Goal: Task Accomplishment & Management: Complete application form

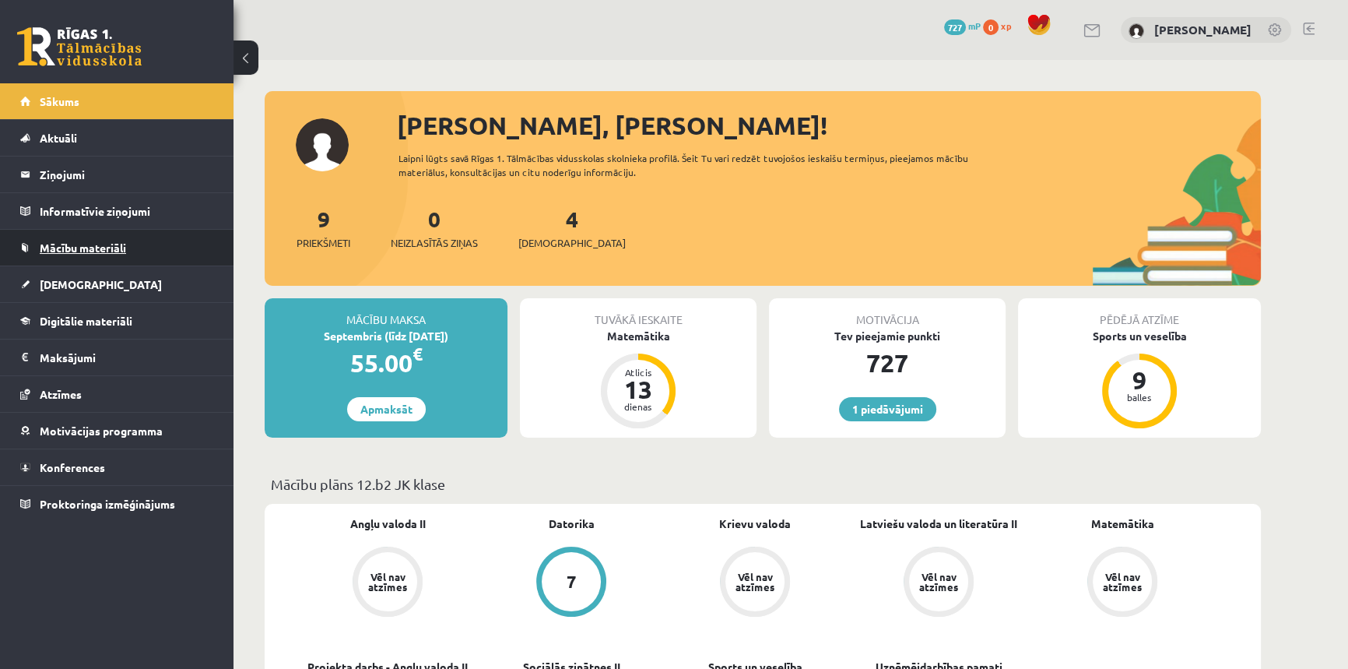
click at [101, 248] on span "Mācību materiāli" at bounding box center [83, 248] width 86 height 14
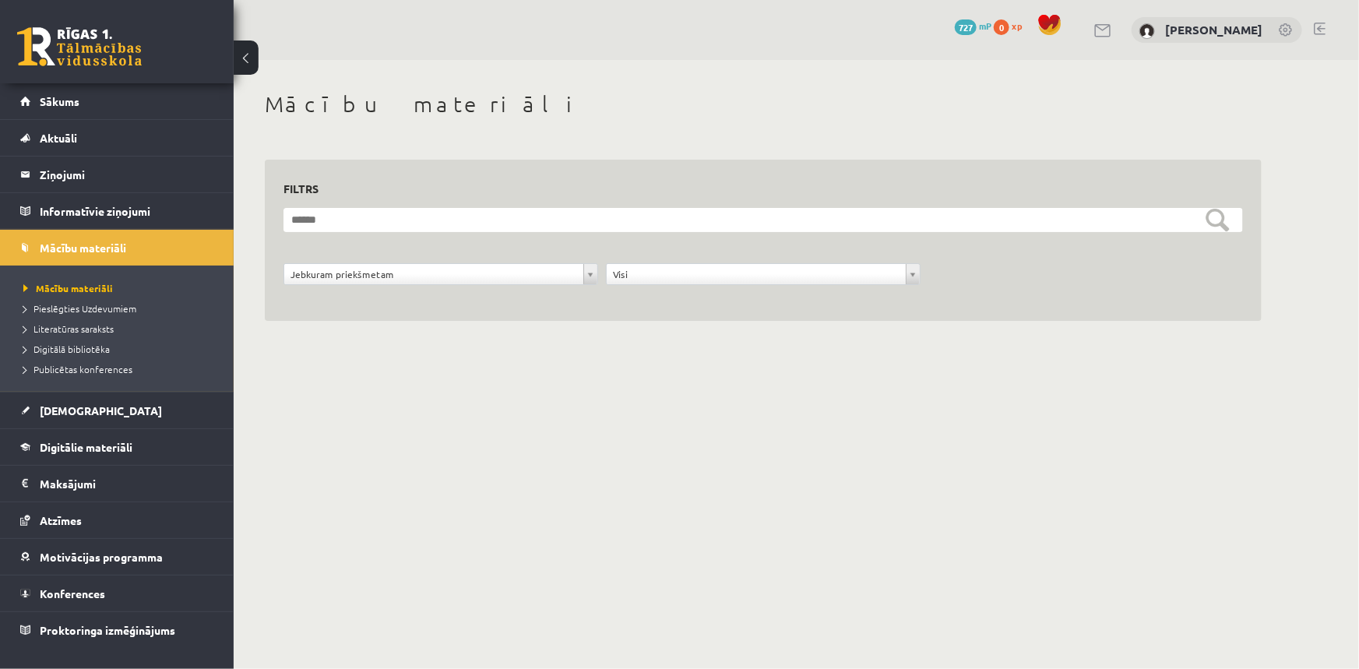
click at [88, 40] on link at bounding box center [79, 46] width 125 height 39
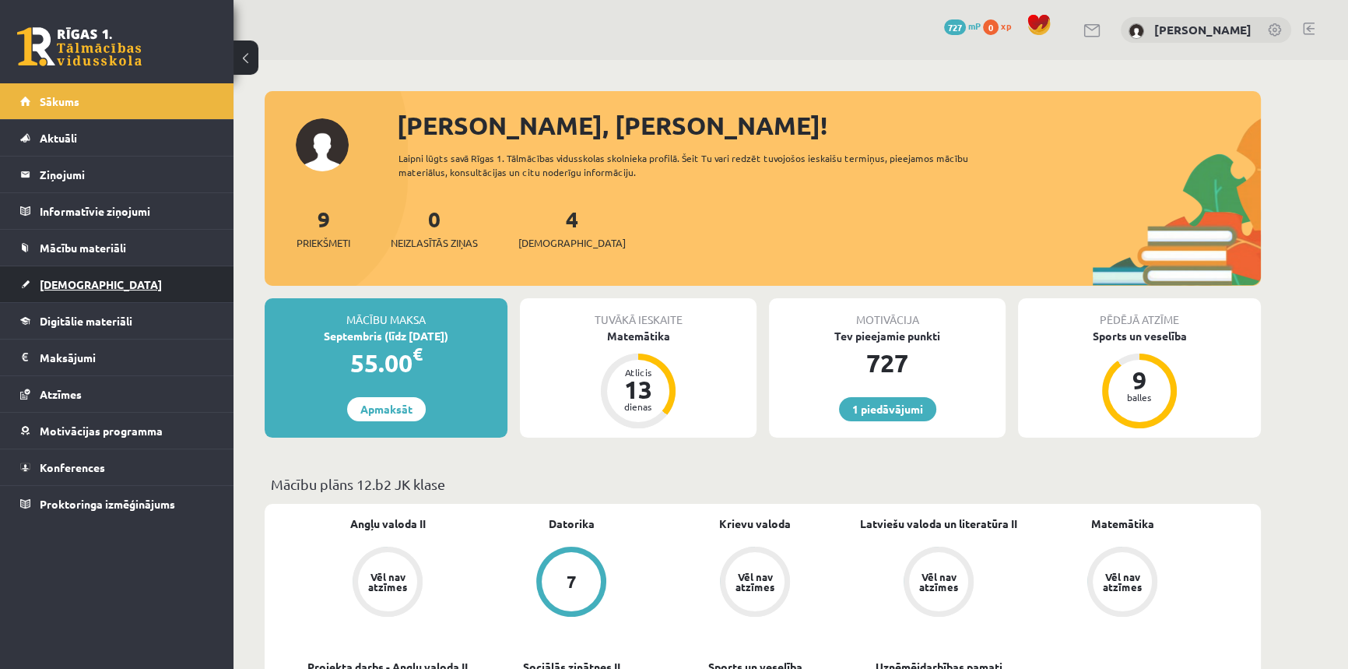
click at [70, 290] on link "[DEMOGRAPHIC_DATA]" at bounding box center [117, 284] width 194 height 36
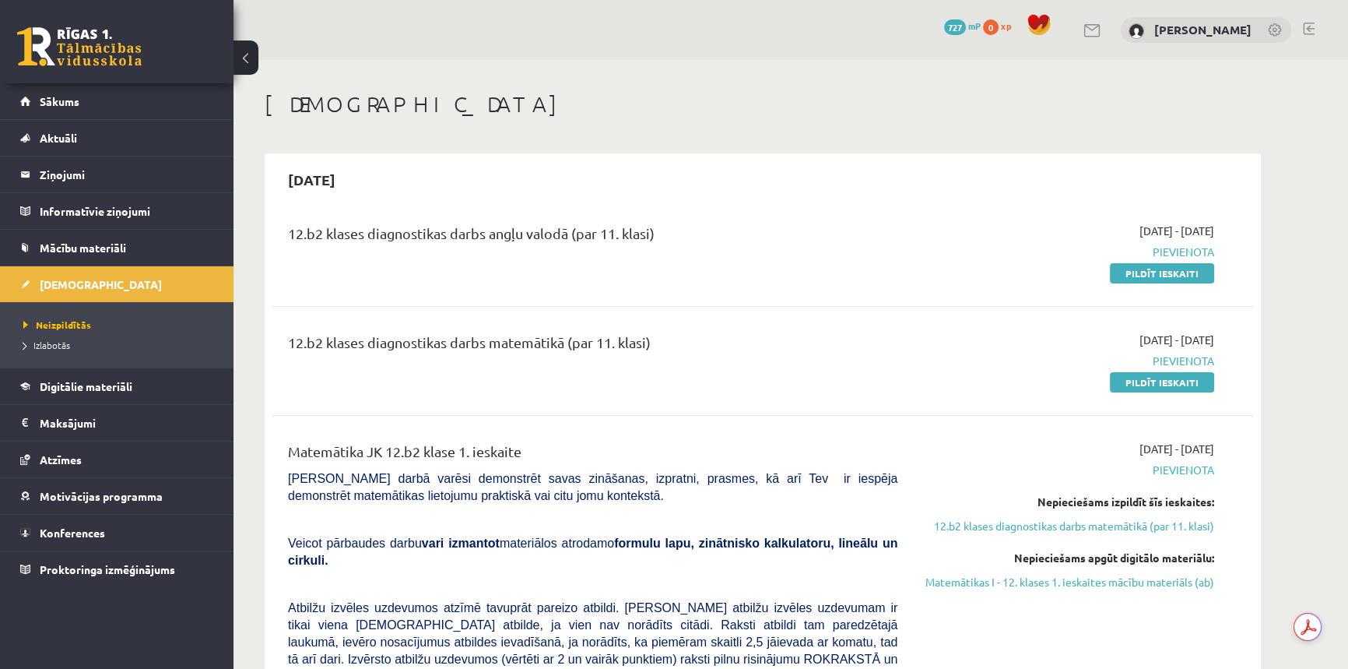
drag, startPoint x: 1130, startPoint y: 266, endPoint x: 748, endPoint y: 72, distance: 428.3
click at [1130, 266] on link "Pildīt ieskaiti" at bounding box center [1162, 273] width 104 height 20
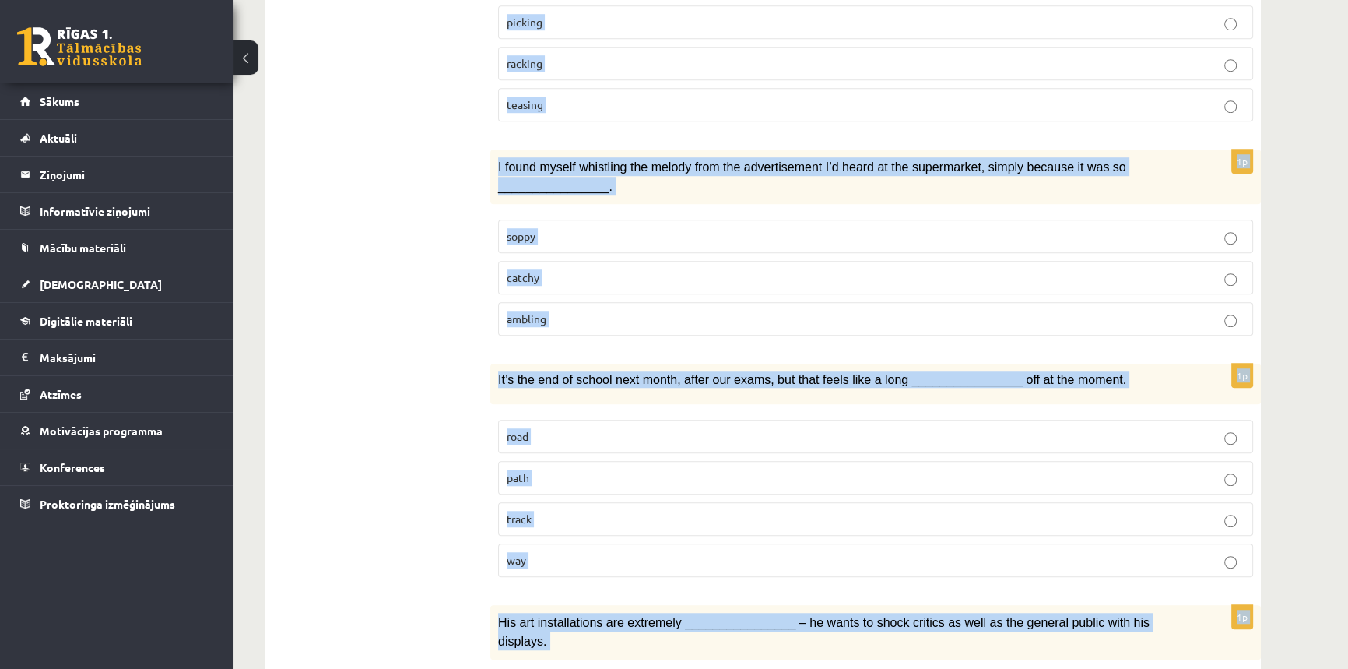
scroll to position [2160, 0]
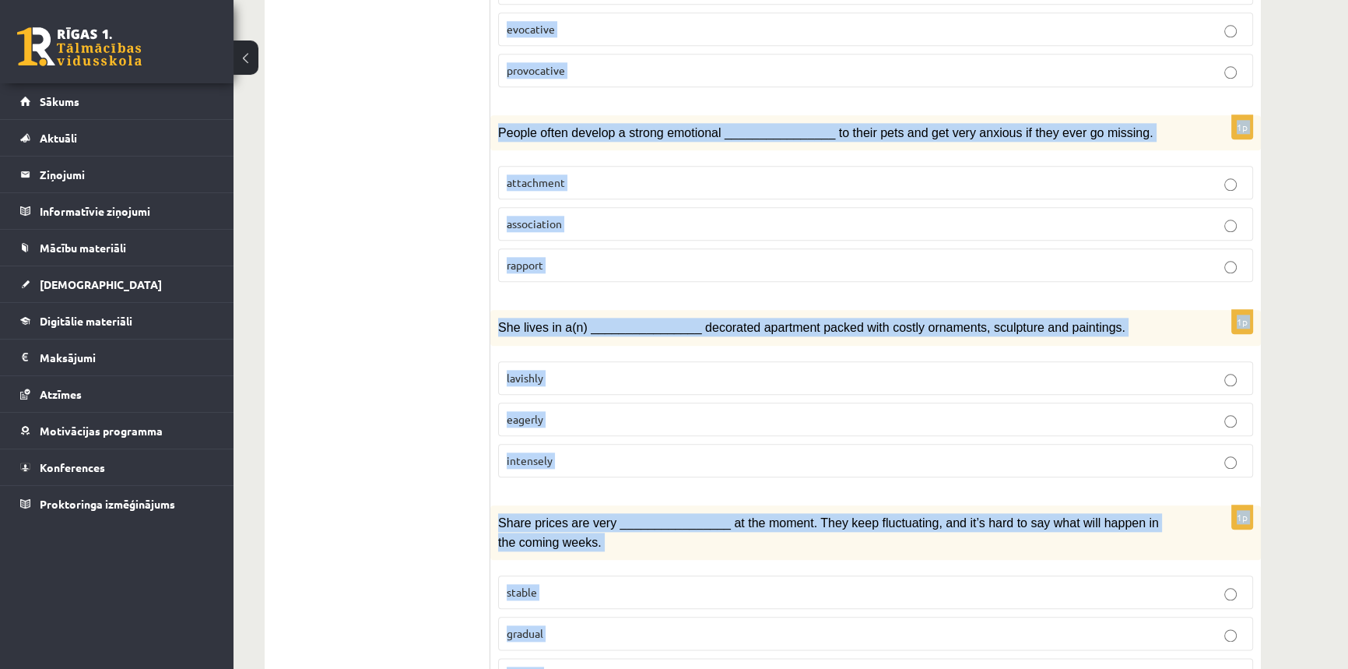
drag, startPoint x: 501, startPoint y: 290, endPoint x: 1051, endPoint y: 592, distance: 626.8
copy form "Choose the correct answers. 1p ________________ no means were all the students …"
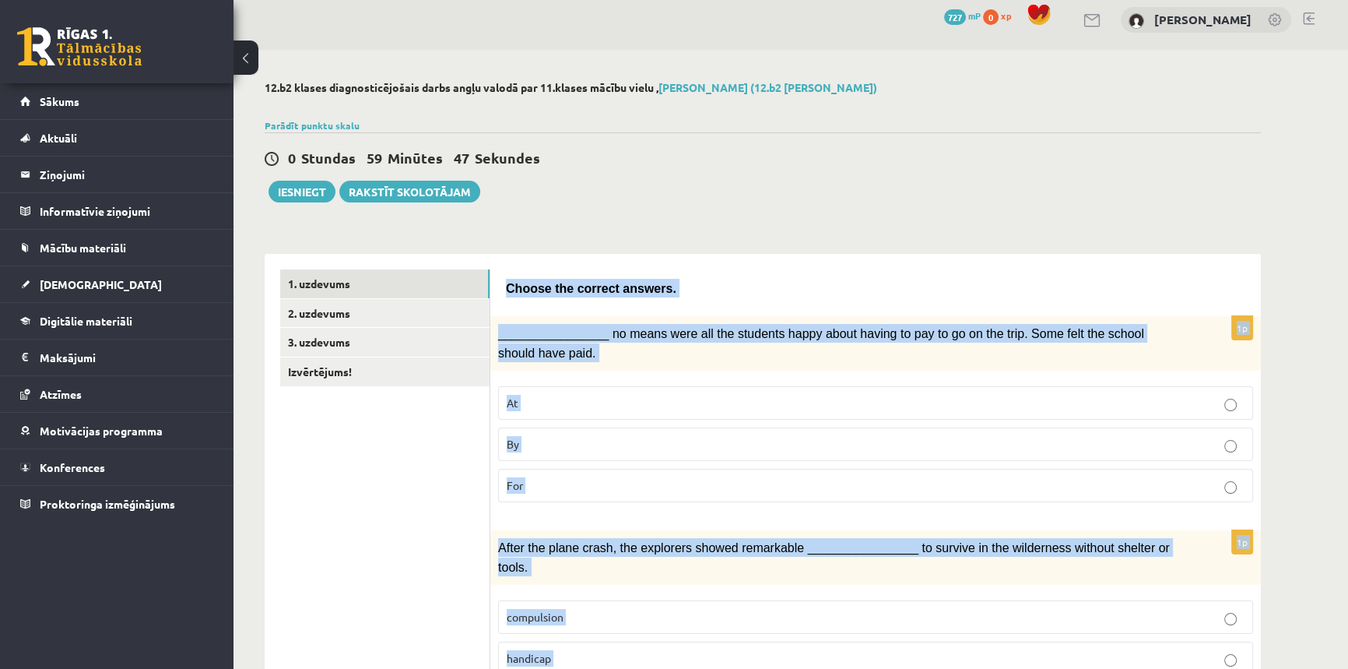
scroll to position [0, 0]
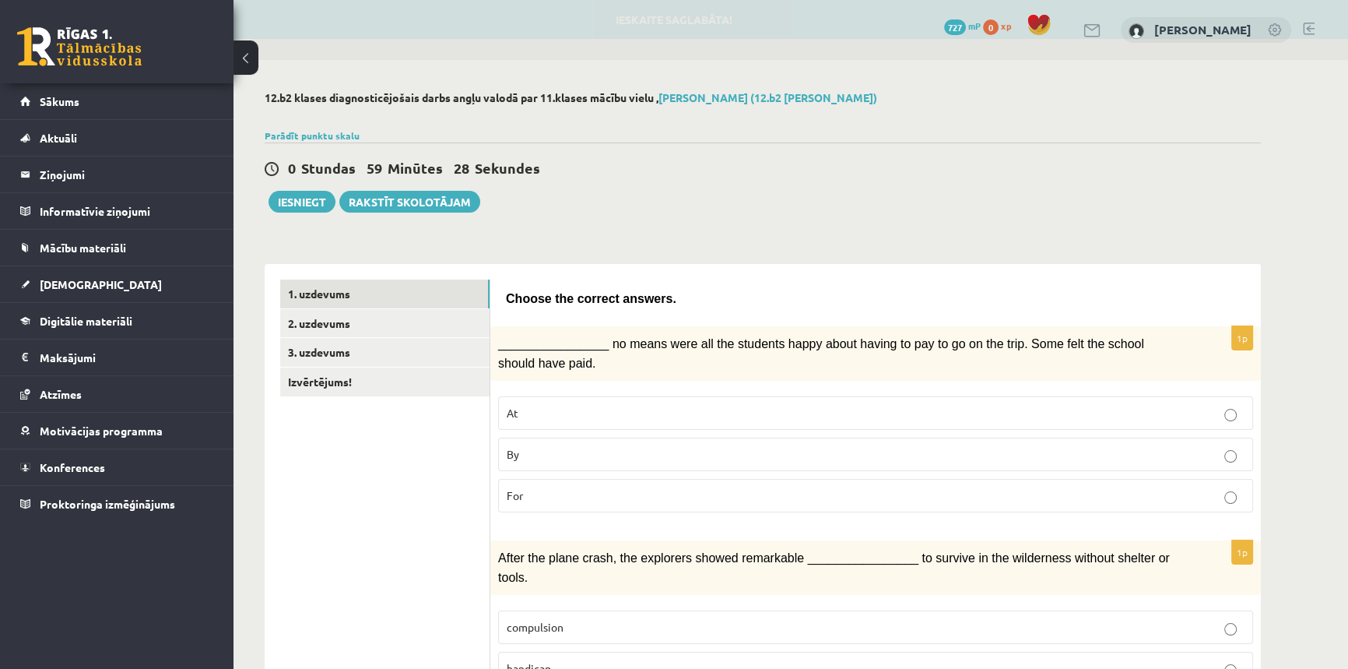
click at [1063, 160] on div "0 Stundas 59 Minūtes 28 Sekundes" at bounding box center [763, 169] width 997 height 20
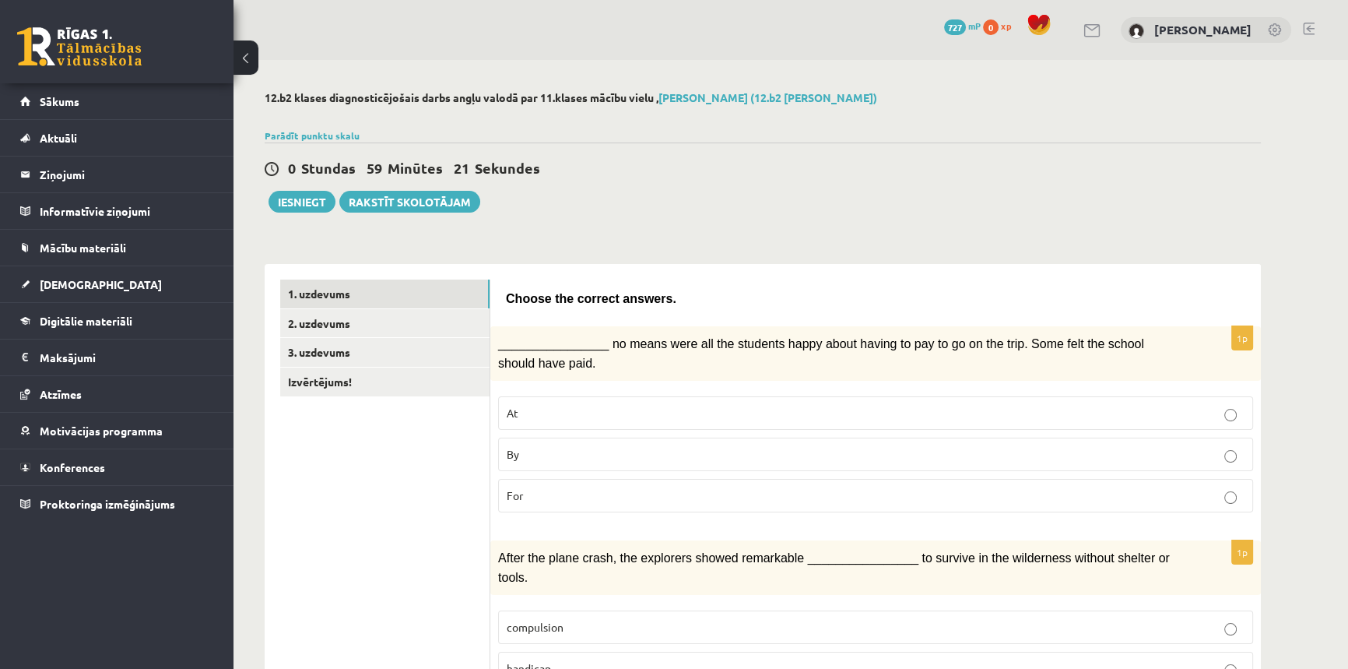
click at [545, 452] on p "By" at bounding box center [876, 454] width 738 height 16
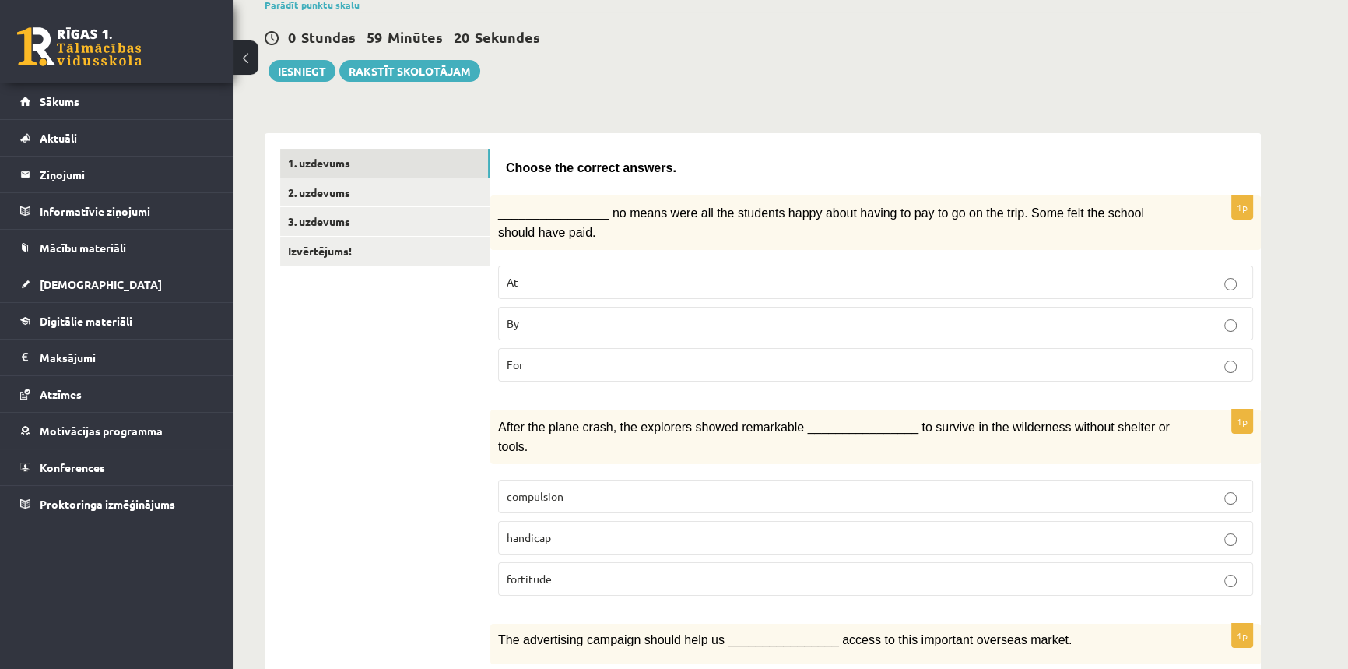
scroll to position [212, 0]
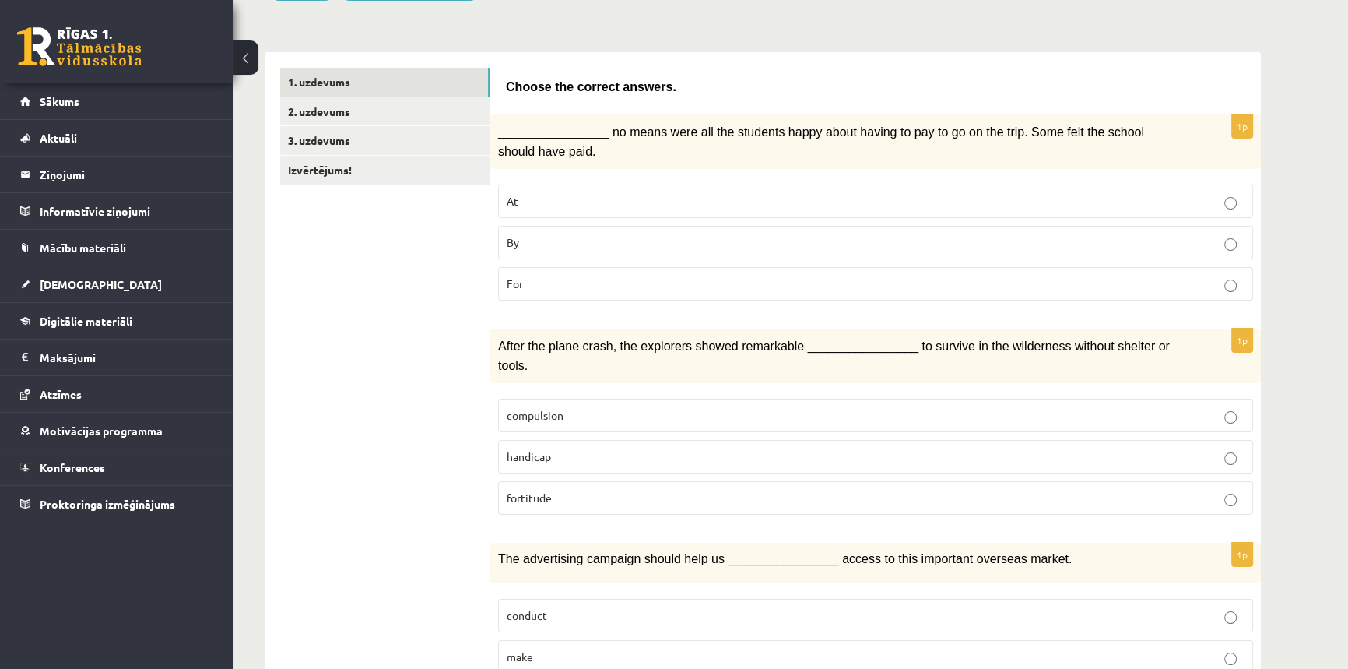
click at [557, 402] on label "compulsion" at bounding box center [875, 415] width 755 height 33
click at [614, 490] on p "fortitude" at bounding box center [876, 498] width 738 height 16
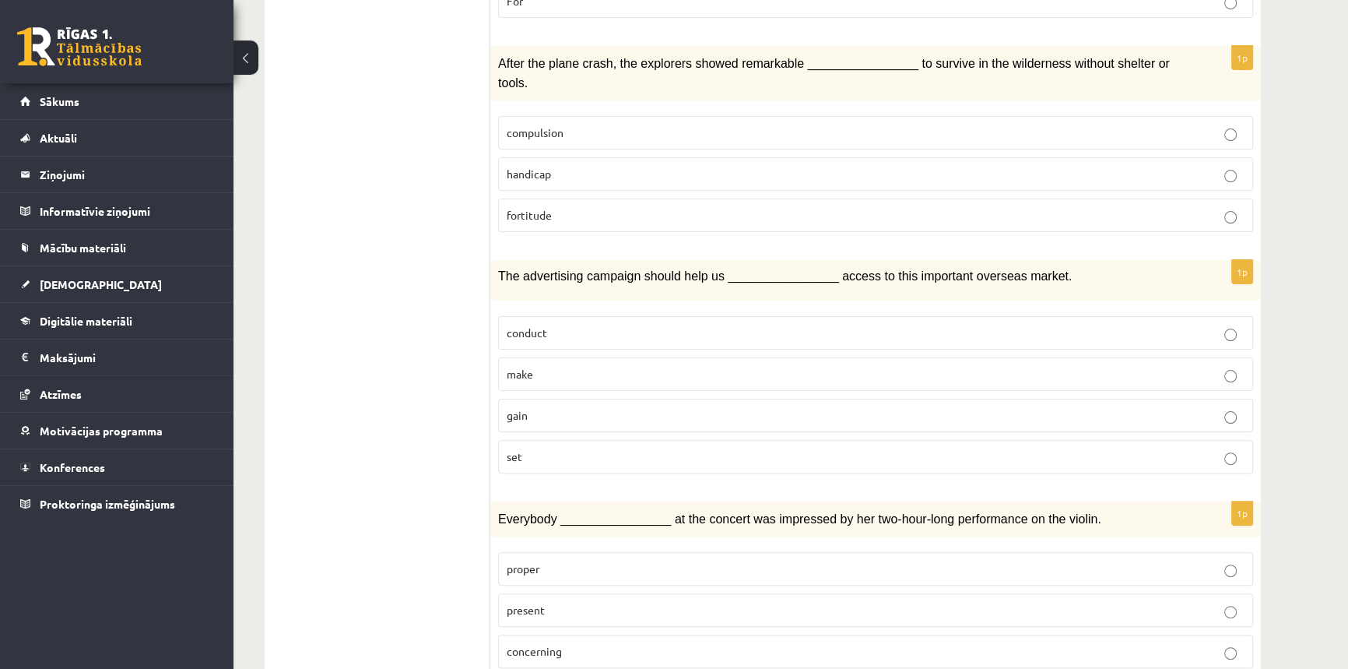
scroll to position [495, 0]
click at [698, 406] on p "gain" at bounding box center [876, 414] width 738 height 16
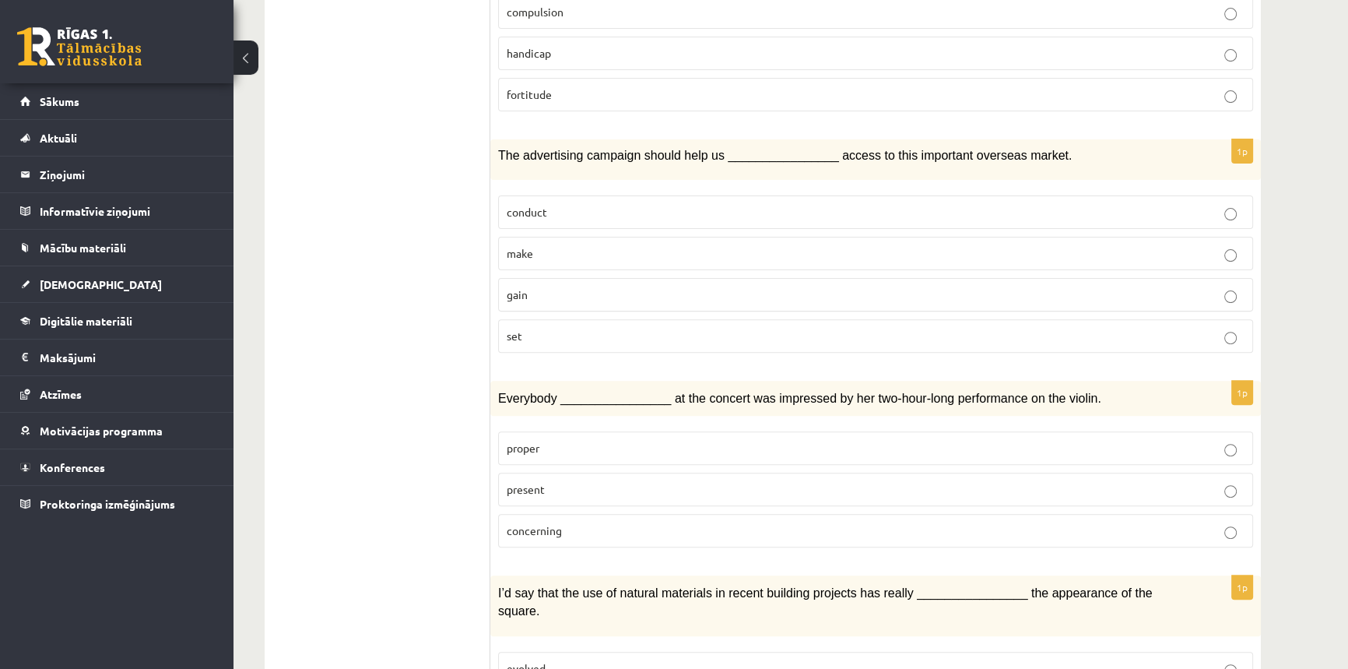
scroll to position [708, 0]
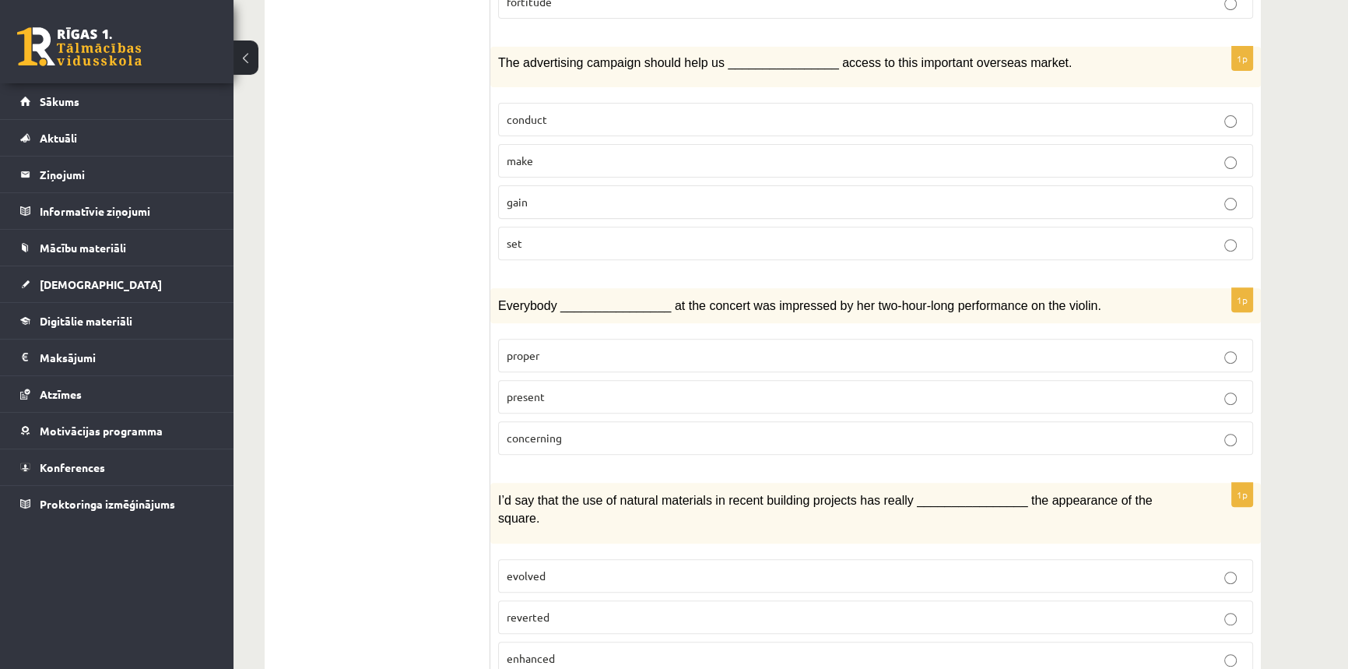
click at [565, 389] on p "present" at bounding box center [876, 397] width 738 height 16
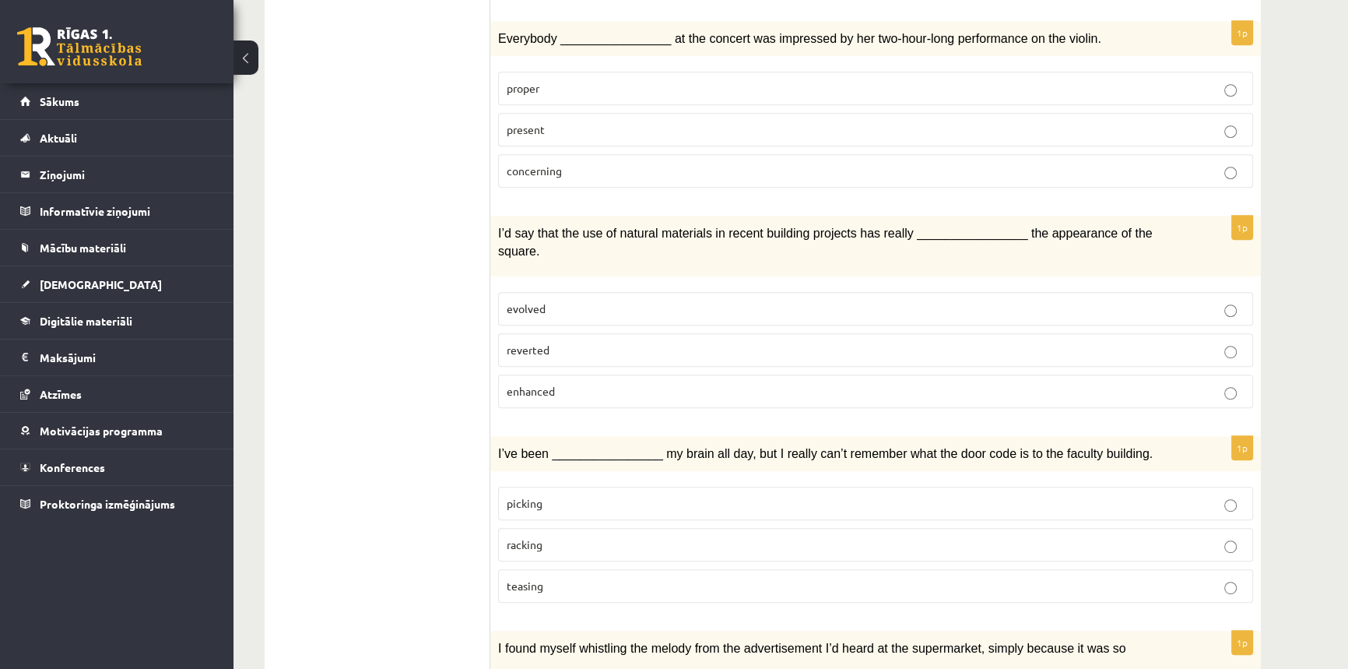
scroll to position [990, 0]
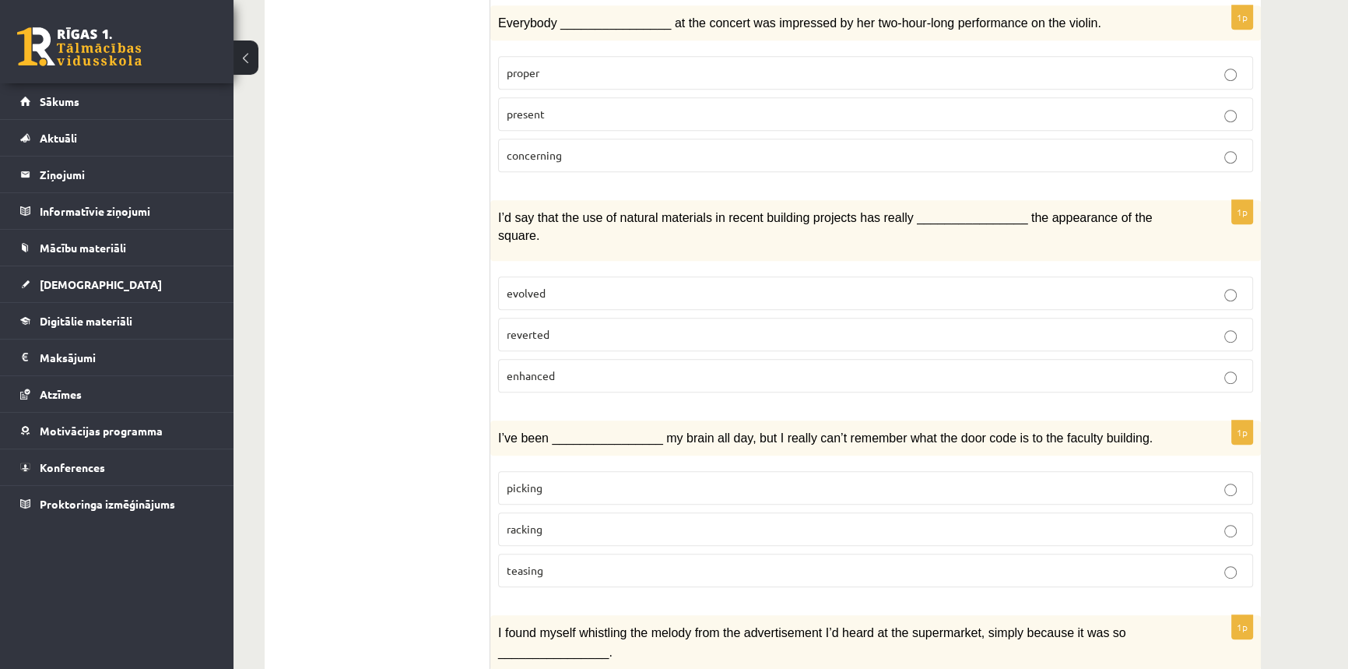
click at [560, 359] on label "enhanced" at bounding box center [875, 375] width 755 height 33
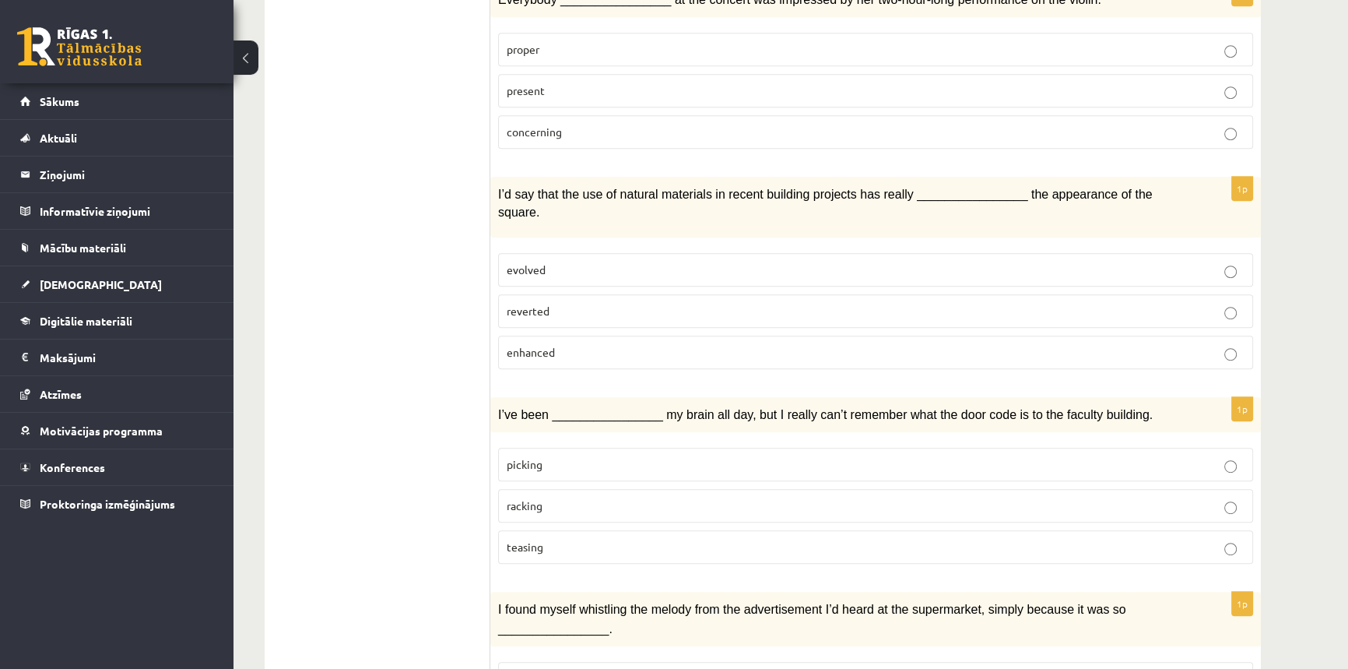
scroll to position [1061, 0]
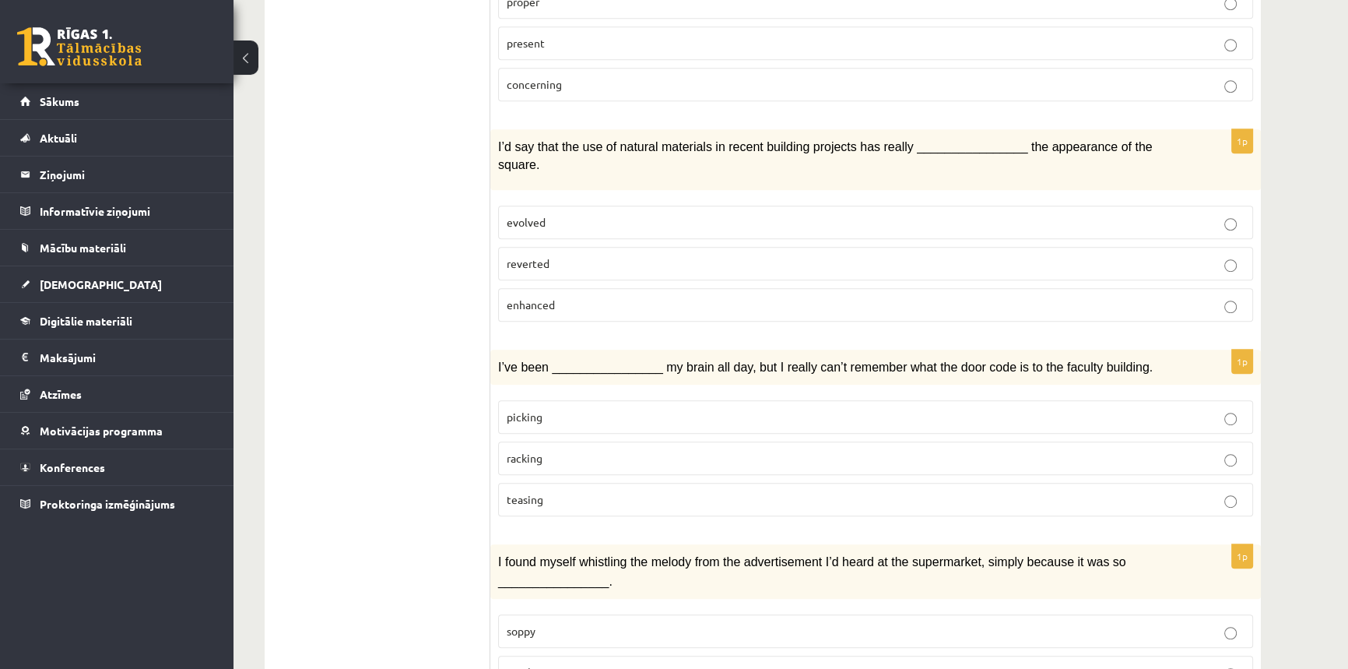
click at [603, 450] on p "racking" at bounding box center [876, 458] width 738 height 16
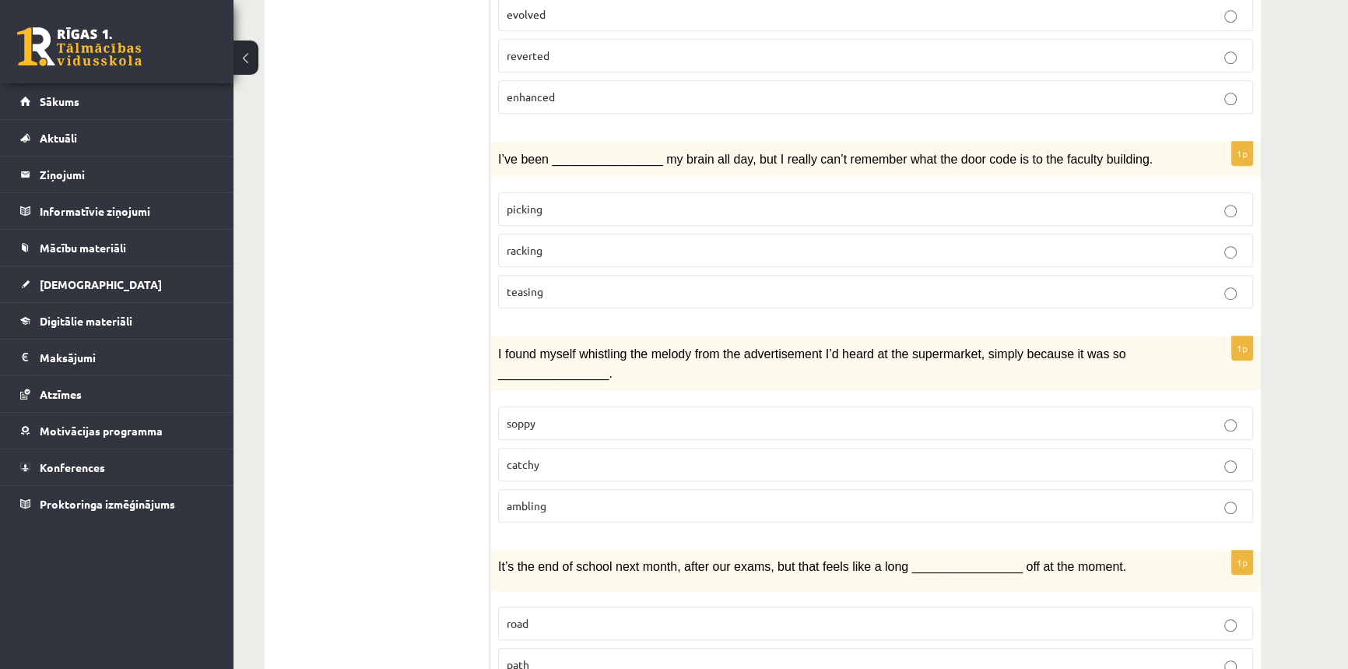
scroll to position [1274, 0]
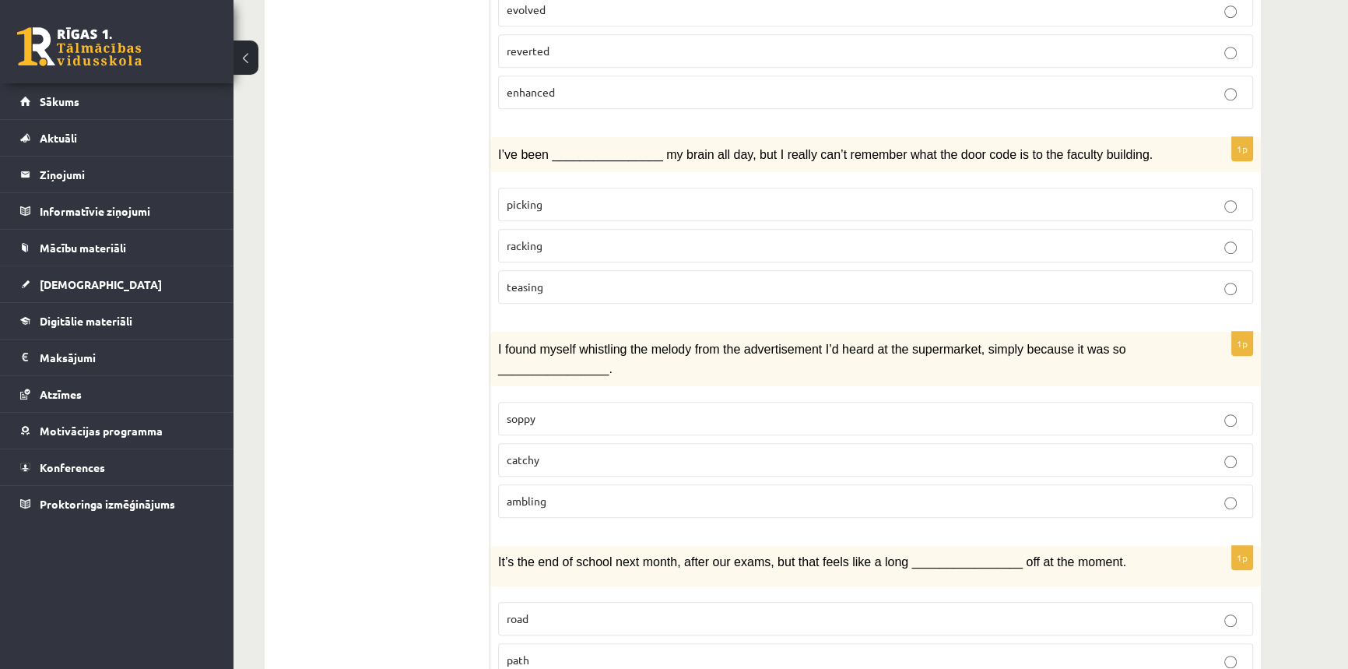
click at [618, 452] on p "catchy" at bounding box center [876, 460] width 738 height 16
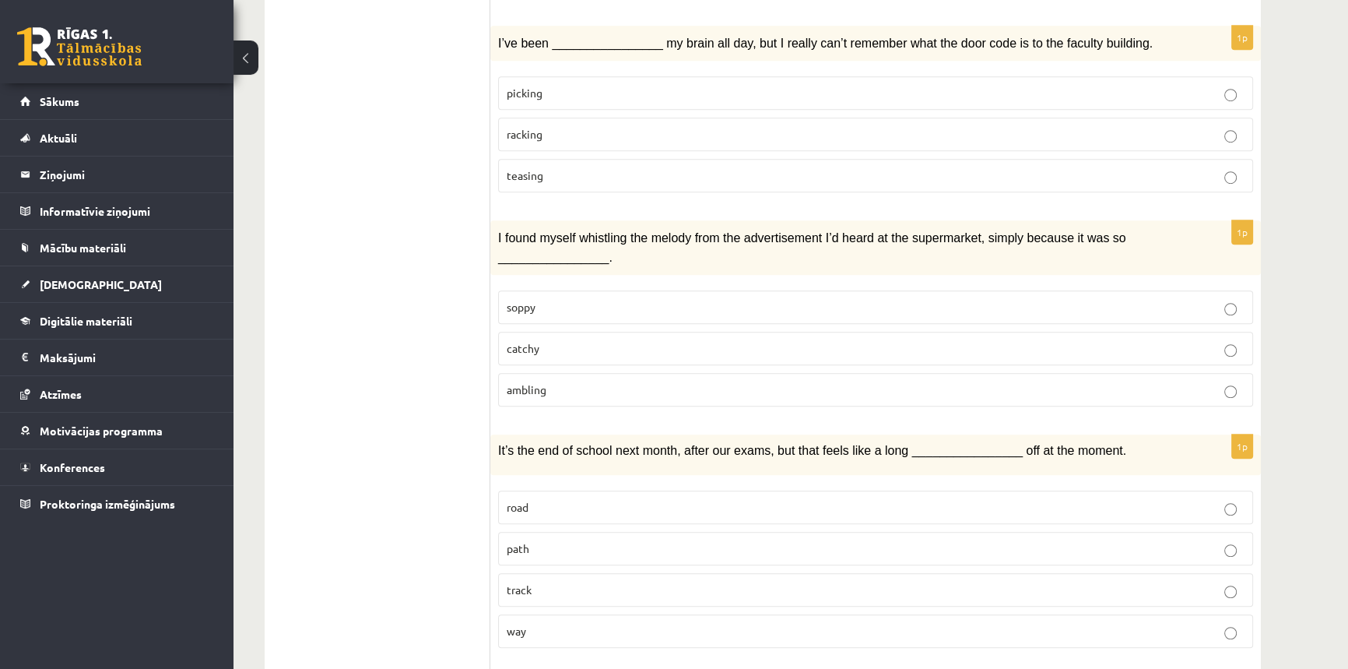
scroll to position [1486, 0]
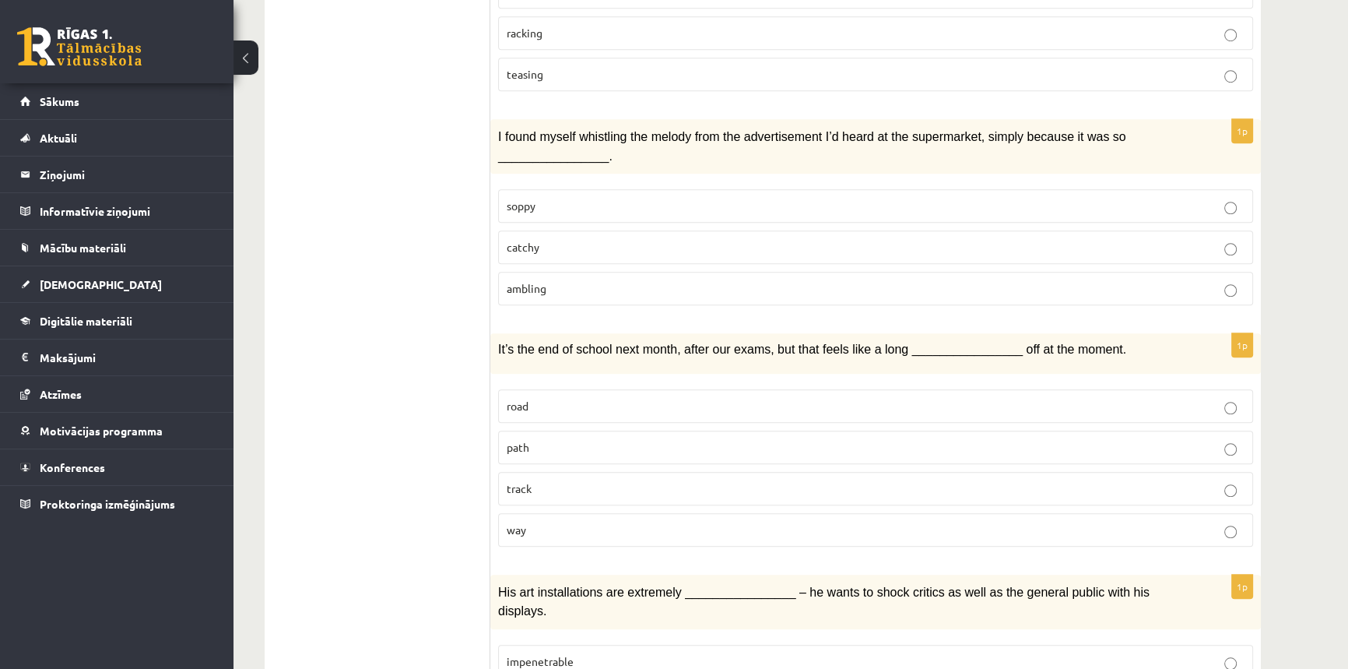
click at [528, 522] on p "way" at bounding box center [876, 530] width 738 height 16
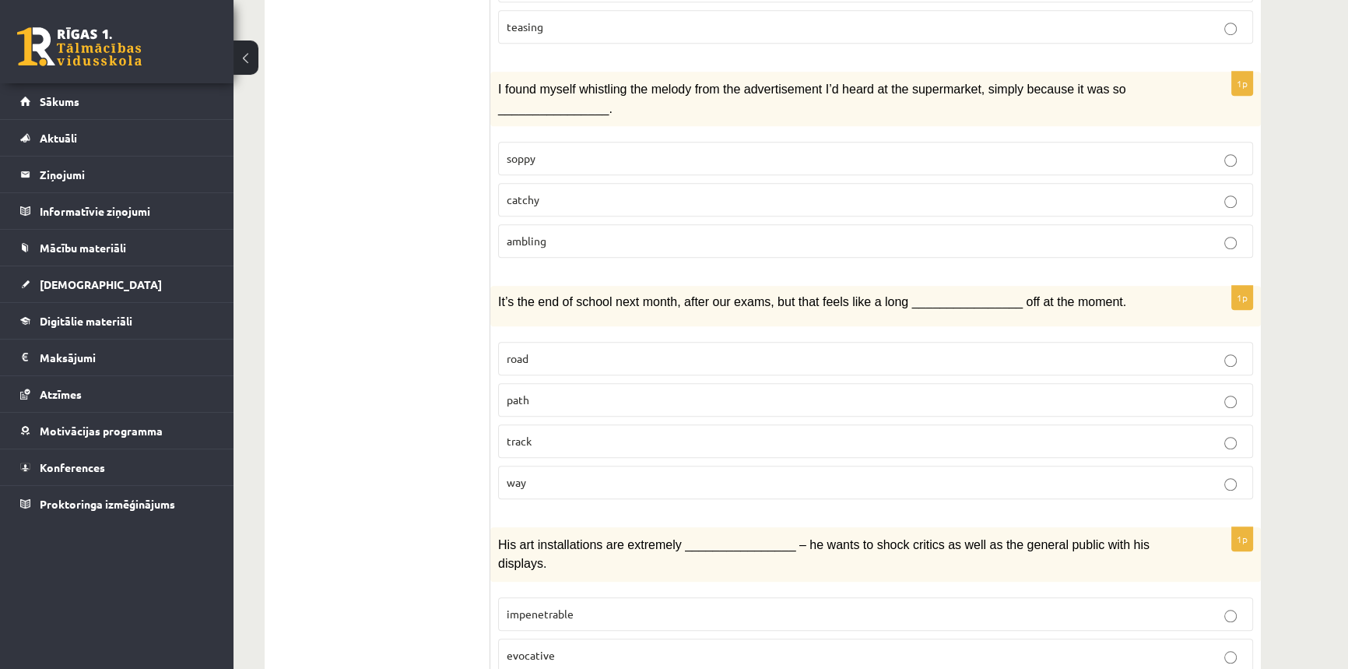
scroll to position [1698, 0]
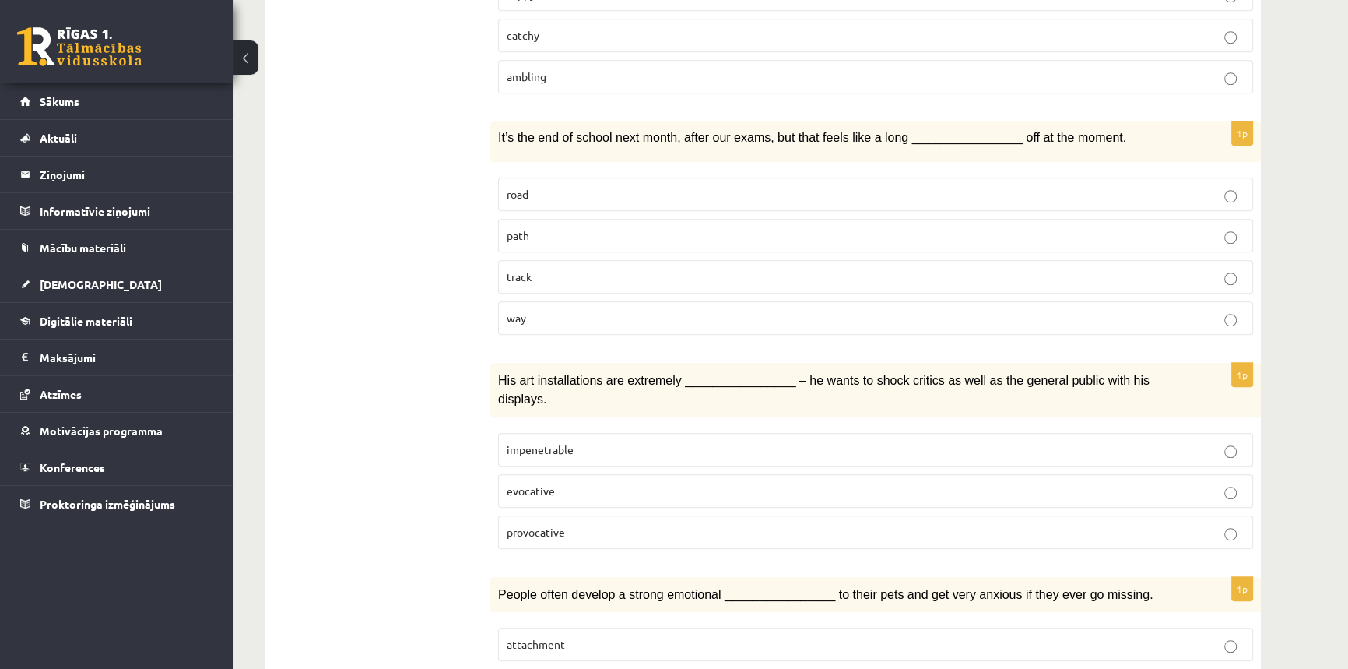
click at [613, 524] on p "provocative" at bounding box center [876, 532] width 738 height 16
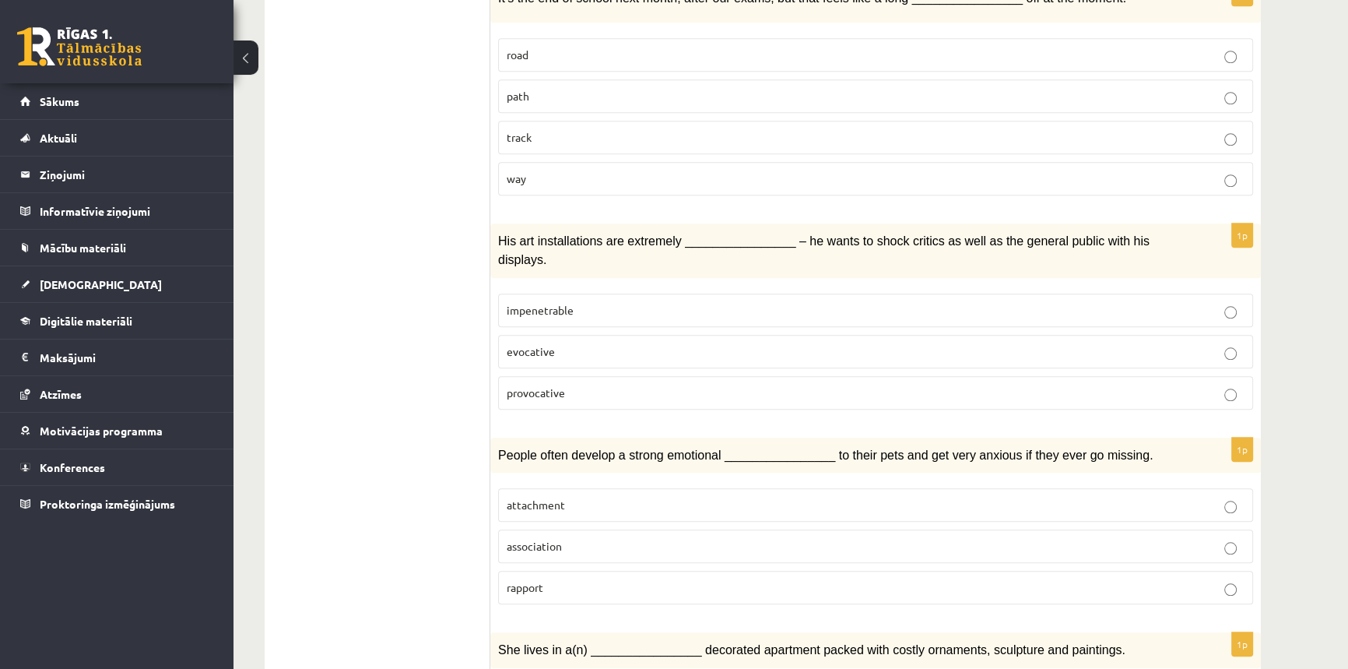
scroll to position [1840, 0]
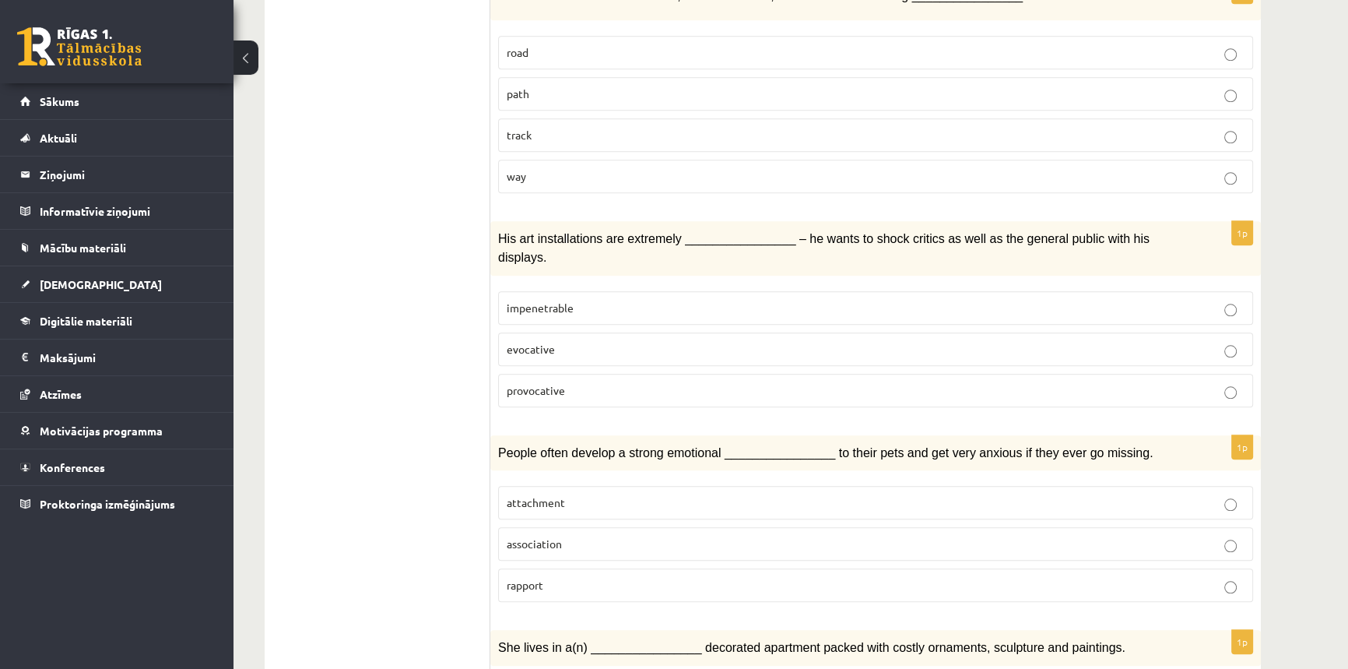
click at [595, 494] on p "attachment" at bounding box center [876, 502] width 738 height 16
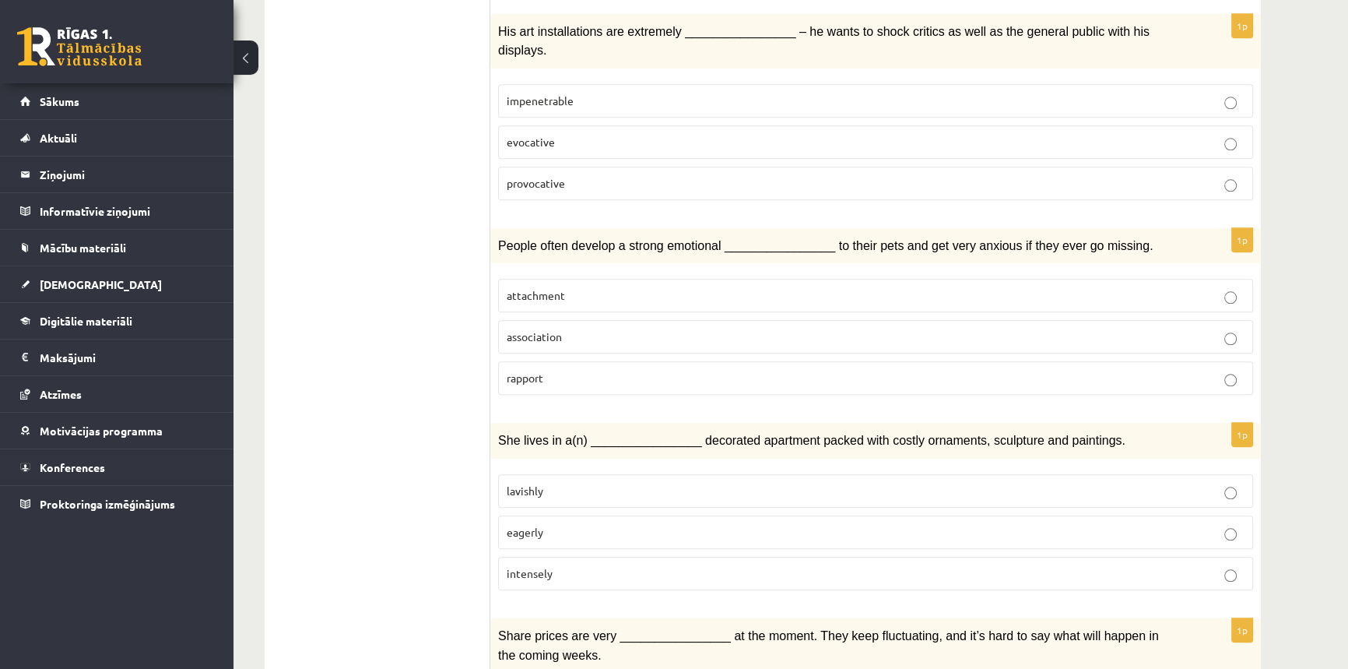
scroll to position [2052, 0]
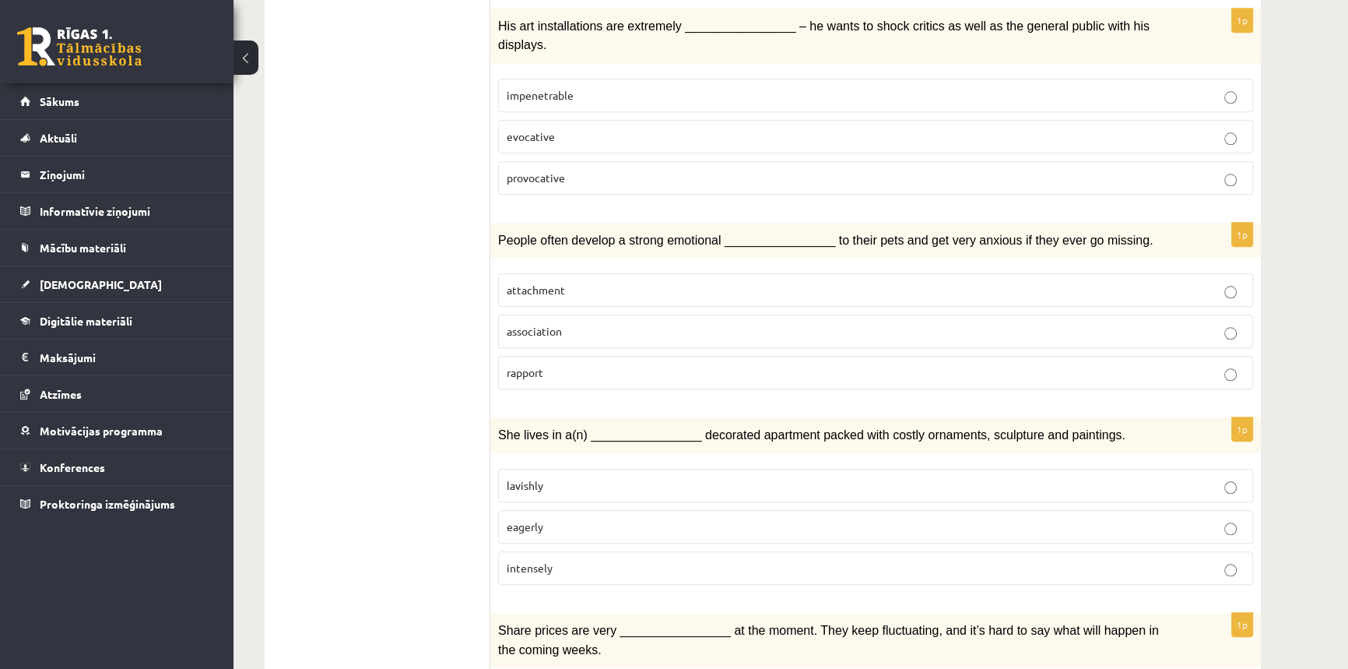
click at [591, 477] on p "lavishly" at bounding box center [876, 485] width 738 height 16
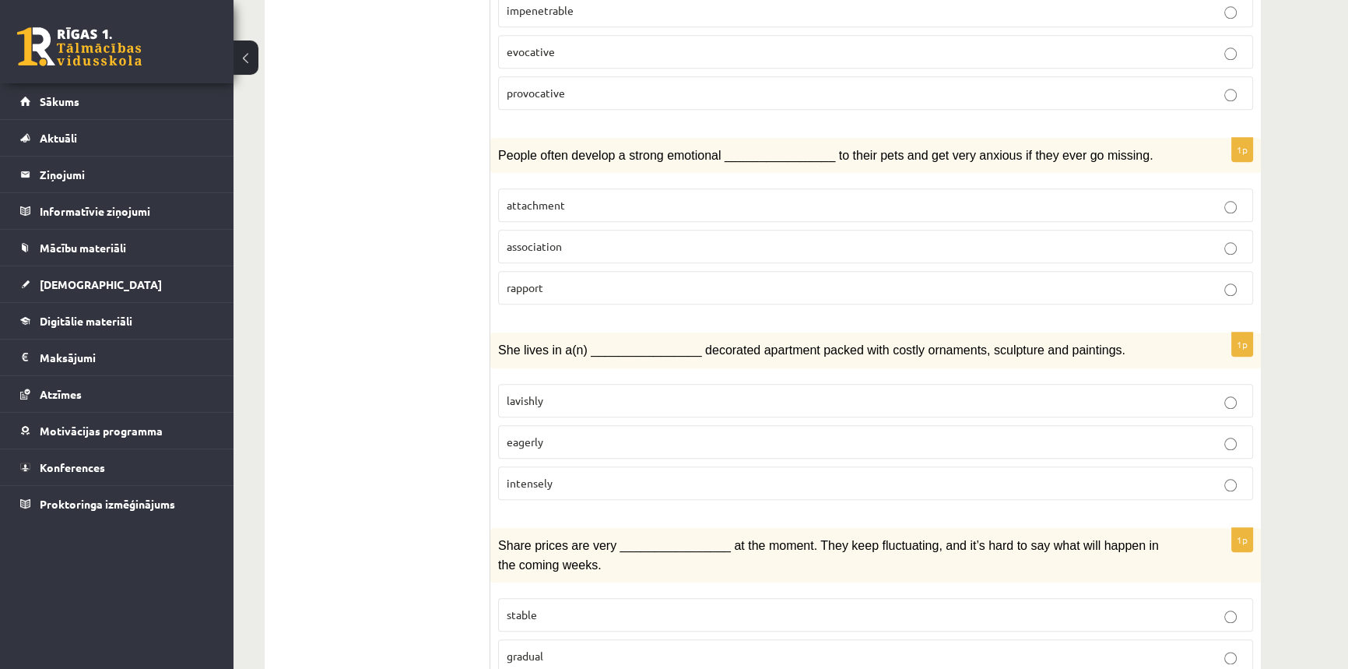
scroll to position [2160, 0]
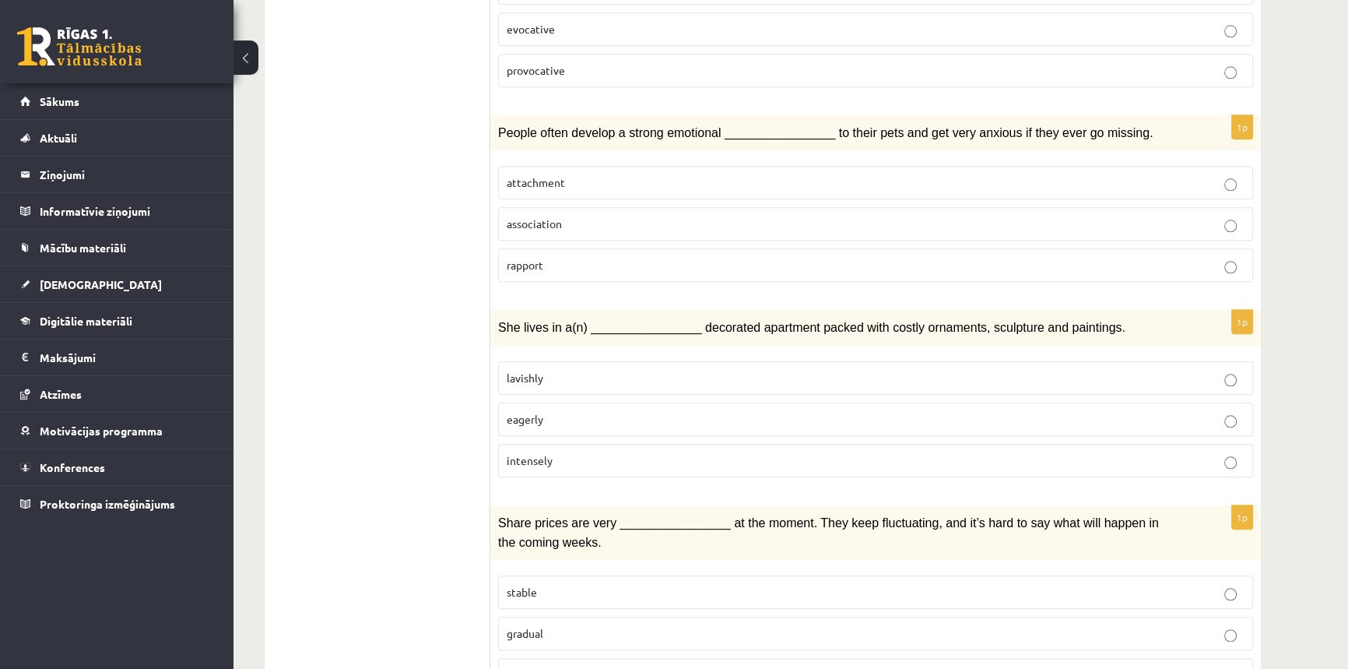
click at [520, 625] on p "gradual" at bounding box center [876, 633] width 738 height 16
click at [545, 658] on label "volatile" at bounding box center [875, 674] width 755 height 33
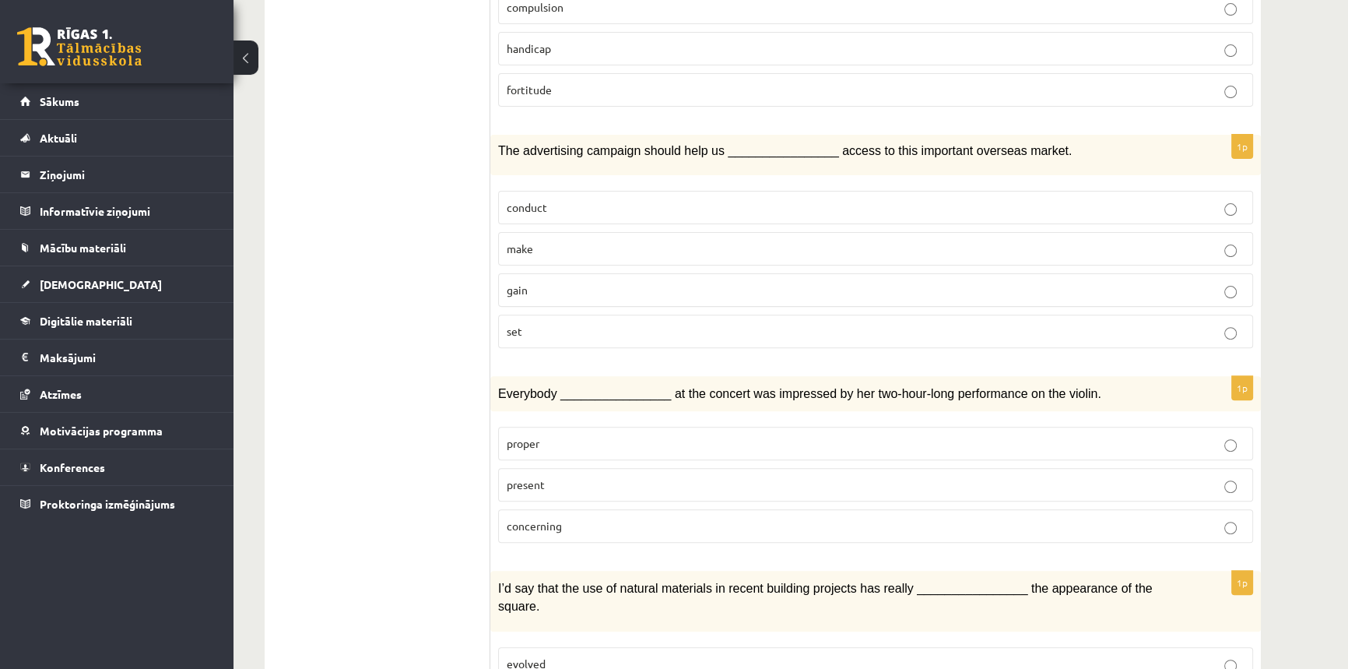
scroll to position [0, 0]
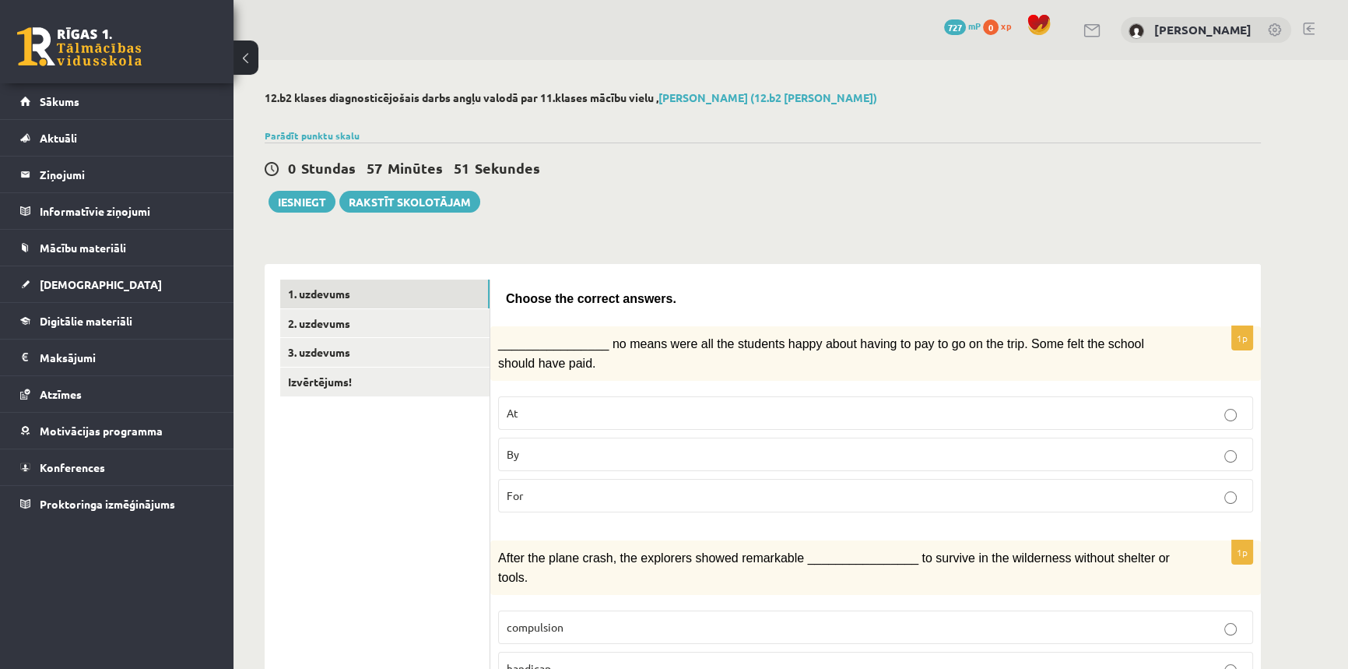
drag, startPoint x: 396, startPoint y: 388, endPoint x: 405, endPoint y: 162, distance: 225.9
click at [322, 325] on link "2. uzdevums" at bounding box center [384, 323] width 209 height 29
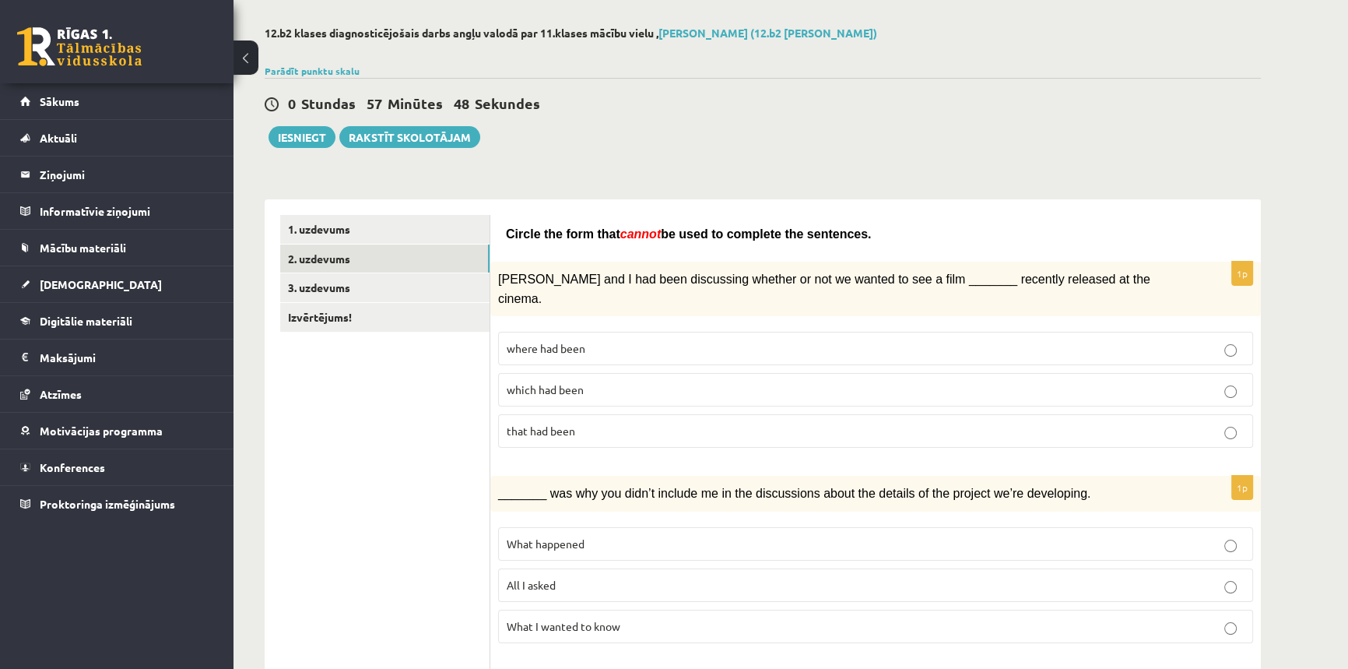
scroll to position [70, 0]
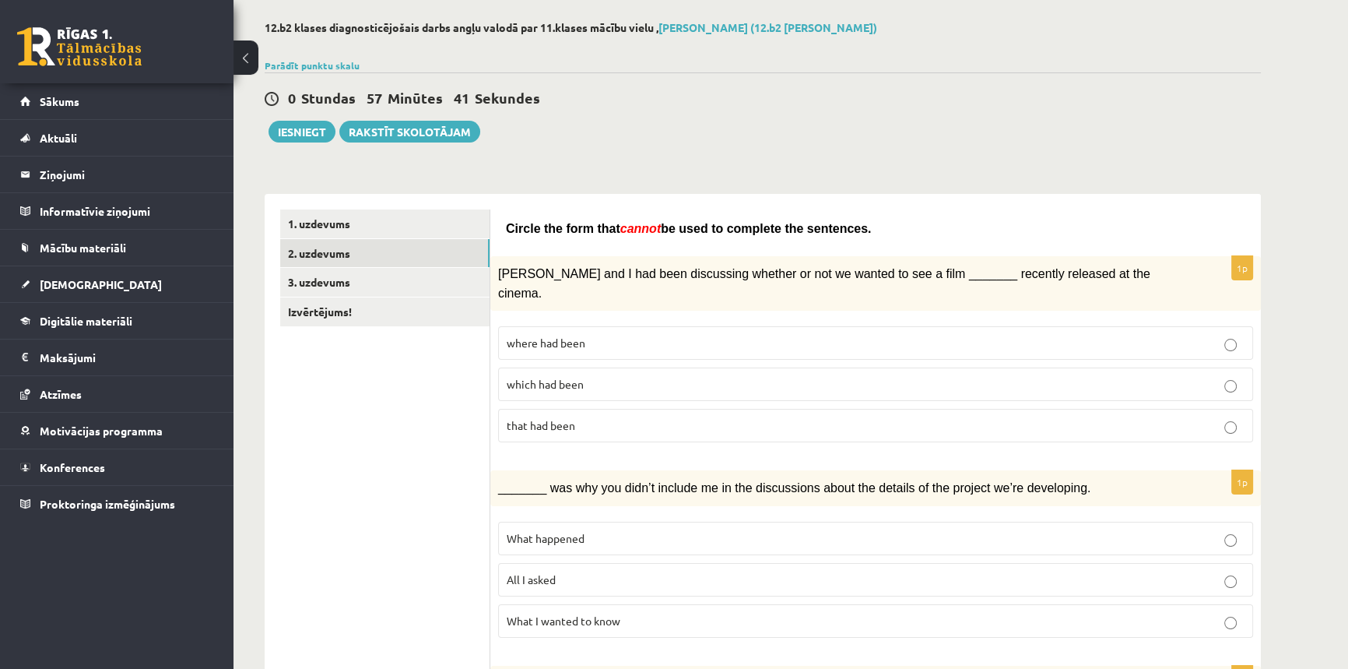
click at [616, 335] on p "where had been" at bounding box center [876, 343] width 738 height 16
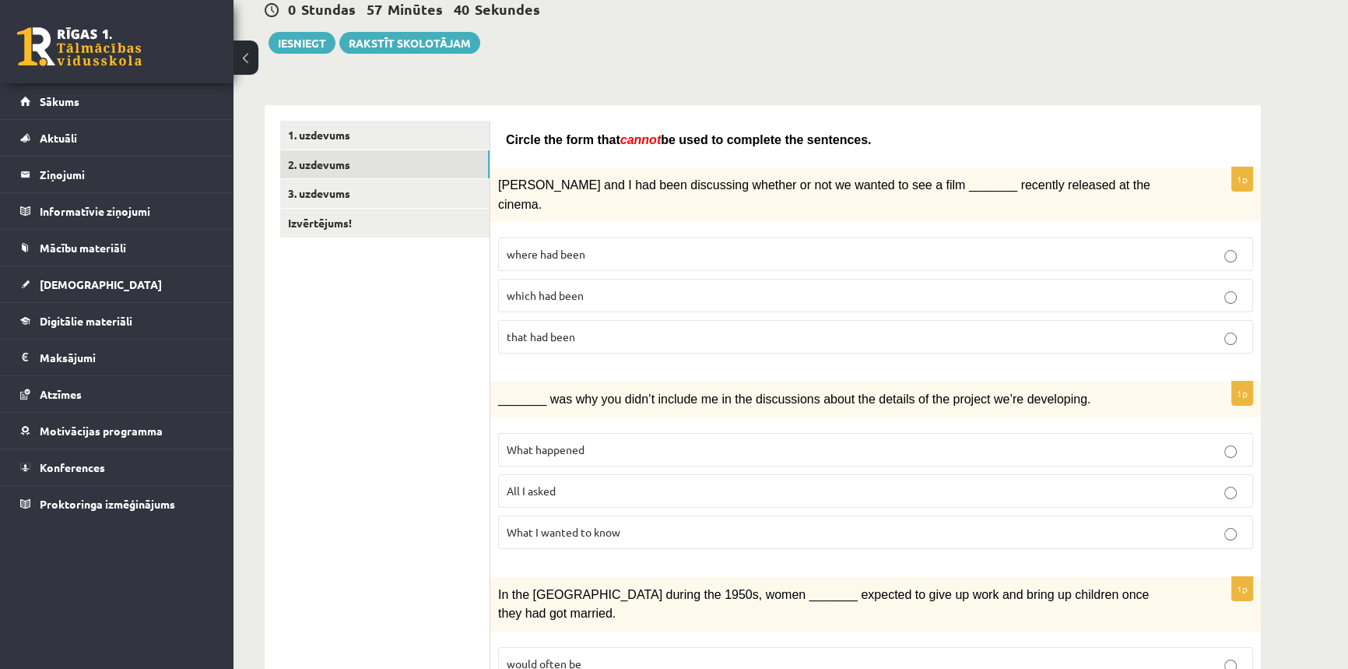
scroll to position [212, 0]
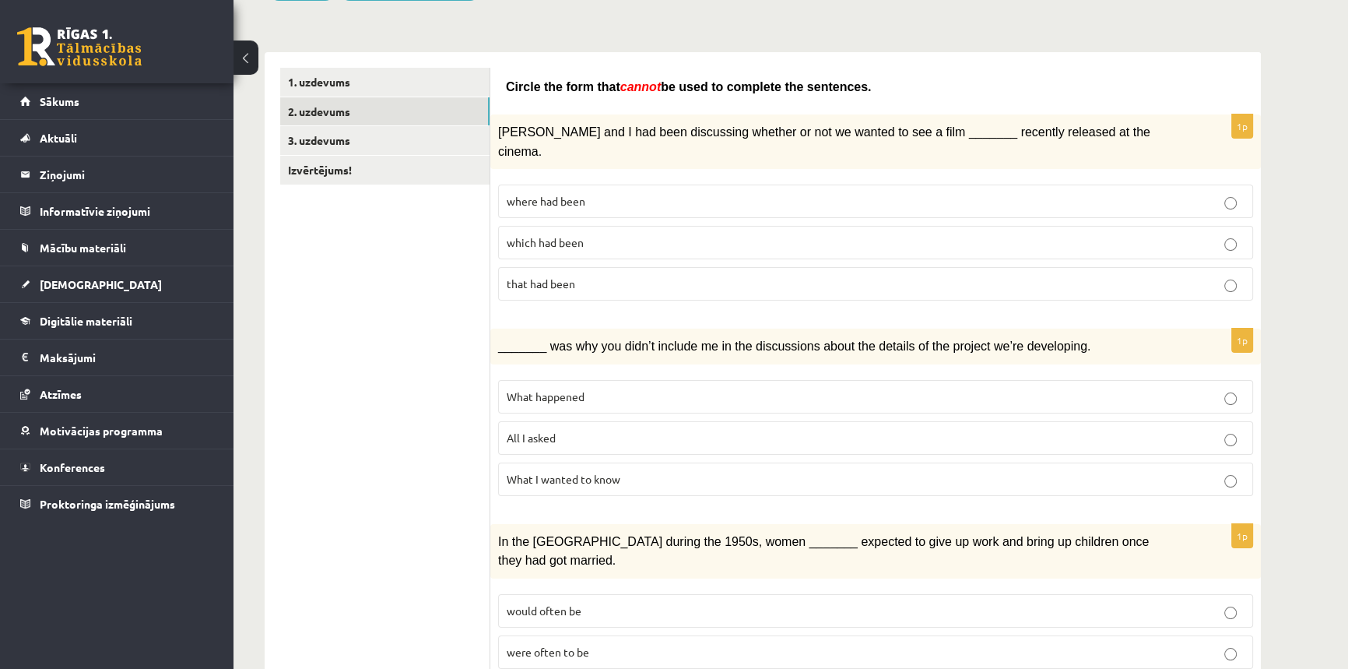
click at [597, 389] on p "What happened" at bounding box center [876, 397] width 738 height 16
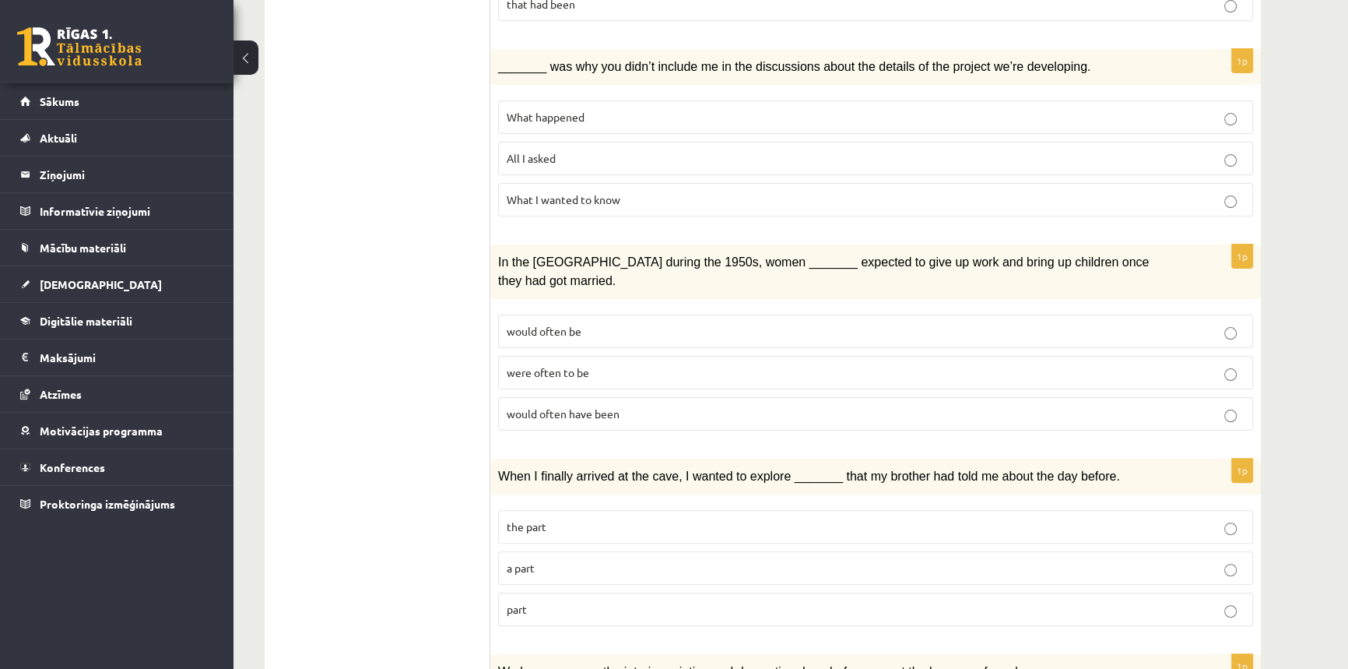
scroll to position [495, 0]
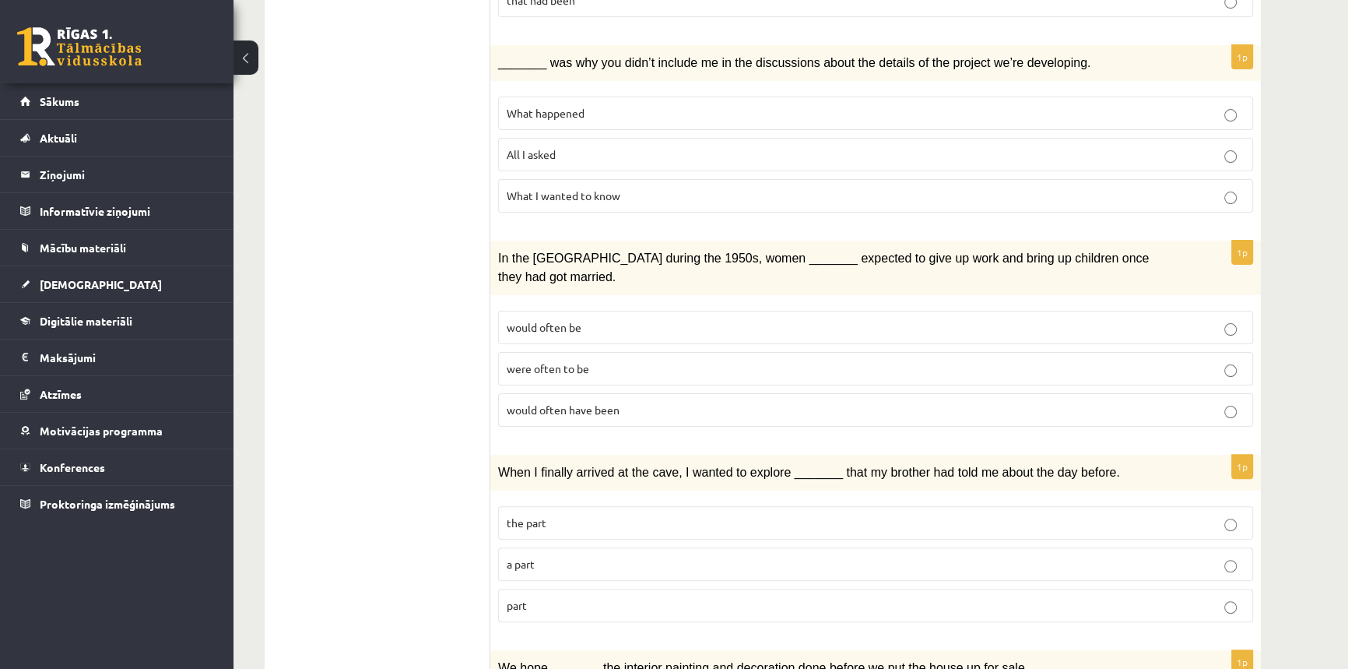
click at [568, 361] on span "were often to be" at bounding box center [548, 368] width 83 height 14
drag, startPoint x: 597, startPoint y: 251, endPoint x: 1184, endPoint y: 318, distance: 590.8
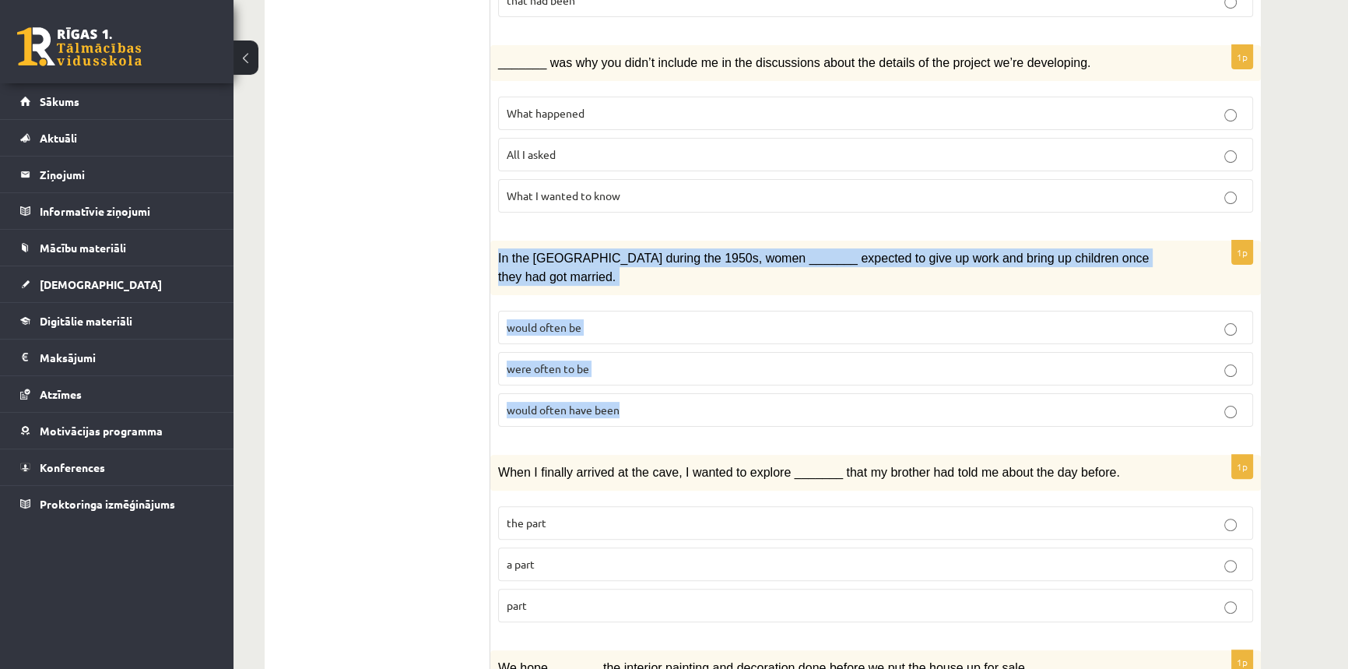
drag, startPoint x: 492, startPoint y: 223, endPoint x: 1254, endPoint y: 363, distance: 774.1
click at [1254, 363] on div "1p In the USA during the 1950s, women _______ expected to give up work and brin…" at bounding box center [876, 340] width 771 height 199
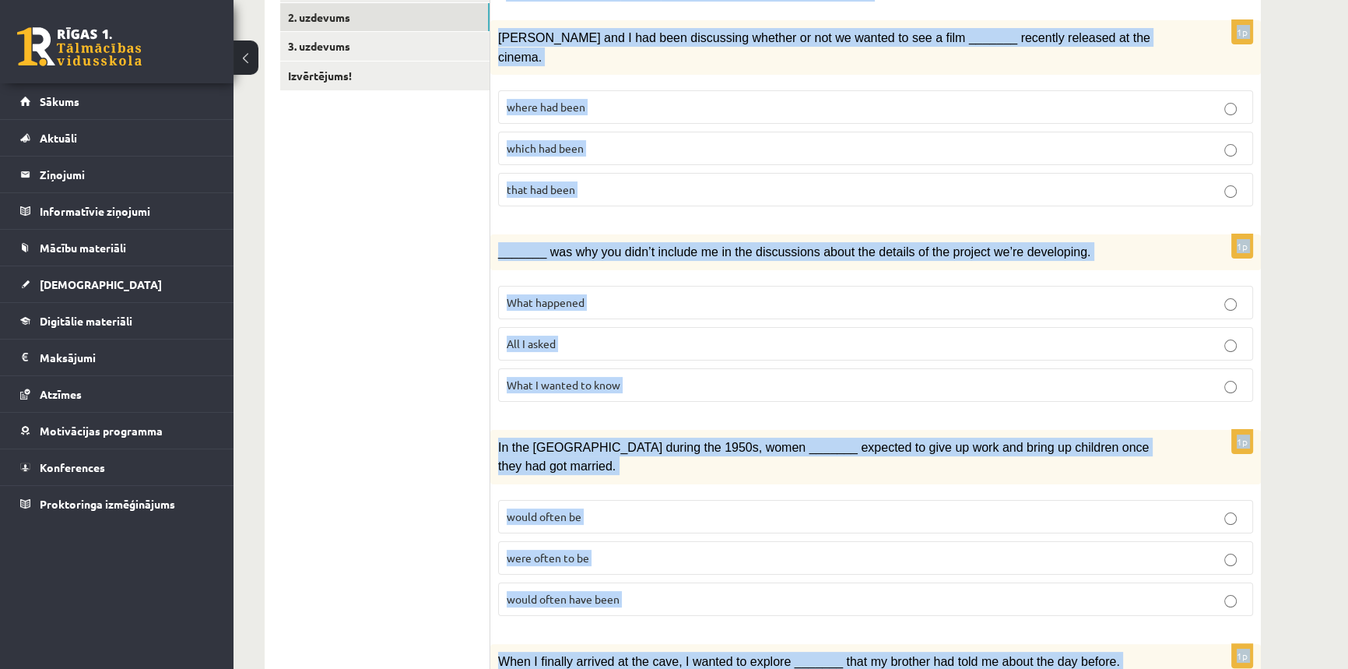
scroll to position [392, 0]
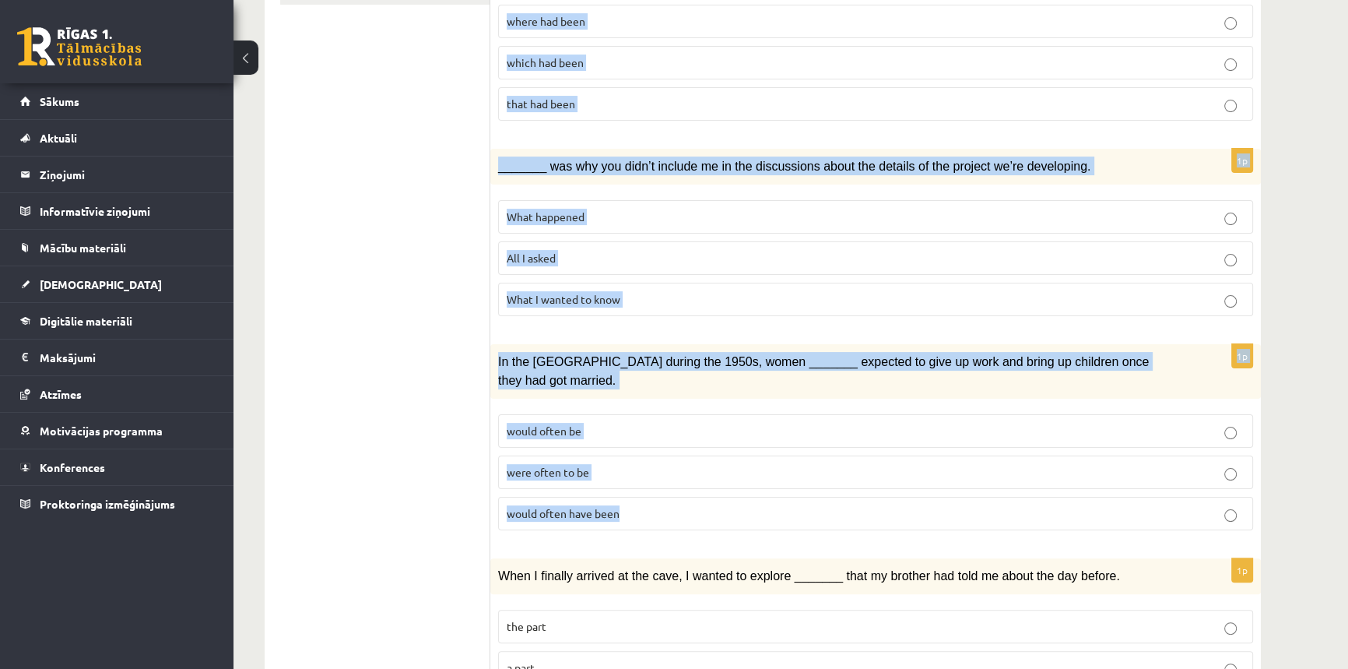
drag, startPoint x: 498, startPoint y: 153, endPoint x: 1207, endPoint y: 467, distance: 774.9
copy form "Circle the form that cannot be used to complete the sentences. 1p Clara and I h…"
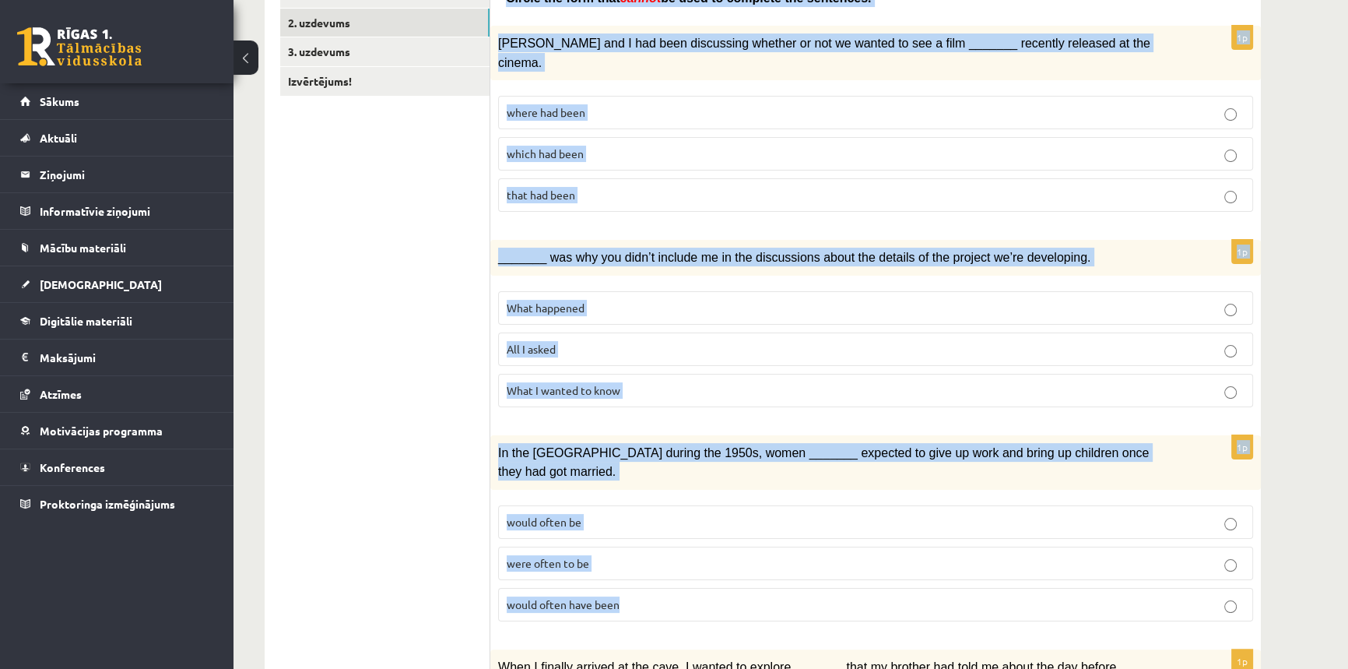
scroll to position [250, 0]
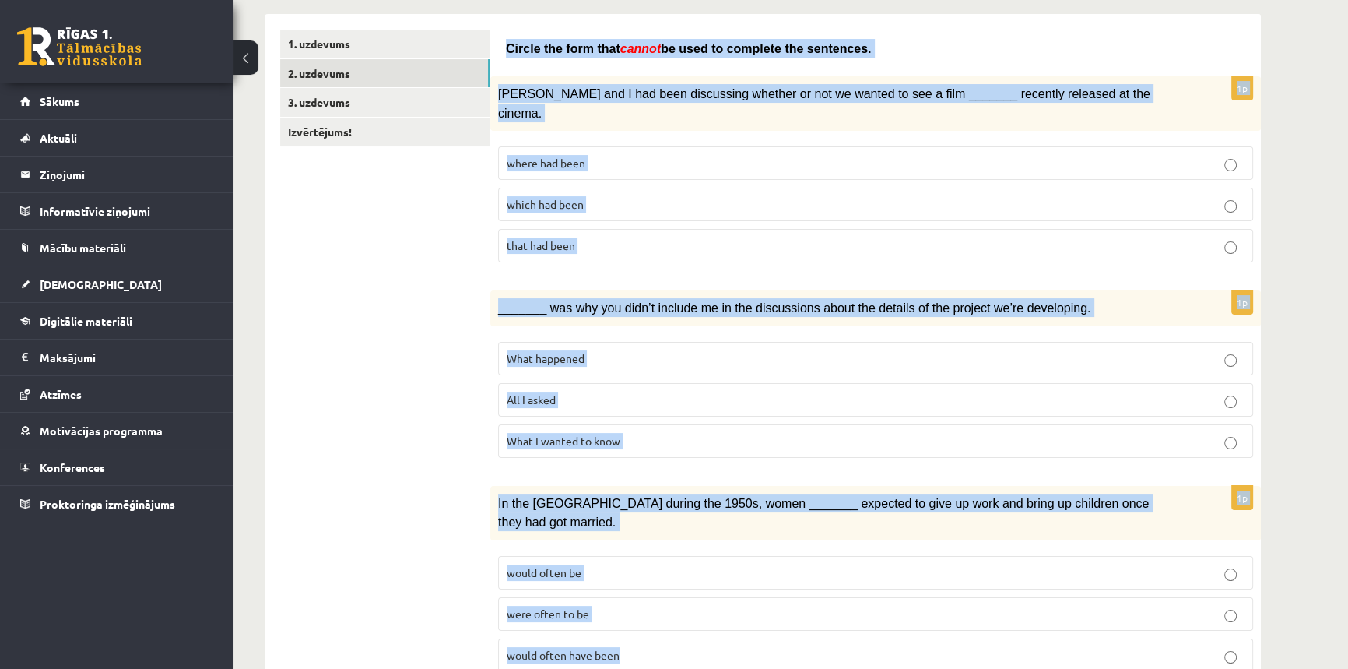
click at [1254, 212] on div "1p Clara and I had been discussing whether or not we wanted to see a film _____…" at bounding box center [876, 175] width 771 height 199
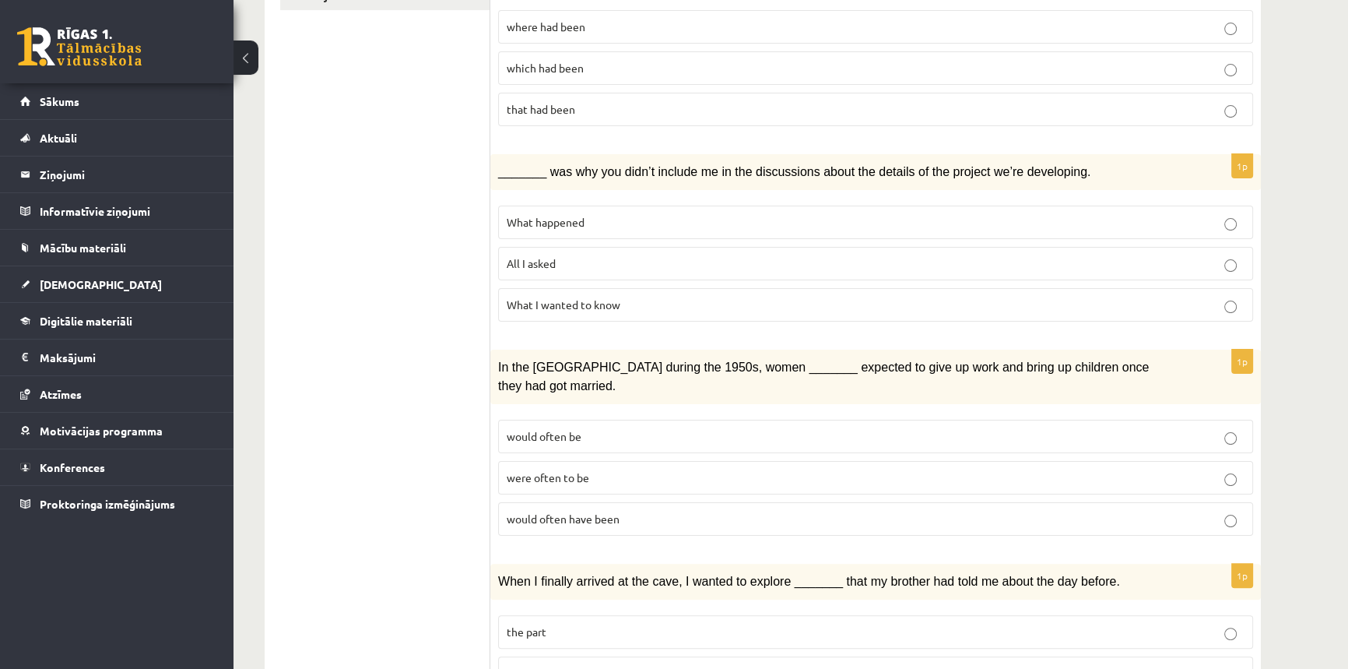
scroll to position [392, 0]
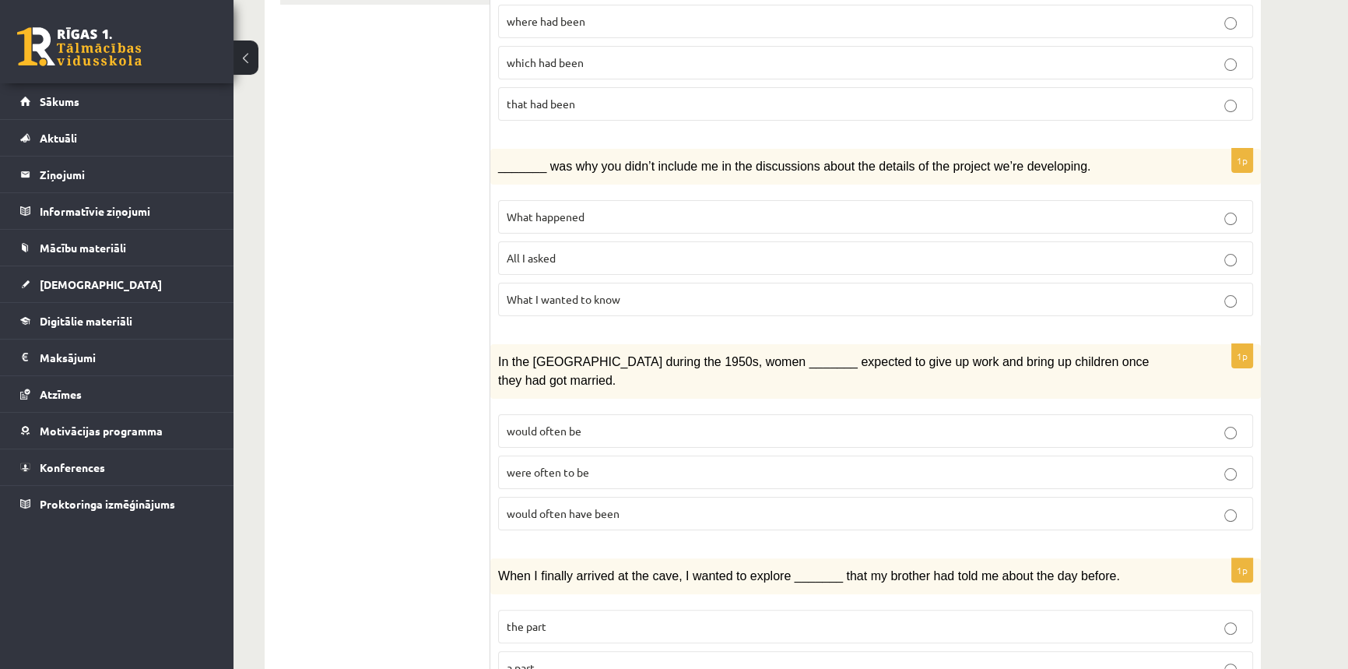
click at [555, 506] on span "would often have been" at bounding box center [563, 513] width 113 height 14
click at [585, 465] on span "were often to be" at bounding box center [548, 472] width 83 height 14
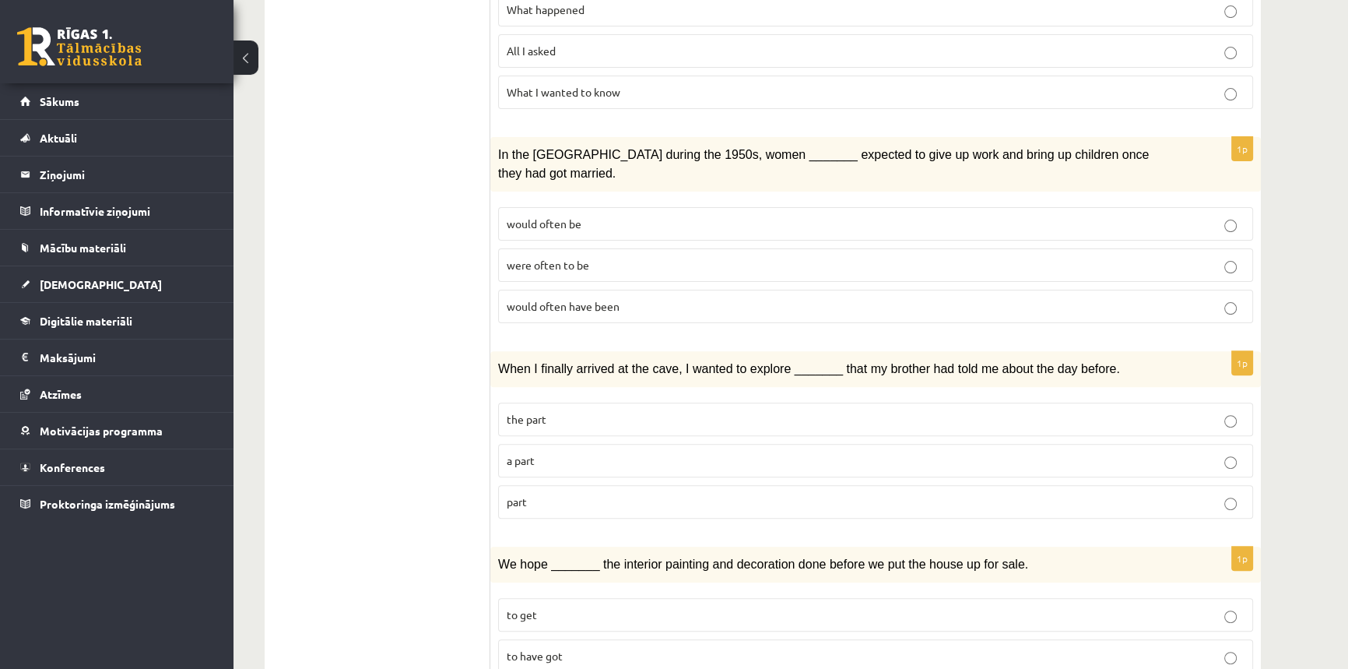
scroll to position [604, 0]
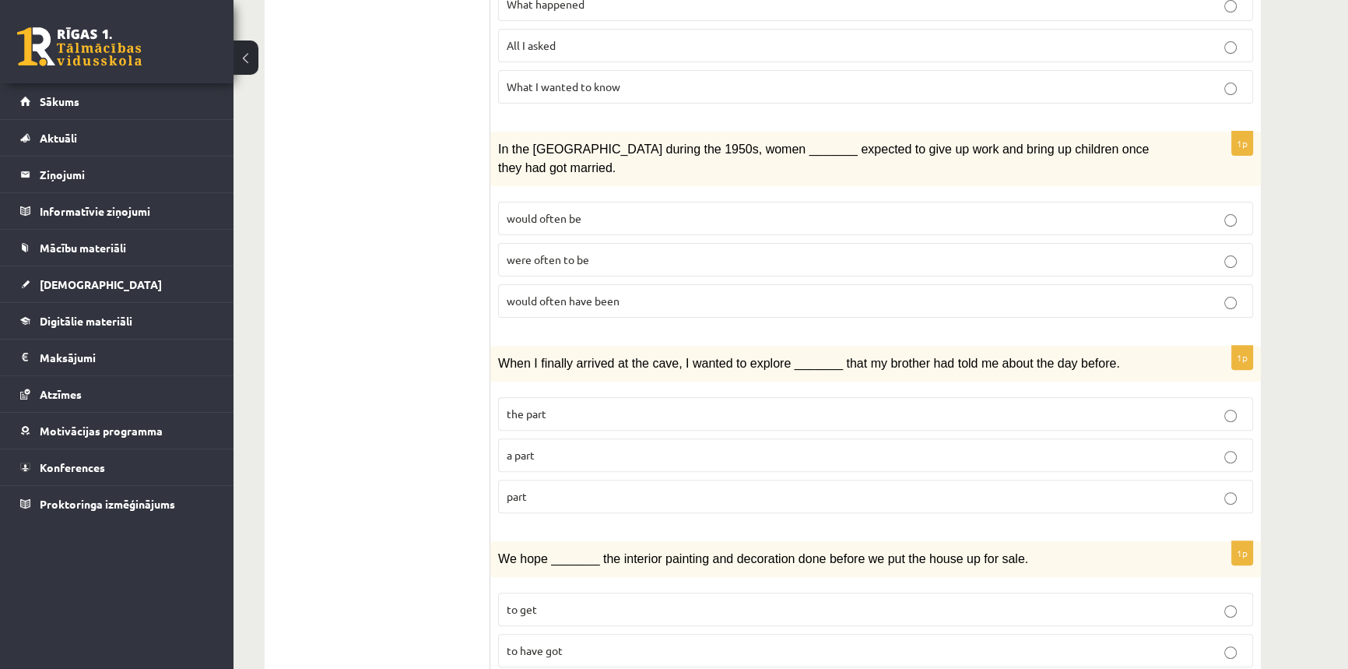
click at [627, 293] on p "would often have been" at bounding box center [876, 301] width 738 height 16
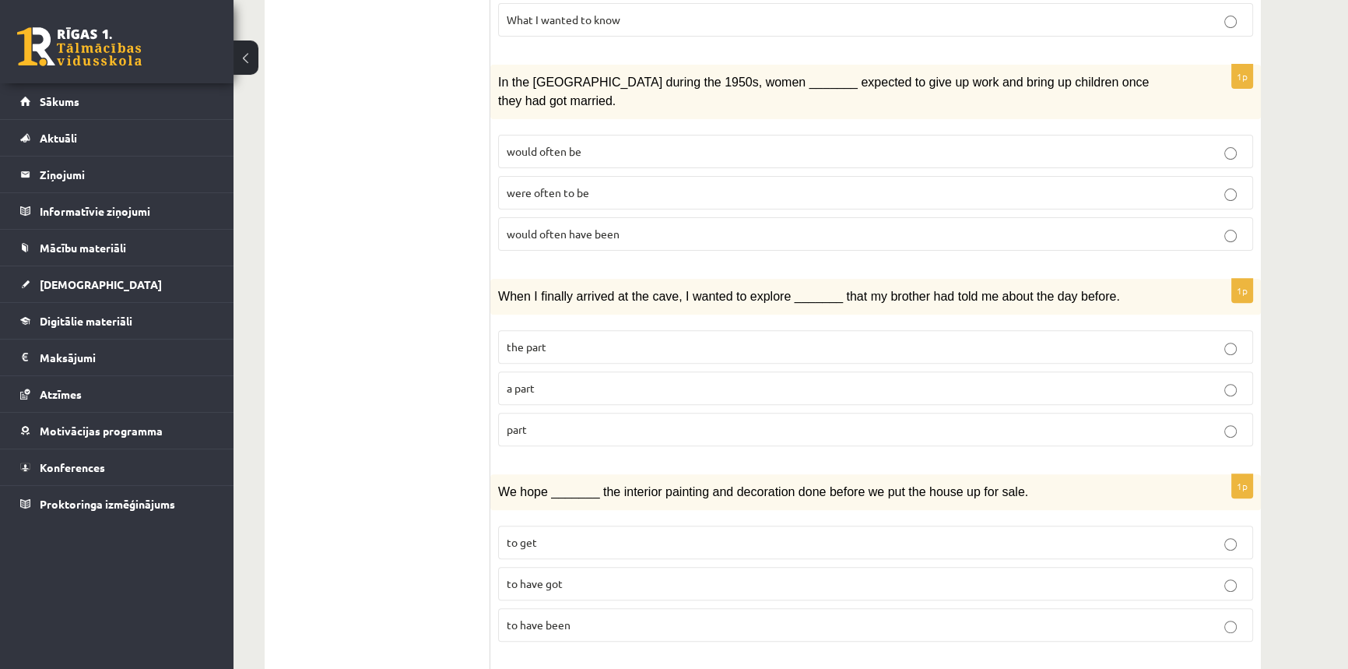
scroll to position [675, 0]
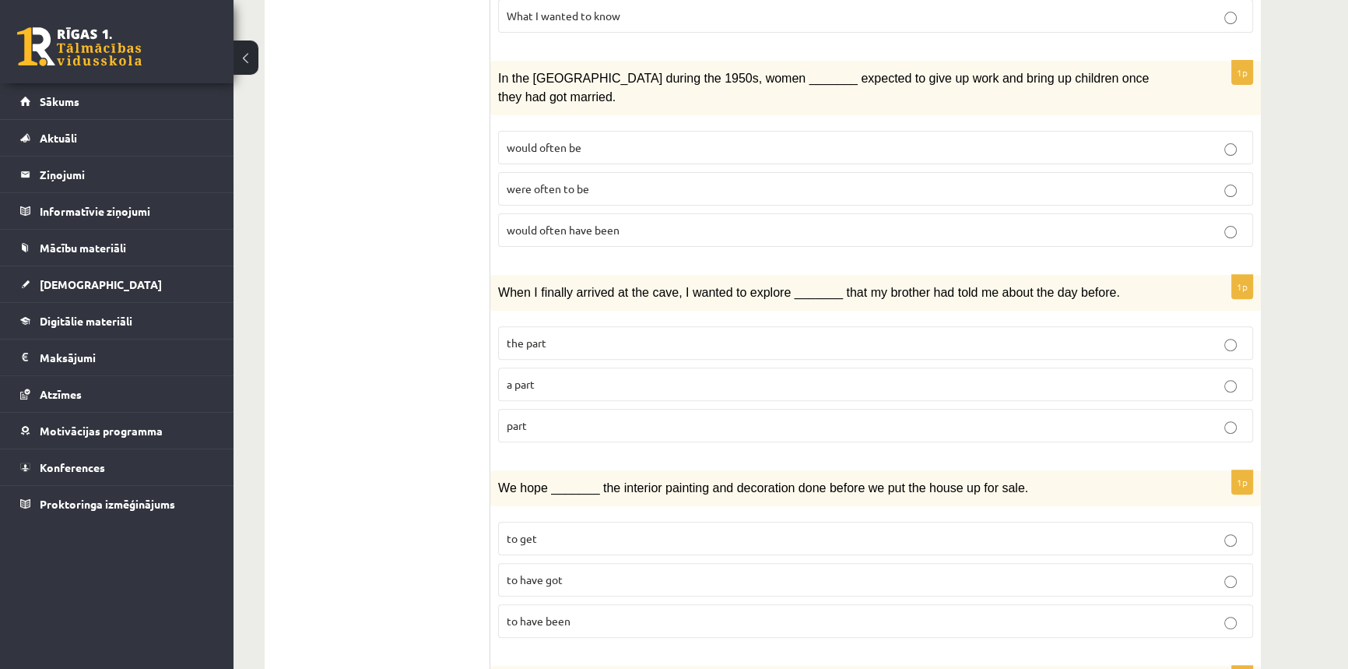
click at [571, 417] on p "part" at bounding box center [876, 425] width 738 height 16
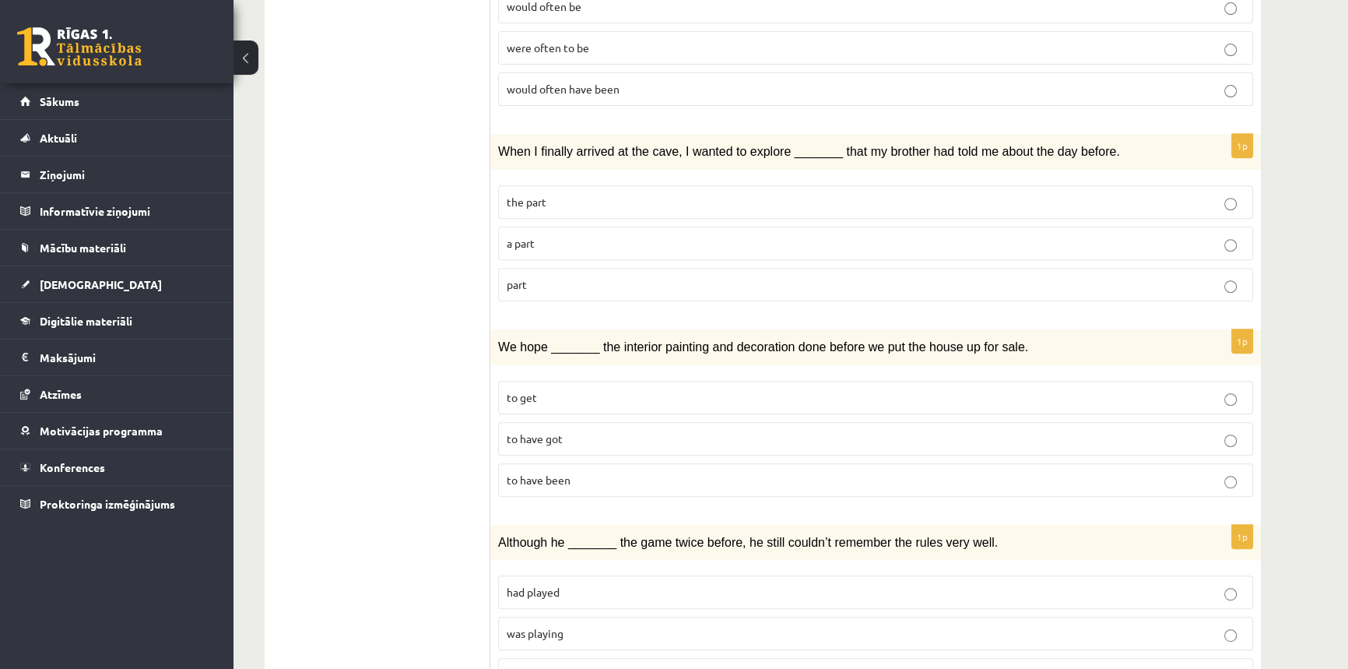
scroll to position [817, 0]
click at [552, 472] on span "to have been" at bounding box center [539, 479] width 64 height 14
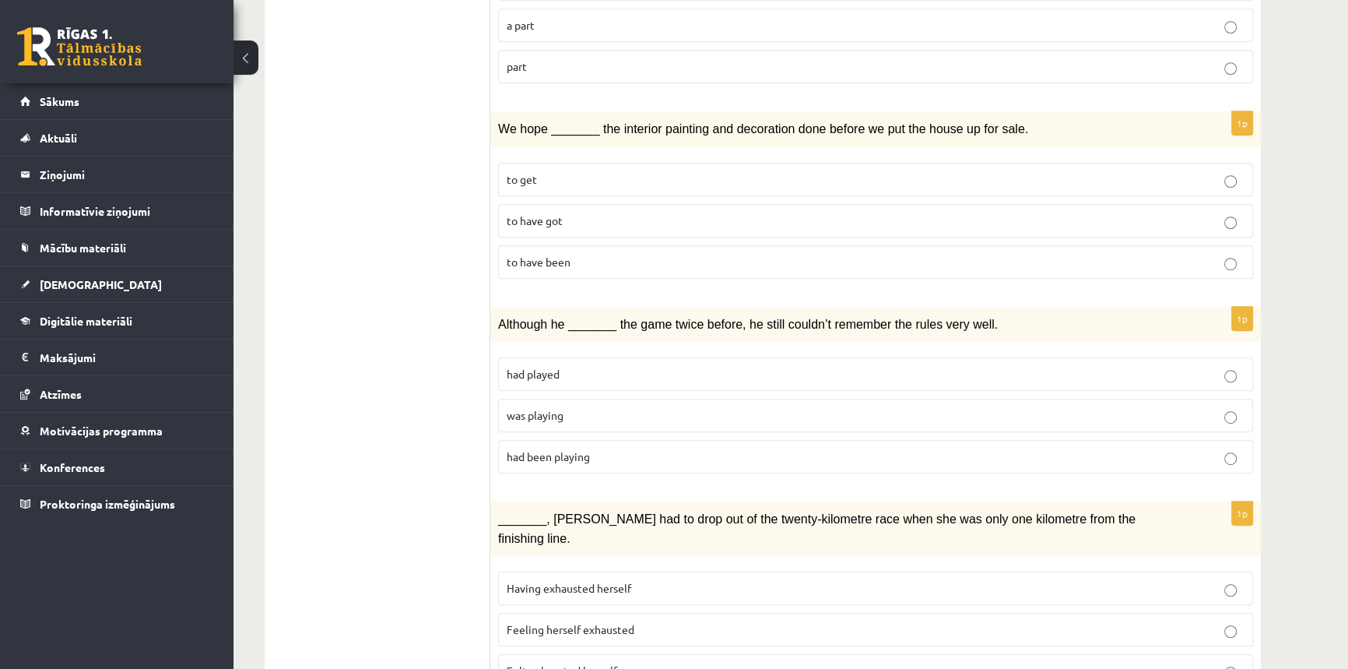
scroll to position [1099, 0]
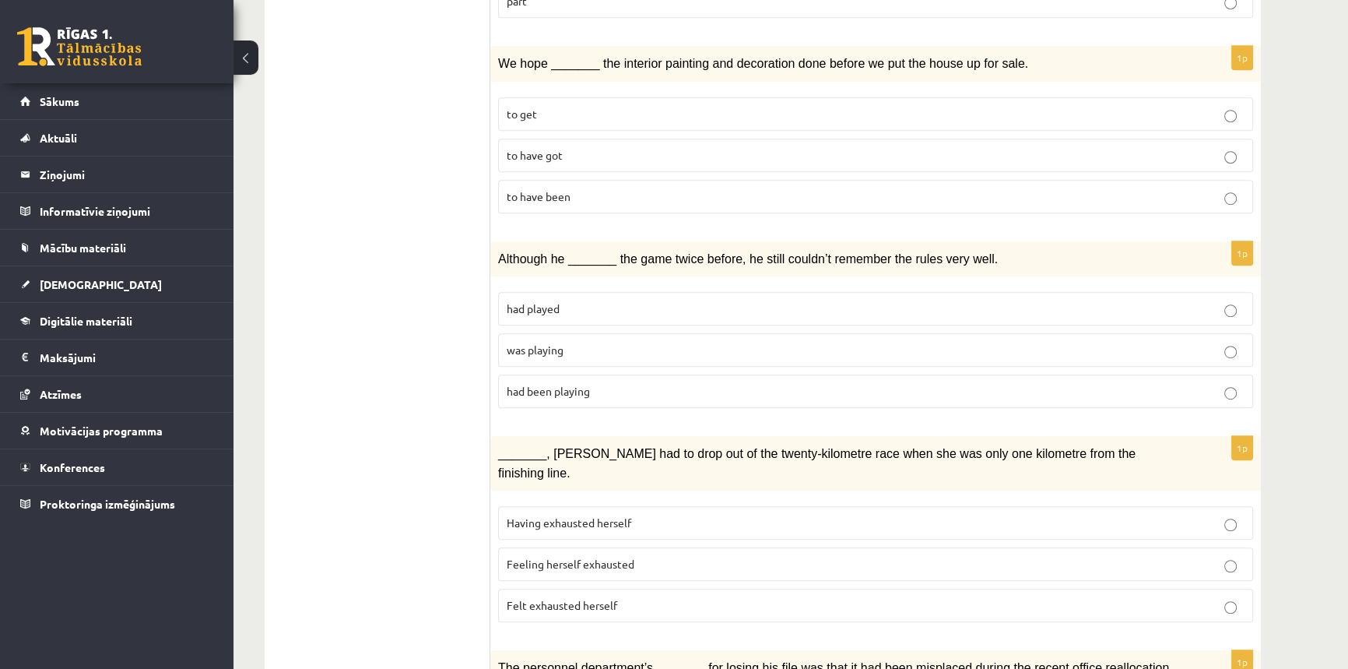
click at [578, 342] on p "was playing" at bounding box center [876, 350] width 738 height 16
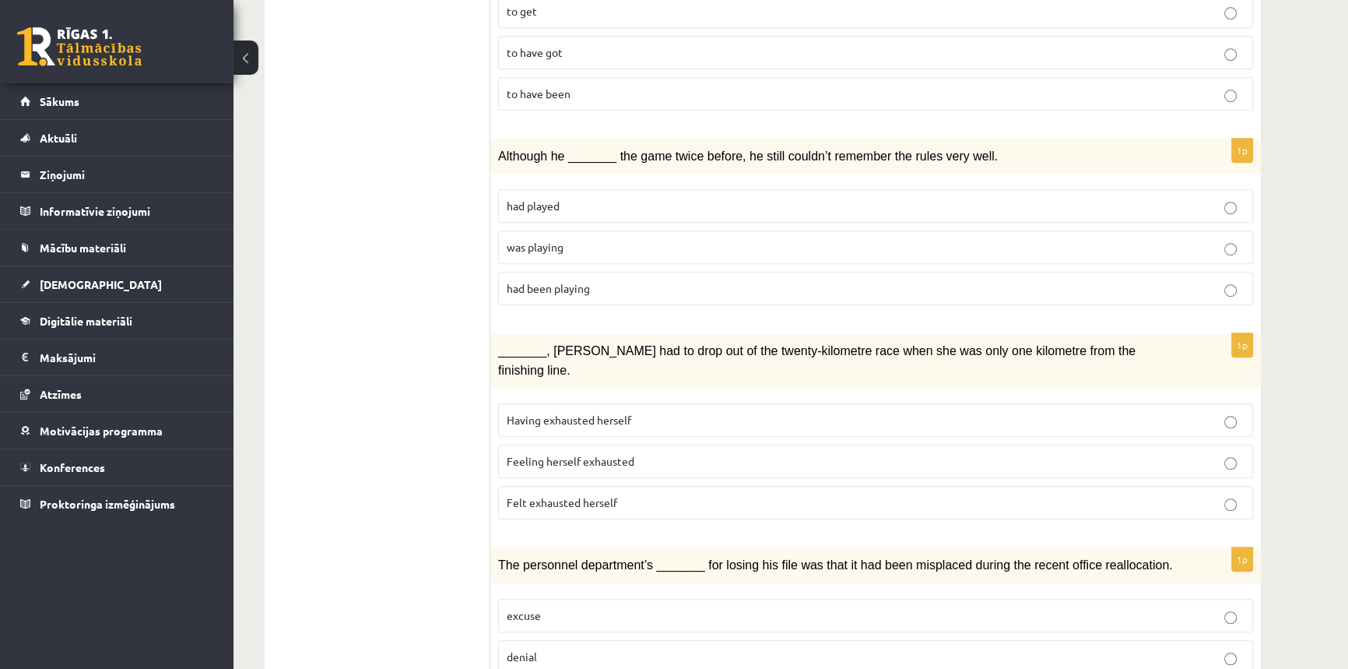
scroll to position [1241, 0]
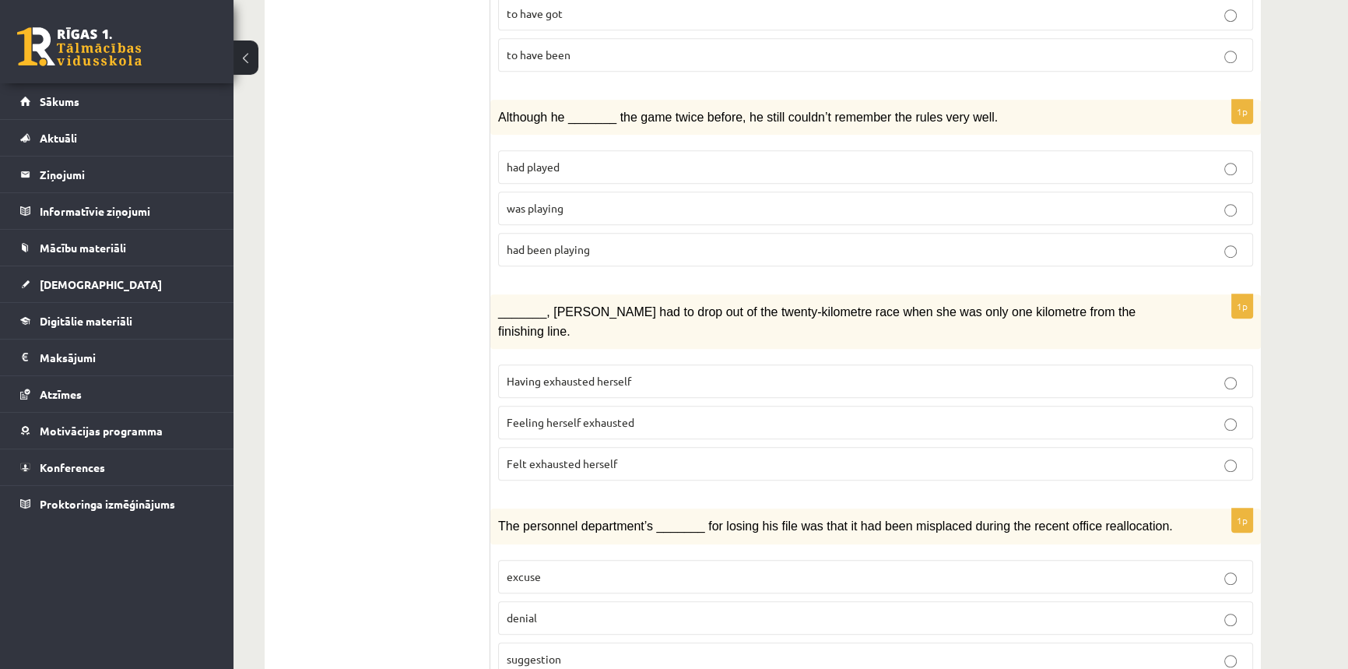
click at [615, 456] on span "Felt exhausted herself" at bounding box center [562, 463] width 111 height 14
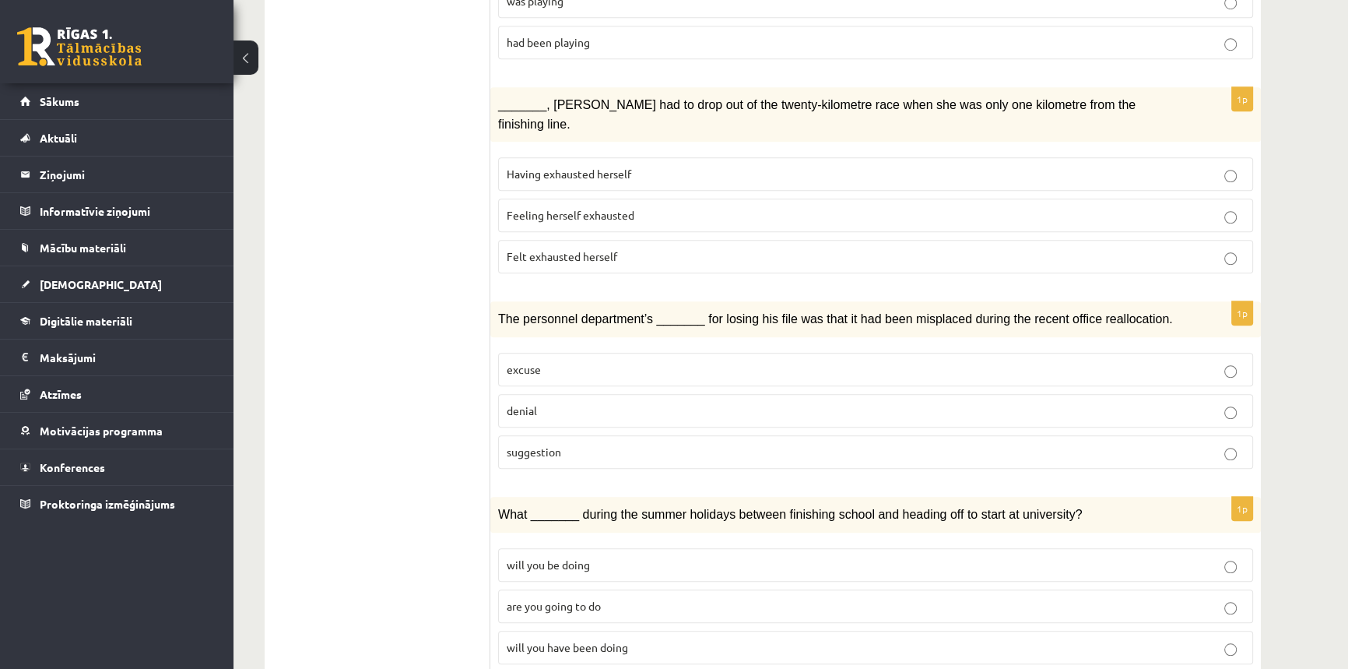
scroll to position [1454, 0]
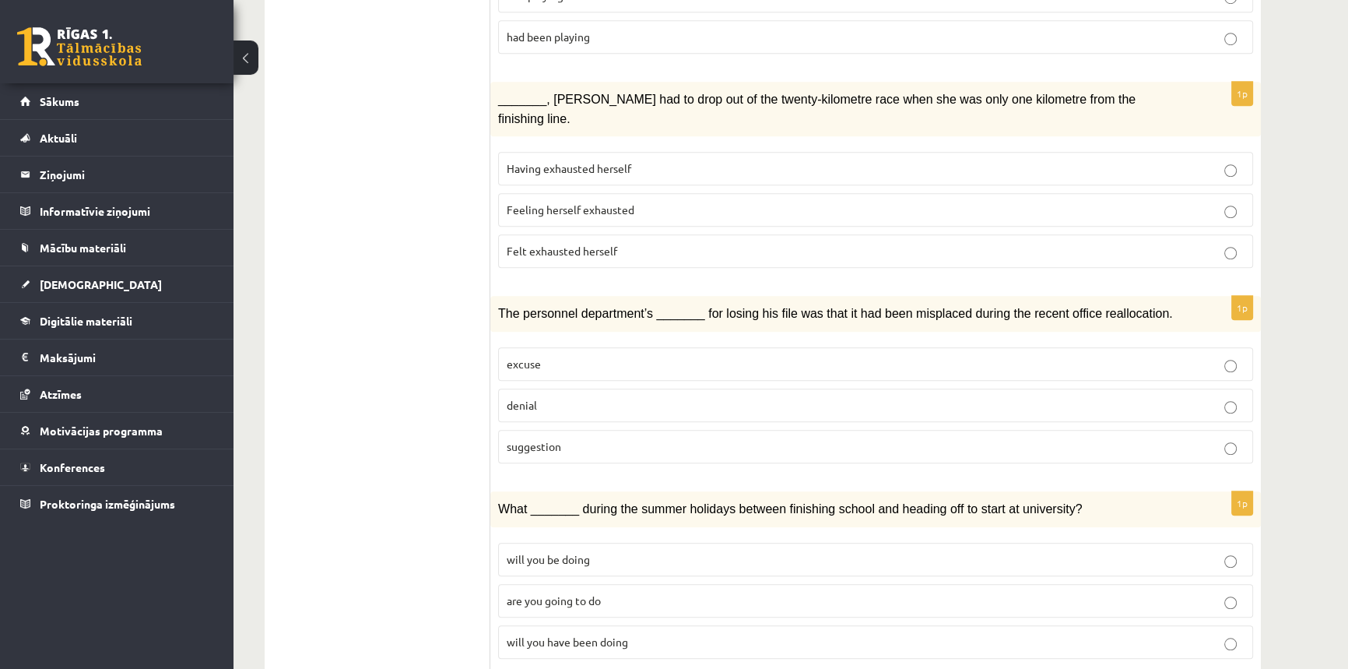
click at [558, 439] on span "suggestion" at bounding box center [534, 446] width 55 height 14
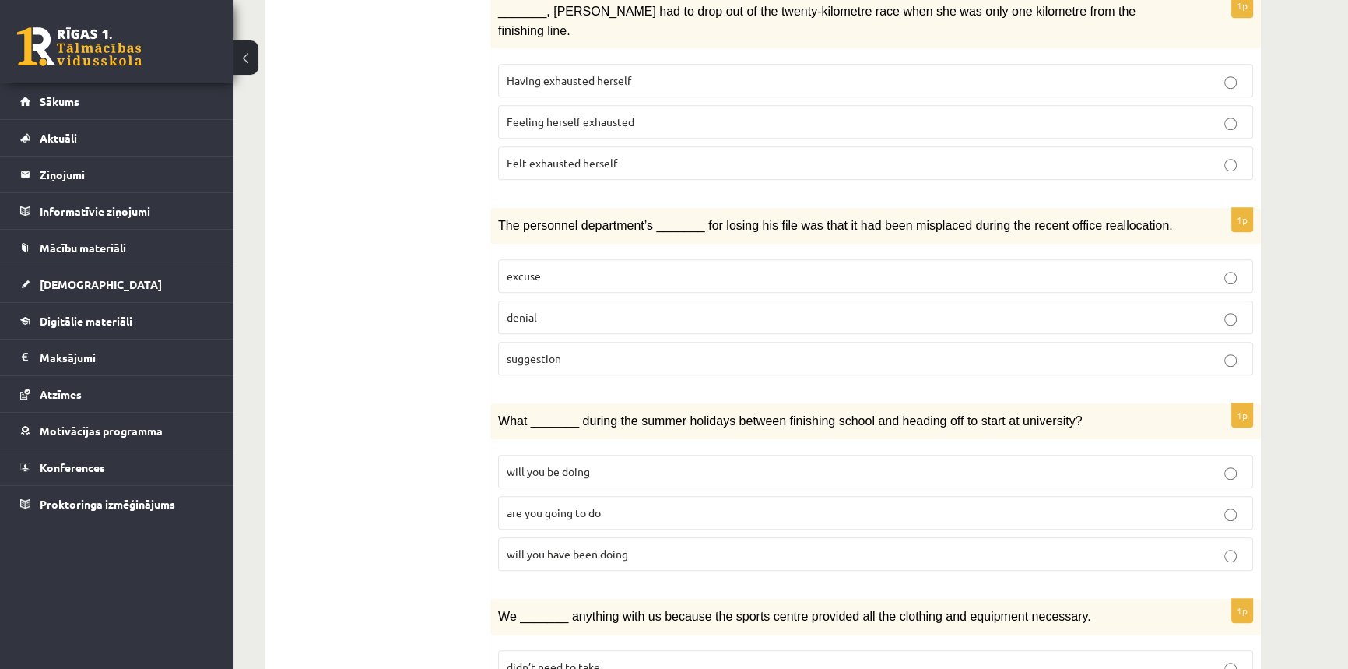
scroll to position [1595, 0]
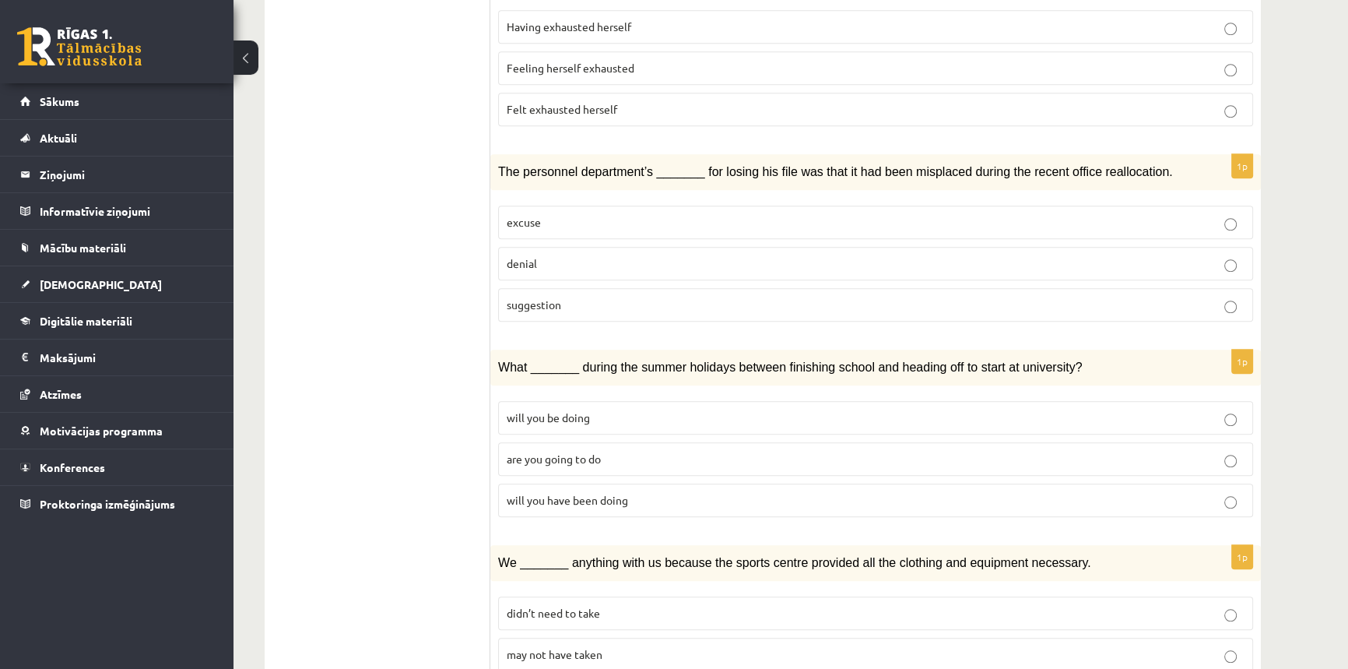
click at [540, 401] on label "will you be doing" at bounding box center [875, 417] width 755 height 33
click at [533, 452] on span "are you going to do" at bounding box center [554, 459] width 94 height 14
click at [559, 410] on span "will you be doing" at bounding box center [548, 417] width 83 height 14
click at [519, 492] on p "will you have been doing" at bounding box center [876, 500] width 738 height 16
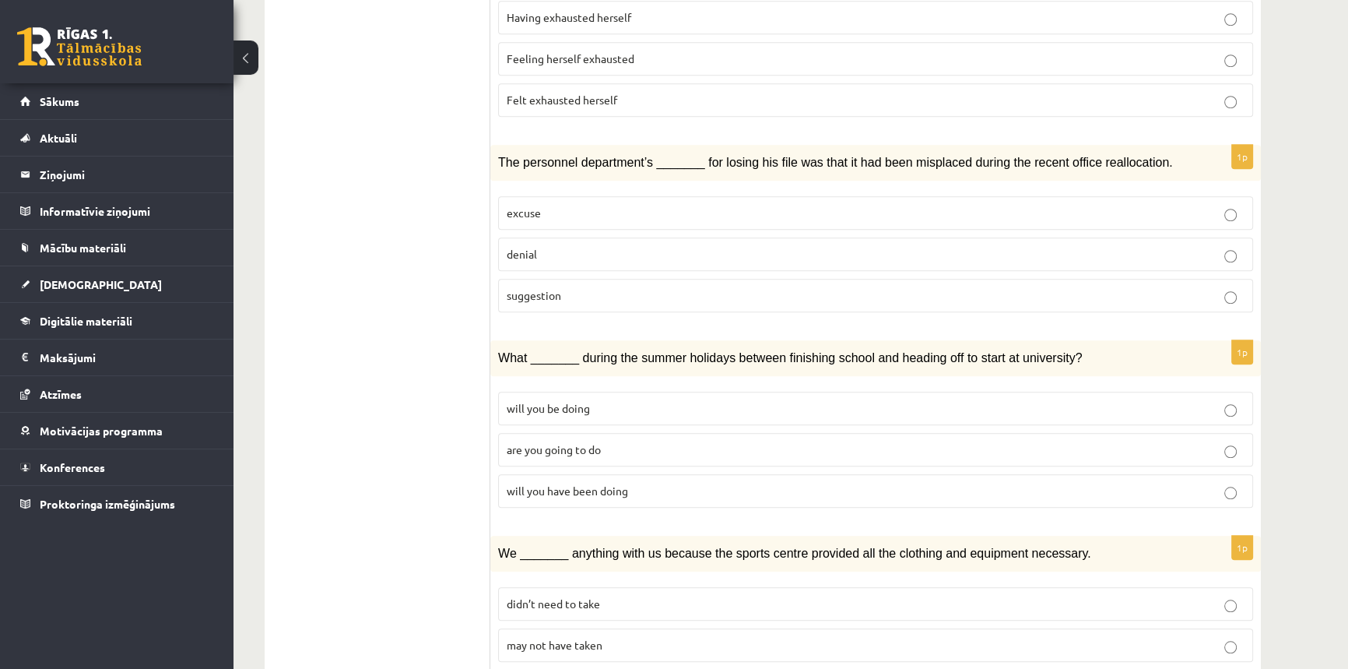
scroll to position [1619, 0]
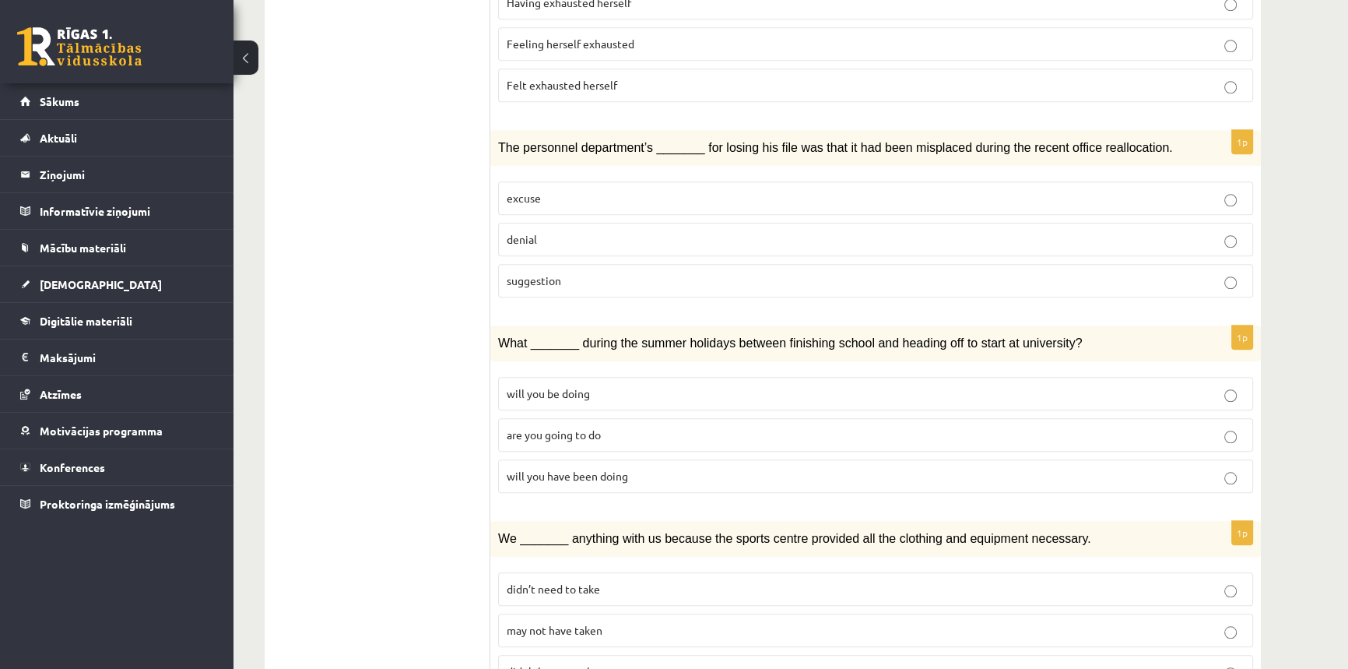
click at [603, 622] on p "may not have taken" at bounding box center [876, 630] width 738 height 16
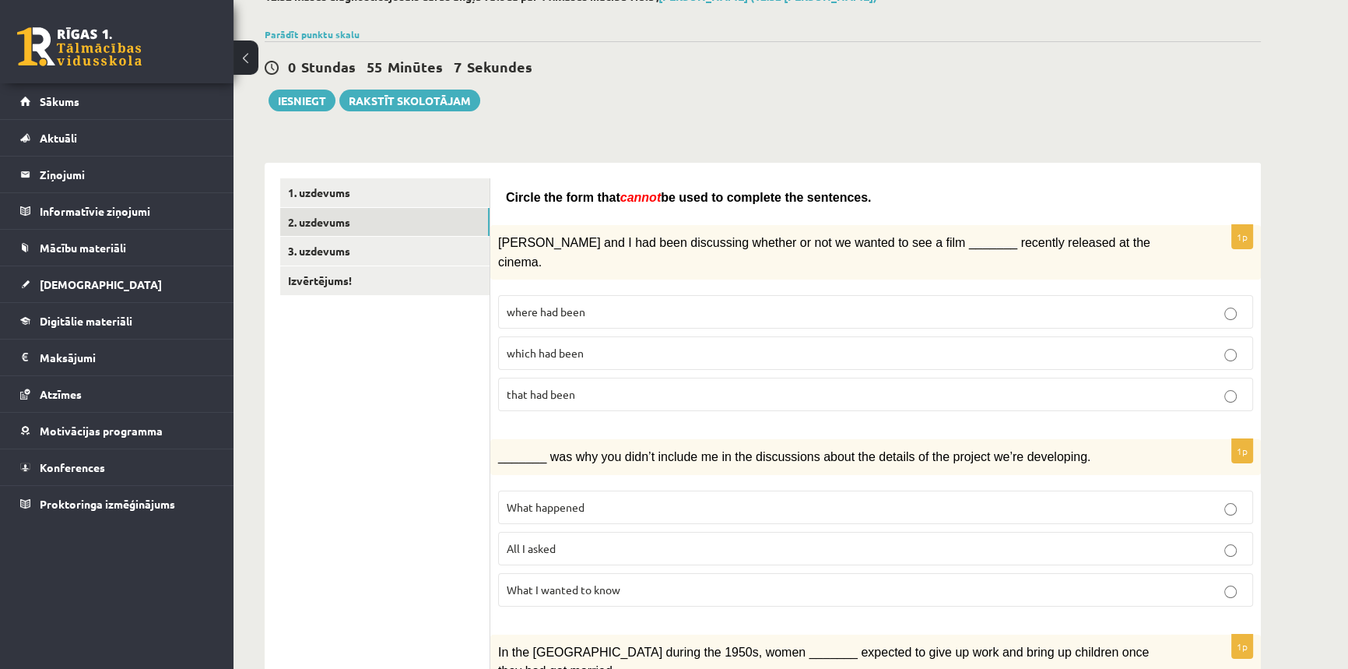
scroll to position [62, 0]
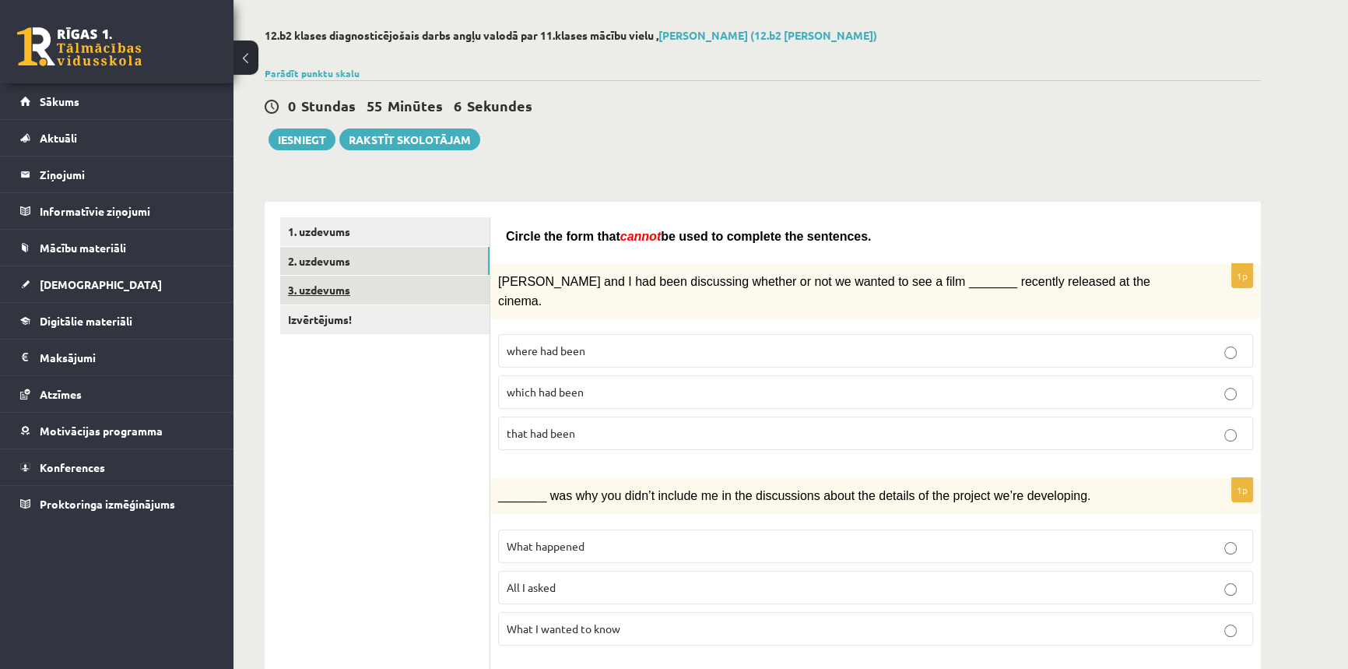
click at [345, 294] on link "3. uzdevums" at bounding box center [384, 290] width 209 height 29
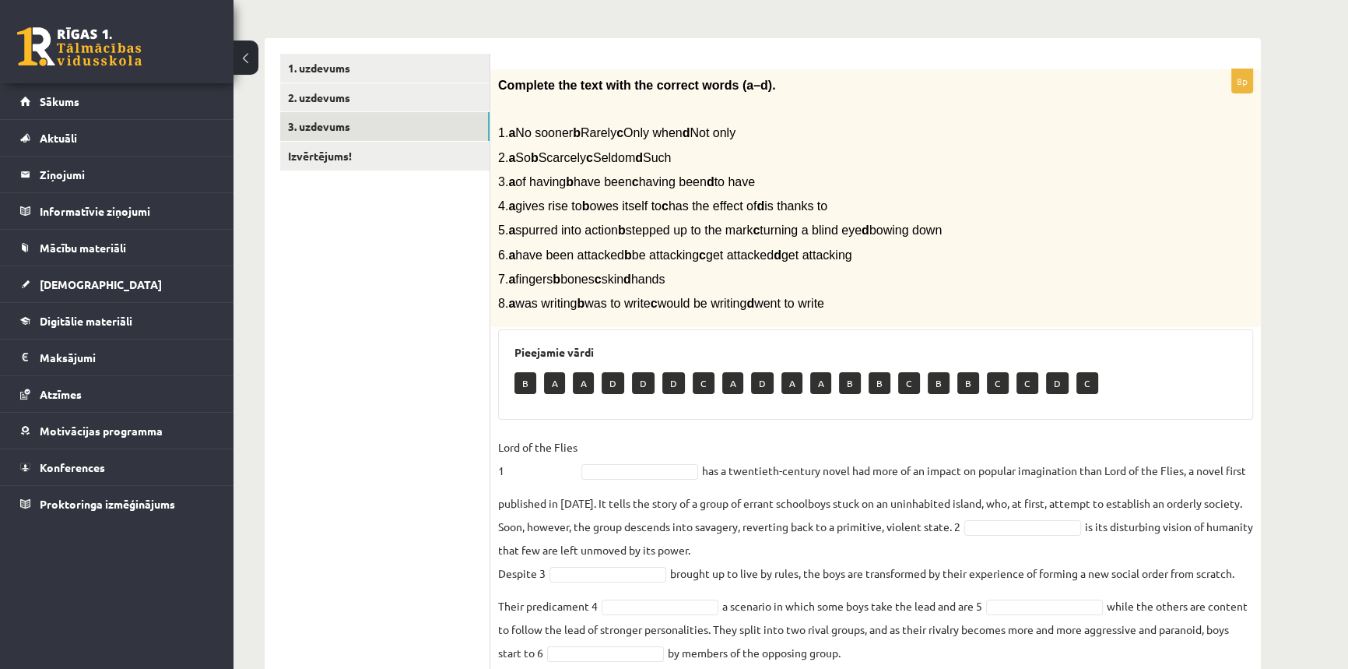
scroll to position [274, 0]
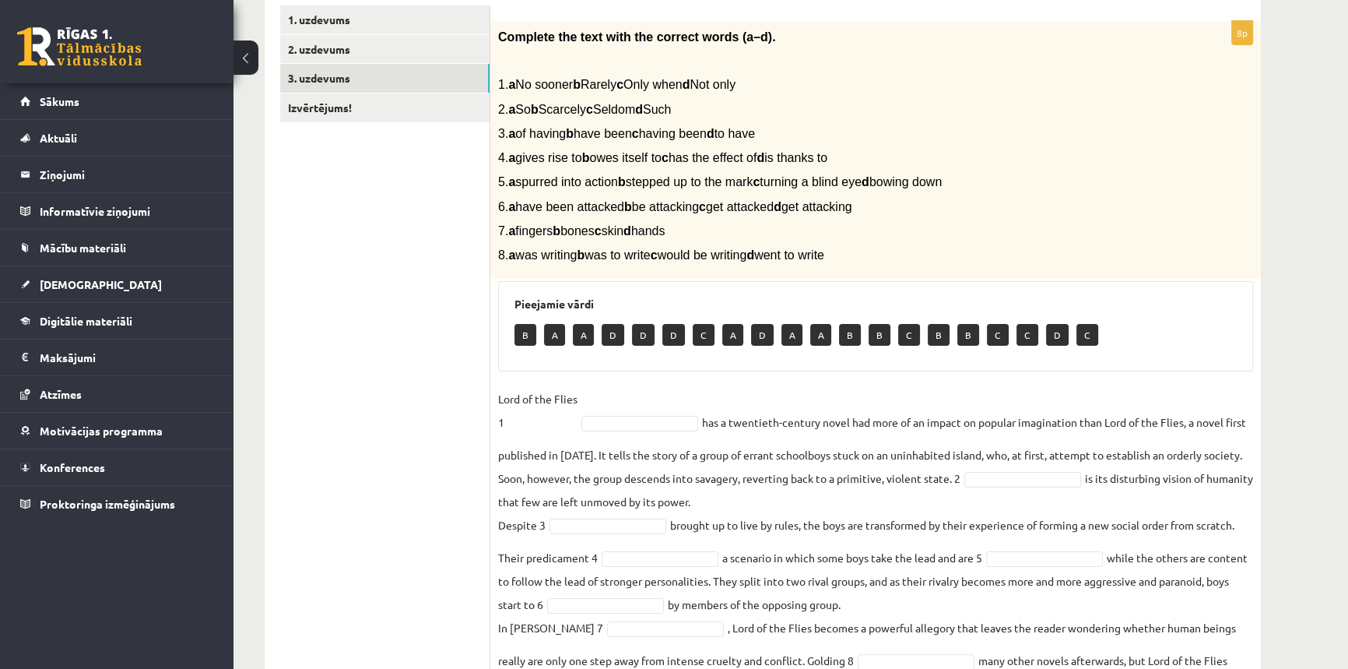
click at [556, 422] on p "Lord of the Flies 1" at bounding box center [537, 410] width 79 height 47
drag, startPoint x: 1055, startPoint y: 473, endPoint x: 1050, endPoint y: 466, distance: 9.5
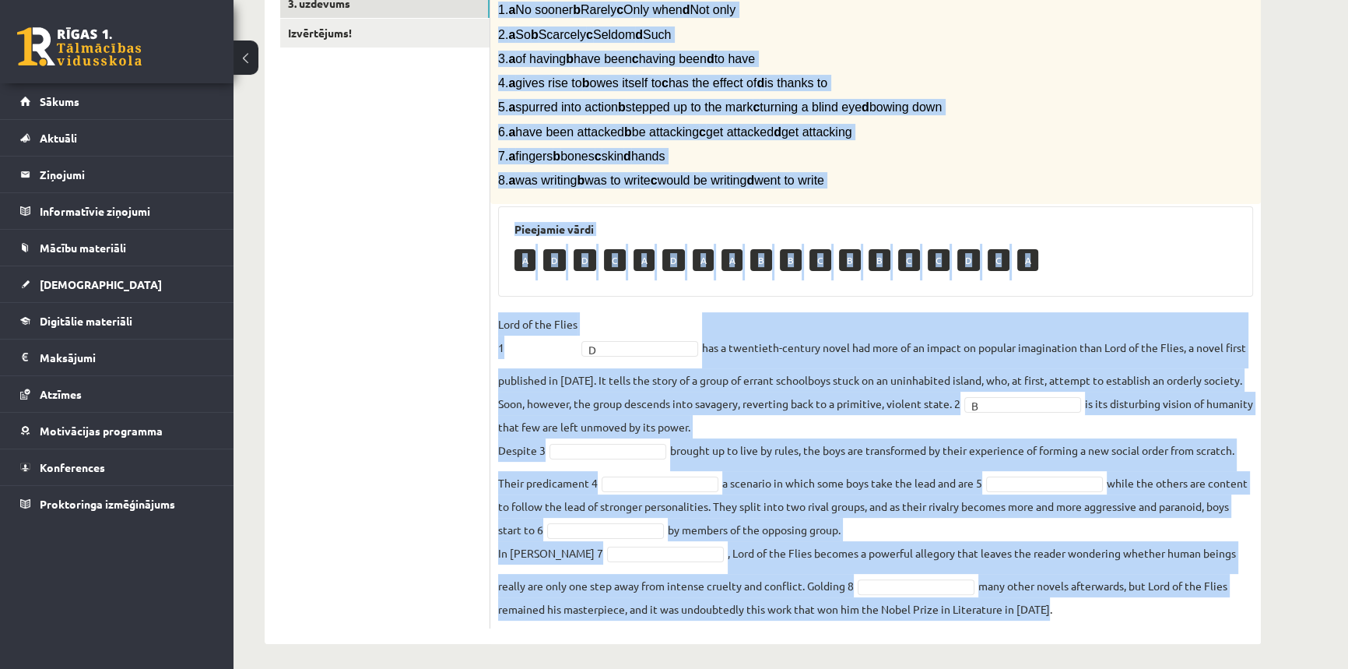
scroll to position [353, 0]
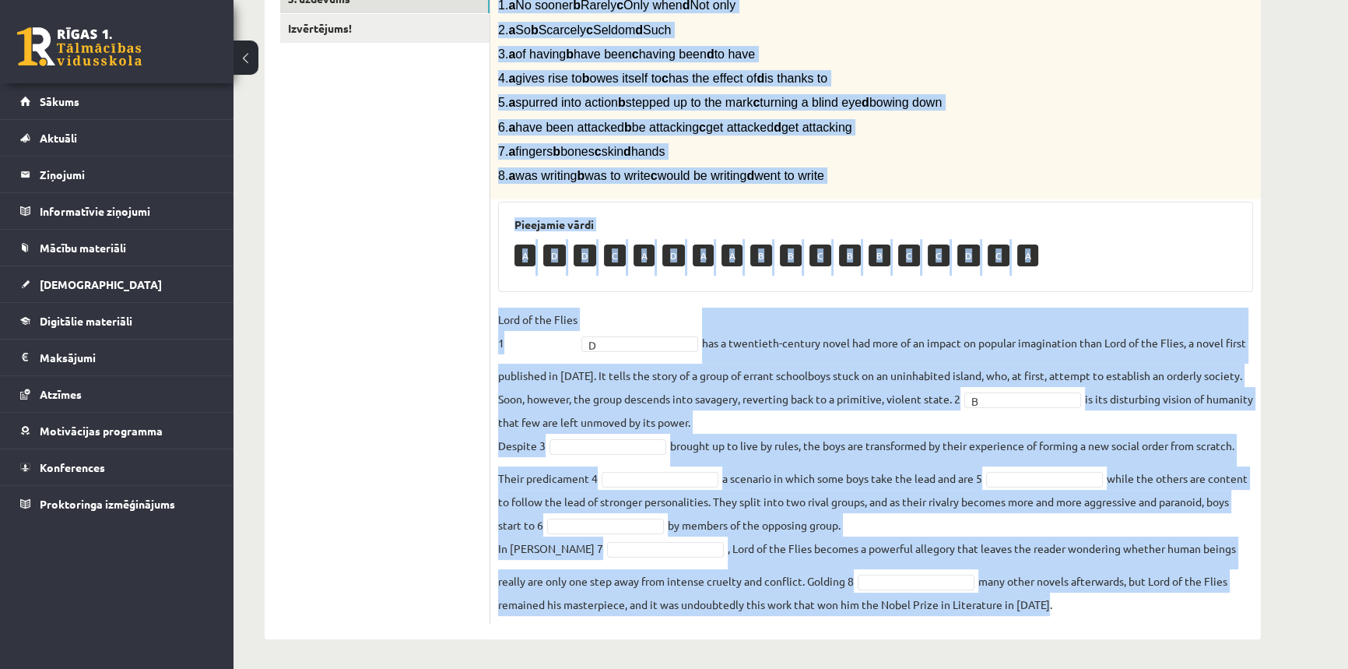
drag, startPoint x: 496, startPoint y: 36, endPoint x: 1277, endPoint y: 668, distance: 1004.7
click at [1277, 668] on div "12.b2 klases diagnosticējošais darbs angļu valodā par 11.klases mācību vielu , …" at bounding box center [763, 188] width 1059 height 964
copy div "Complete the text with the correct words (a–d). 1. a No sooner b Rarely c Only …"
click at [1036, 120] on p "6. a have been attacked b be attacking c get attacked d get attacking" at bounding box center [836, 127] width 677 height 16
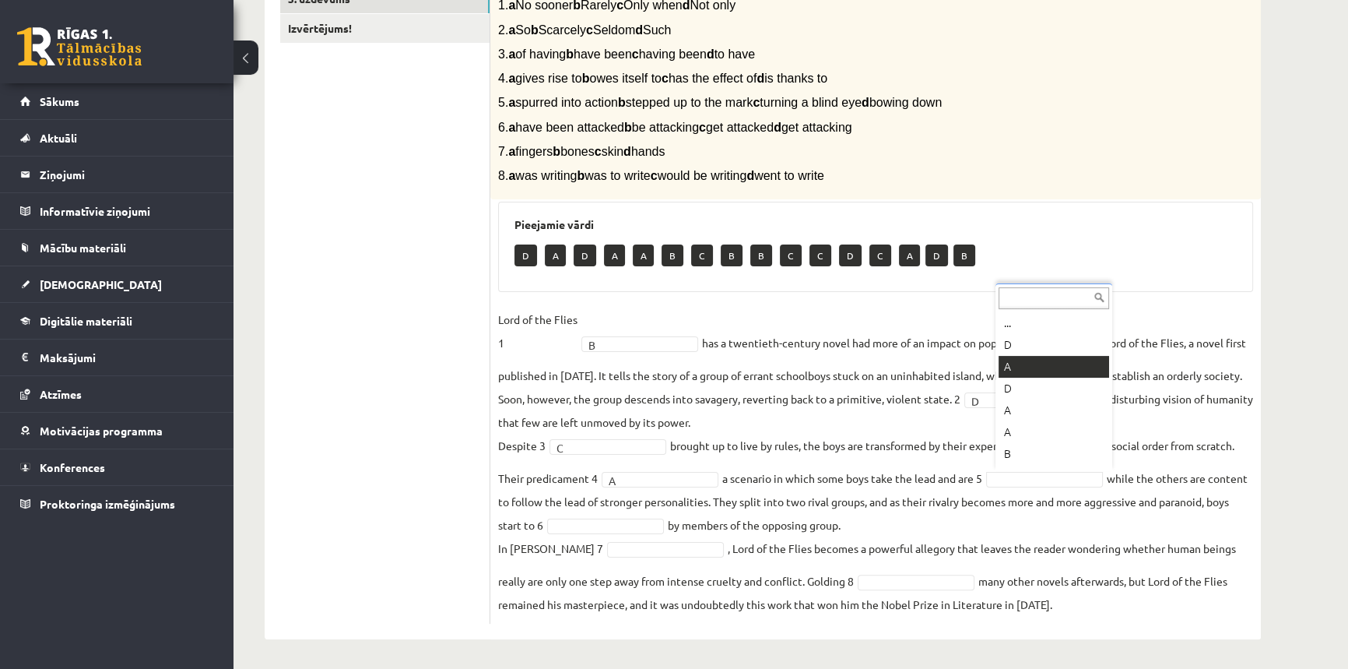
scroll to position [0, 0]
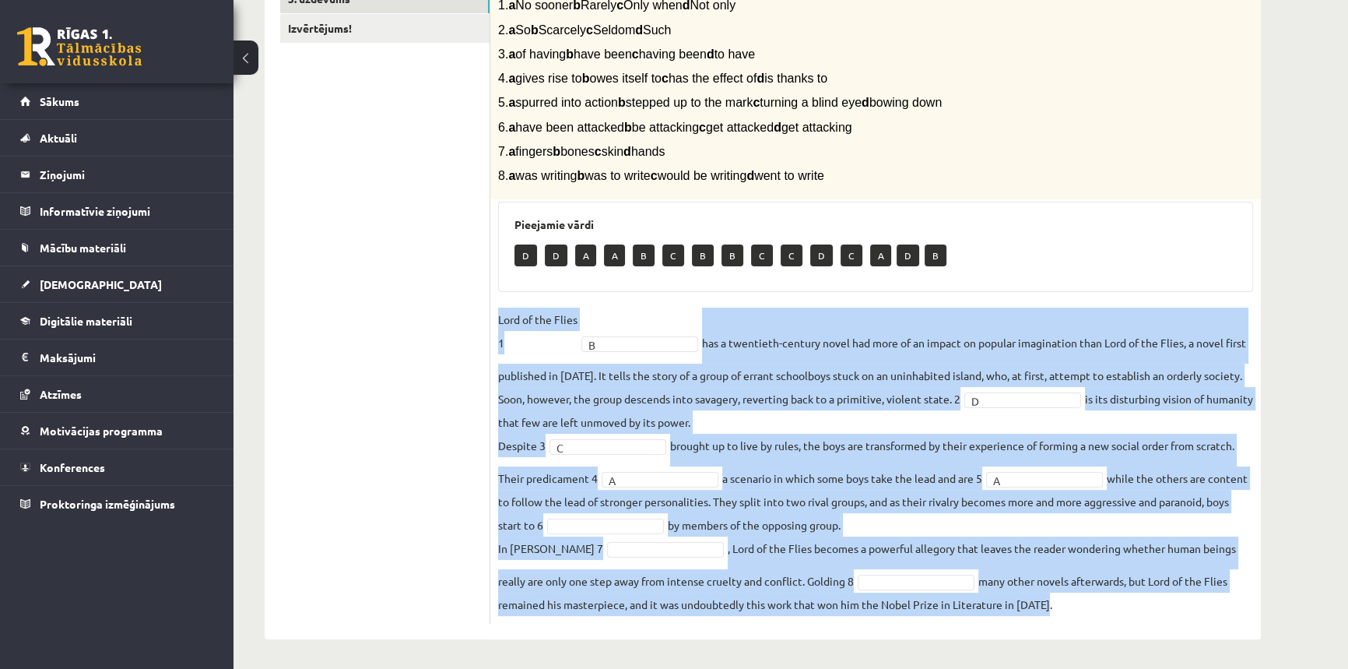
drag, startPoint x: 492, startPoint y: 315, endPoint x: 1055, endPoint y: 596, distance: 629.2
click at [1057, 596] on div "8p Complete the text with the correct words (a–d). 1. a No sooner b Rarely c On…" at bounding box center [876, 283] width 771 height 682
copy fieldset "Lord of the Flies 1 B has a twentieth-century novel had more of an impact on po…"
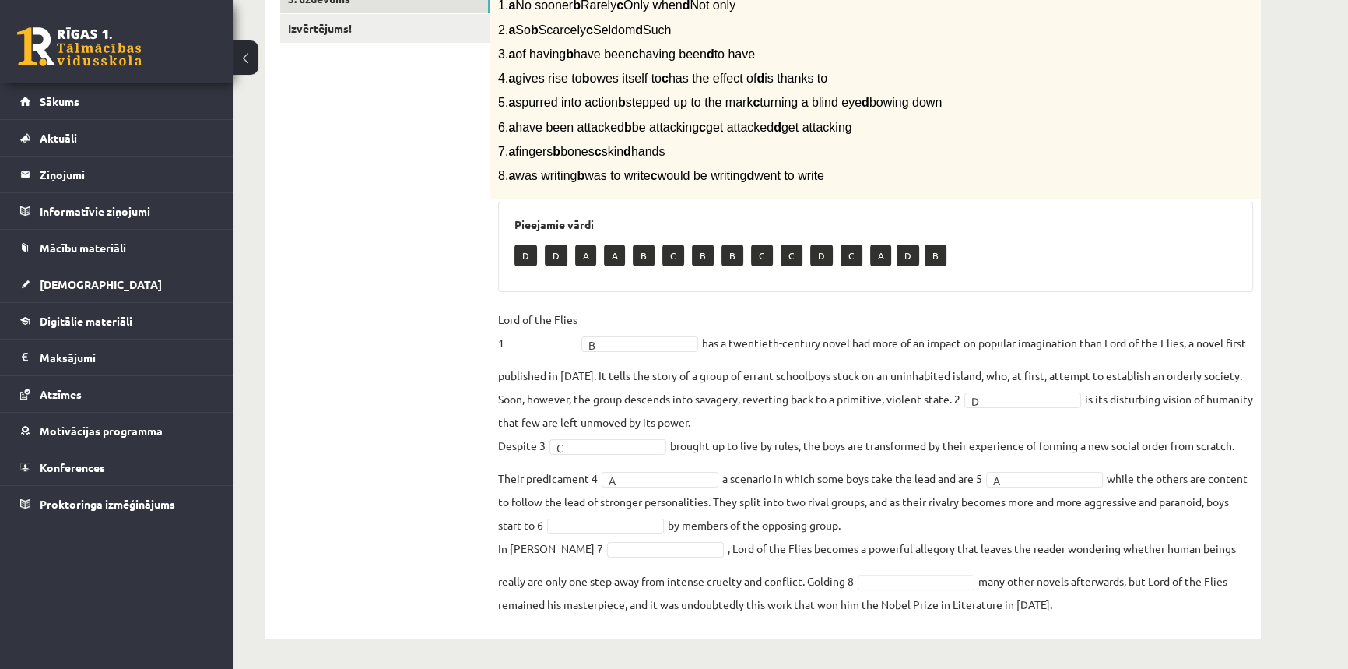
click at [1261, 221] on div "12.b2 klases diagnosticējošais darbs angļu valodā par 11.klases mācību vielu , …" at bounding box center [763, 188] width 1059 height 964
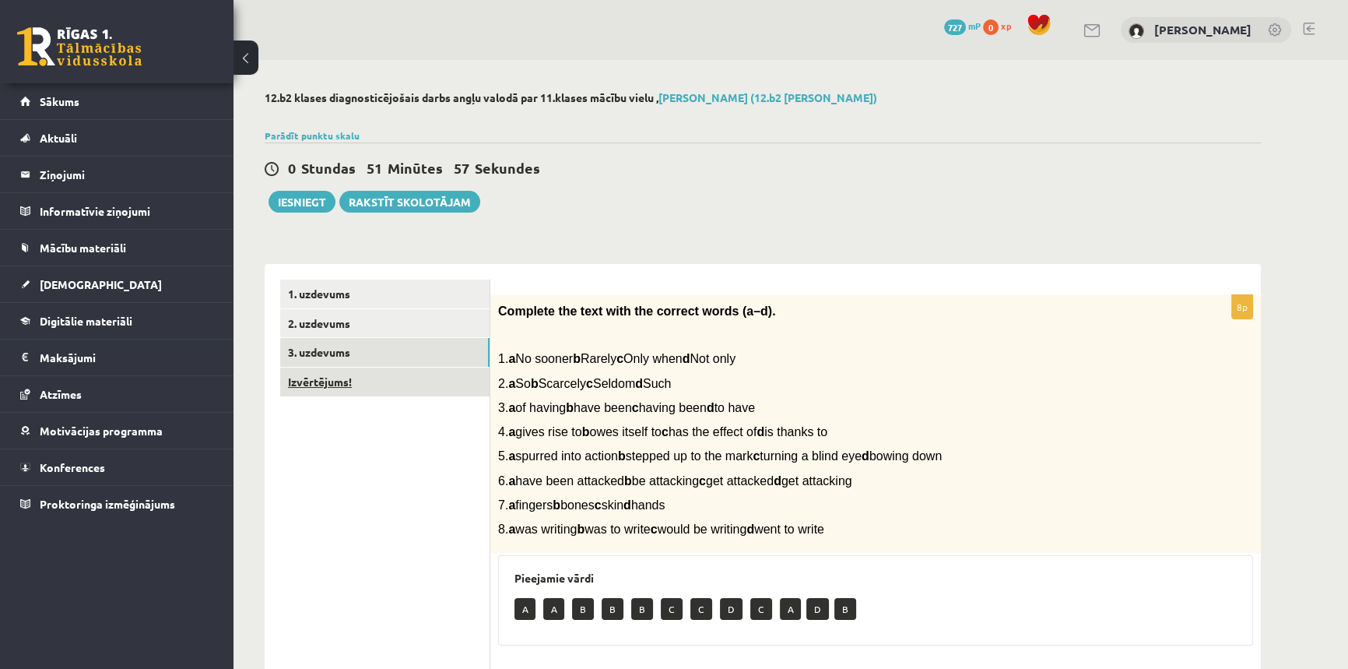
click at [378, 380] on link "Izvērtējums!" at bounding box center [384, 381] width 209 height 29
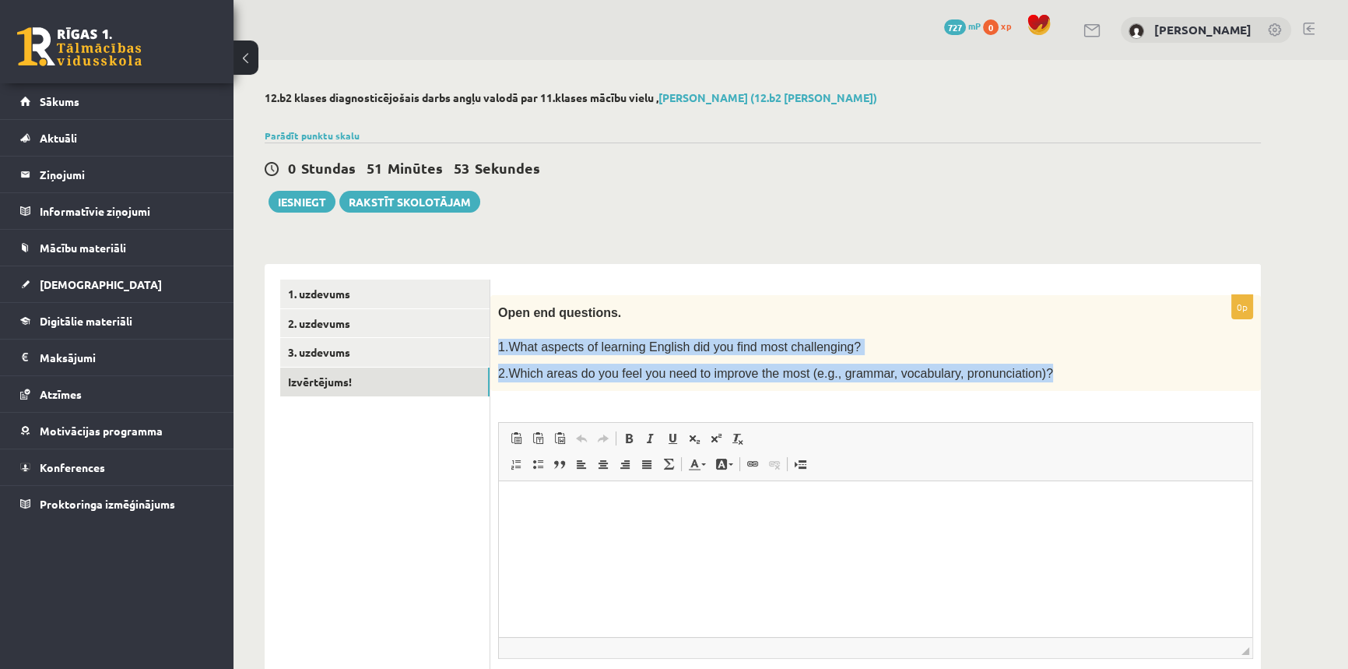
drag, startPoint x: 494, startPoint y: 345, endPoint x: 1039, endPoint y: 385, distance: 545.7
click at [1039, 384] on div "Open end questions. 1.What aspects of learning English did you find most challe…" at bounding box center [876, 343] width 771 height 97
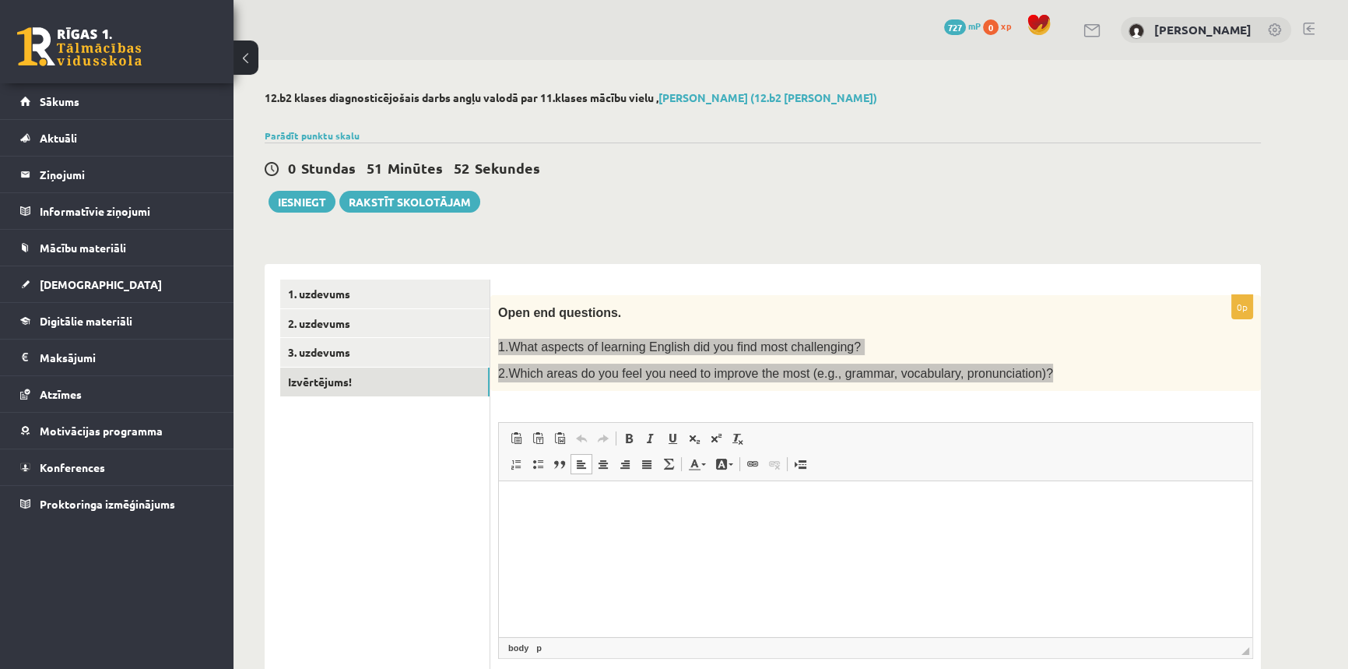
click at [719, 529] on html at bounding box center [876, 504] width 754 height 47
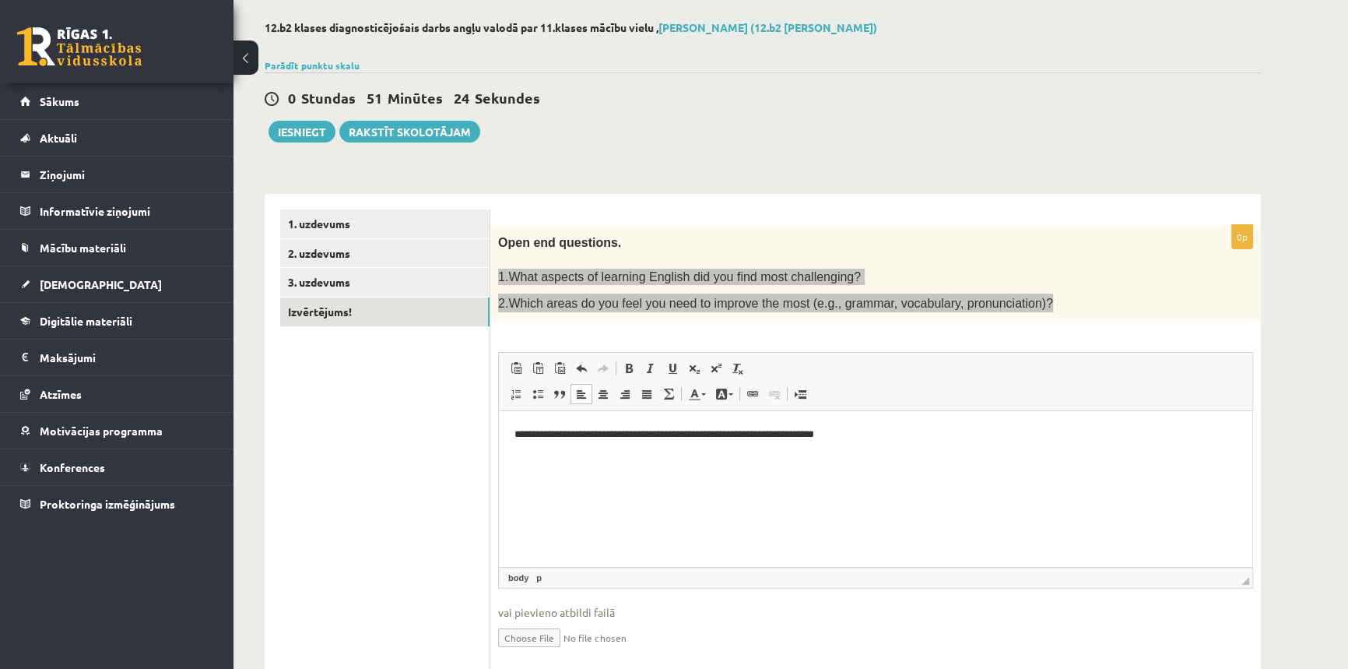
scroll to position [121, 0]
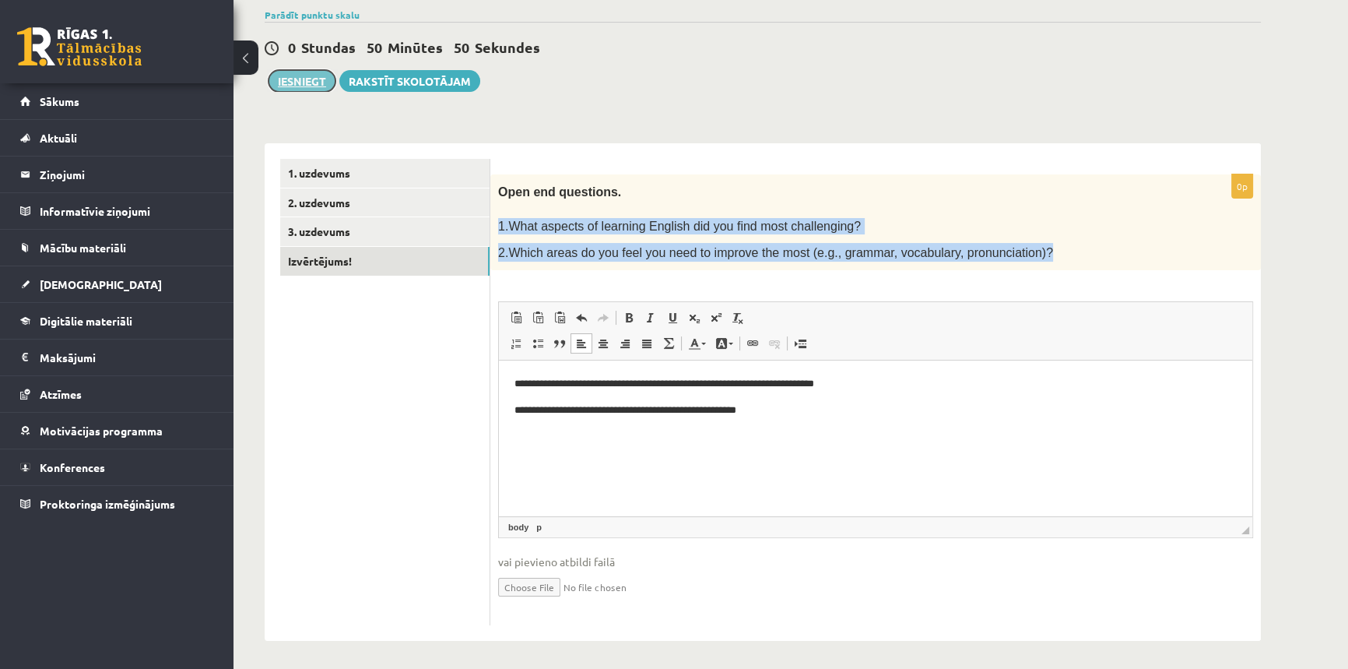
click at [316, 75] on button "Iesniegt" at bounding box center [302, 81] width 67 height 22
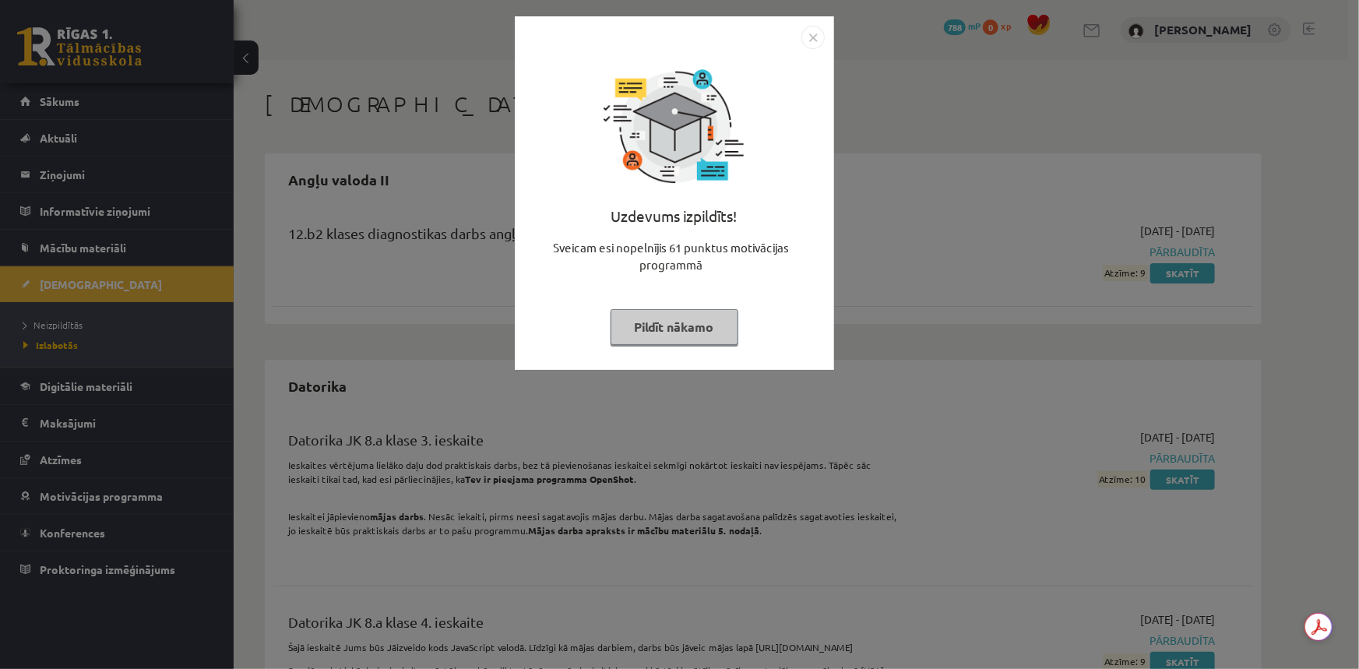
click at [662, 322] on button "Pildīt nākamo" at bounding box center [674, 327] width 128 height 36
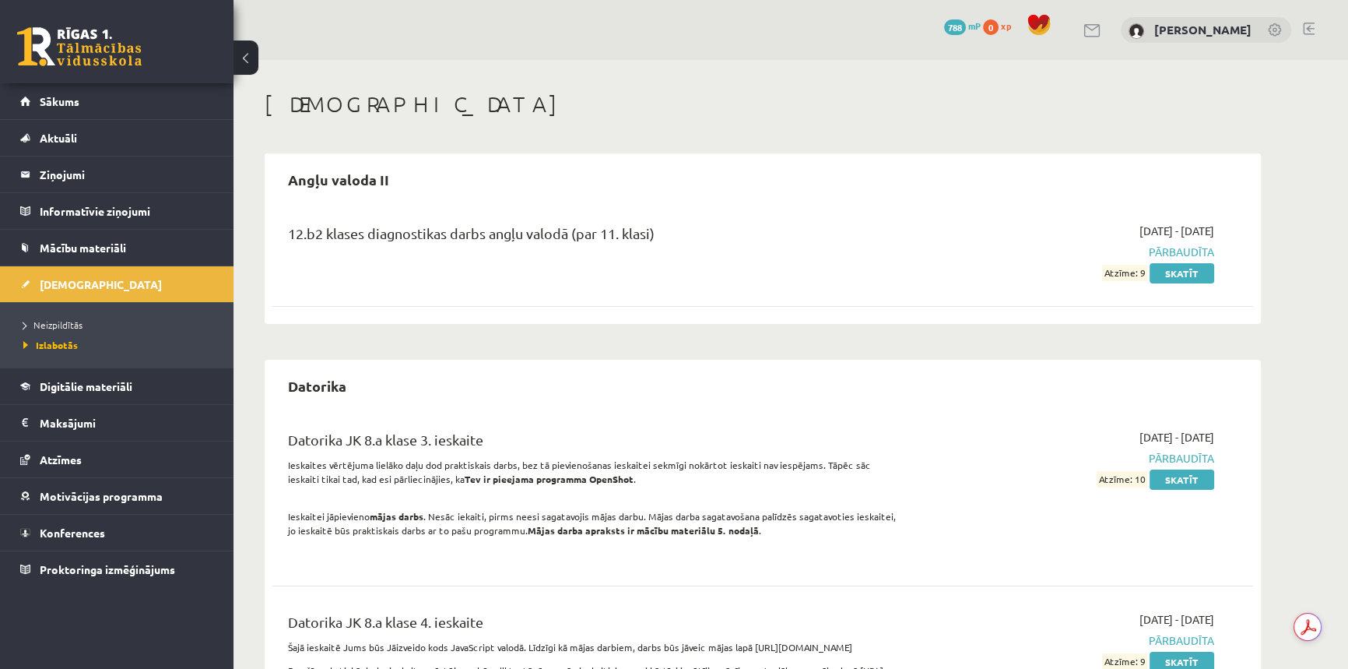
click at [90, 47] on link at bounding box center [79, 46] width 125 height 39
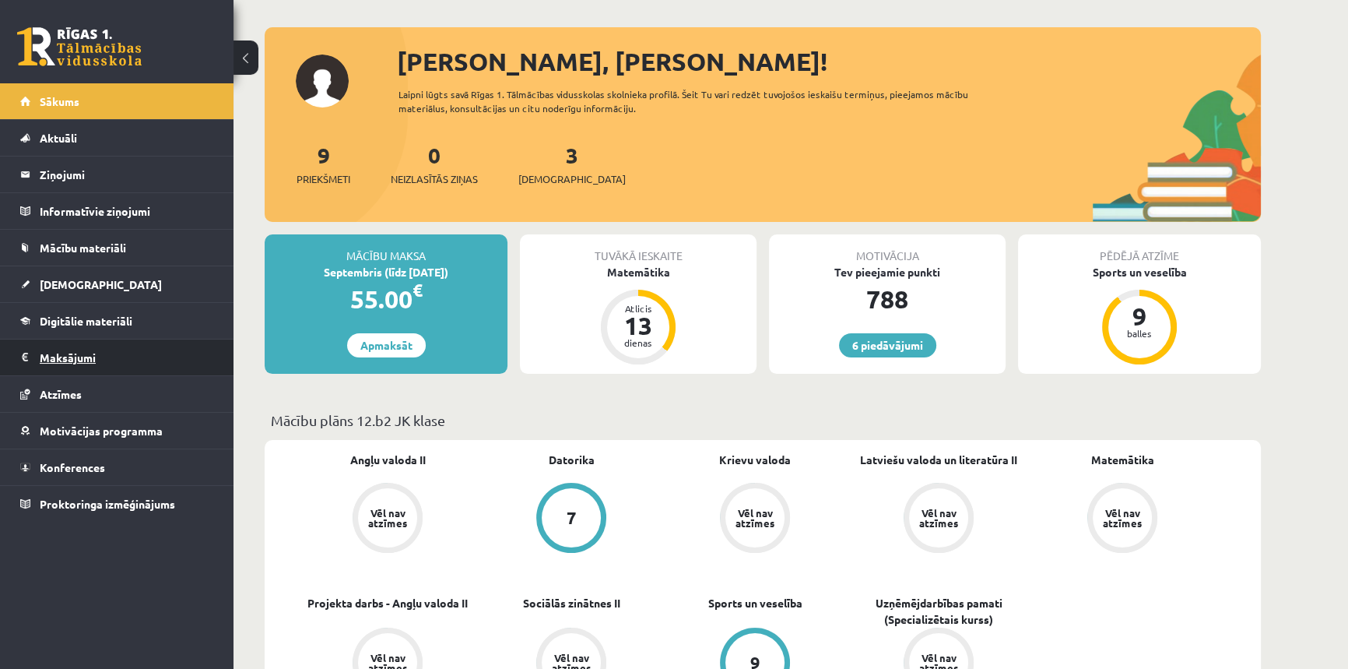
scroll to position [70, 0]
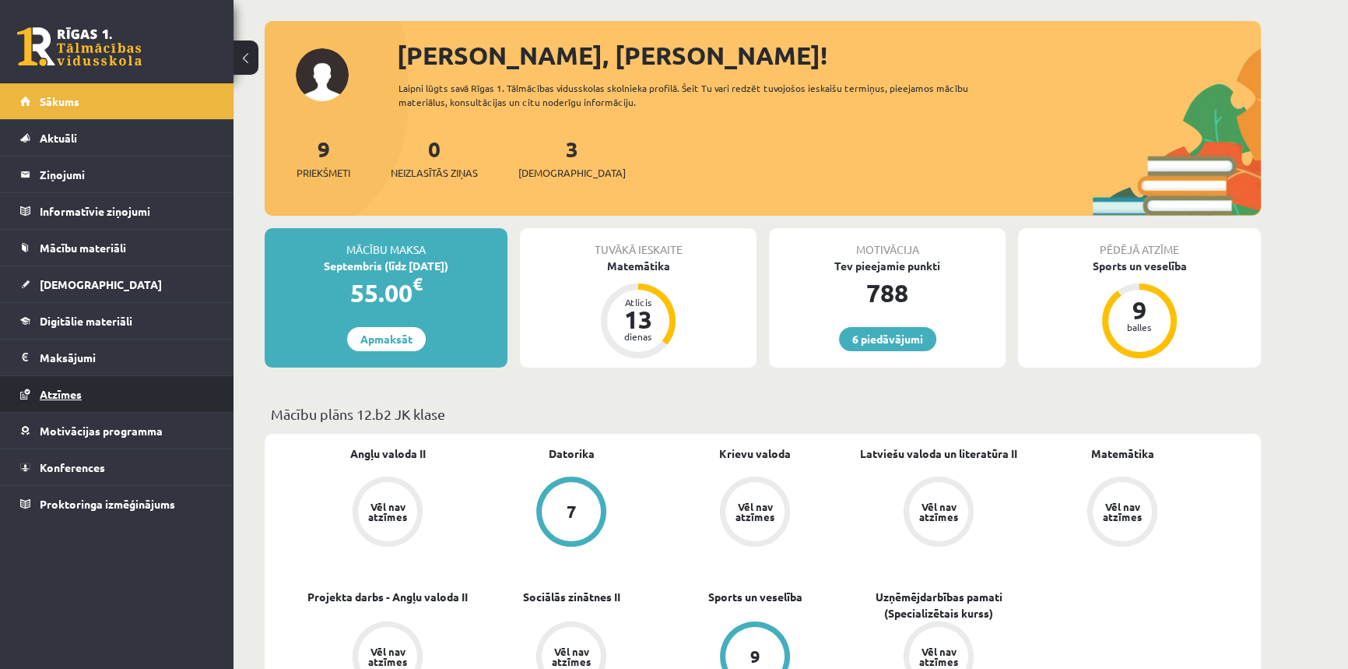
click at [76, 380] on link "Atzīmes" at bounding box center [117, 394] width 194 height 36
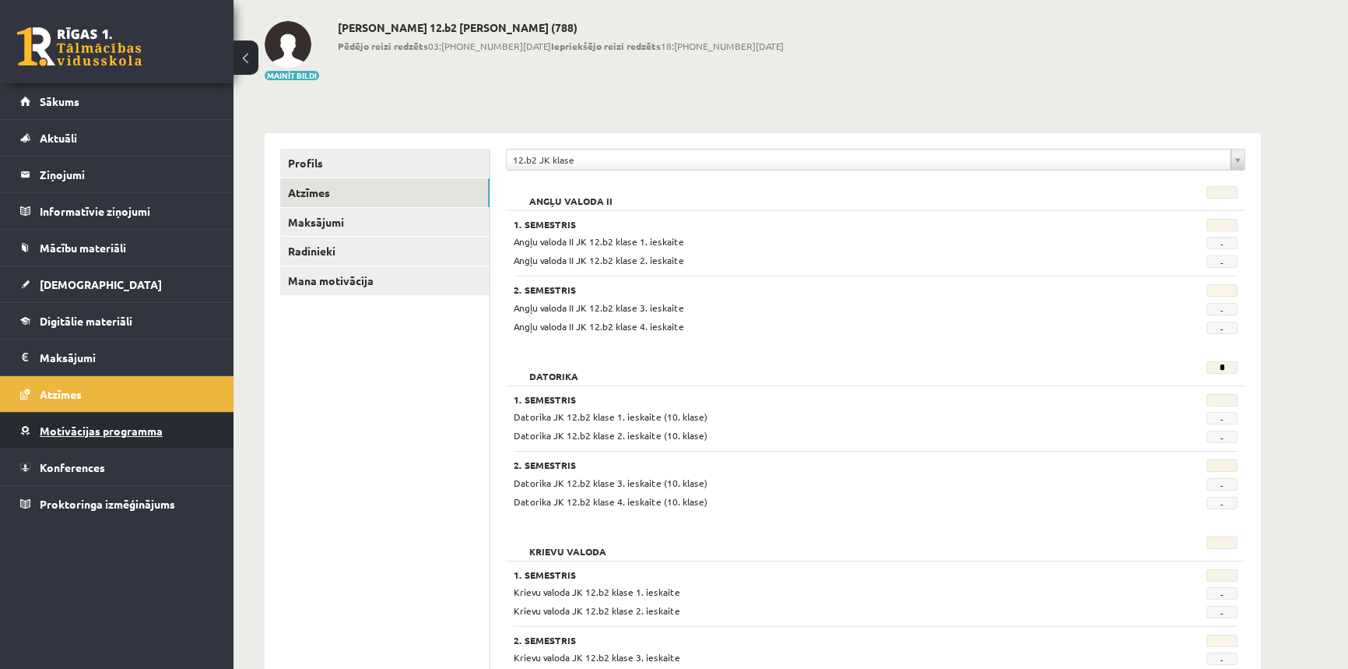
click at [130, 418] on link "Motivācijas programma" at bounding box center [117, 431] width 194 height 36
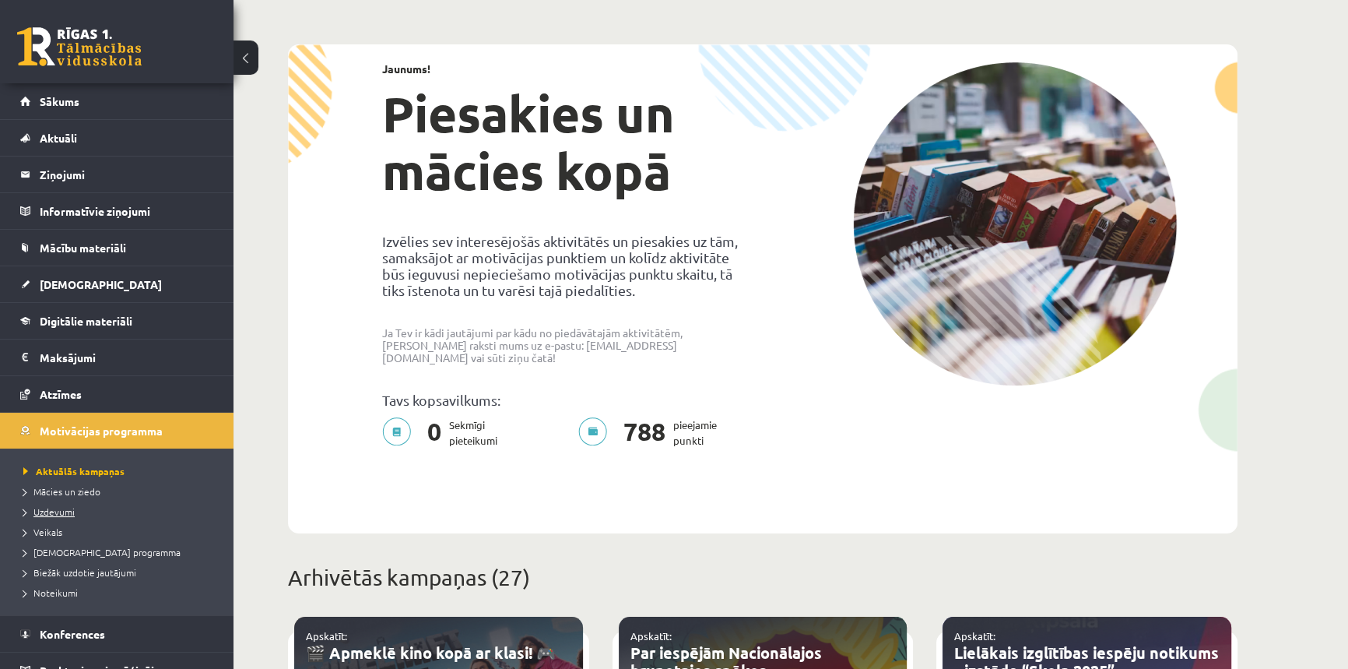
click at [48, 510] on span "Uzdevumi" at bounding box center [48, 511] width 51 height 12
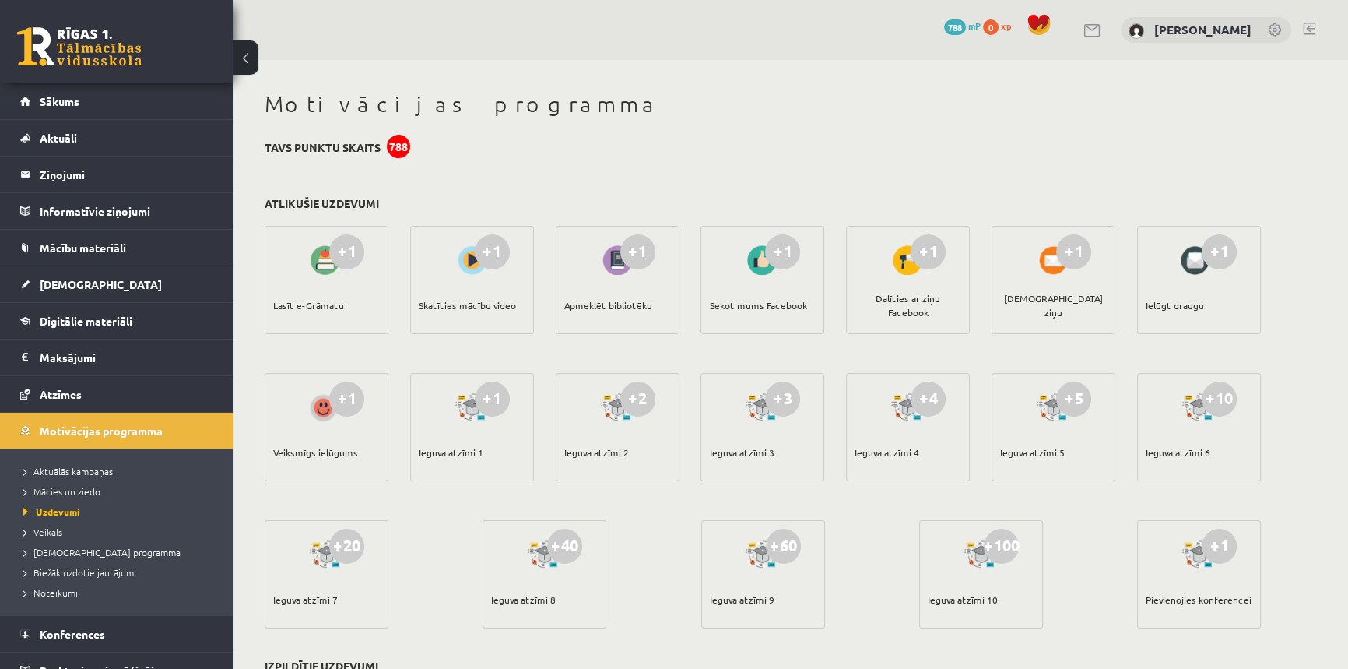
click at [134, 47] on link at bounding box center [79, 46] width 125 height 39
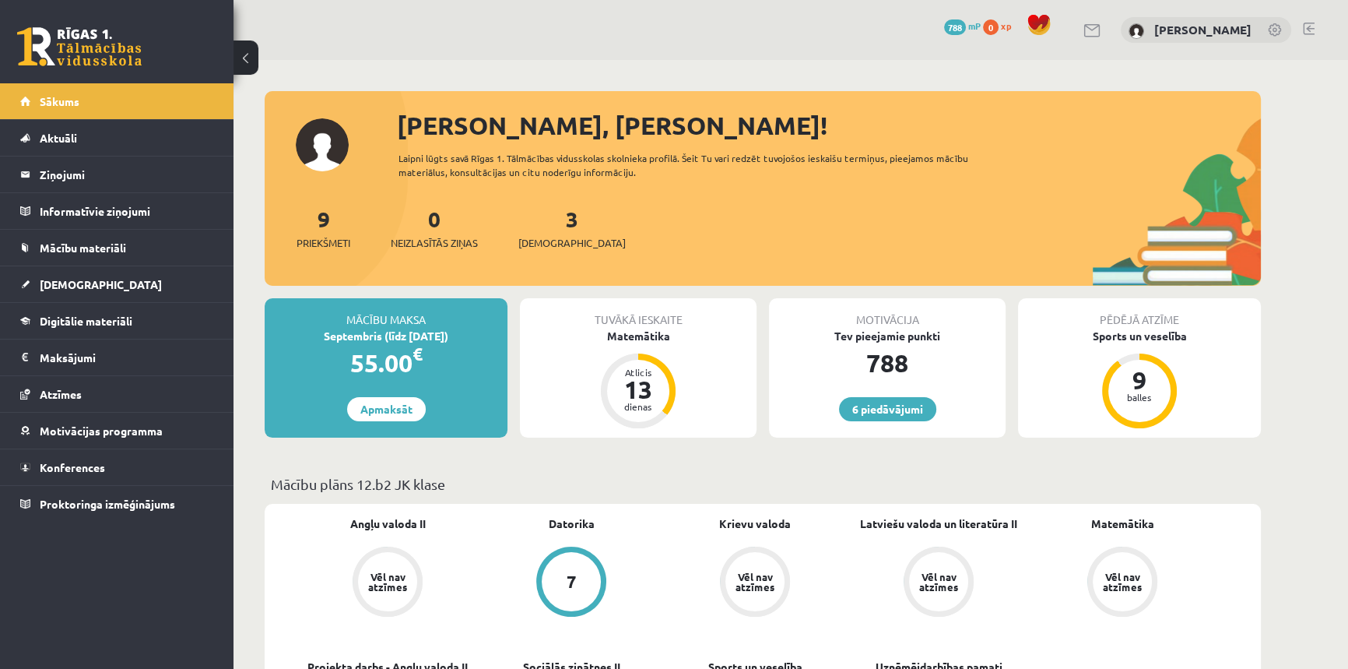
click at [72, 288] on span "[DEMOGRAPHIC_DATA]" at bounding box center [101, 284] width 122 height 14
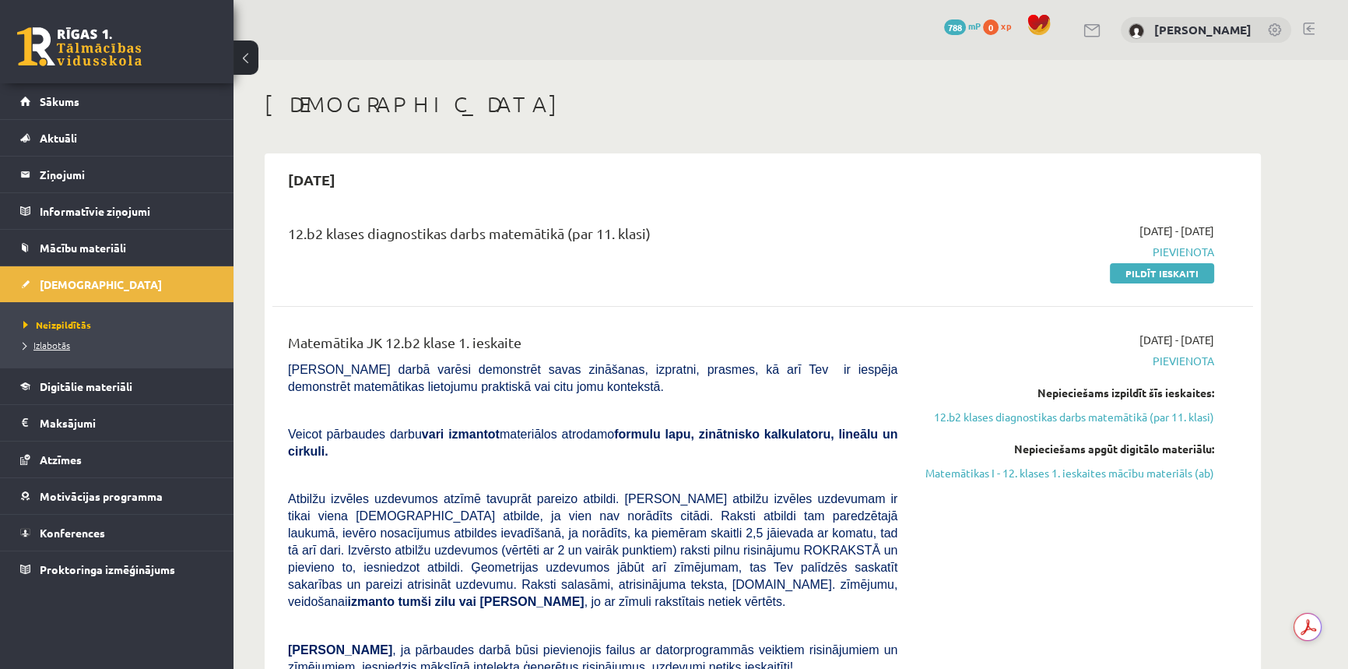
click at [52, 345] on span "Izlabotās" at bounding box center [46, 345] width 47 height 12
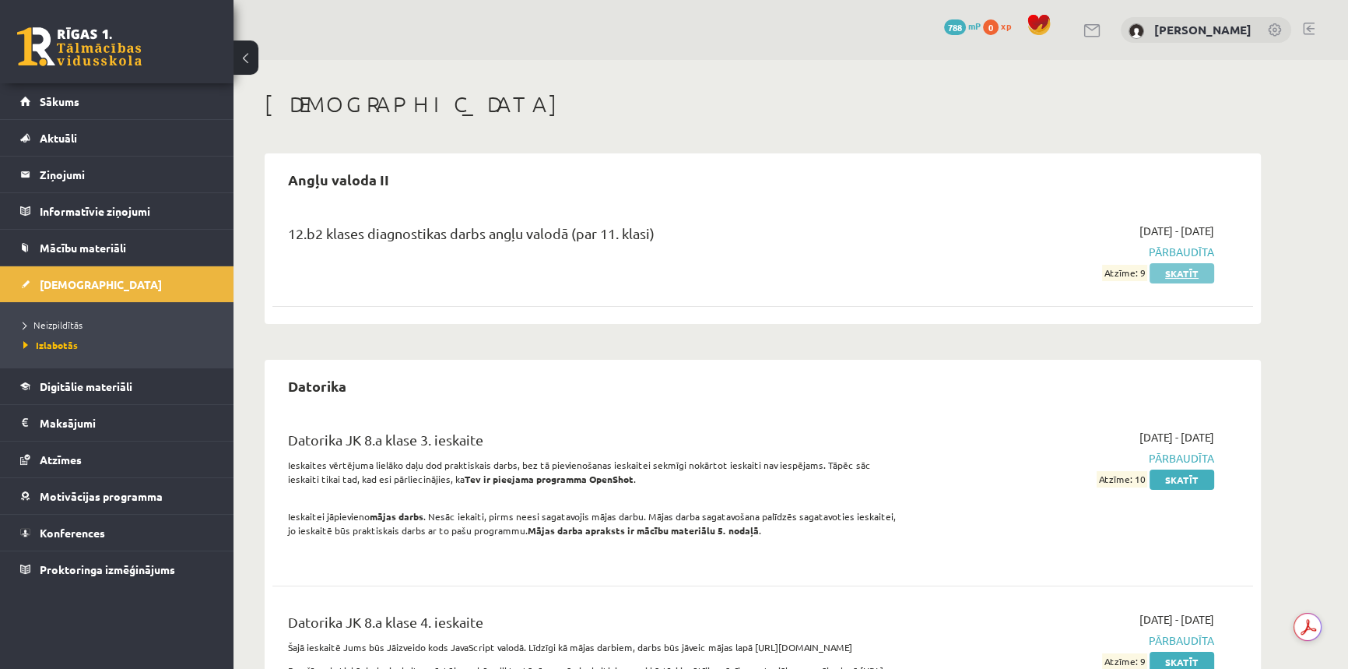
click at [1214, 267] on link "Skatīt" at bounding box center [1182, 273] width 65 height 20
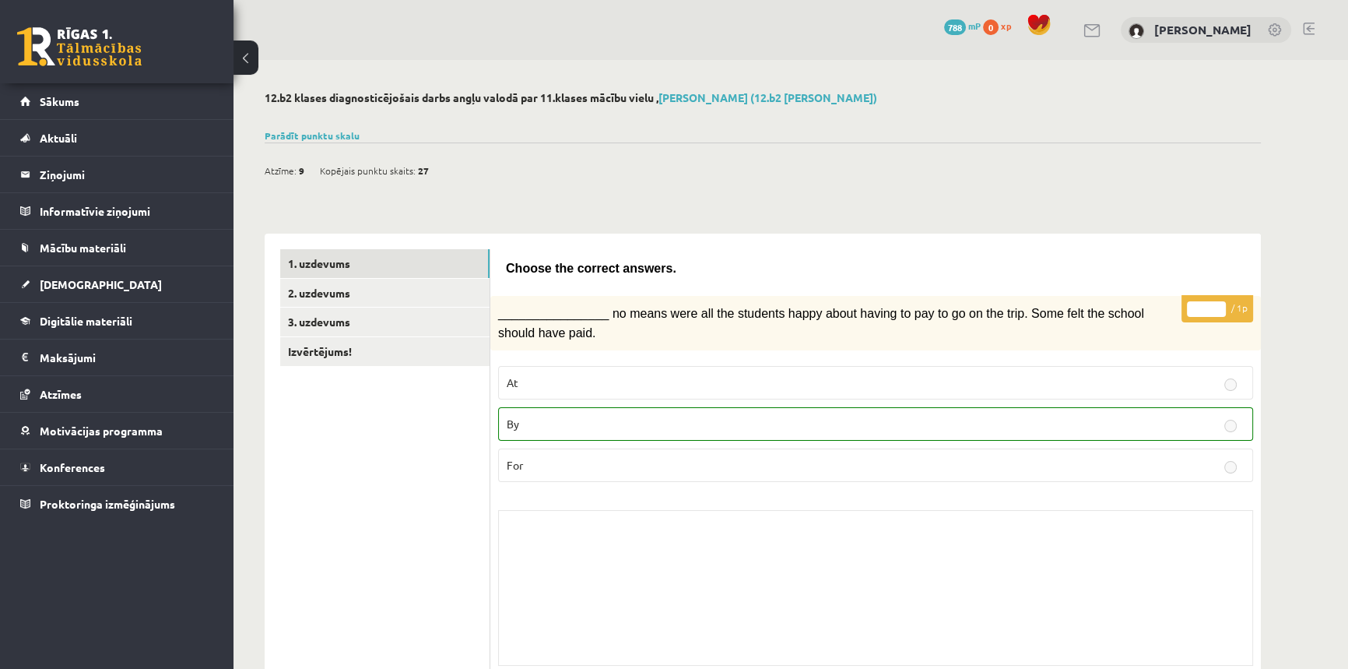
drag, startPoint x: 1299, startPoint y: 369, endPoint x: 1296, endPoint y: 79, distance: 289.6
click at [327, 288] on link "2. uzdevums" at bounding box center [384, 293] width 209 height 29
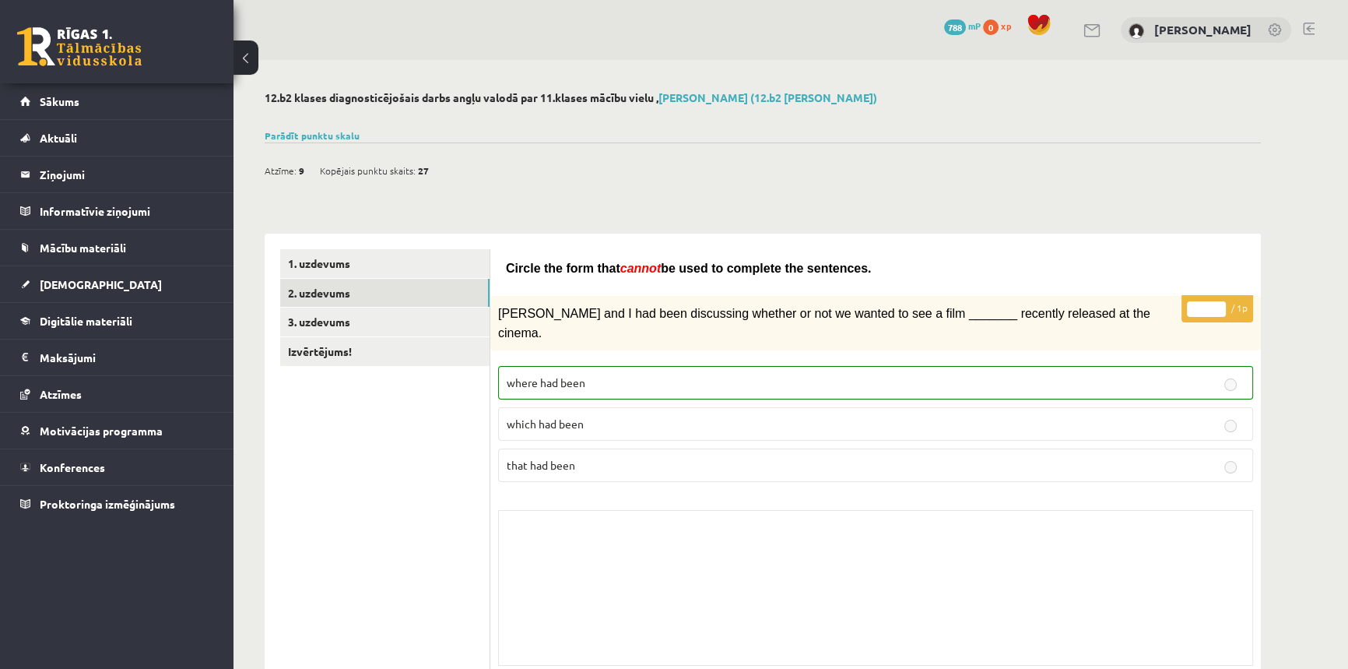
drag, startPoint x: 1296, startPoint y: 239, endPoint x: 1303, endPoint y: 87, distance: 152.0
click at [330, 327] on link "3. uzdevums" at bounding box center [384, 322] width 209 height 29
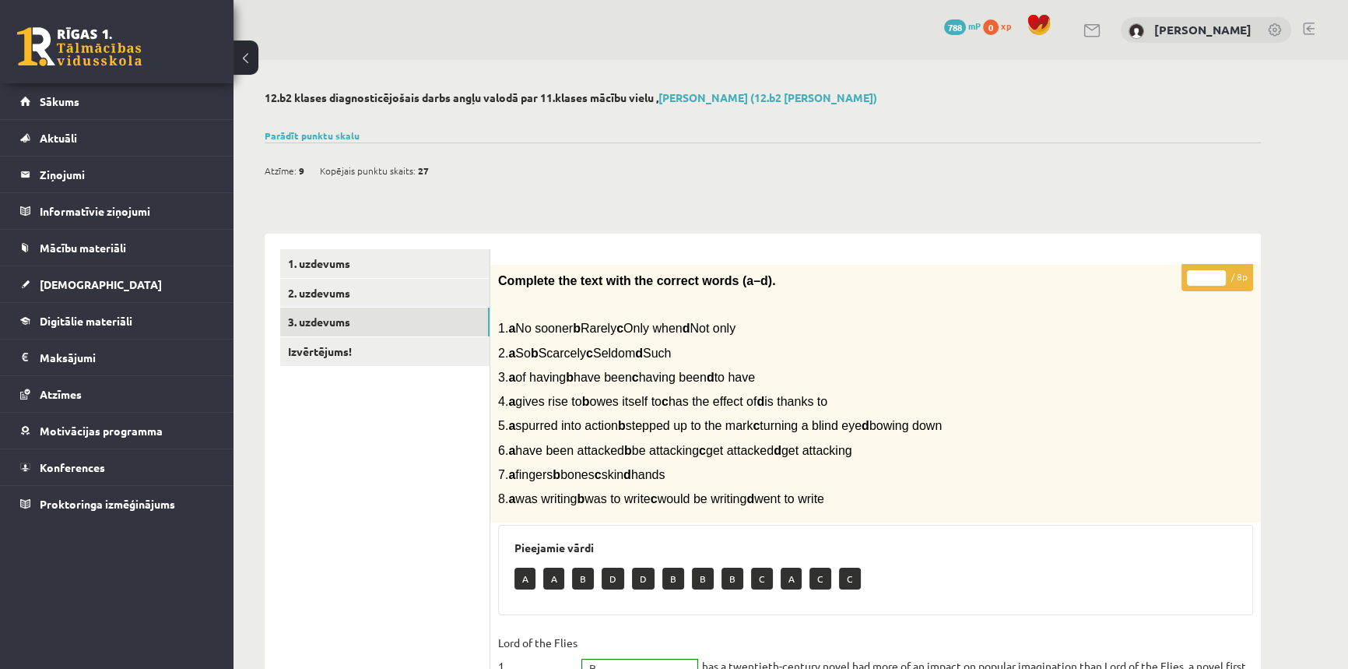
click at [65, 54] on link at bounding box center [79, 46] width 125 height 39
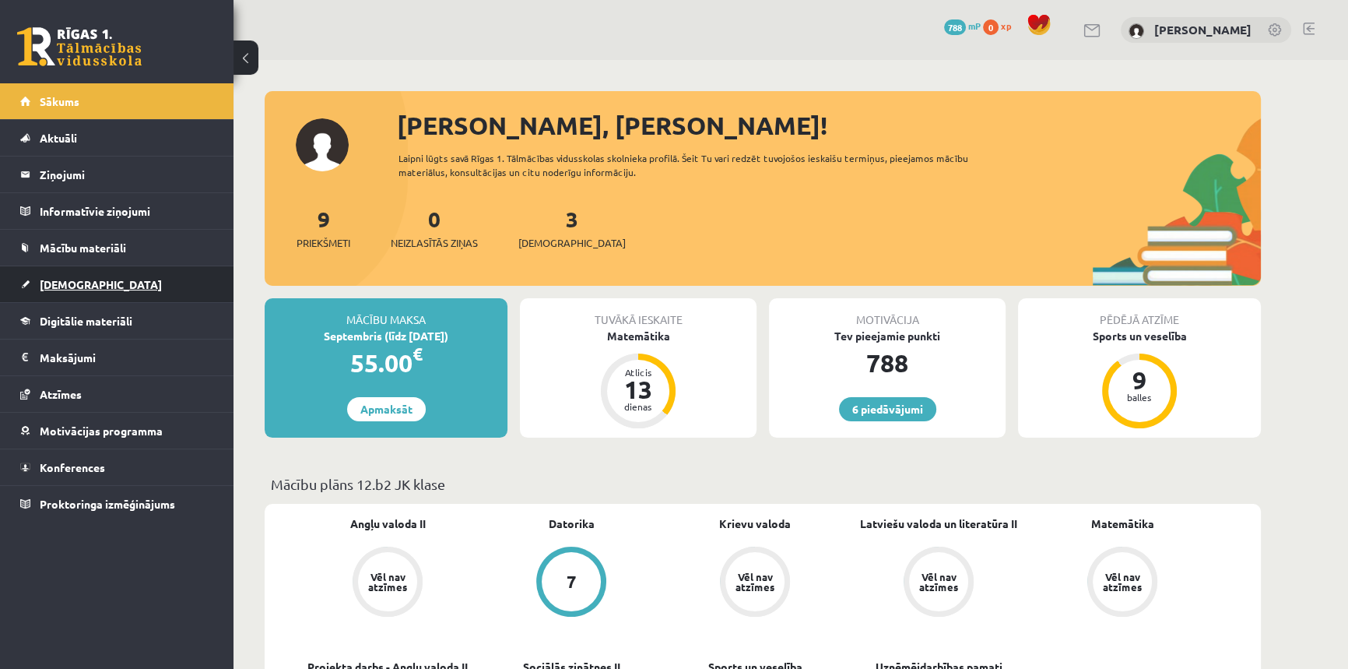
click at [97, 277] on link "[DEMOGRAPHIC_DATA]" at bounding box center [117, 284] width 194 height 36
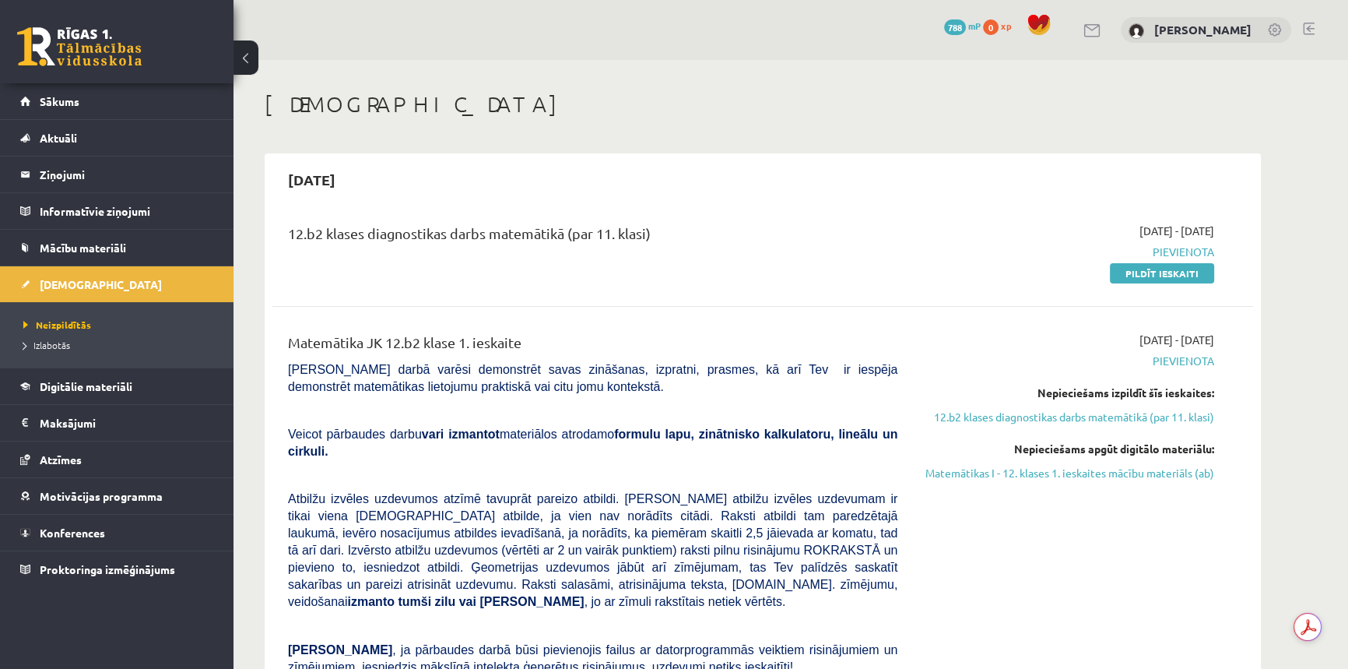
click at [1140, 261] on div "2025-09-01 - 2025-09-15 Pievienota Pildīt ieskaiti" at bounding box center [1067, 252] width 317 height 58
click at [1138, 272] on link "Pildīt ieskaiti" at bounding box center [1162, 273] width 104 height 20
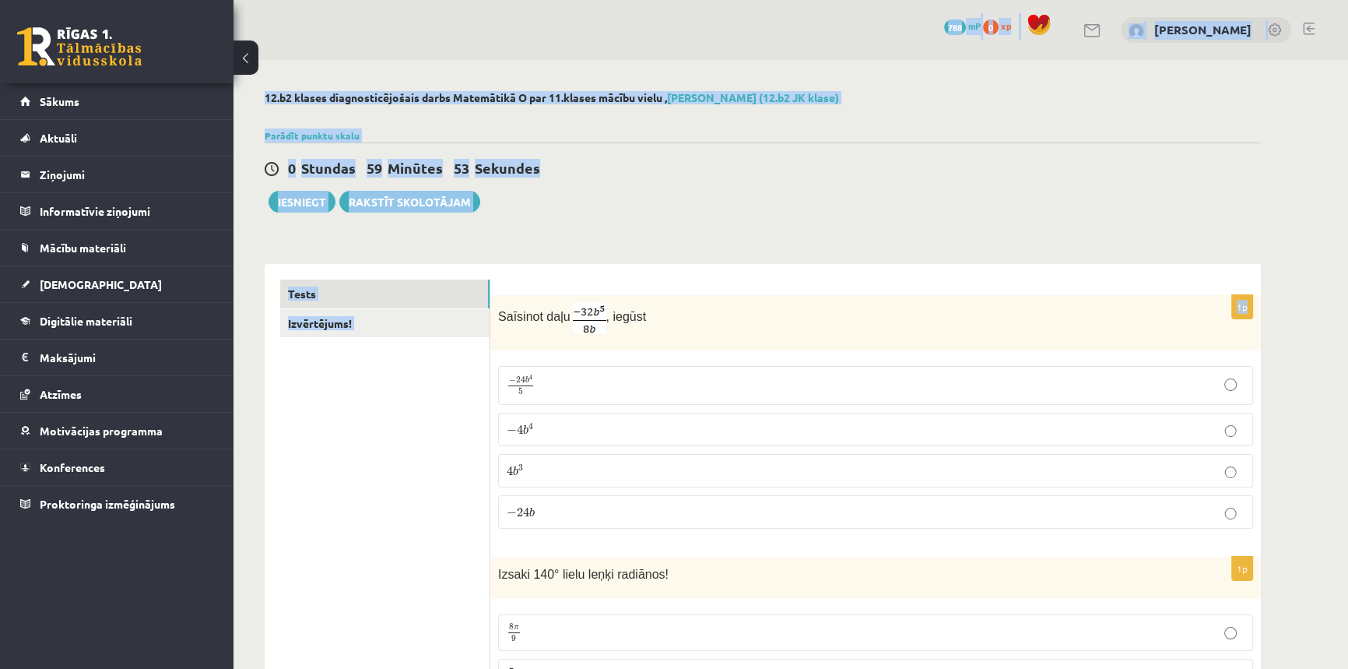
drag, startPoint x: 497, startPoint y: 315, endPoint x: 771, endPoint y: -62, distance: 466.6
click at [771, 0] on html "0 Dāvanas 788 mP 0 xp Daniela Mazurēviča Sākums Aktuāli Kā mācīties eSKOLĀ Kont…" at bounding box center [674, 334] width 1348 height 669
click at [755, 171] on div "0 Stundas 59 Minūtes 52 Sekundes" at bounding box center [763, 169] width 997 height 20
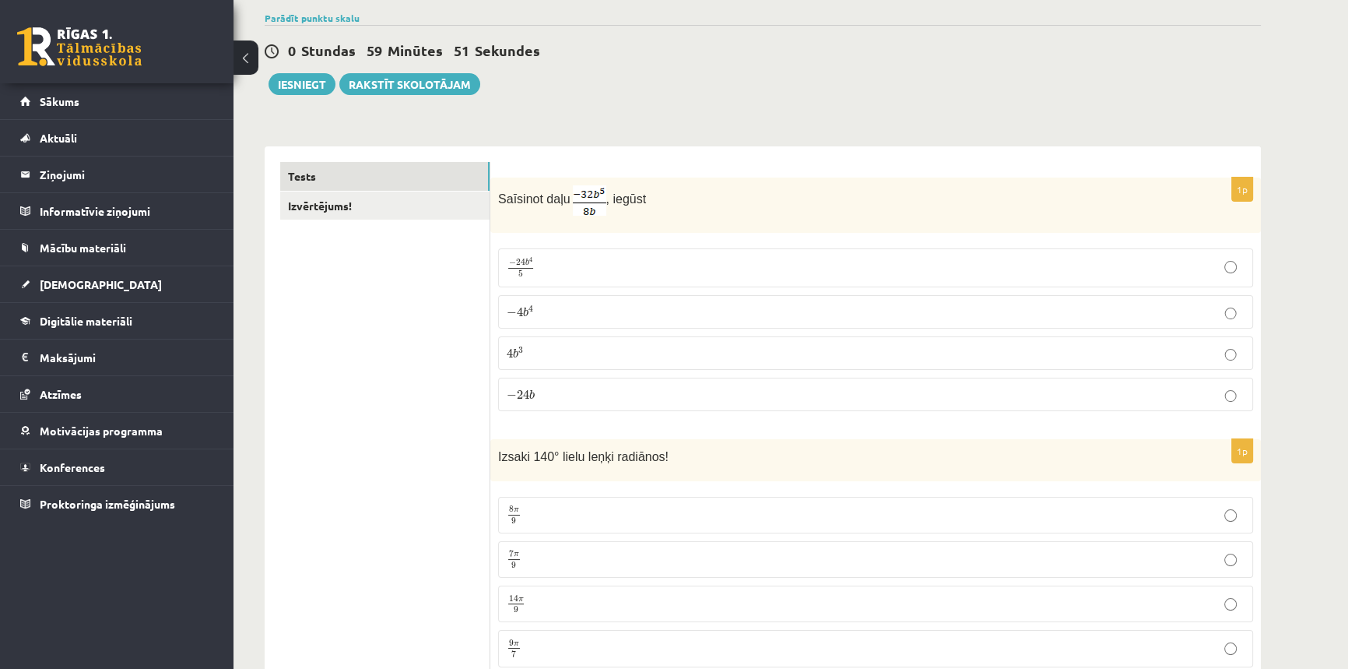
scroll to position [70, 0]
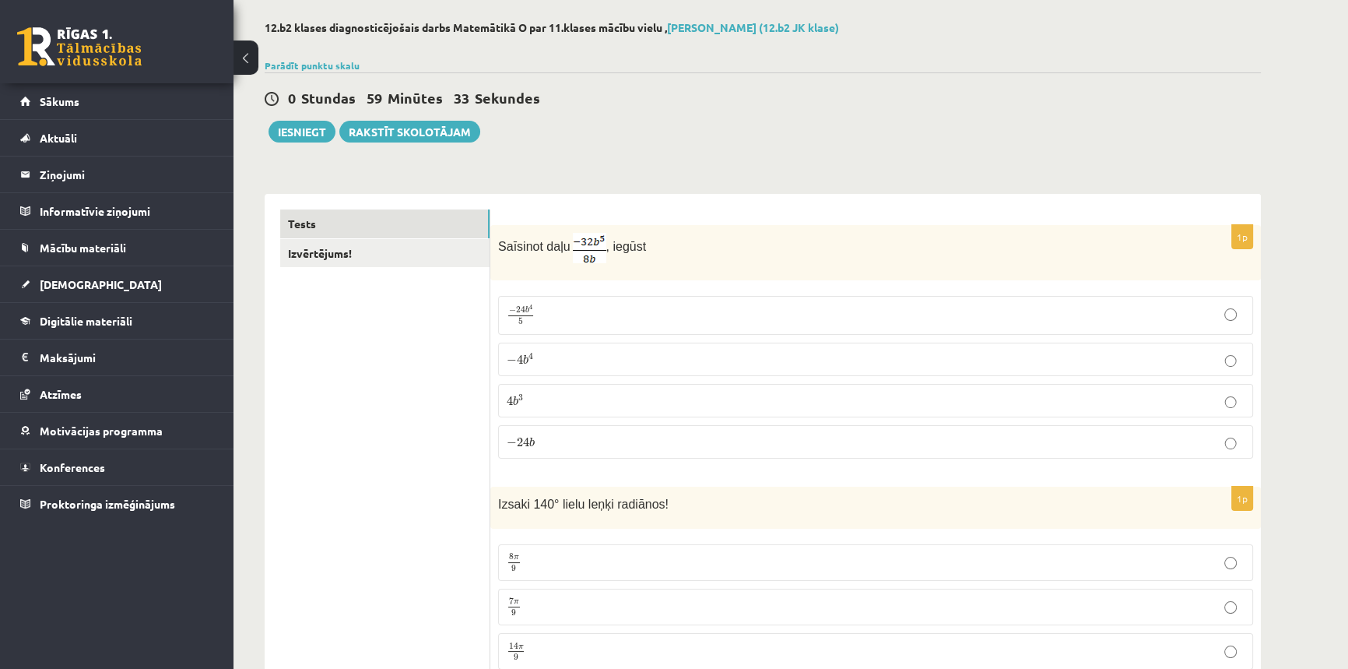
click at [578, 365] on p "− 4 b 4 − 4 b 4" at bounding box center [876, 359] width 738 height 16
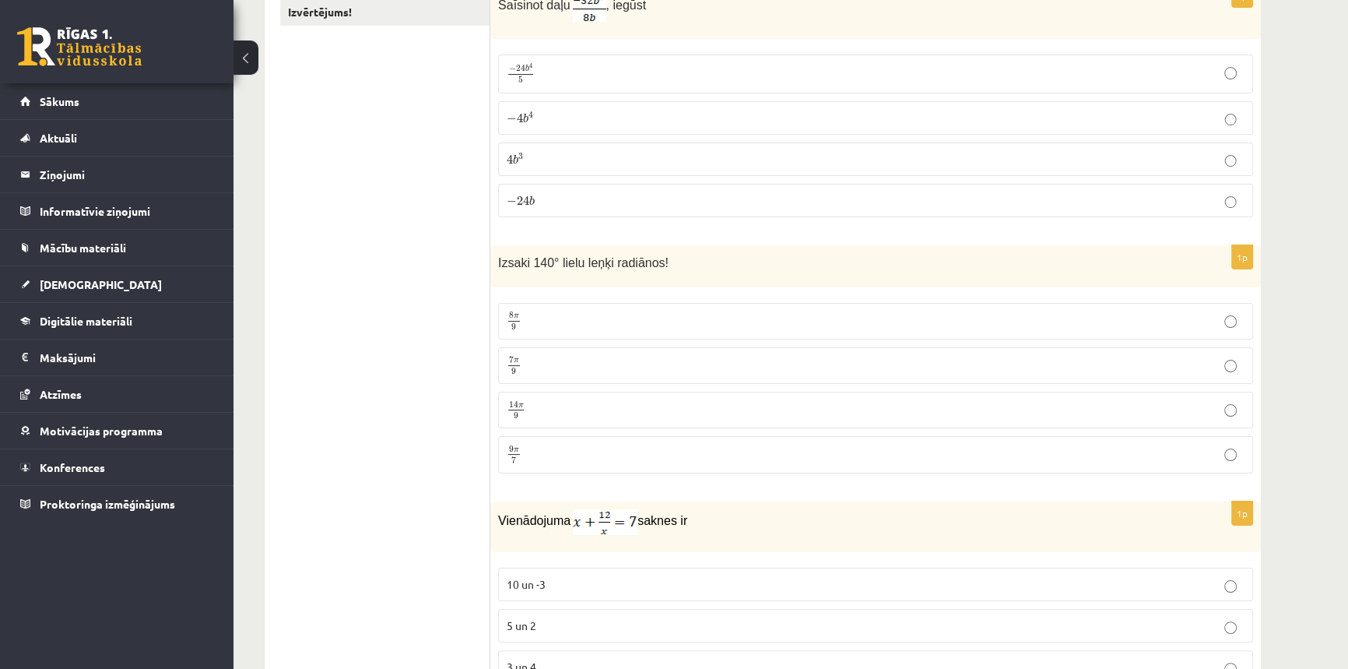
scroll to position [353, 0]
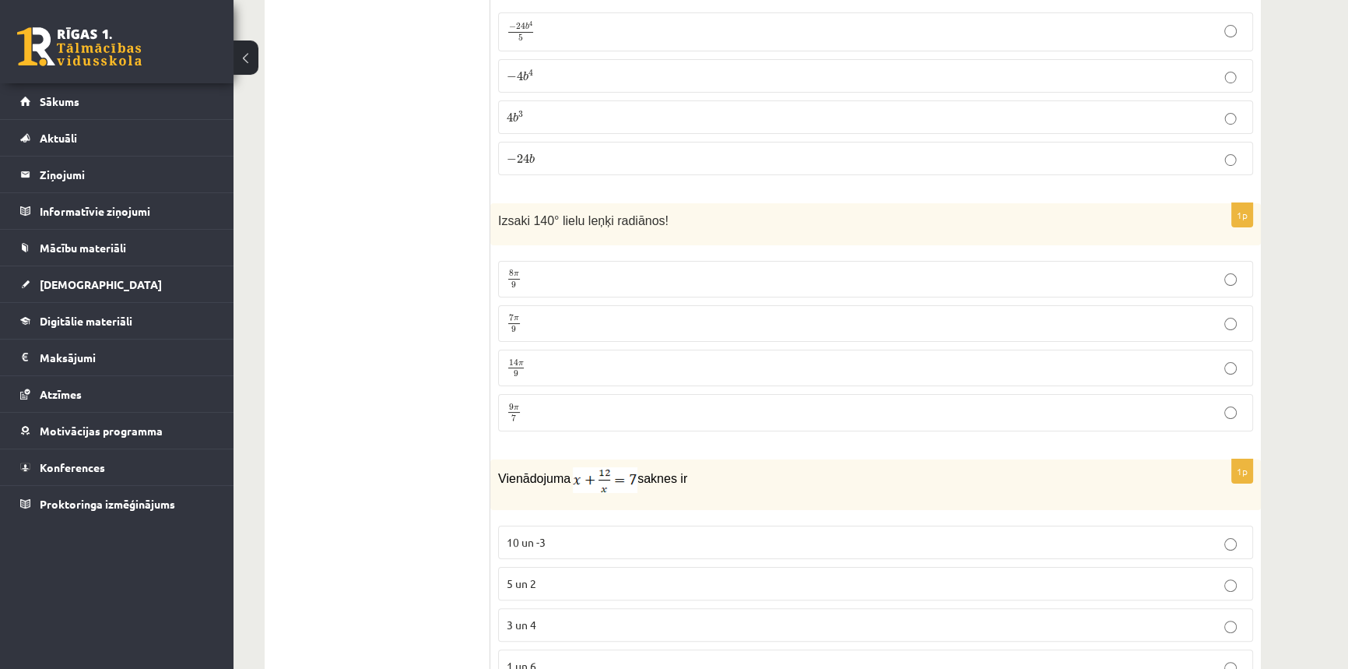
click at [549, 325] on p "7 π 9 7 π 9" at bounding box center [876, 323] width 738 height 19
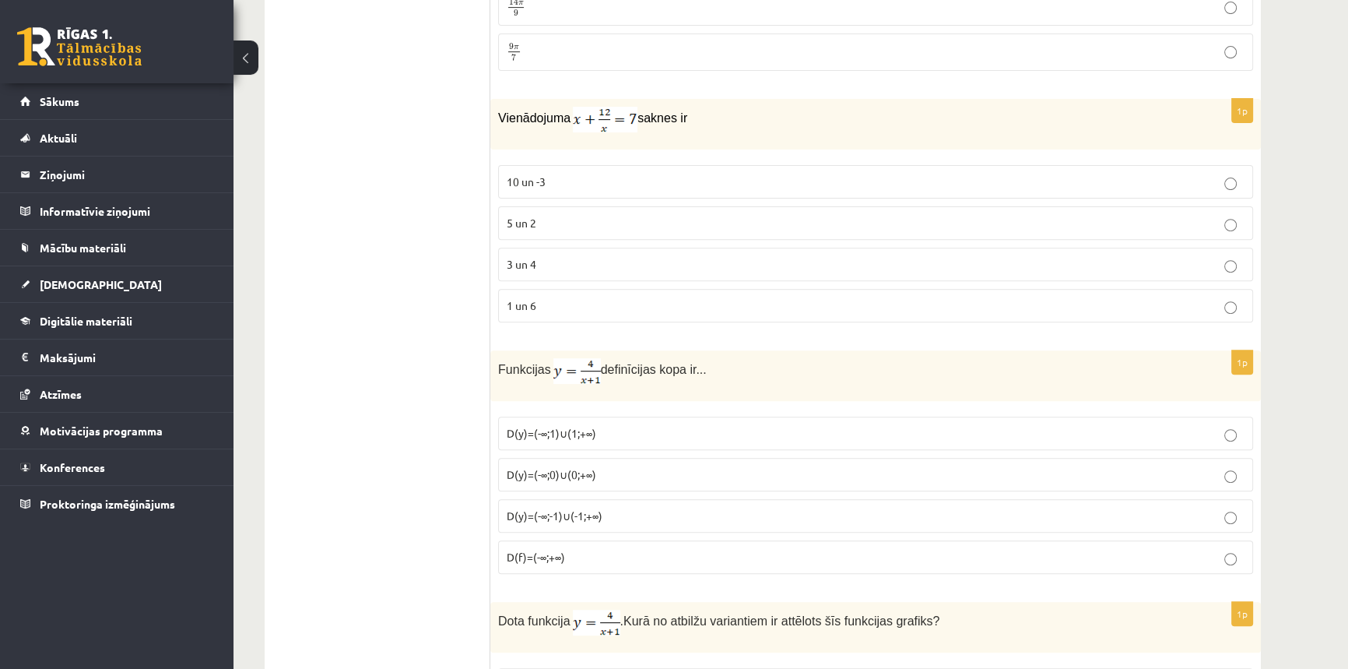
scroll to position [708, 0]
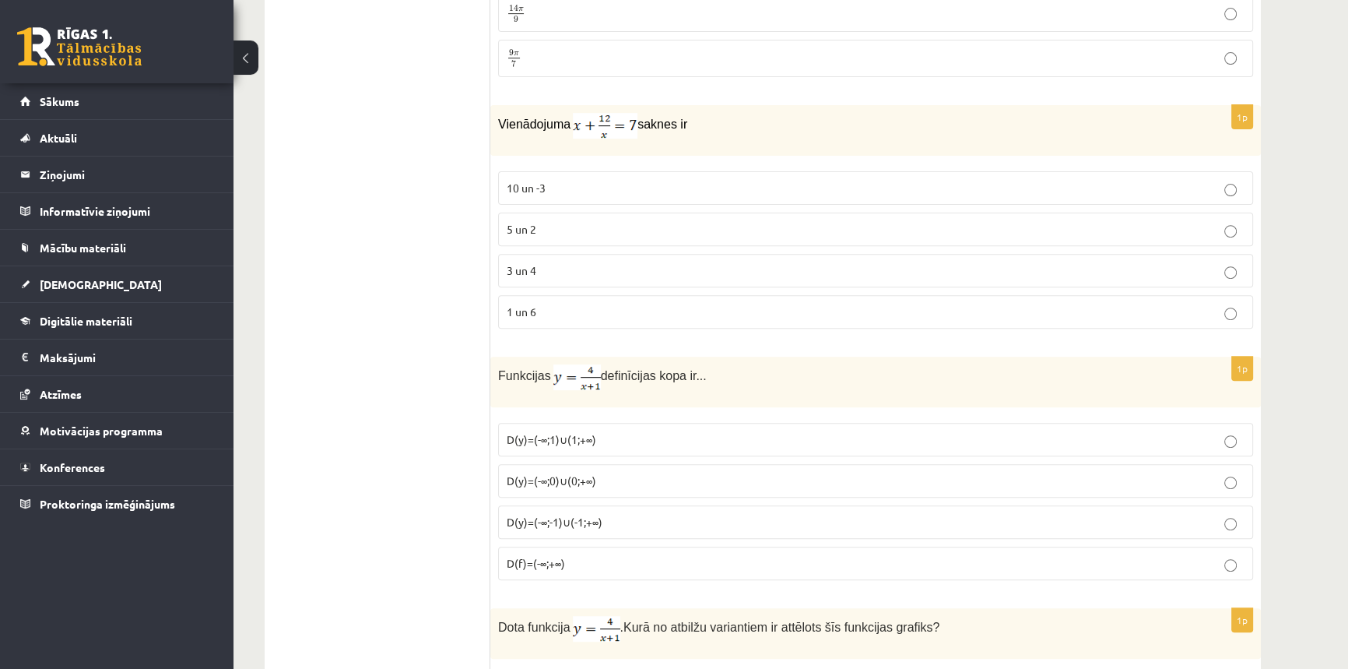
click at [561, 262] on p "3 un 4" at bounding box center [876, 270] width 738 height 16
click at [558, 519] on span "D(y)=(-∞;-1)∪(-1;+∞)" at bounding box center [555, 522] width 96 height 14
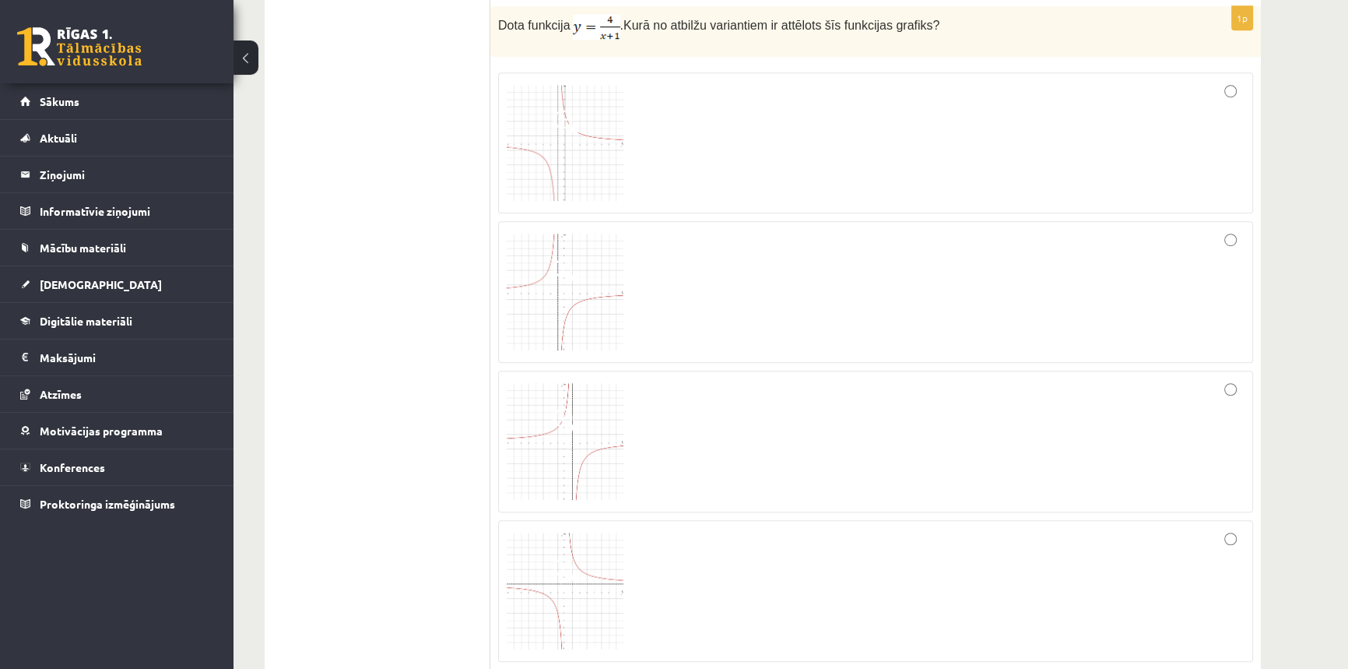
scroll to position [1300, 0]
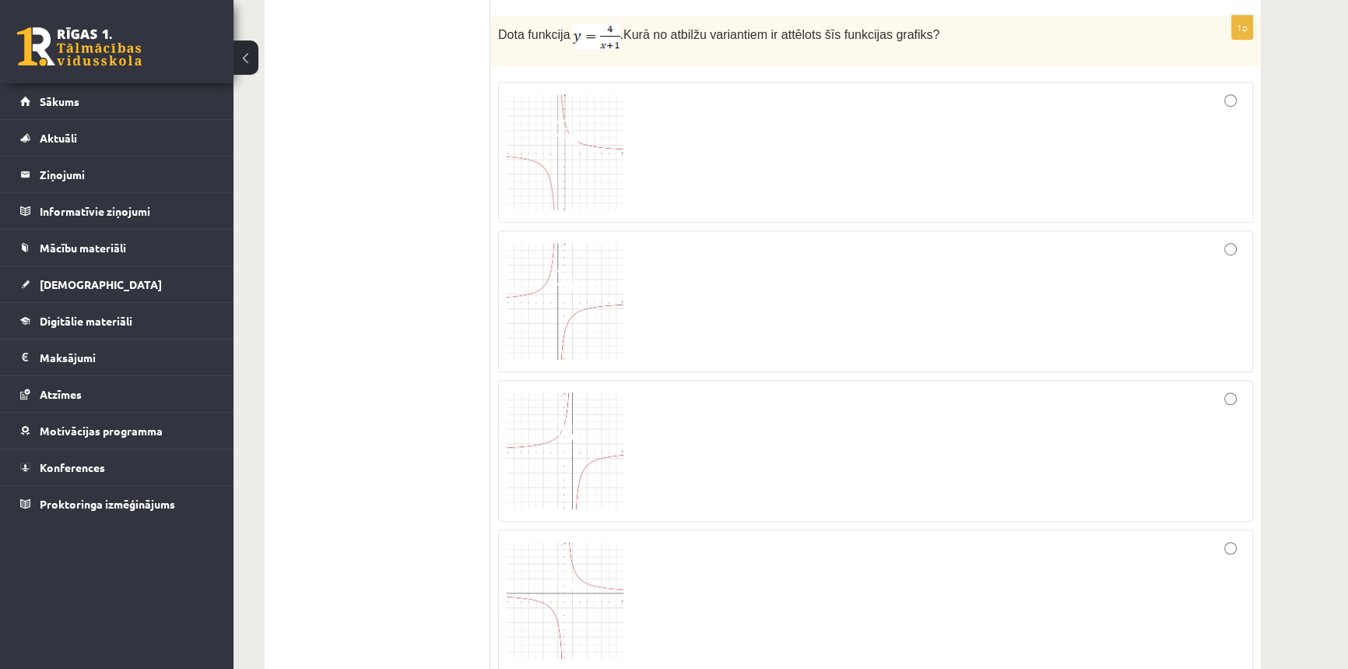
click at [610, 440] on img at bounding box center [565, 450] width 117 height 117
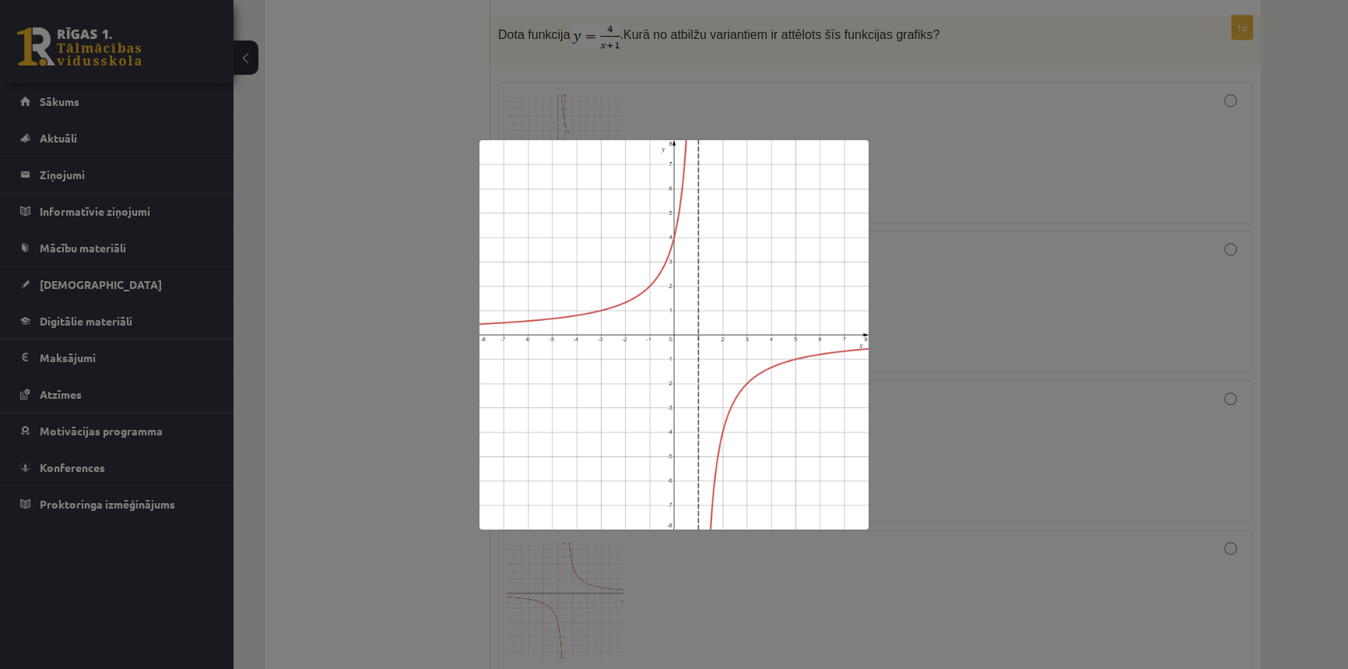
click at [1057, 413] on div at bounding box center [674, 334] width 1348 height 669
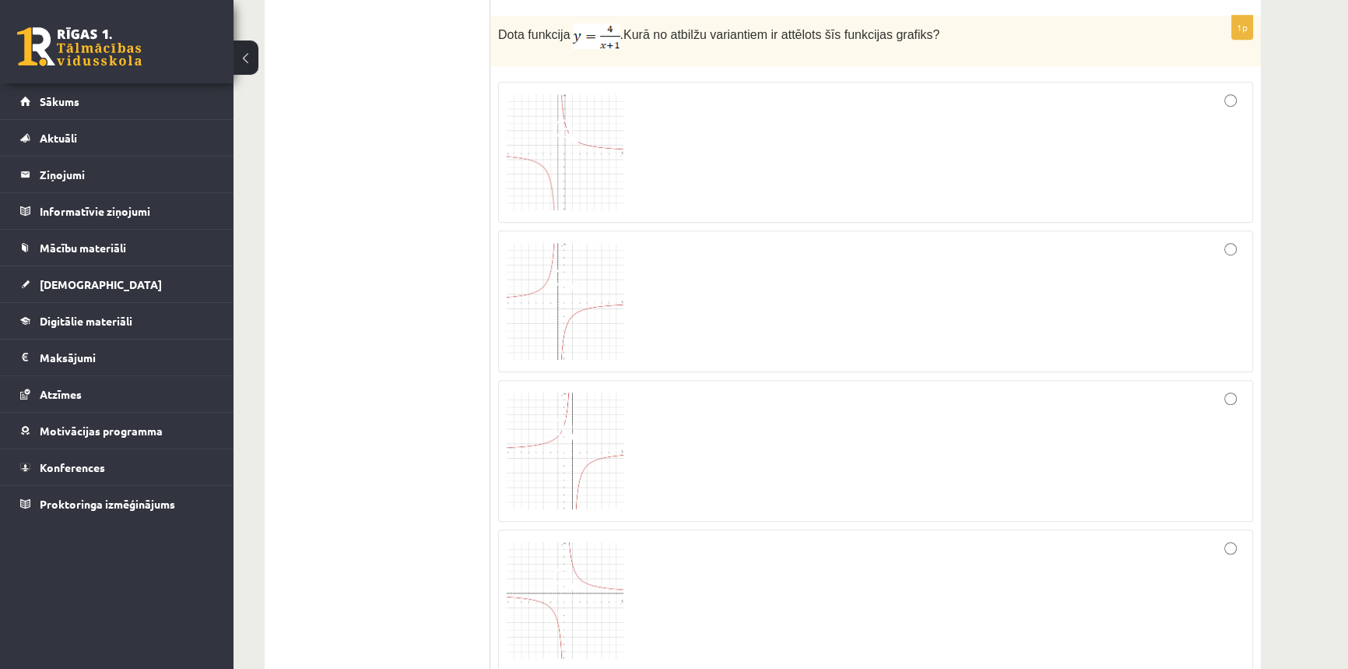
click at [1201, 420] on div at bounding box center [876, 451] width 738 height 125
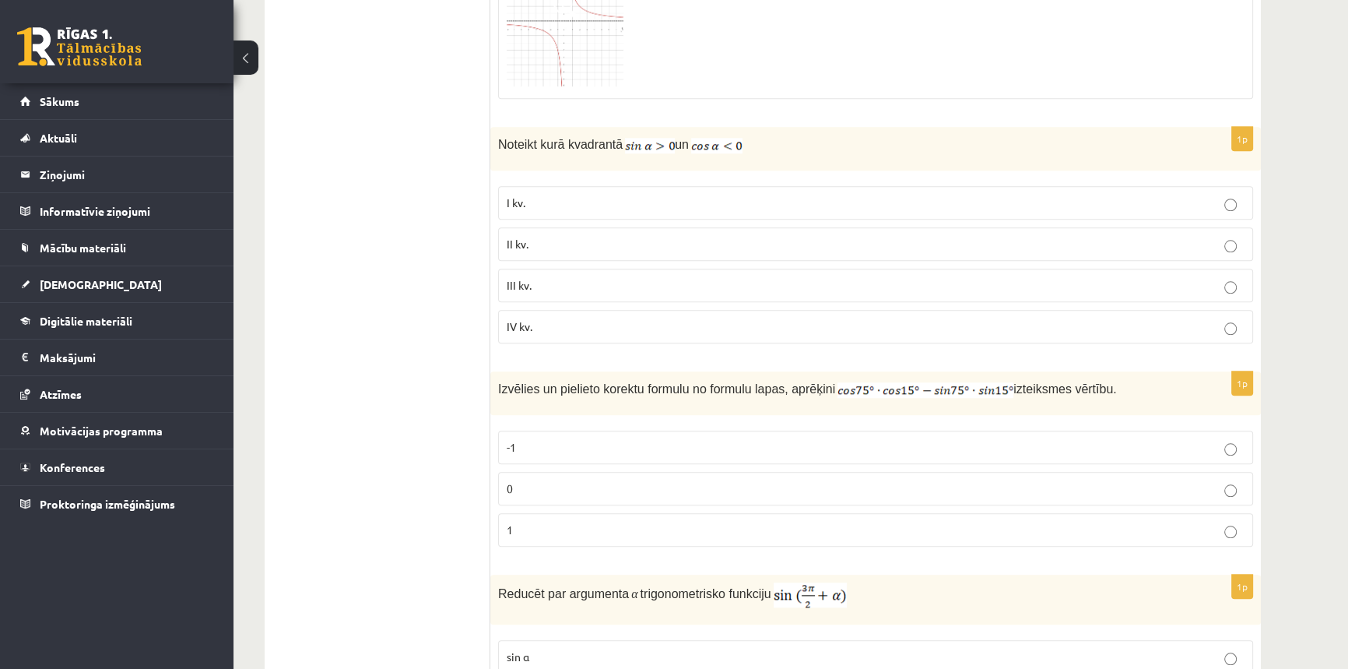
scroll to position [1867, 0]
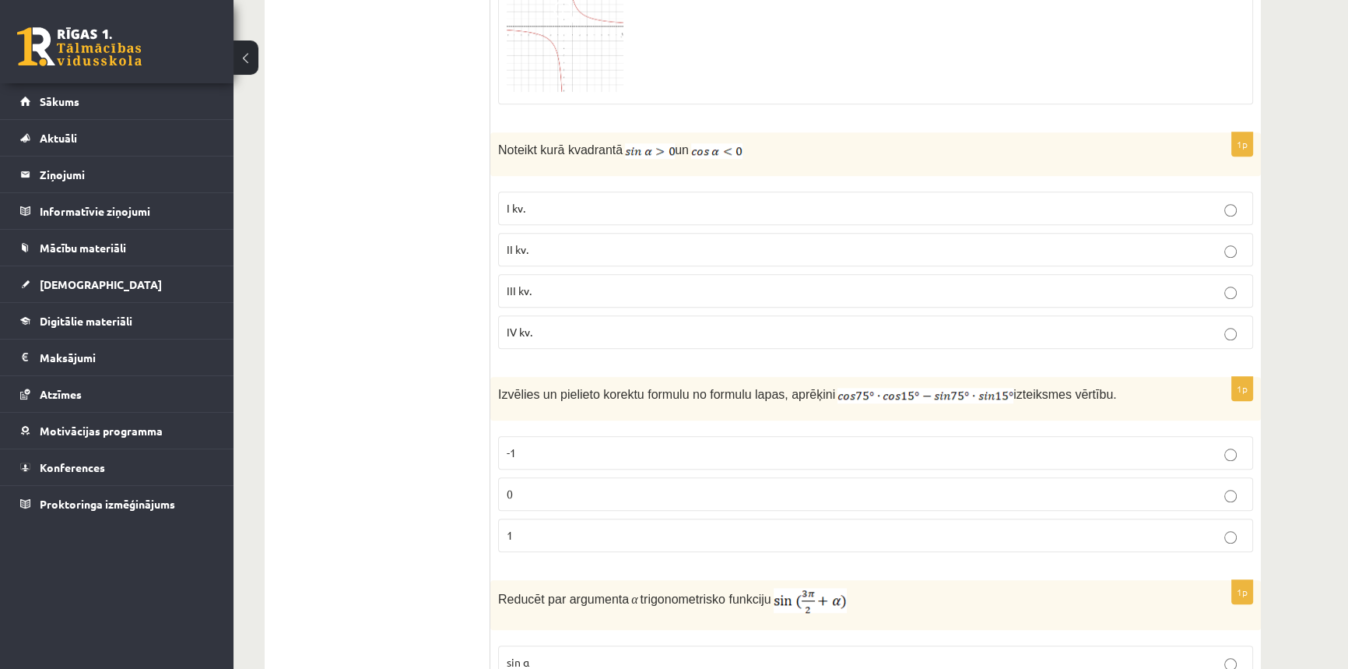
click at [525, 245] on span "II kv." at bounding box center [518, 249] width 22 height 14
click at [556, 489] on p "0" at bounding box center [876, 494] width 738 height 16
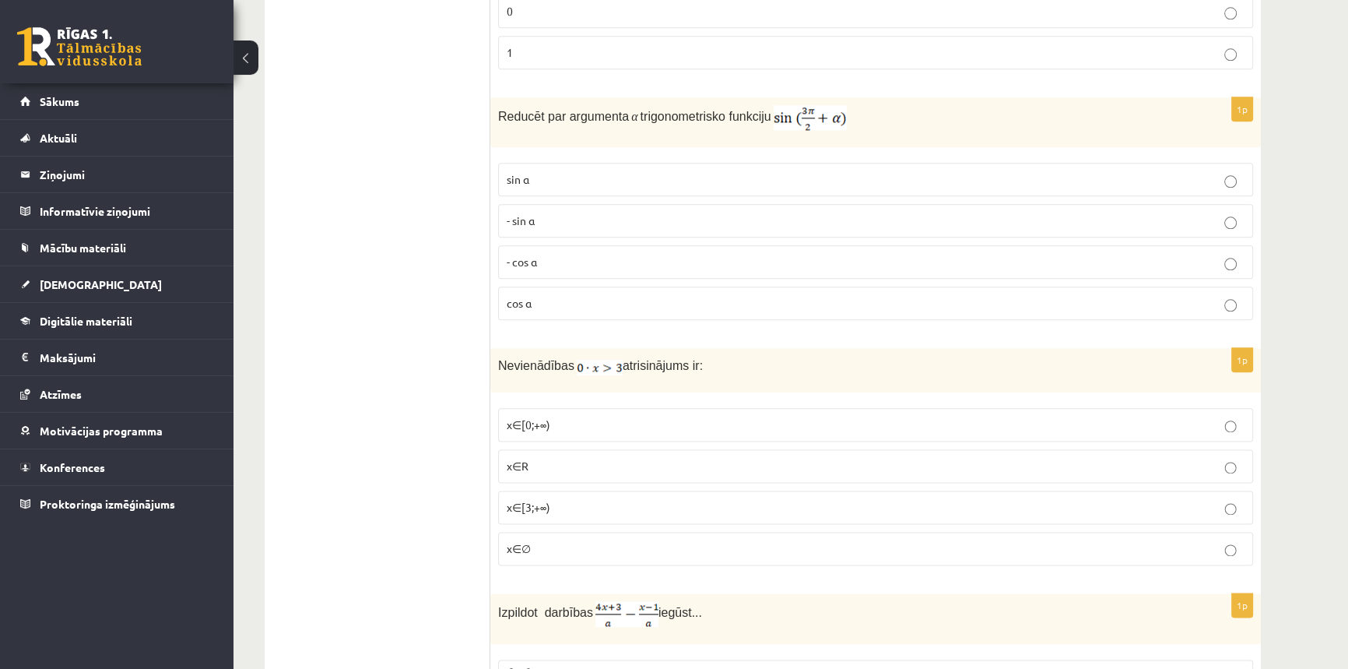
scroll to position [2362, 0]
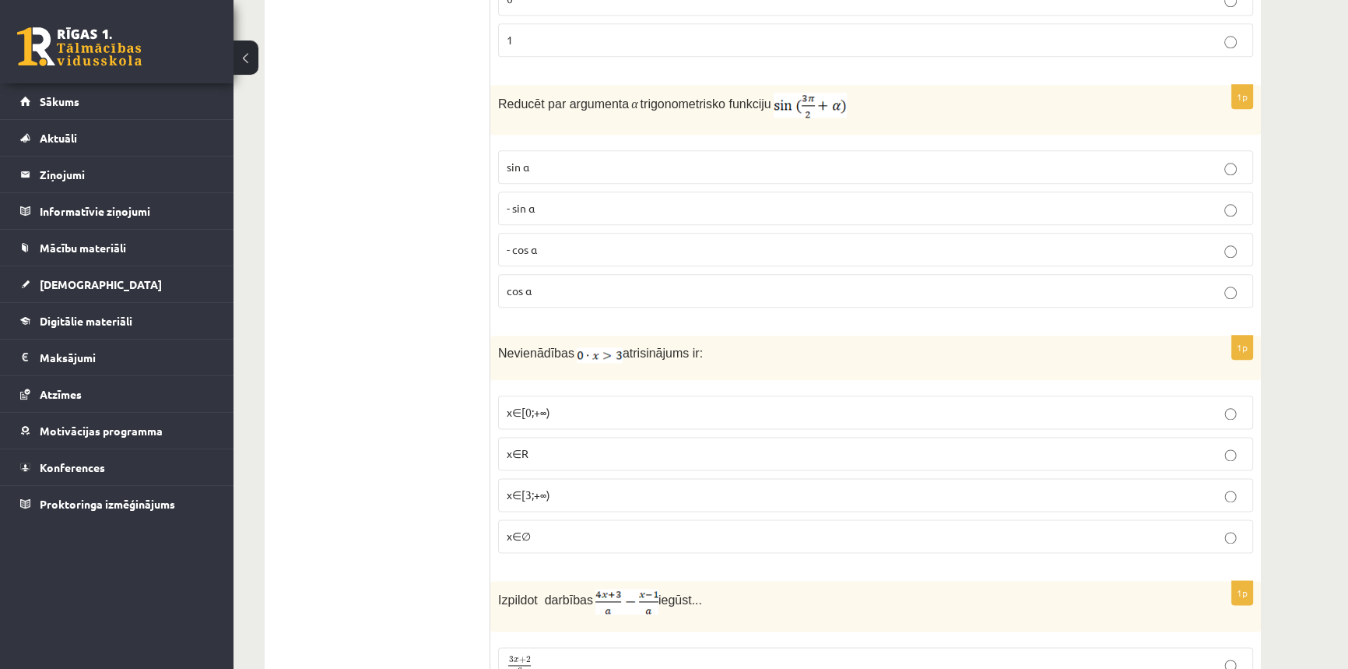
click at [555, 241] on p "- cos ⁡α" at bounding box center [876, 249] width 738 height 16
click at [586, 538] on label "x∈∅" at bounding box center [875, 535] width 755 height 33
click at [585, 542] on label "x∈∅" at bounding box center [875, 535] width 755 height 33
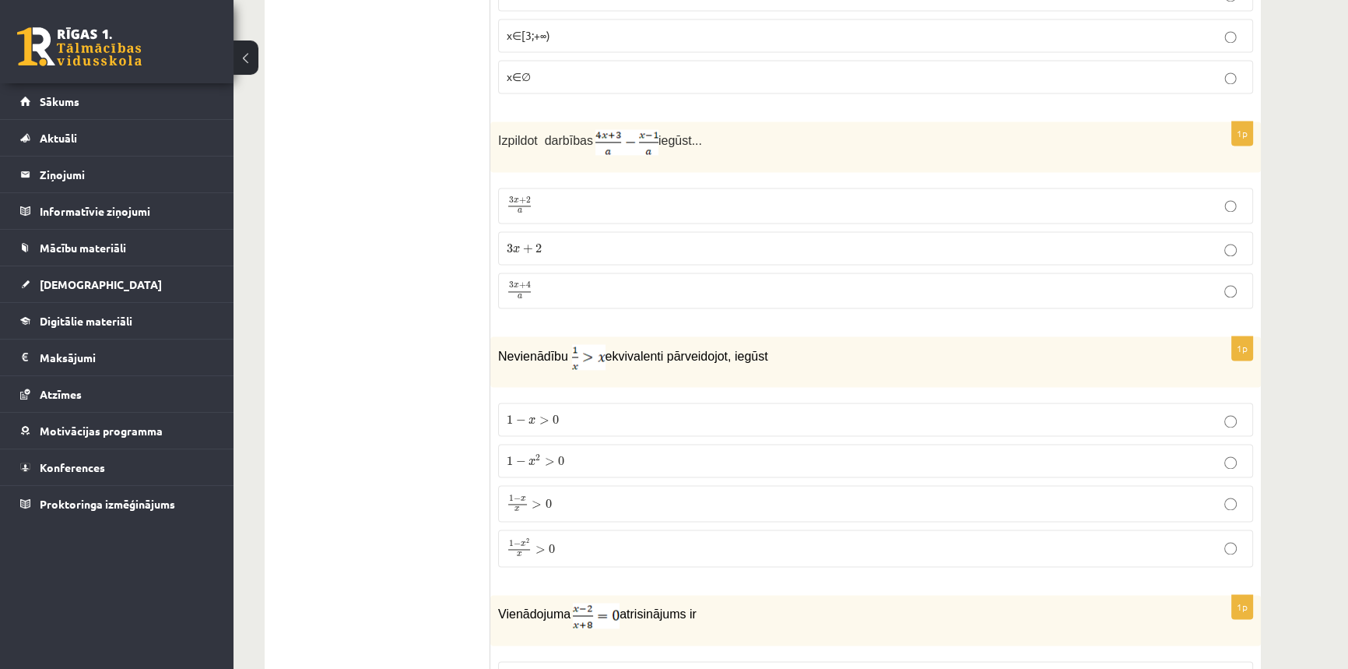
scroll to position [2857, 0]
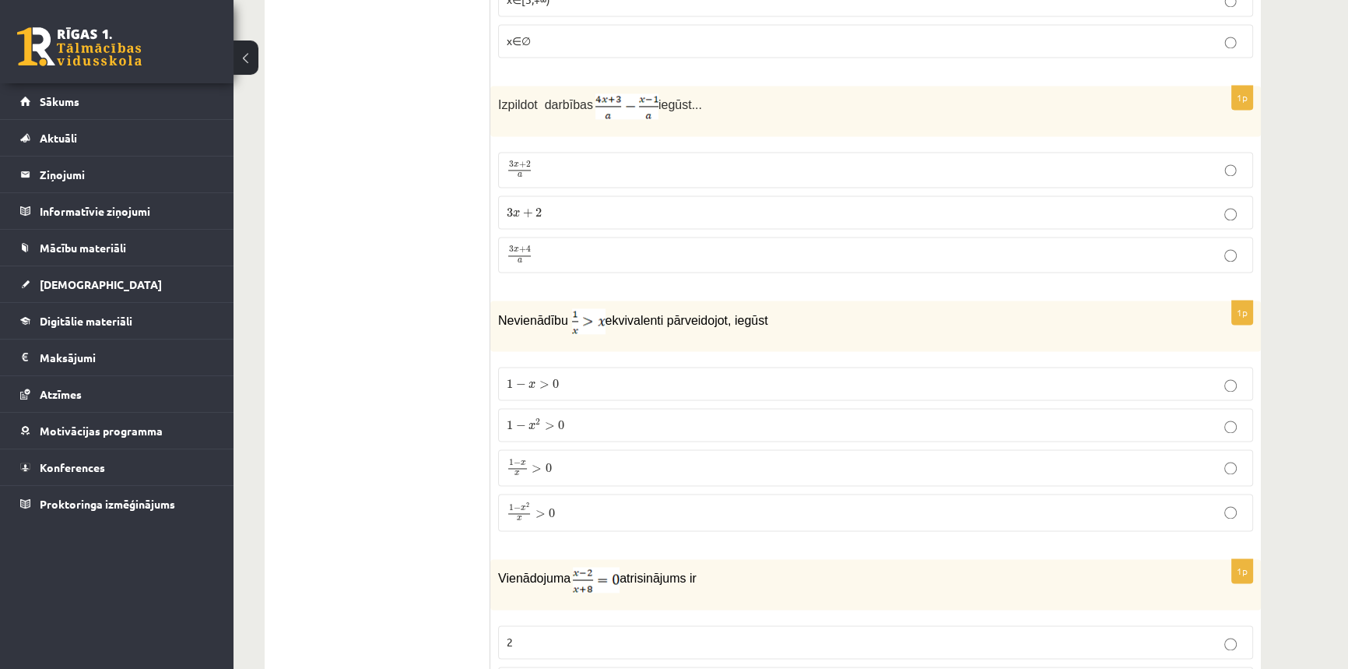
click at [554, 245] on p "3 x + 4 a 3 x + 4 a" at bounding box center [876, 254] width 738 height 19
click at [572, 508] on p "1 − x 2 x > 0 1 − x 2 x > 0" at bounding box center [876, 512] width 738 height 20
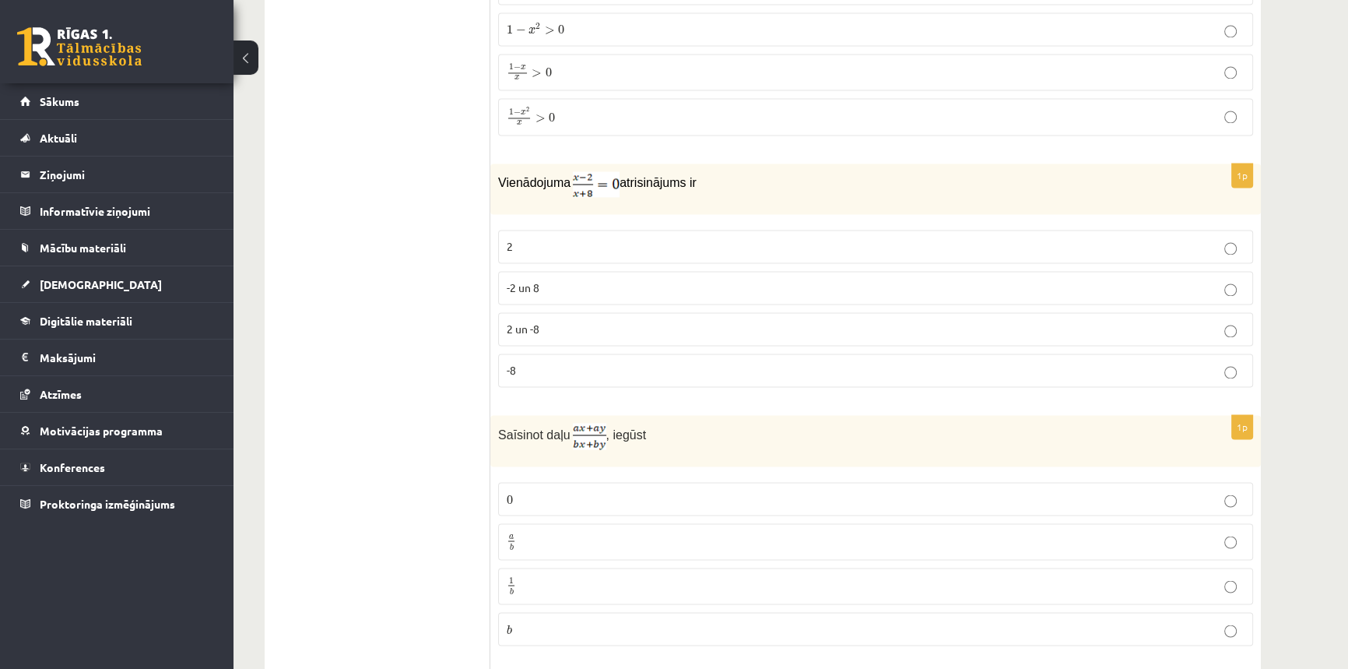
scroll to position [3282, 0]
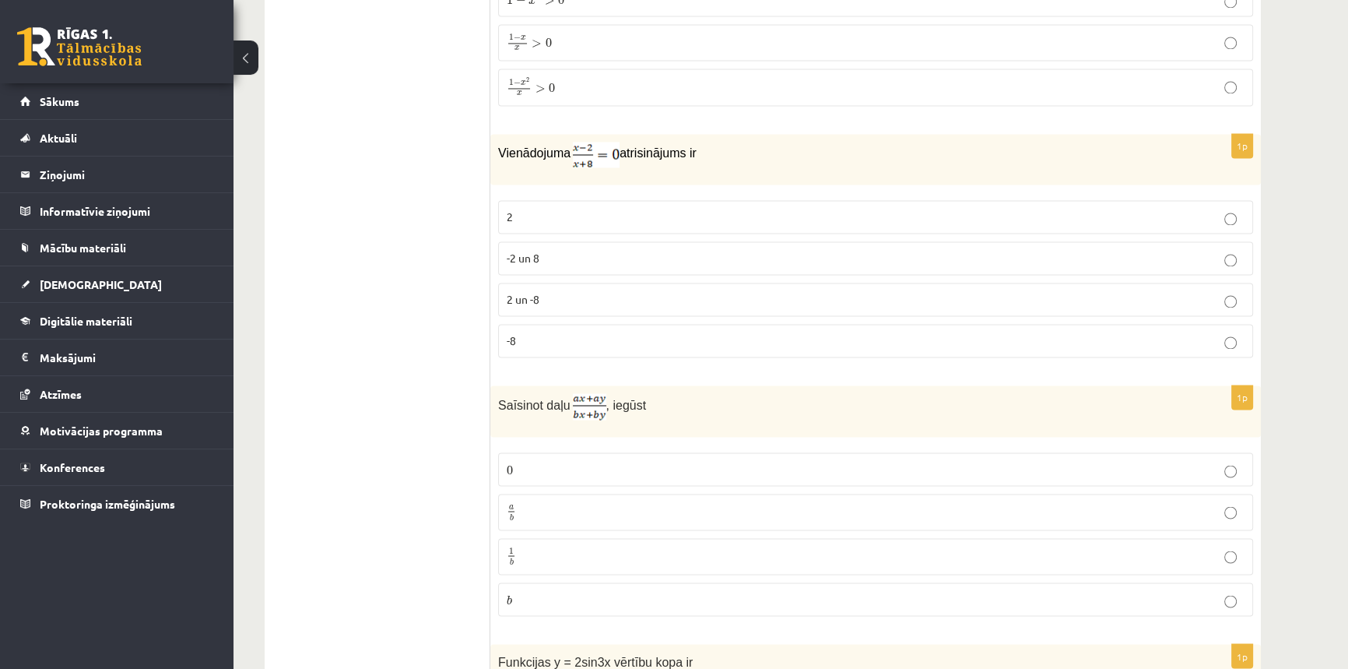
click at [566, 210] on p "2" at bounding box center [876, 217] width 738 height 16
click at [543, 502] on p "a b a b" at bounding box center [876, 511] width 738 height 19
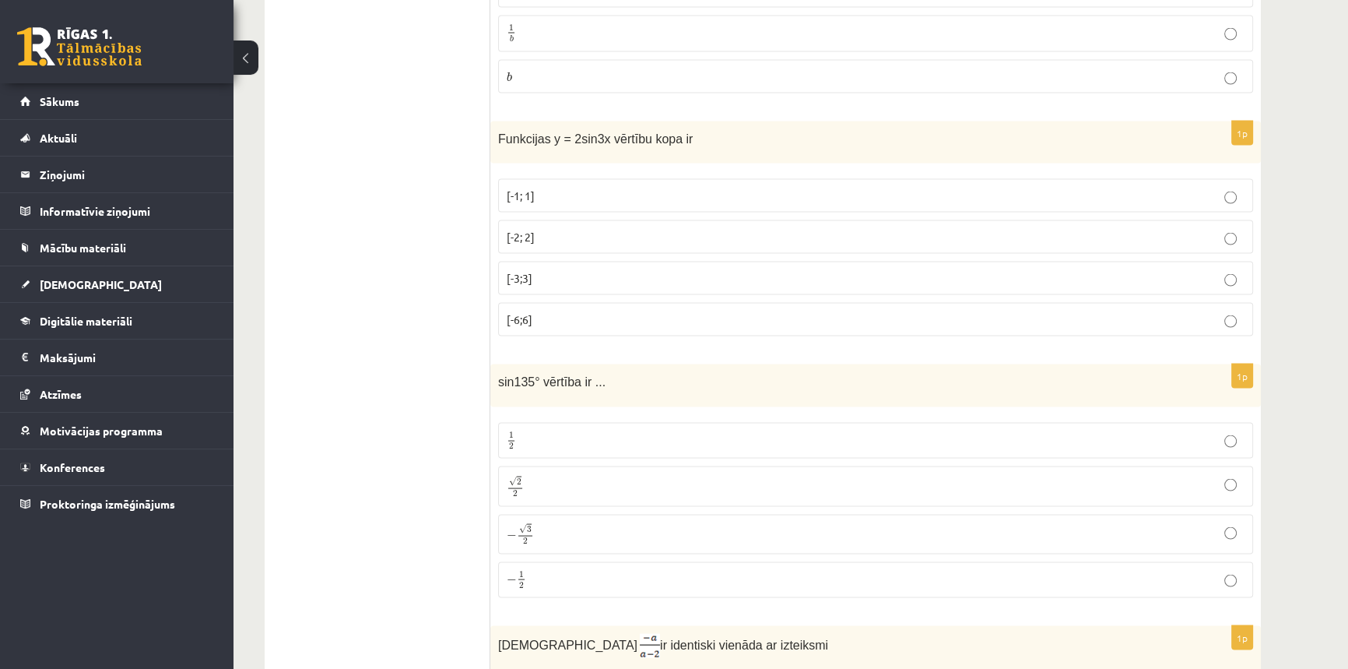
scroll to position [3848, 0]
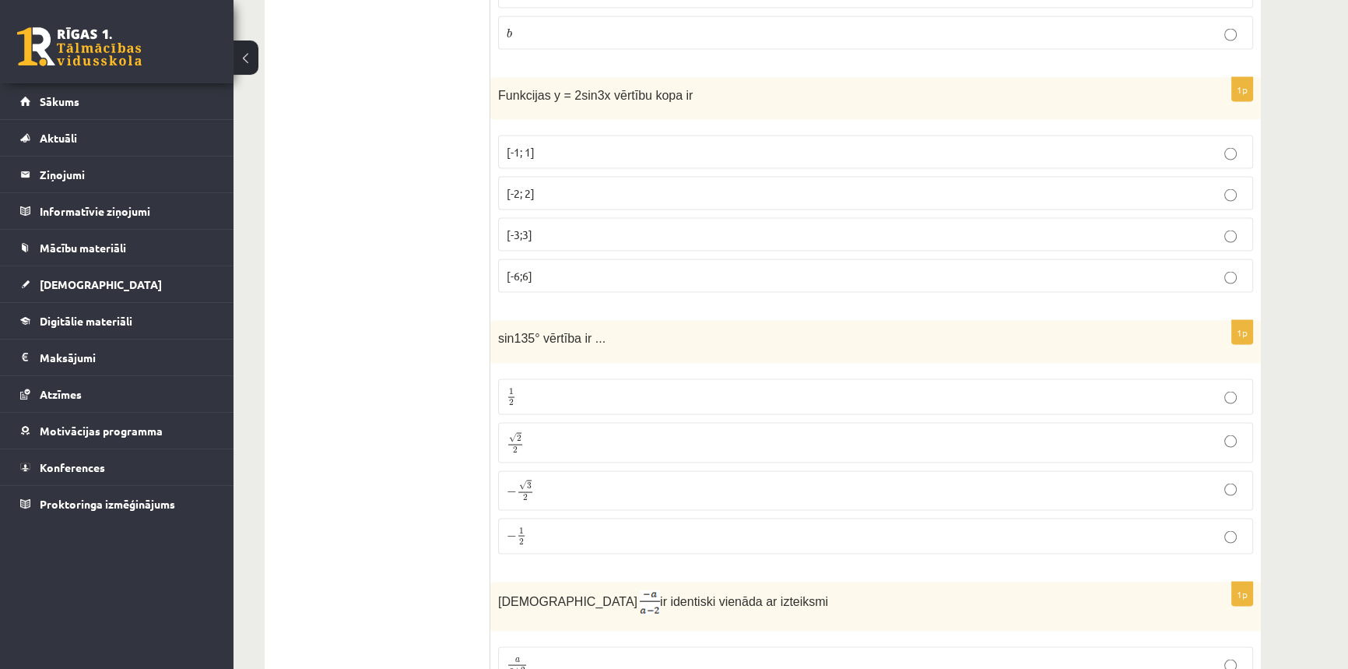
click at [548, 185] on p "[-2; 2]" at bounding box center [876, 193] width 738 height 16
click at [546, 431] on p "√ 2 2 2 2" at bounding box center [876, 442] width 738 height 23
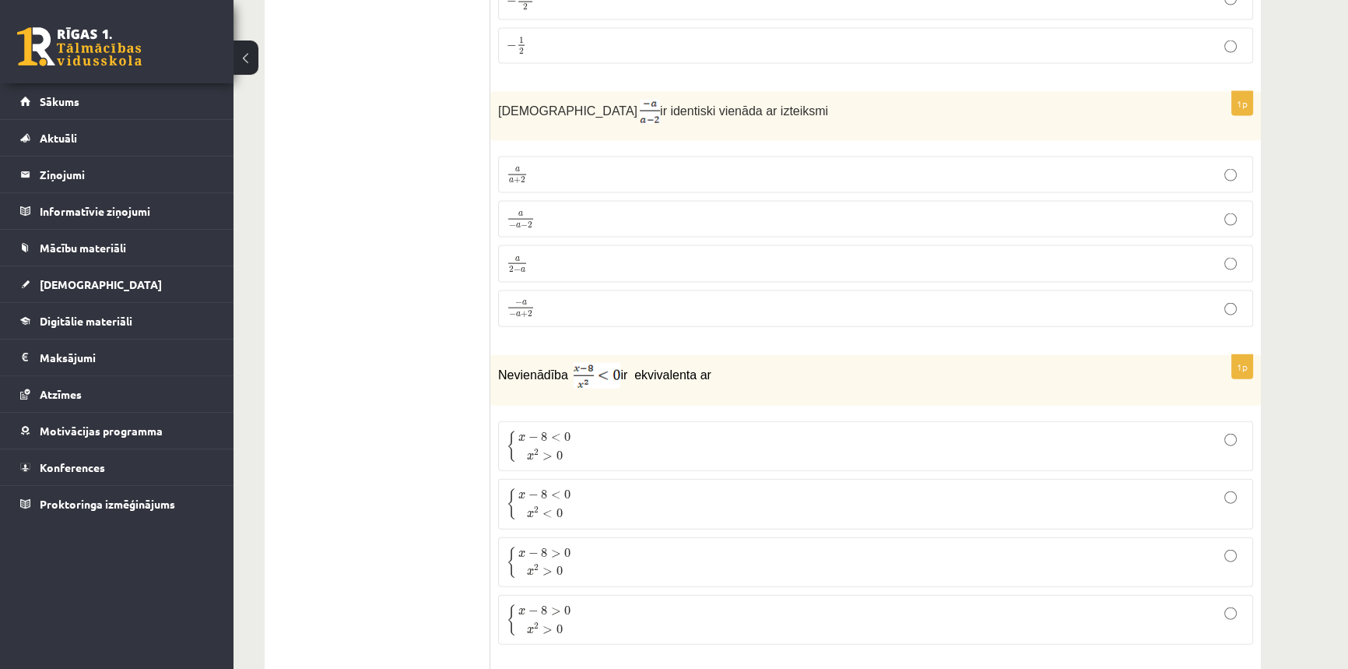
scroll to position [4344, 0]
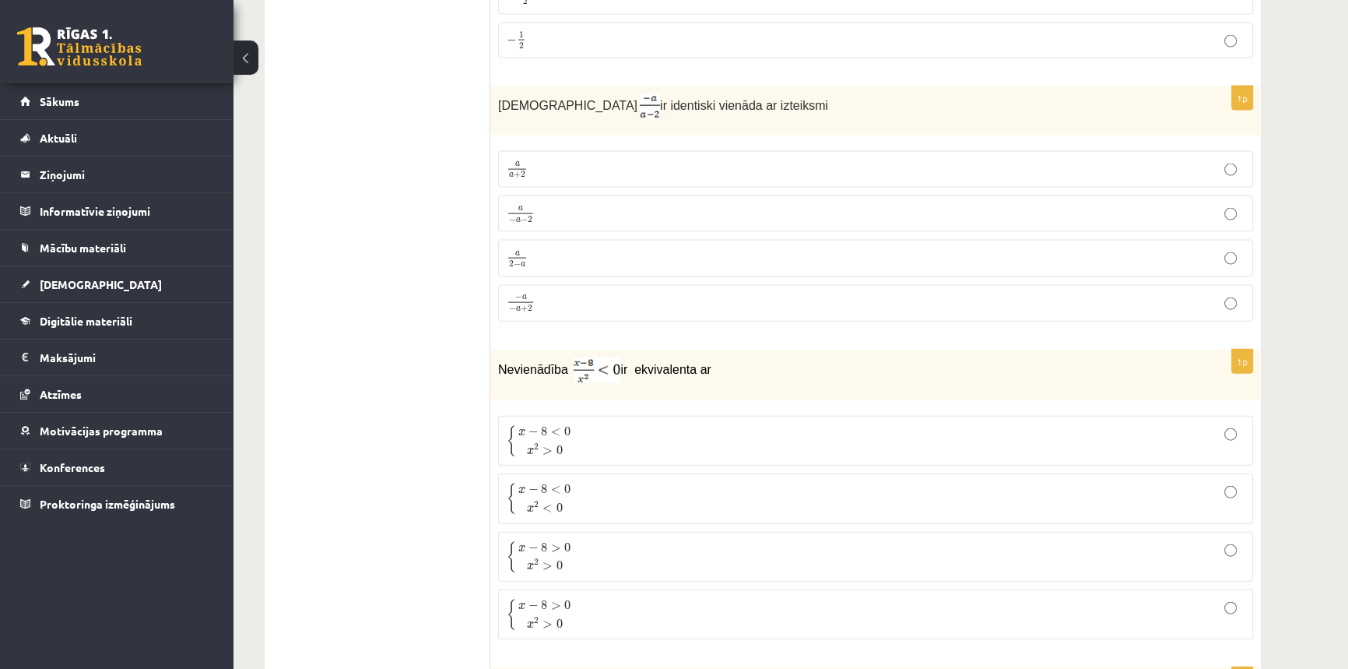
click at [560, 248] on p "a 2 − a a 2 − a" at bounding box center [876, 257] width 738 height 19
click at [547, 427] on span "x − 8 < 0" at bounding box center [545, 432] width 52 height 10
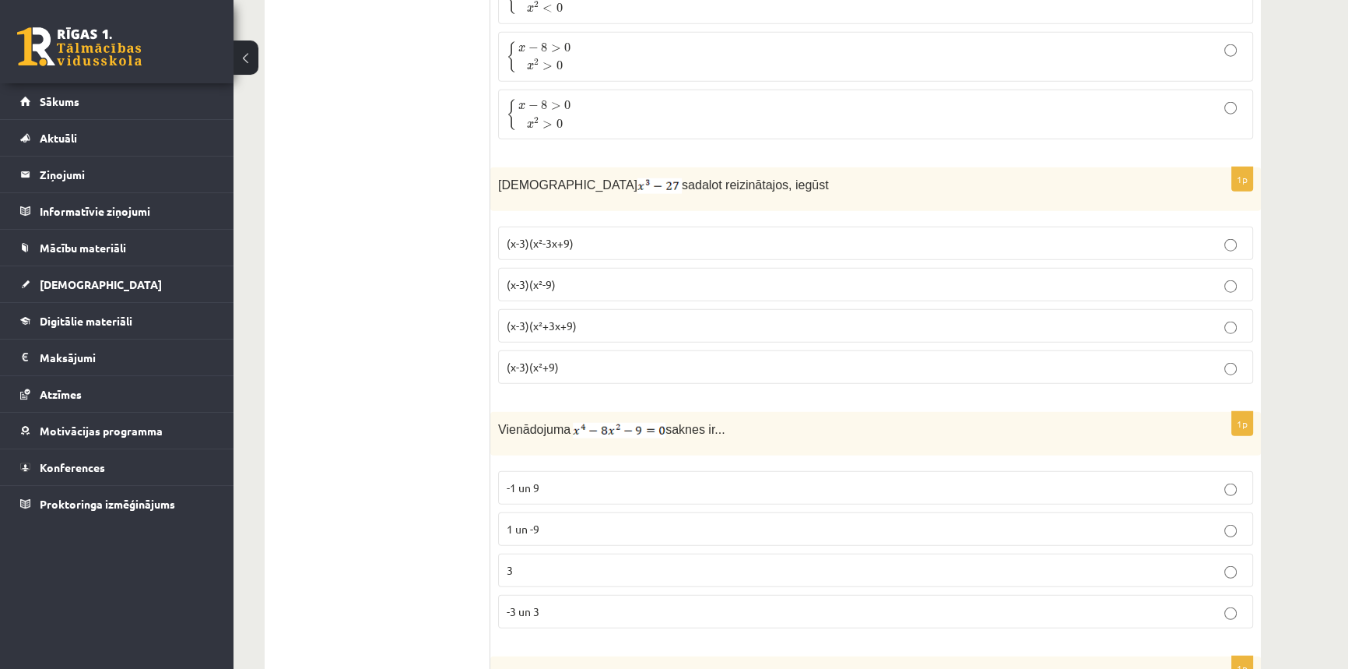
scroll to position [4910, 0]
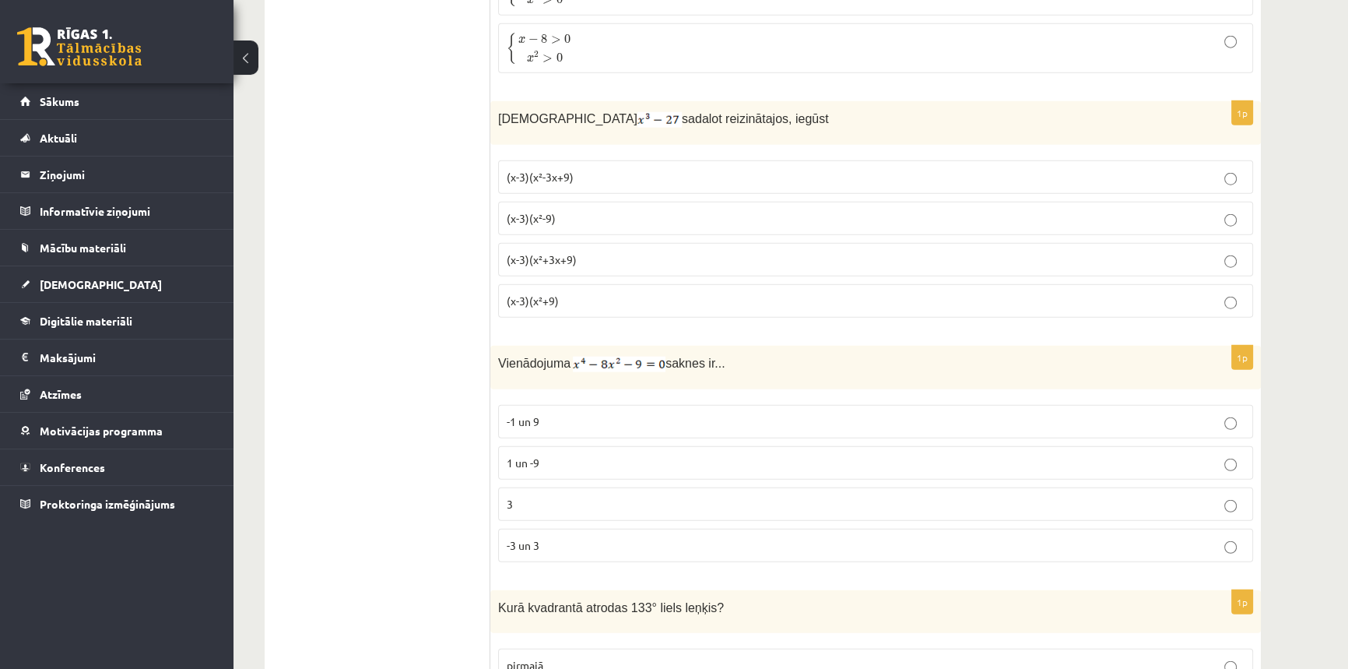
click at [596, 243] on label "(x-3)(x²+3x+9)" at bounding box center [875, 259] width 755 height 33
click at [546, 537] on p "-3 un 3" at bounding box center [876, 545] width 738 height 16
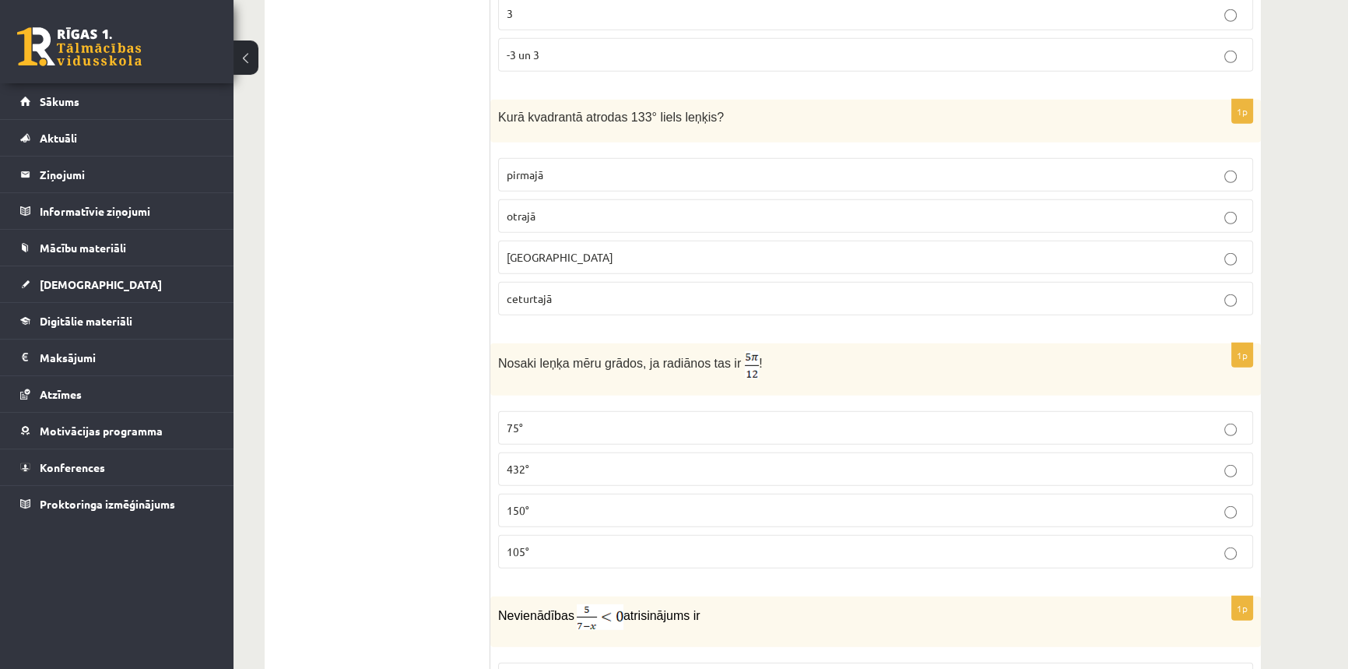
scroll to position [5406, 0]
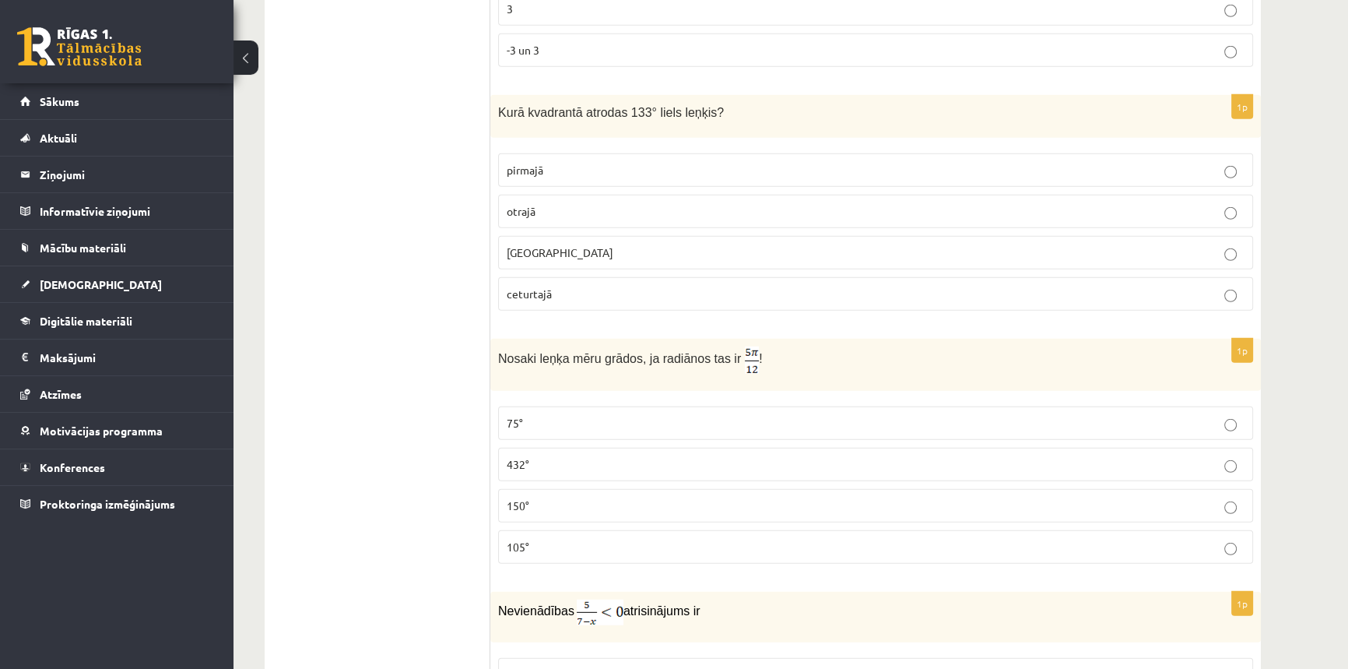
click at [537, 203] on p "otrajā" at bounding box center [876, 211] width 738 height 16
click at [550, 415] on p "75°" at bounding box center [876, 423] width 738 height 16
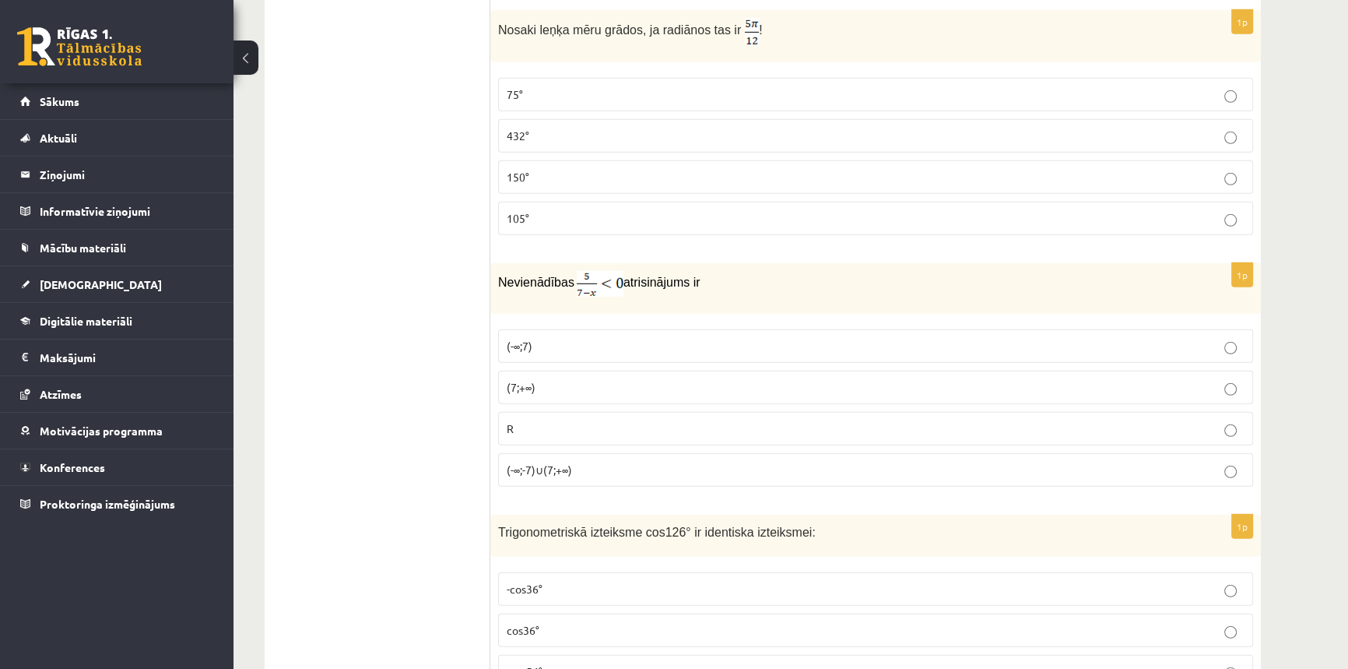
scroll to position [5902, 0]
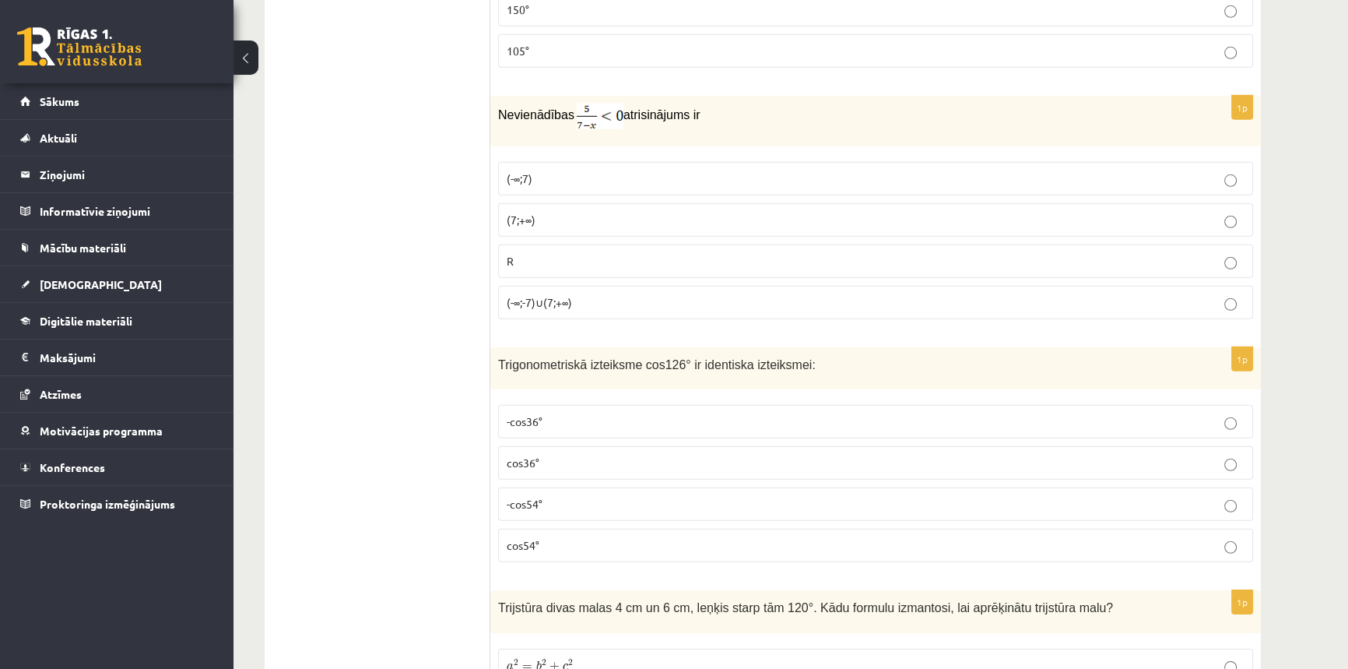
click at [513, 213] on span "(7;+∞)" at bounding box center [521, 220] width 29 height 14
click at [528, 497] on span "-cos54°" at bounding box center [525, 504] width 36 height 14
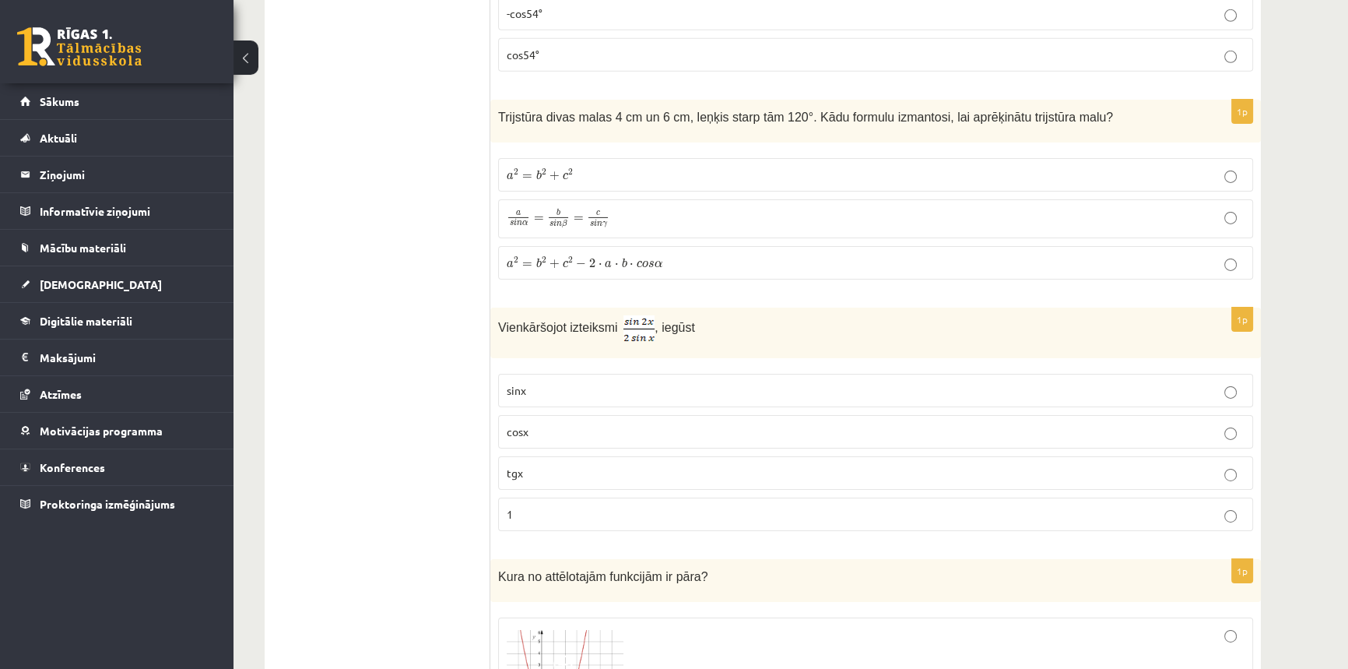
scroll to position [6397, 0]
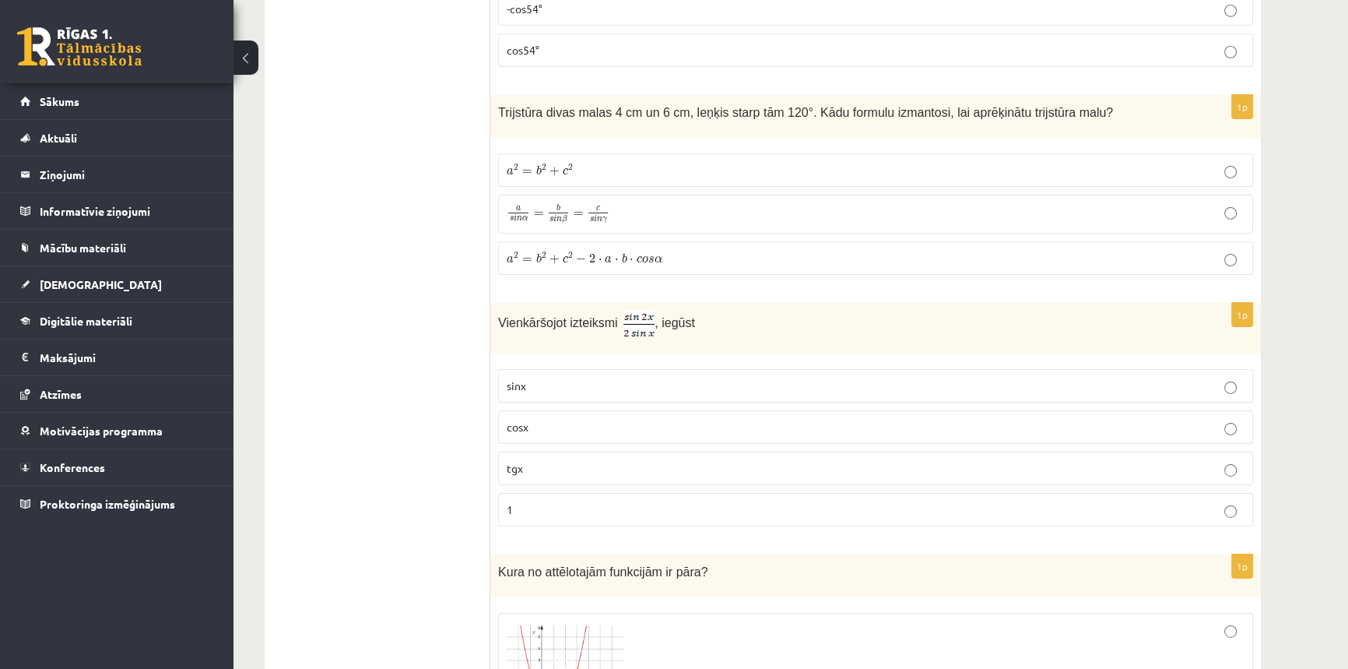
click at [555, 419] on p "cosx" at bounding box center [876, 427] width 738 height 16
click at [668, 250] on p "a 2 = b 2 + c 2 − 2 ⋅ a ⋅ b ⋅ c o s α a 2 = b 2 + c 2 − 2 ⋅ a ⋅ b ⋅ c o s α" at bounding box center [876, 258] width 738 height 16
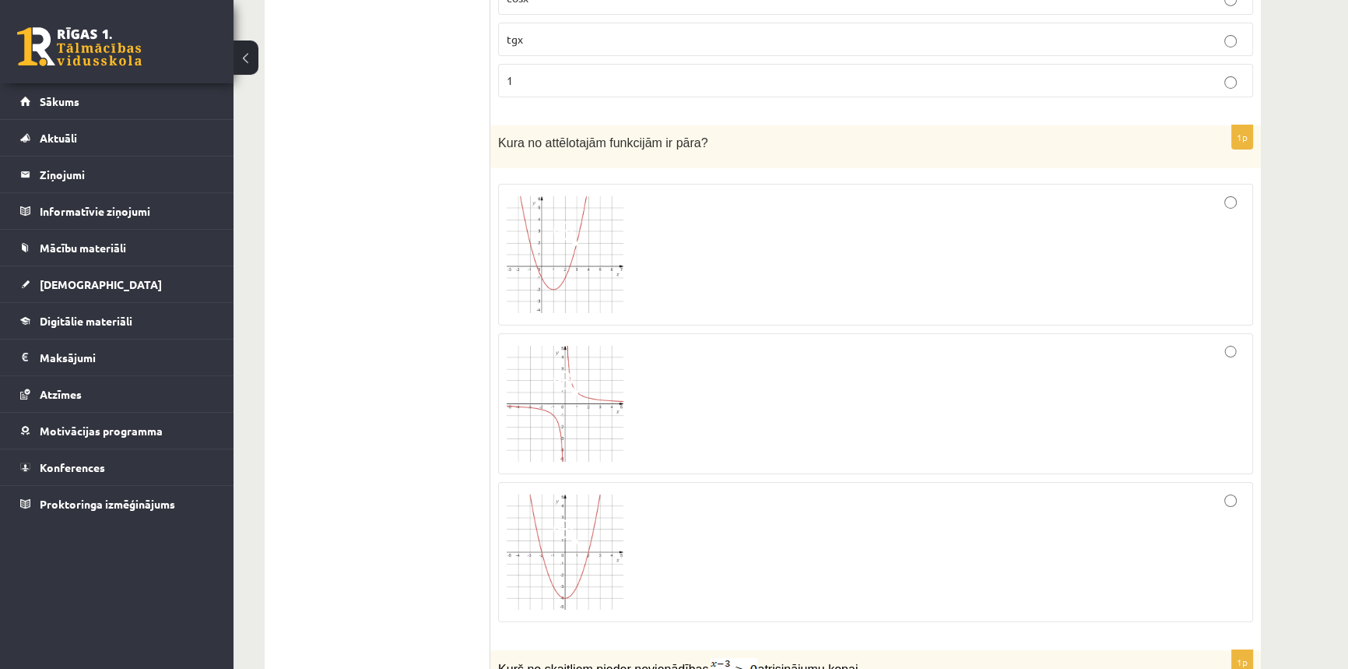
scroll to position [6821, 0]
click at [691, 537] on div at bounding box center [876, 556] width 738 height 123
click at [731, 230] on div at bounding box center [876, 259] width 738 height 125
click at [713, 525] on div at bounding box center [876, 556] width 738 height 123
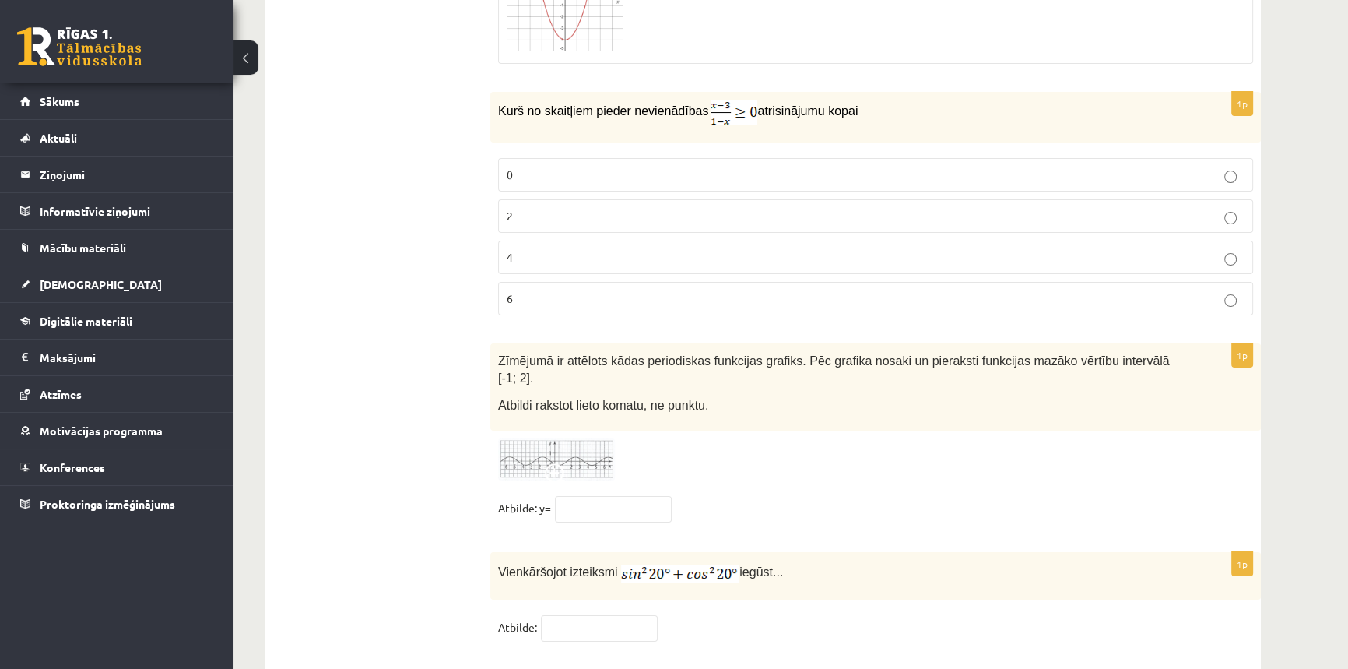
scroll to position [7388, 0]
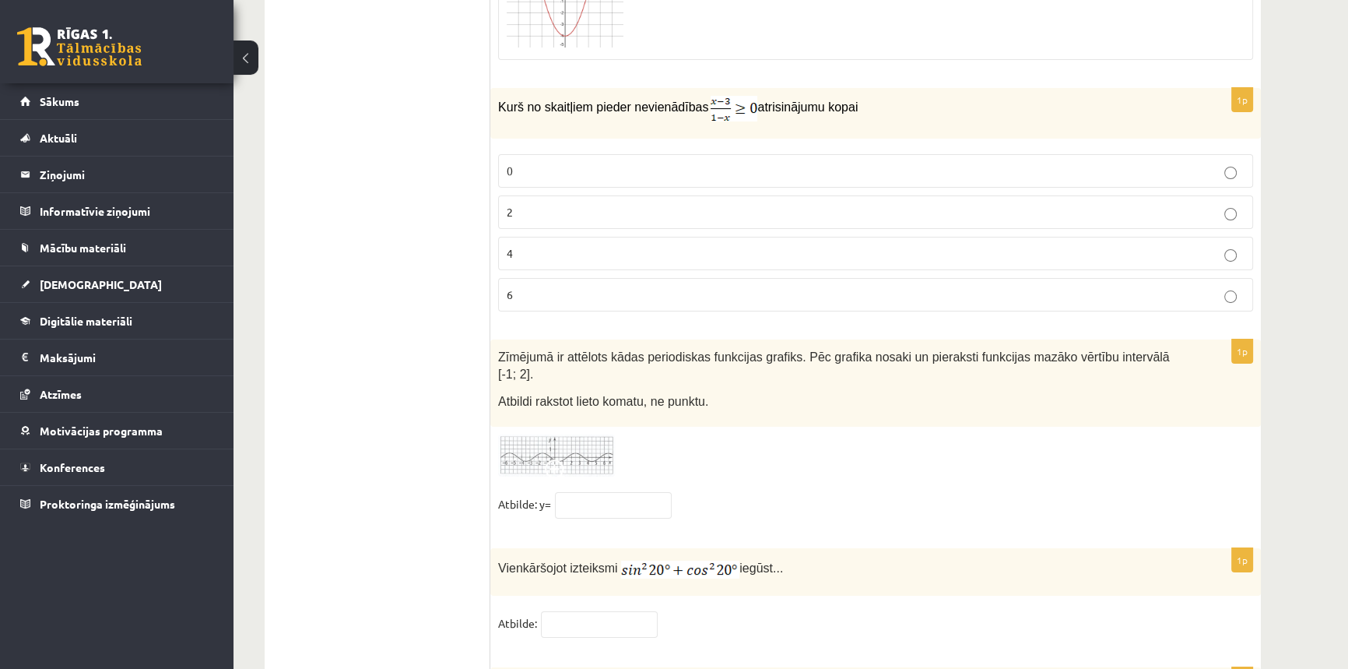
click at [518, 204] on p "2" at bounding box center [876, 212] width 738 height 16
click at [582, 492] on input "text" at bounding box center [613, 505] width 117 height 26
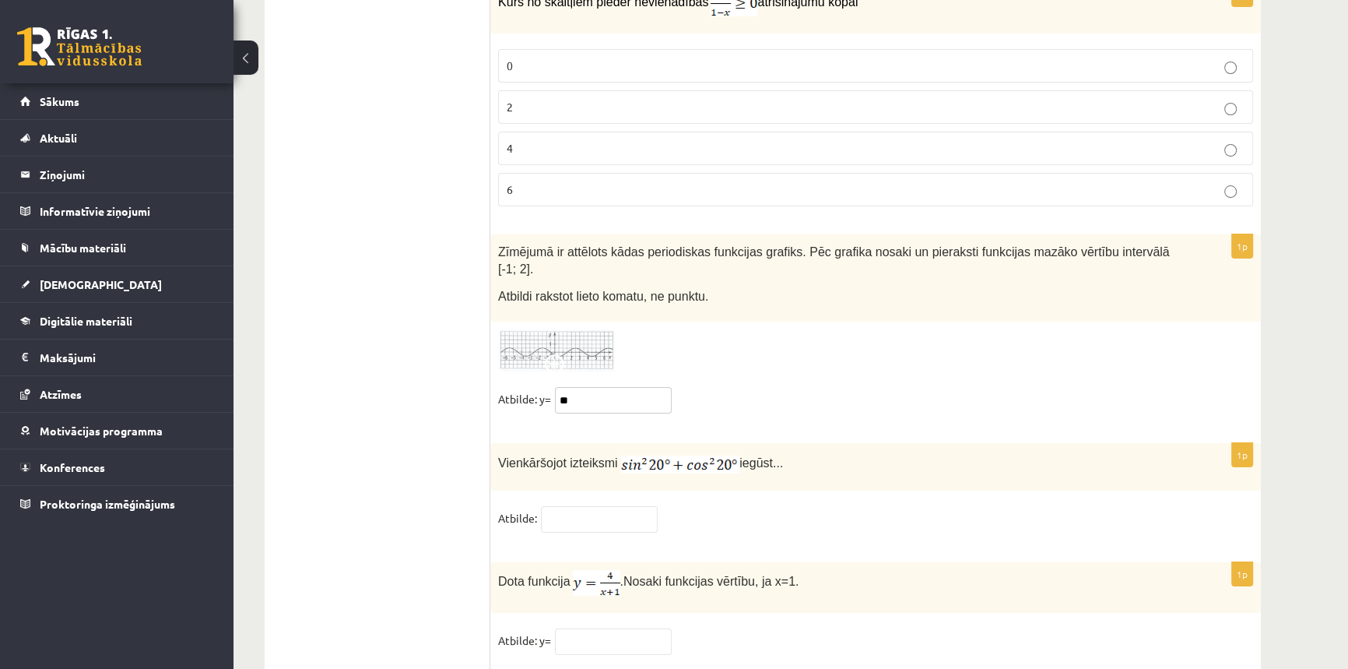
scroll to position [7503, 0]
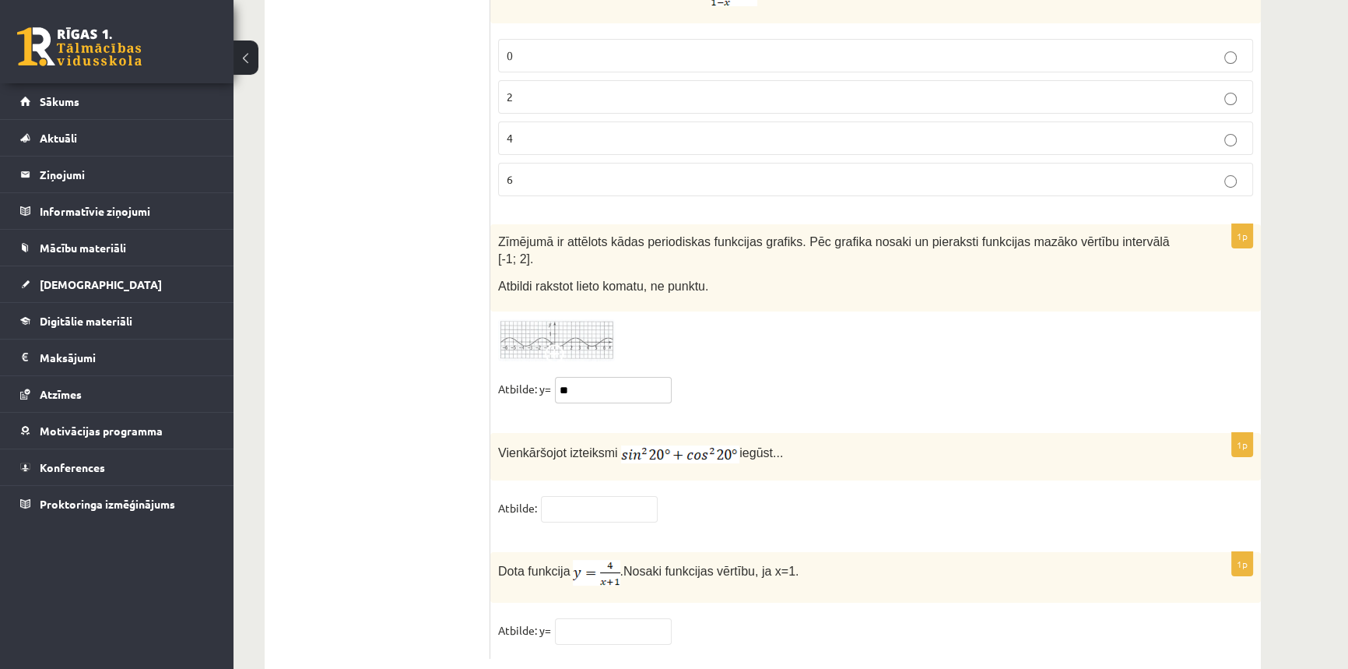
type input "**"
click at [575, 496] on input "text" at bounding box center [599, 509] width 117 height 26
type input "*"
click at [607, 618] on fieldset "Atbilde: y=" at bounding box center [875, 634] width 755 height 33
click at [606, 618] on input "text" at bounding box center [613, 631] width 117 height 26
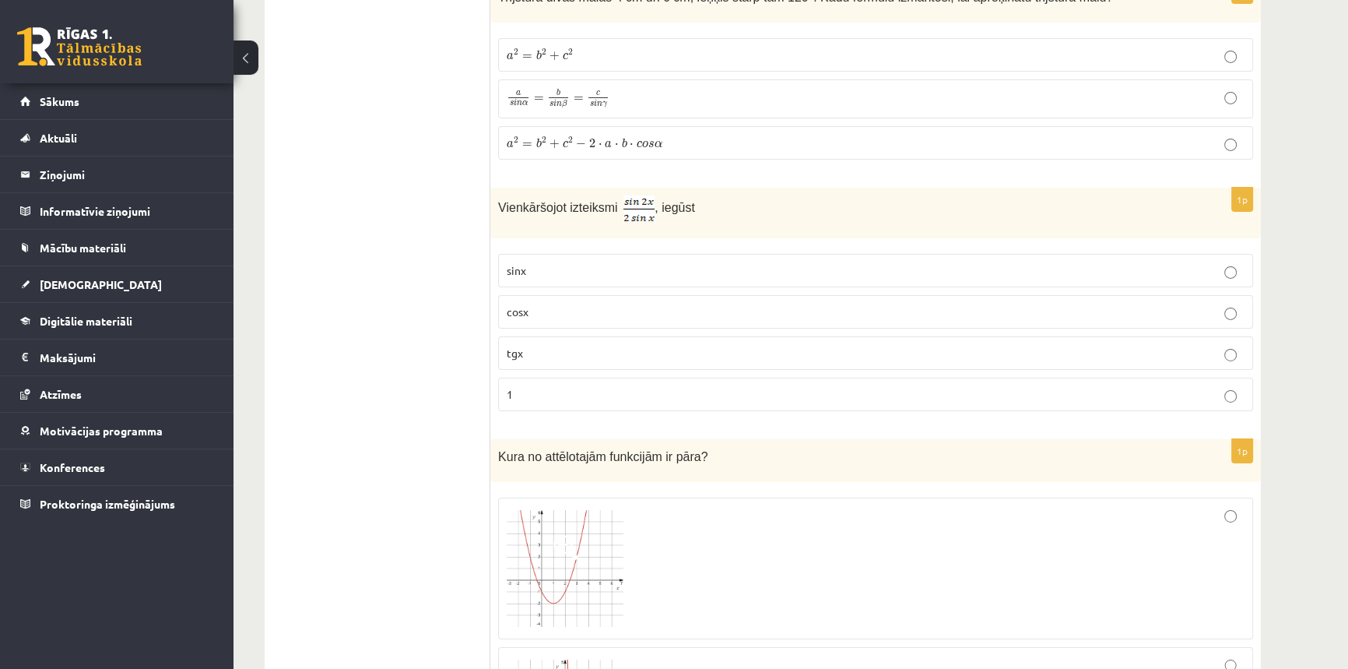
type input "*"
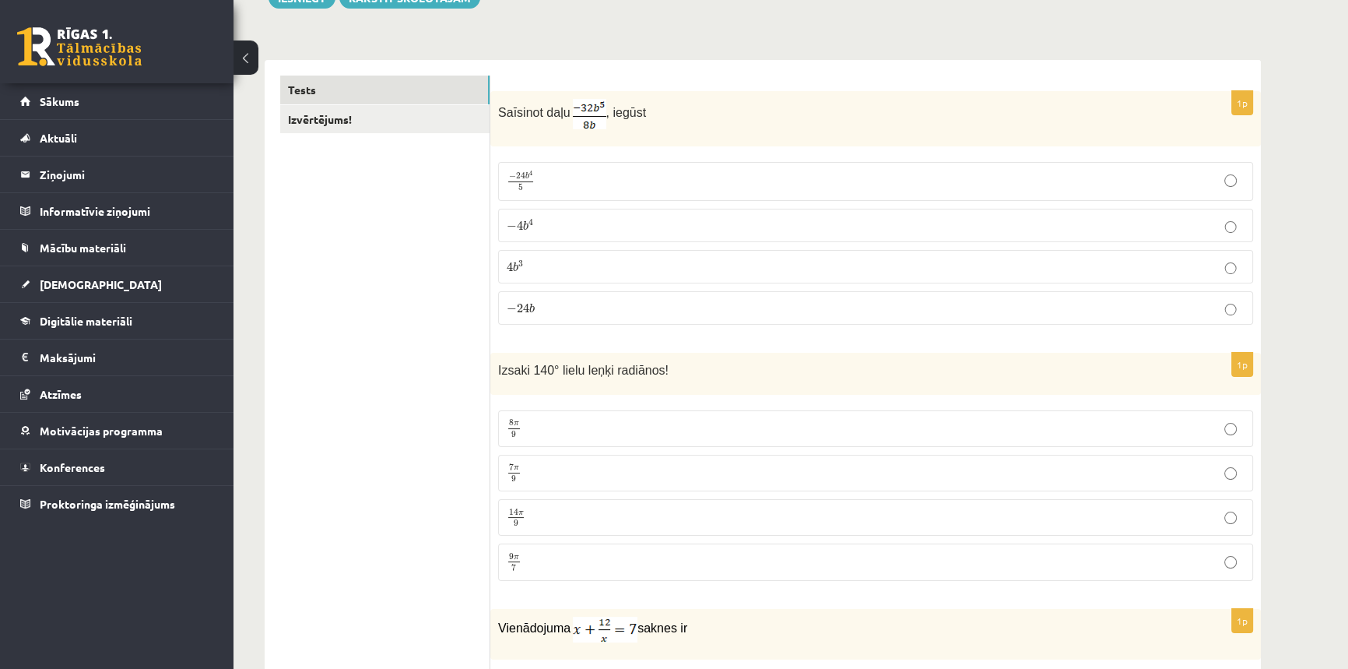
scroll to position [0, 0]
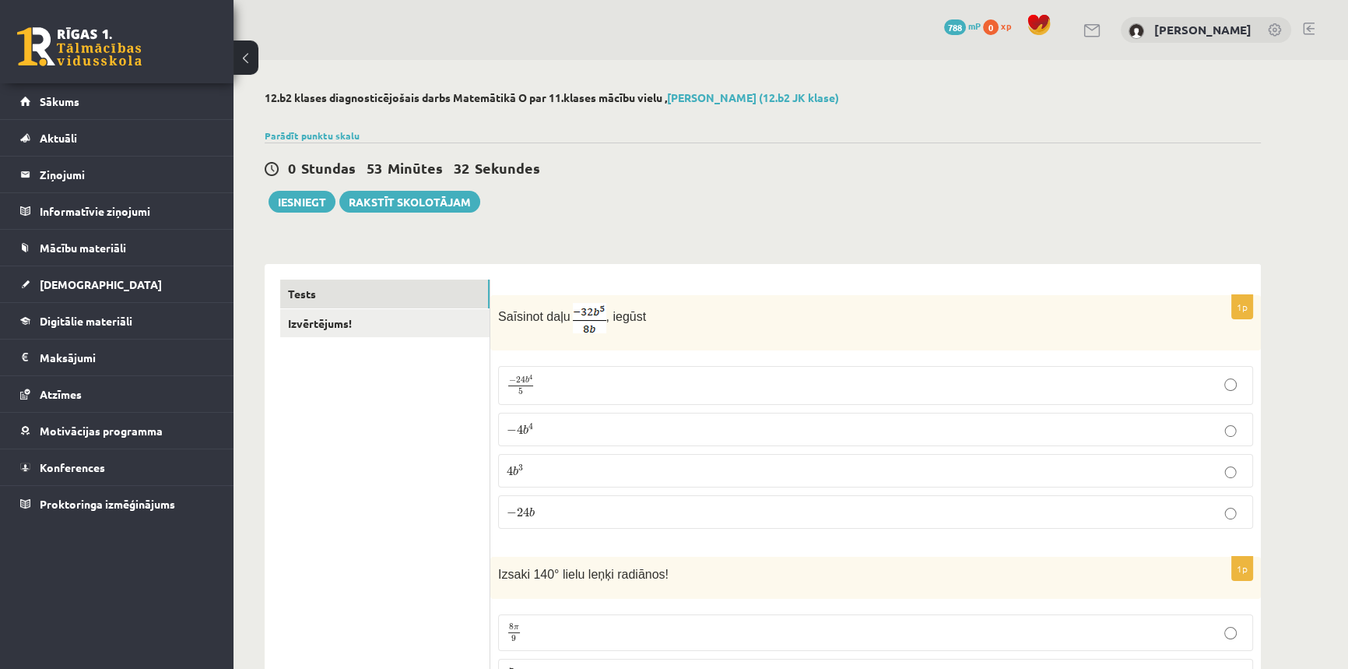
drag, startPoint x: 1282, startPoint y: 381, endPoint x: 1308, endPoint y: 84, distance: 297.7
click at [311, 315] on link "Izvērtējums!" at bounding box center [384, 323] width 209 height 29
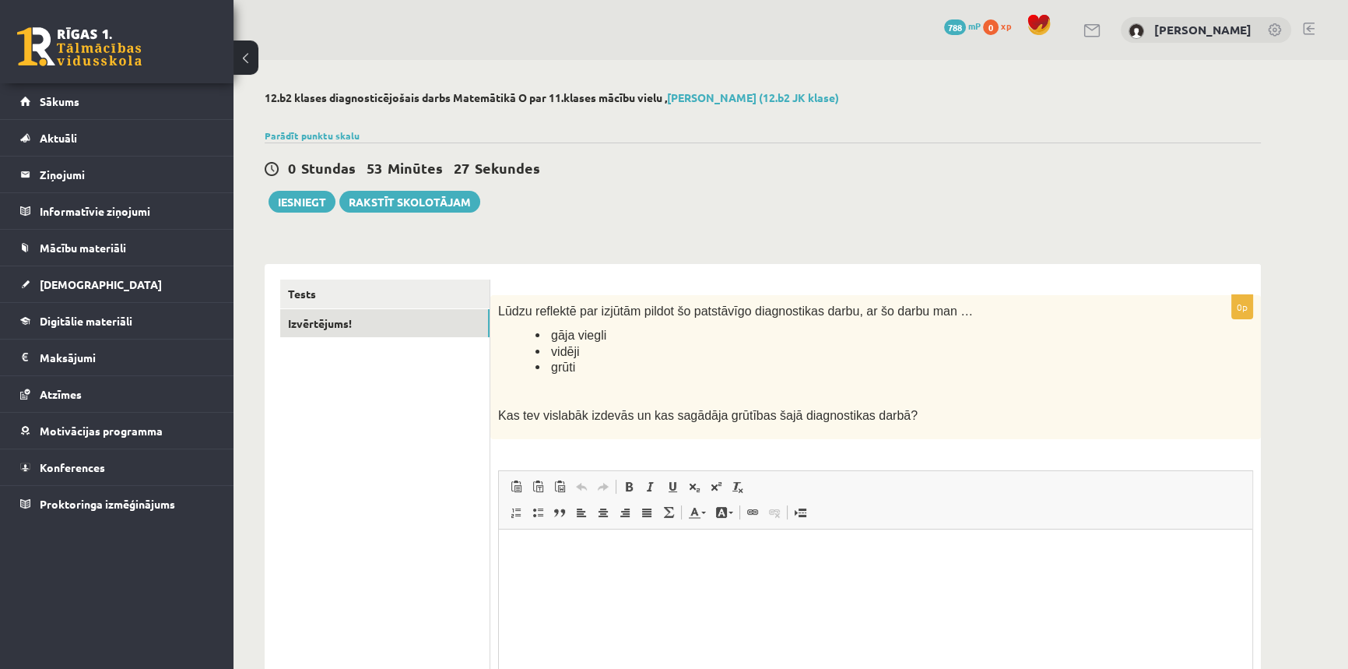
click at [638, 576] on html at bounding box center [876, 552] width 754 height 47
click at [314, 195] on button "Iesniegt" at bounding box center [302, 202] width 67 height 22
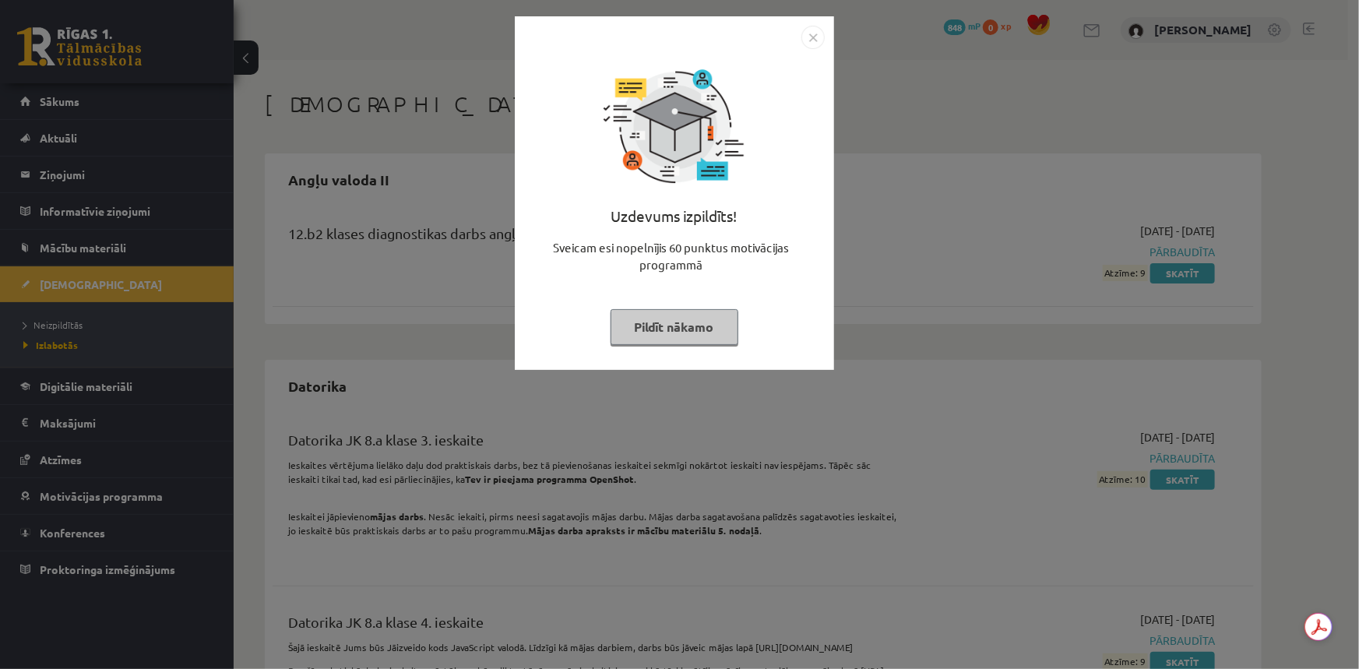
click at [660, 332] on button "Pildīt nākamo" at bounding box center [674, 327] width 128 height 36
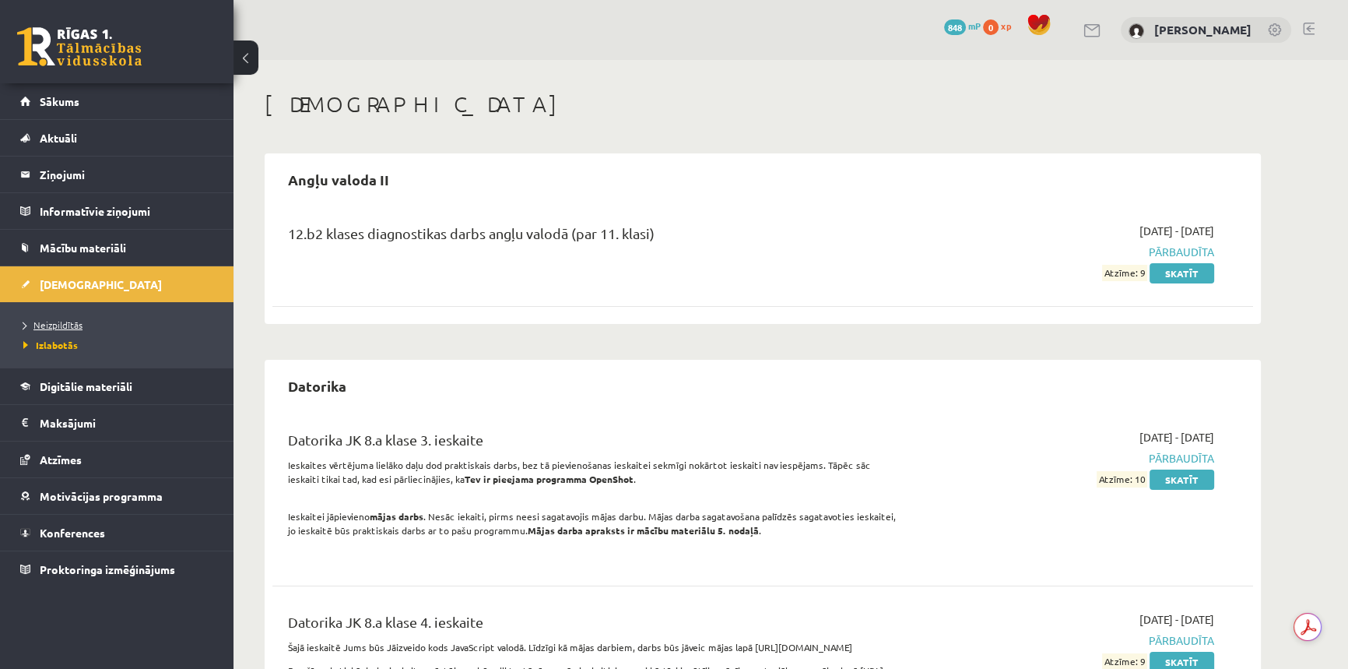
click at [65, 322] on span "Neizpildītās" at bounding box center [52, 324] width 59 height 12
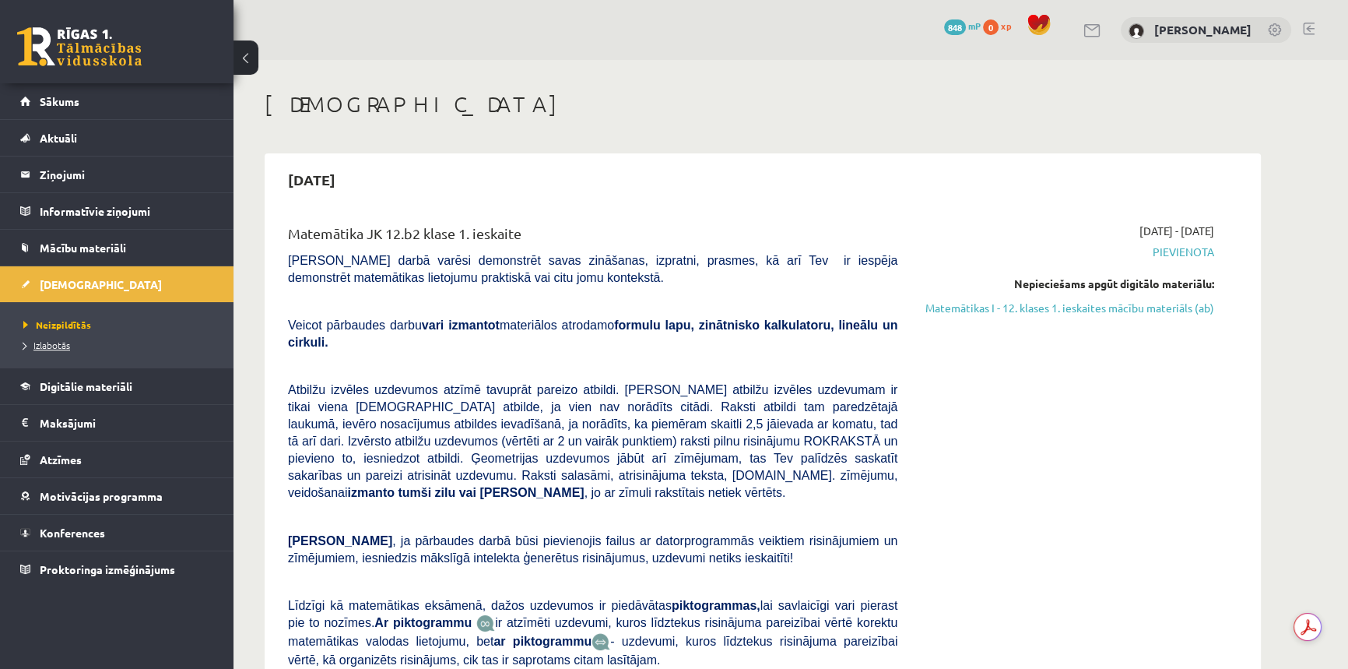
click at [54, 342] on span "Izlabotās" at bounding box center [46, 345] width 47 height 12
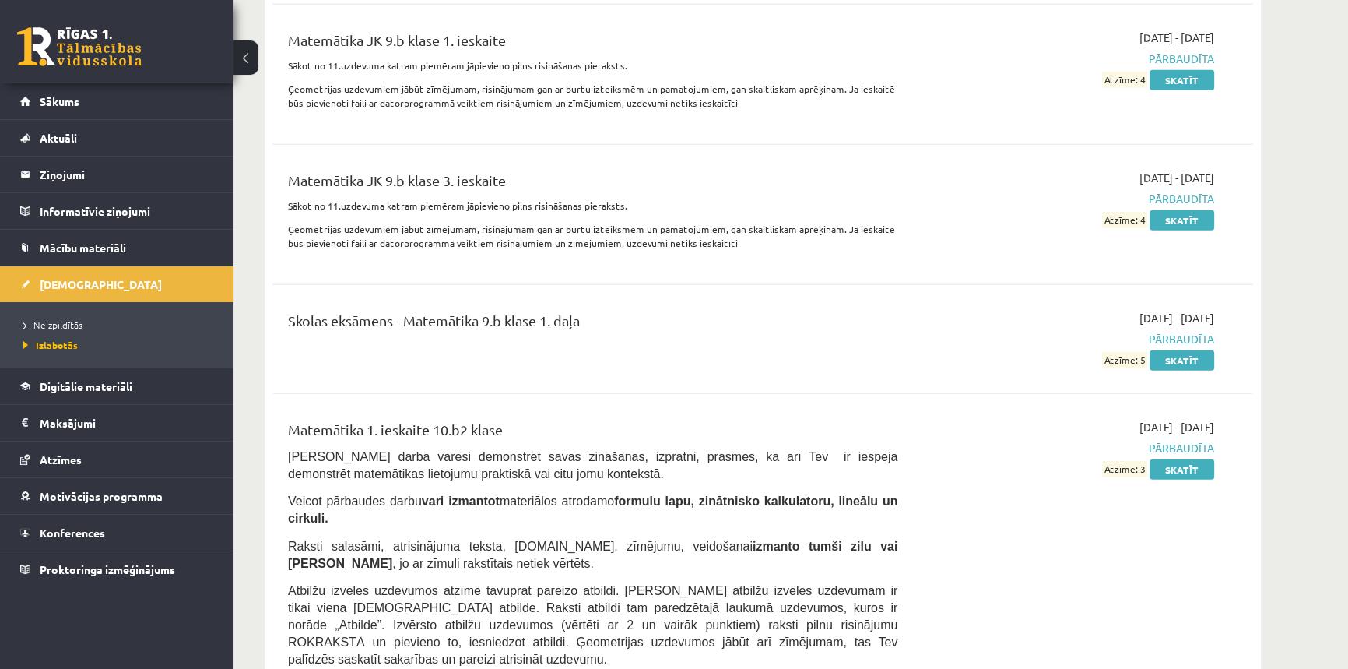
scroll to position [5237, 0]
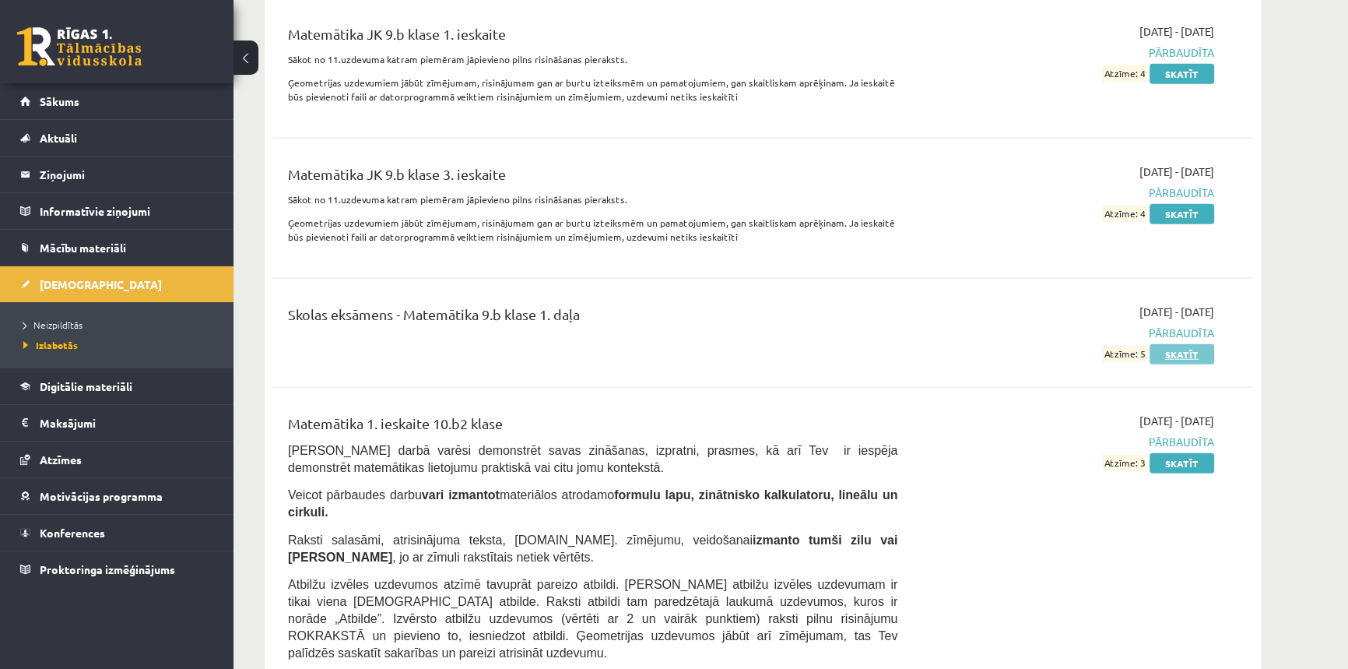
click at [1183, 344] on link "Skatīt" at bounding box center [1182, 354] width 65 height 20
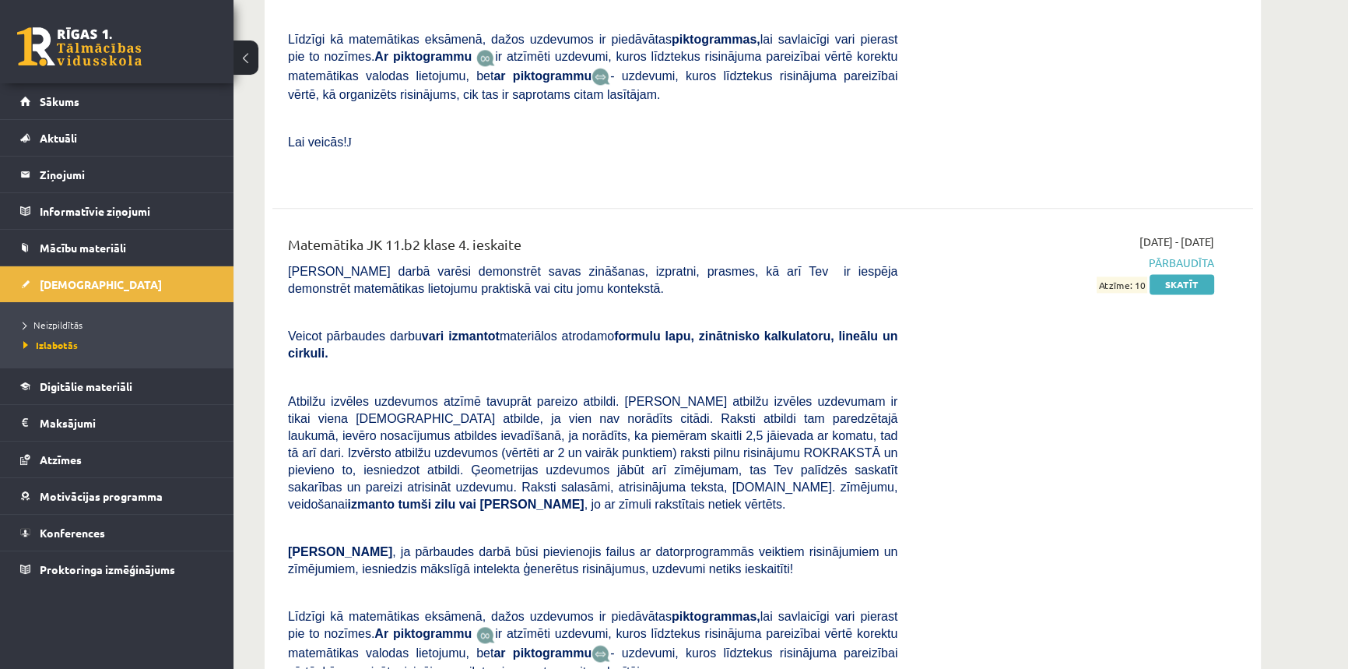
scroll to position [9980, 0]
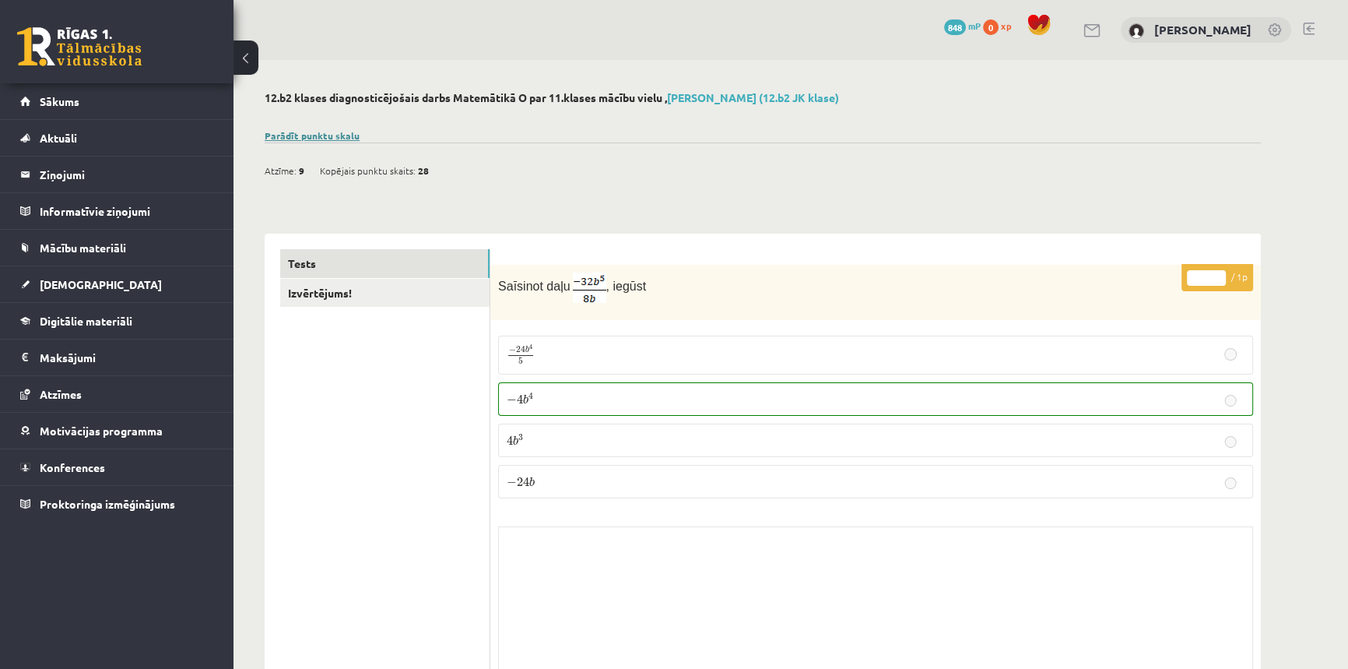
click at [302, 129] on link "Parādīt punktu skalu" at bounding box center [312, 135] width 95 height 12
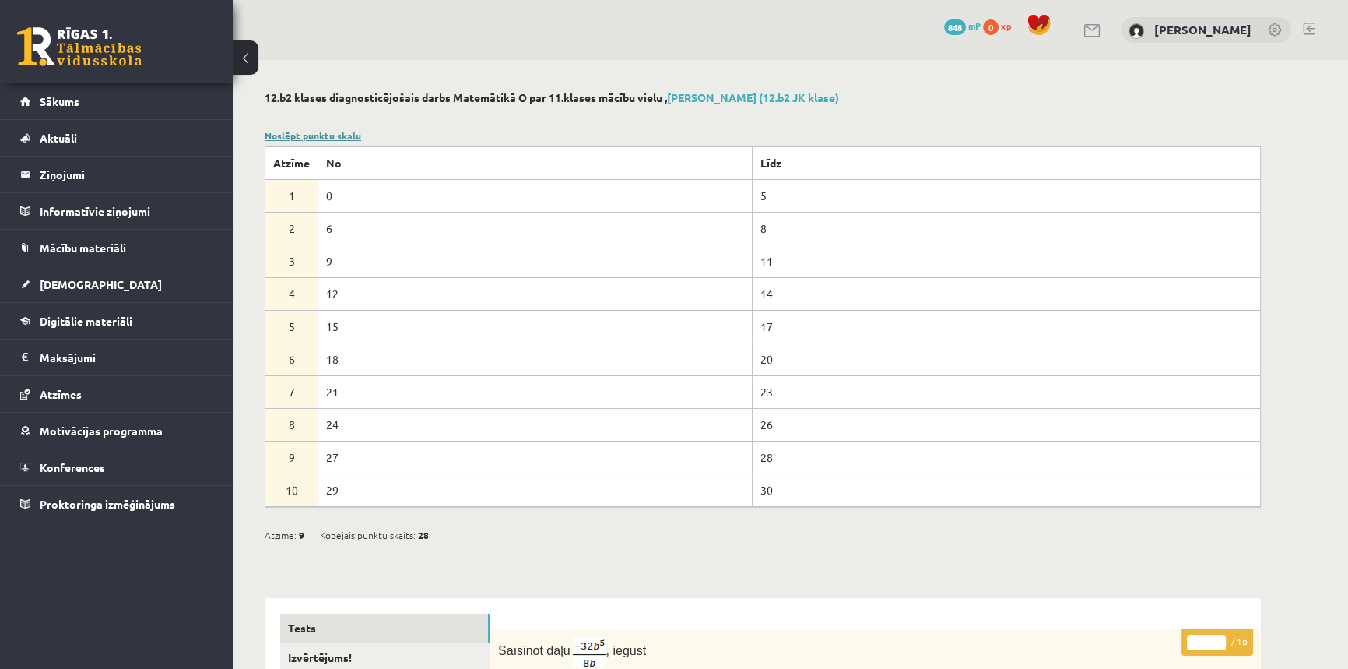
click at [302, 129] on link "Noslēpt punktu skalu" at bounding box center [313, 135] width 97 height 12
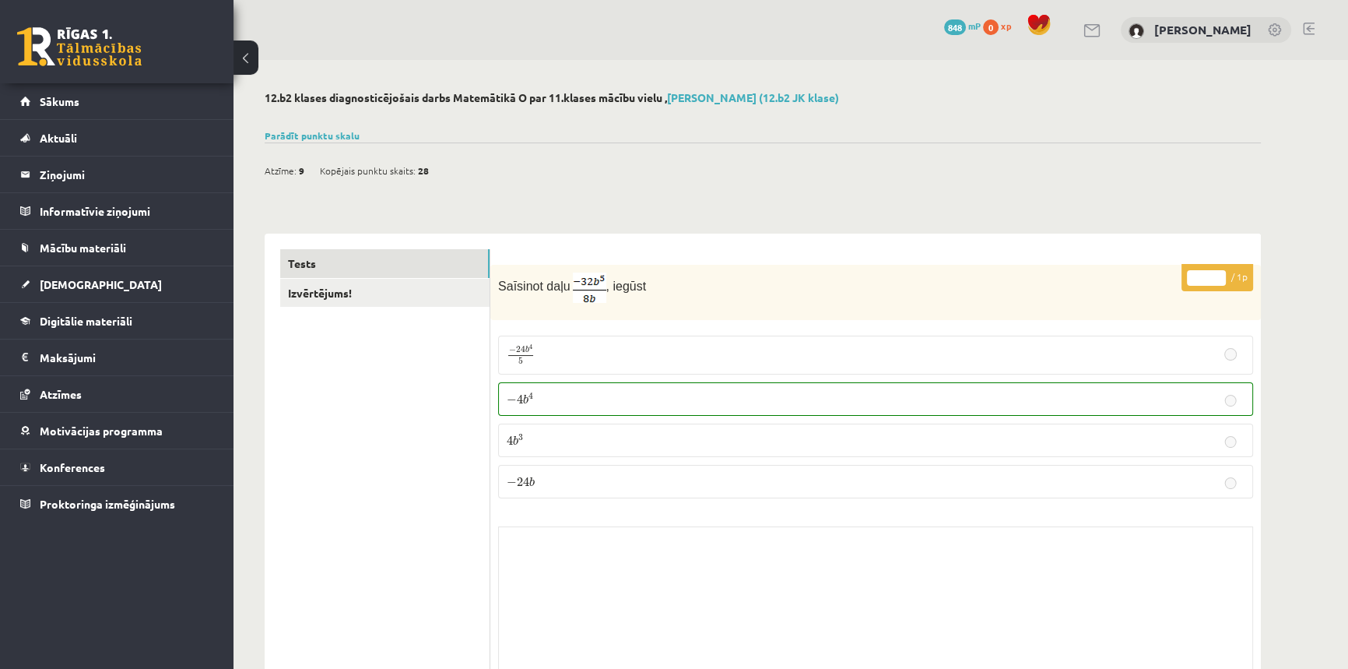
click at [139, 62] on link at bounding box center [79, 46] width 125 height 39
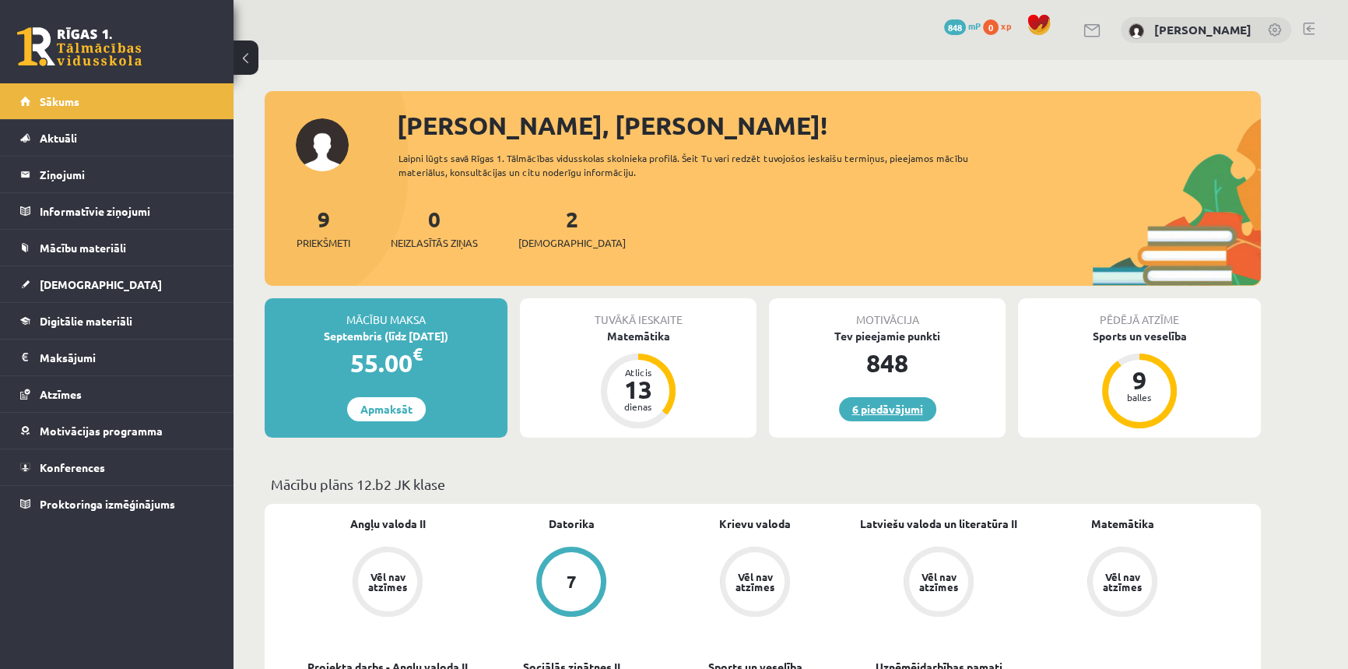
click at [854, 401] on link "6 piedāvājumi" at bounding box center [887, 409] width 97 height 24
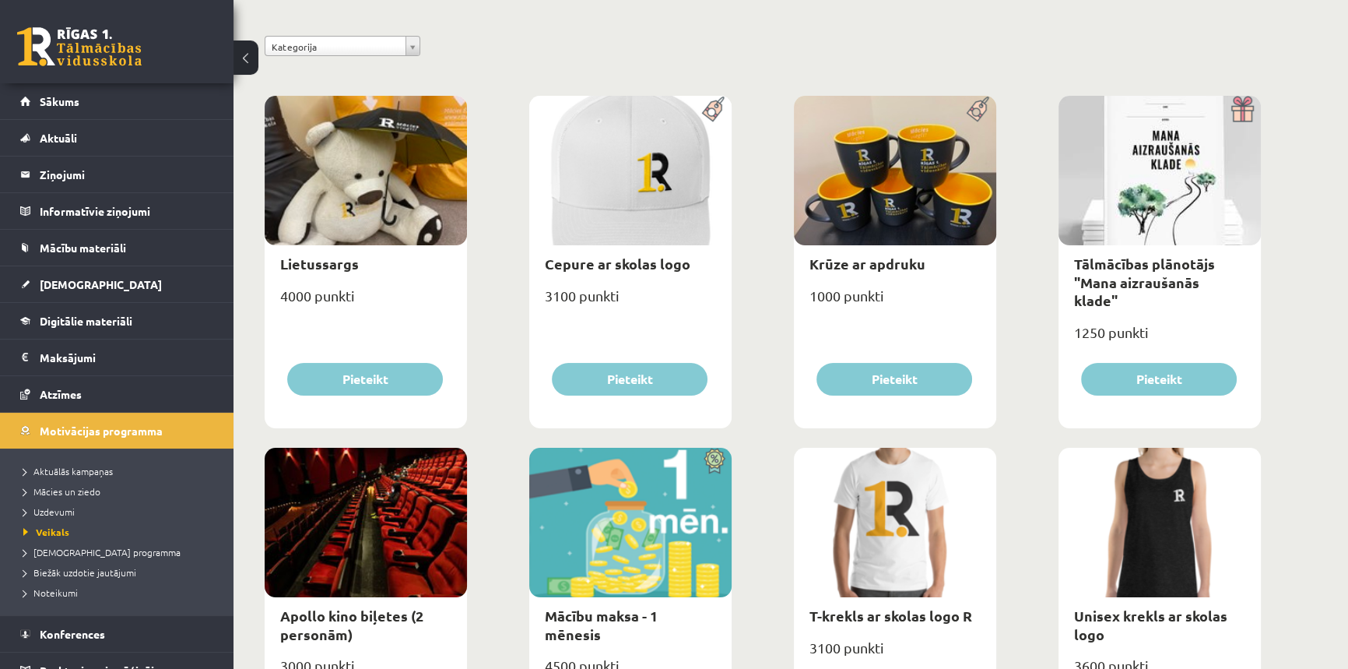
scroll to position [283, 0]
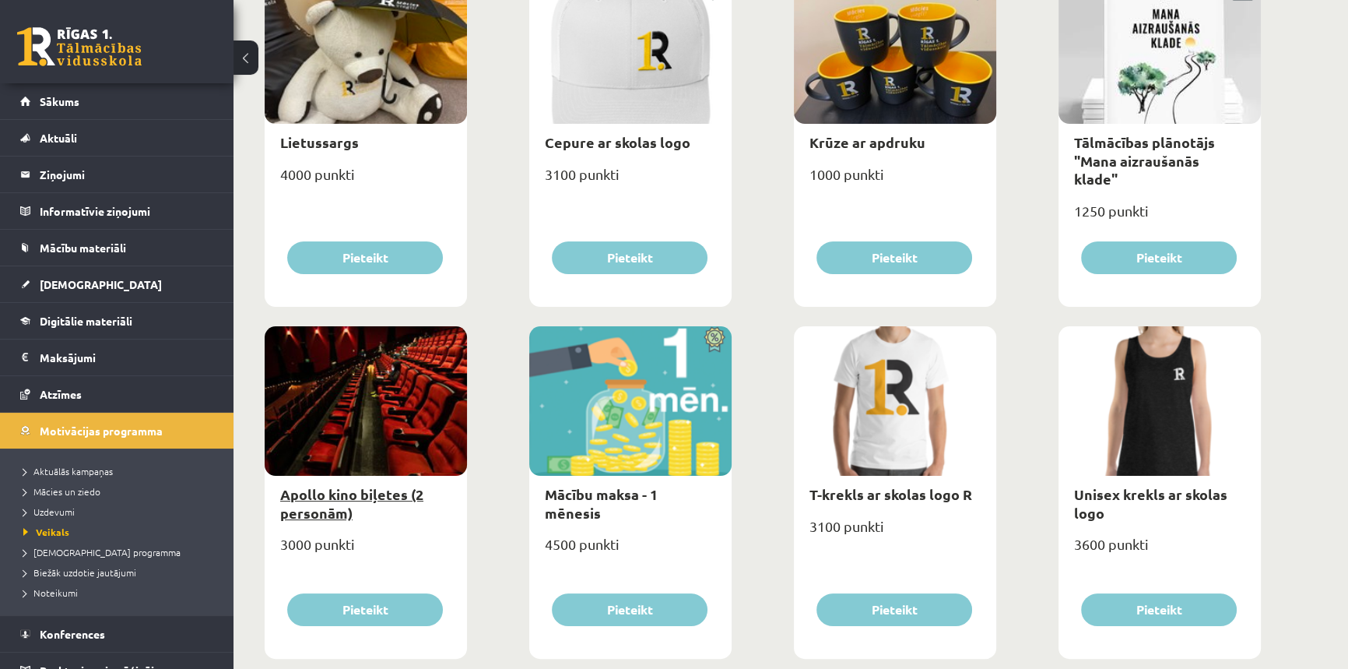
click at [308, 508] on link "Apollo kino biļetes (2 personām)" at bounding box center [351, 503] width 143 height 36
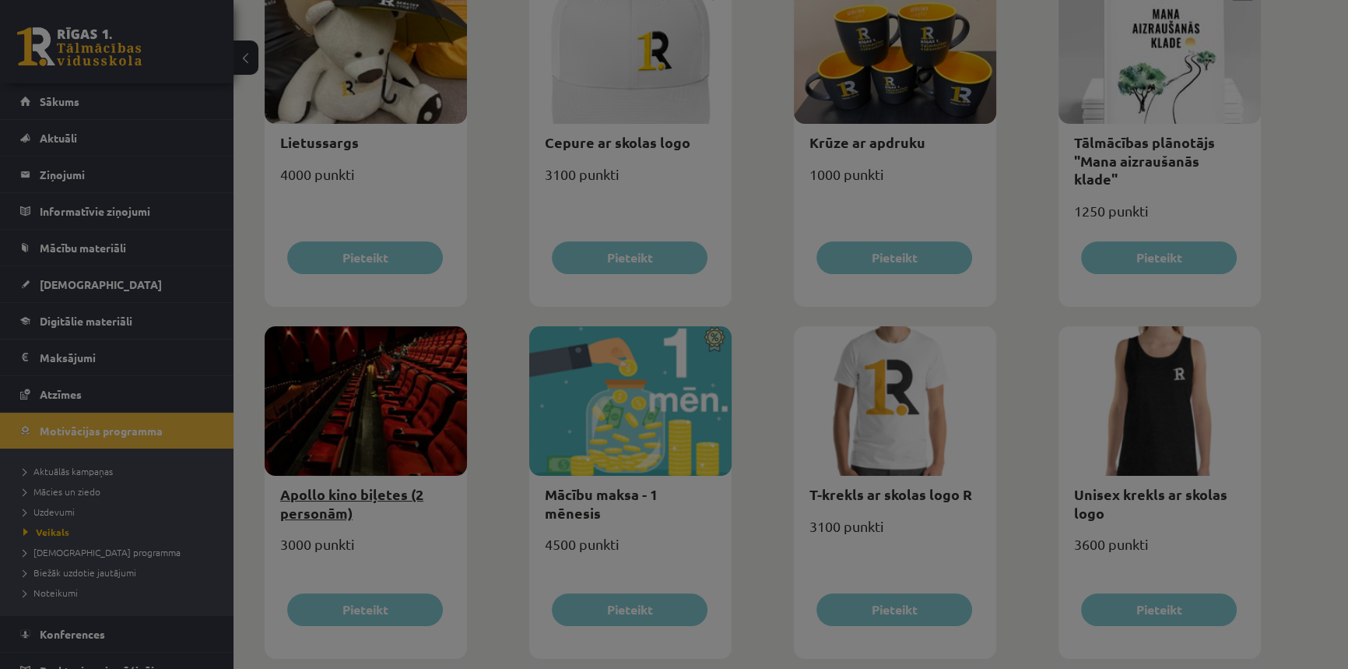
select select "**********"
type input "*"
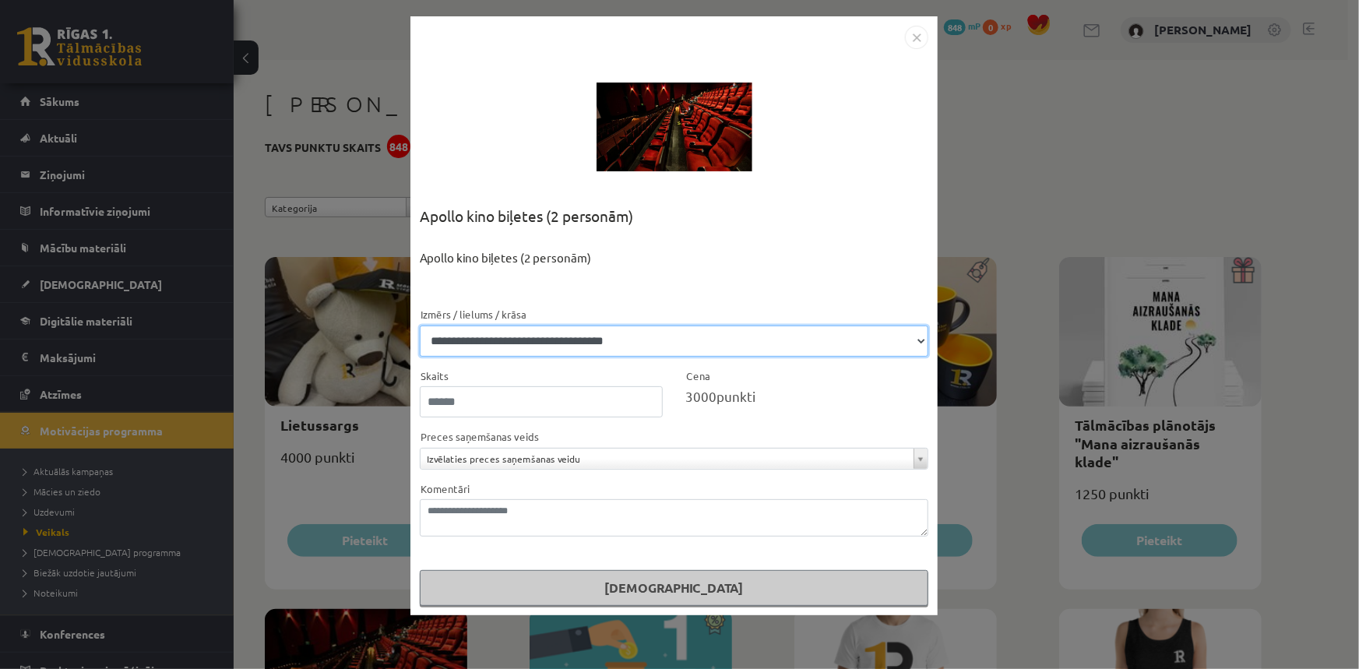
click at [695, 340] on select "**********" at bounding box center [674, 340] width 508 height 31
click at [1191, 223] on div "**********" at bounding box center [679, 334] width 1359 height 669
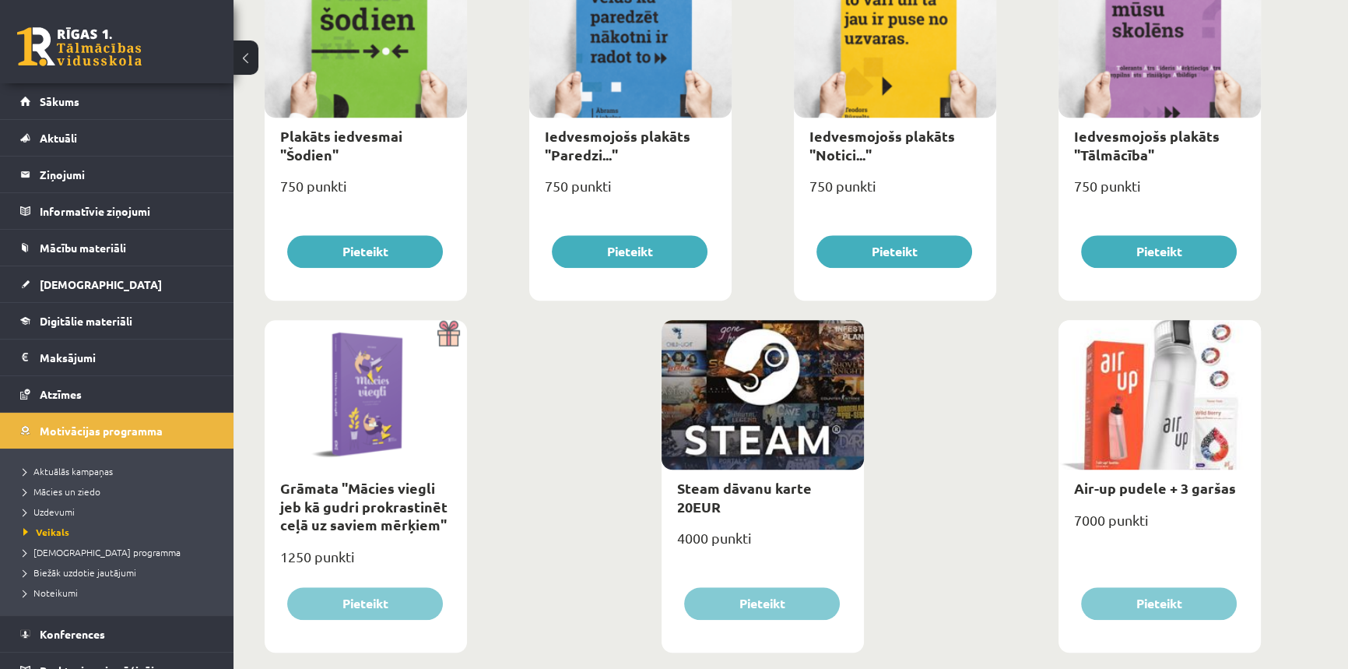
scroll to position [1723, 0]
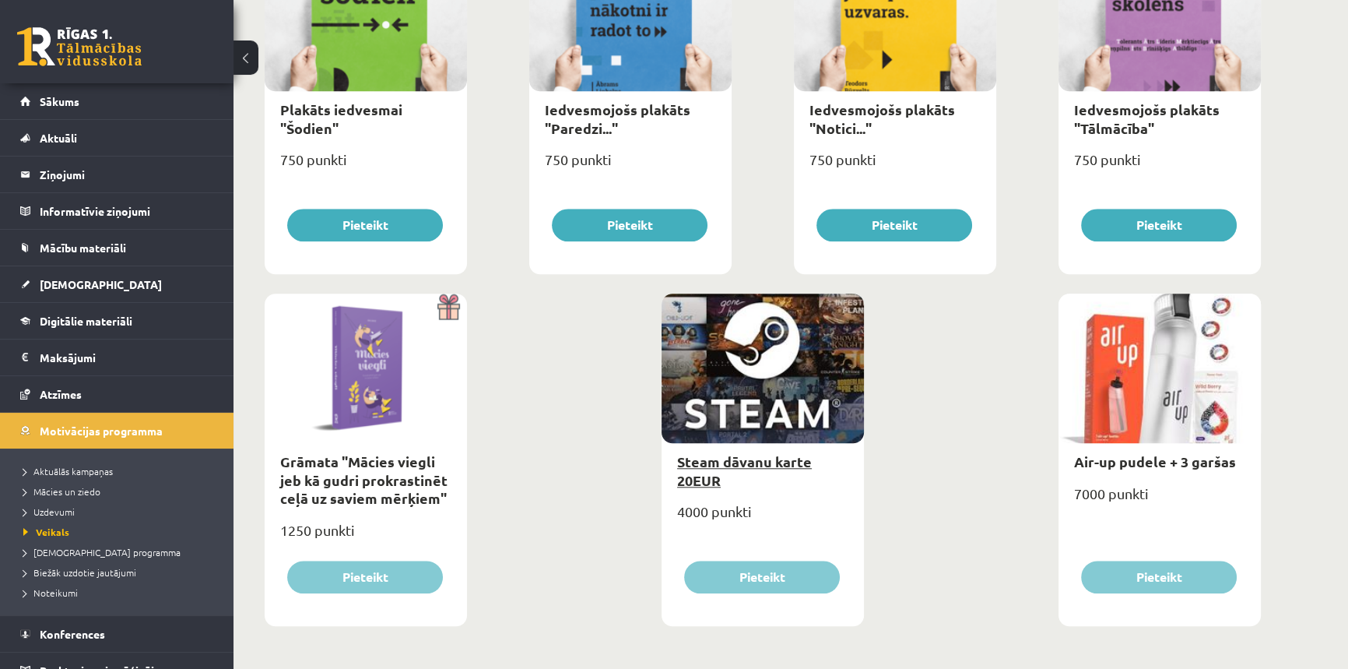
click at [701, 465] on link "Steam dāvanu karte 20EUR" at bounding box center [744, 470] width 135 height 36
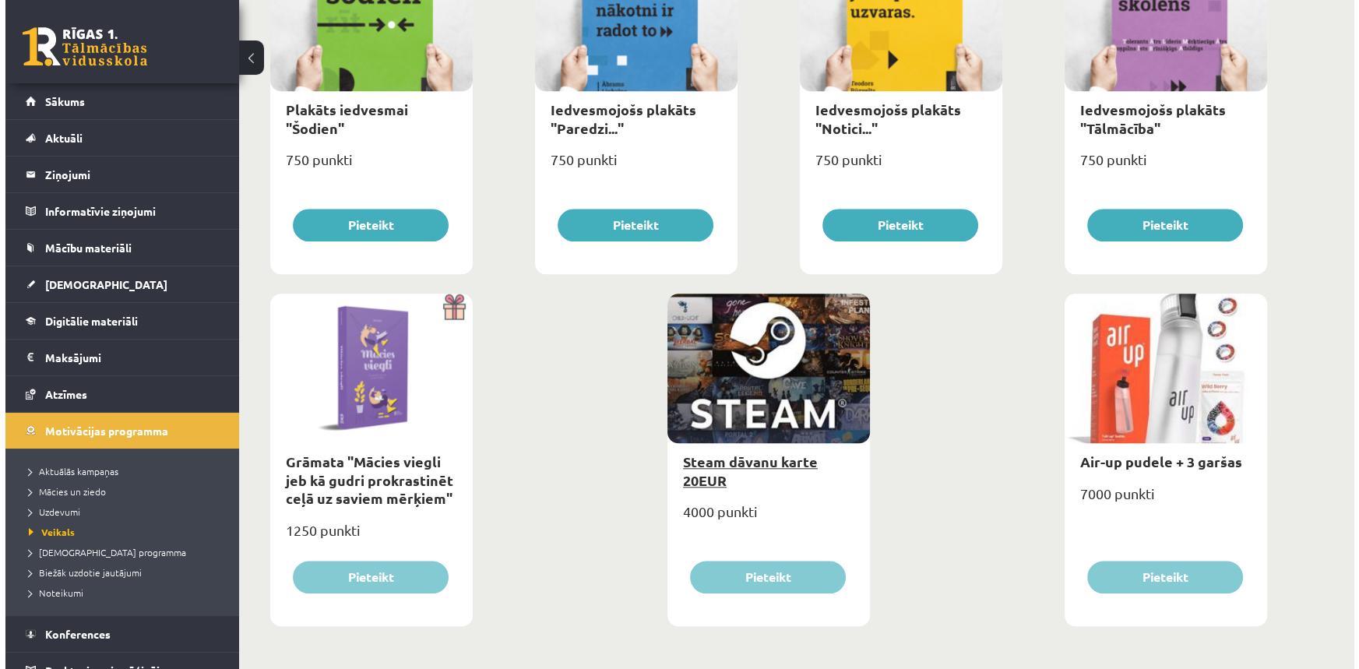
scroll to position [0, 0]
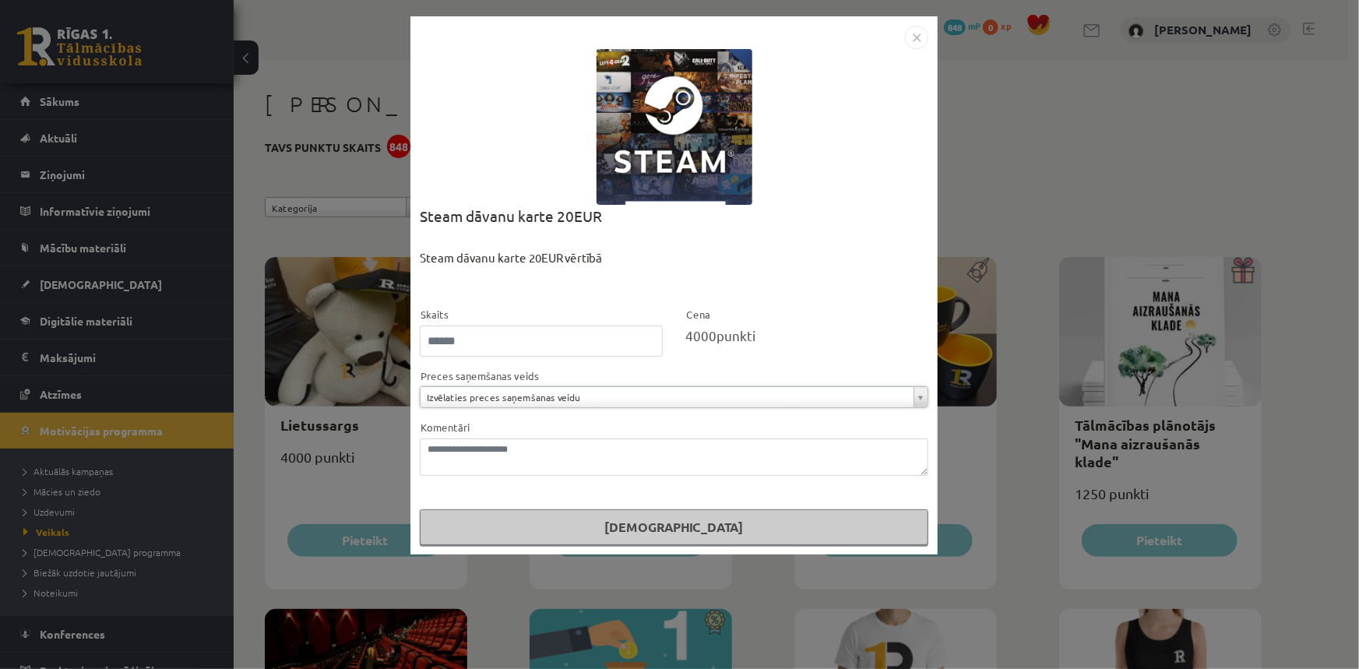
click at [1078, 185] on div "**********" at bounding box center [679, 334] width 1359 height 669
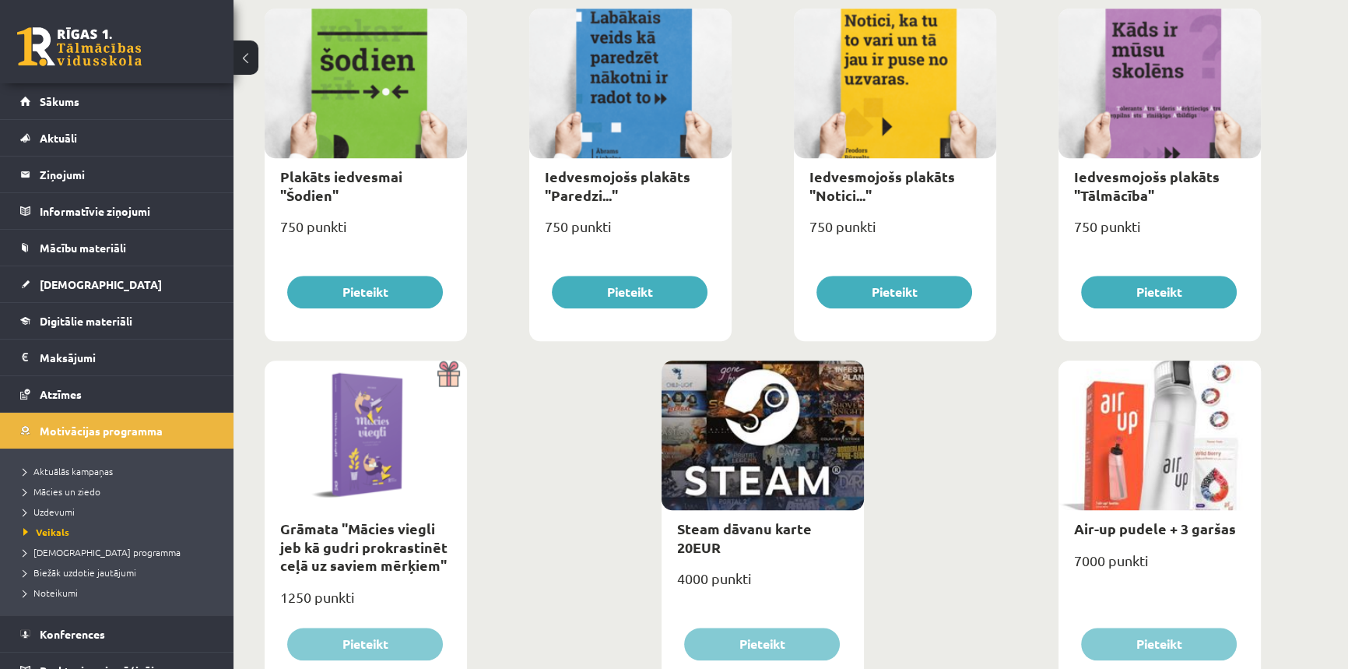
scroll to position [1723, 0]
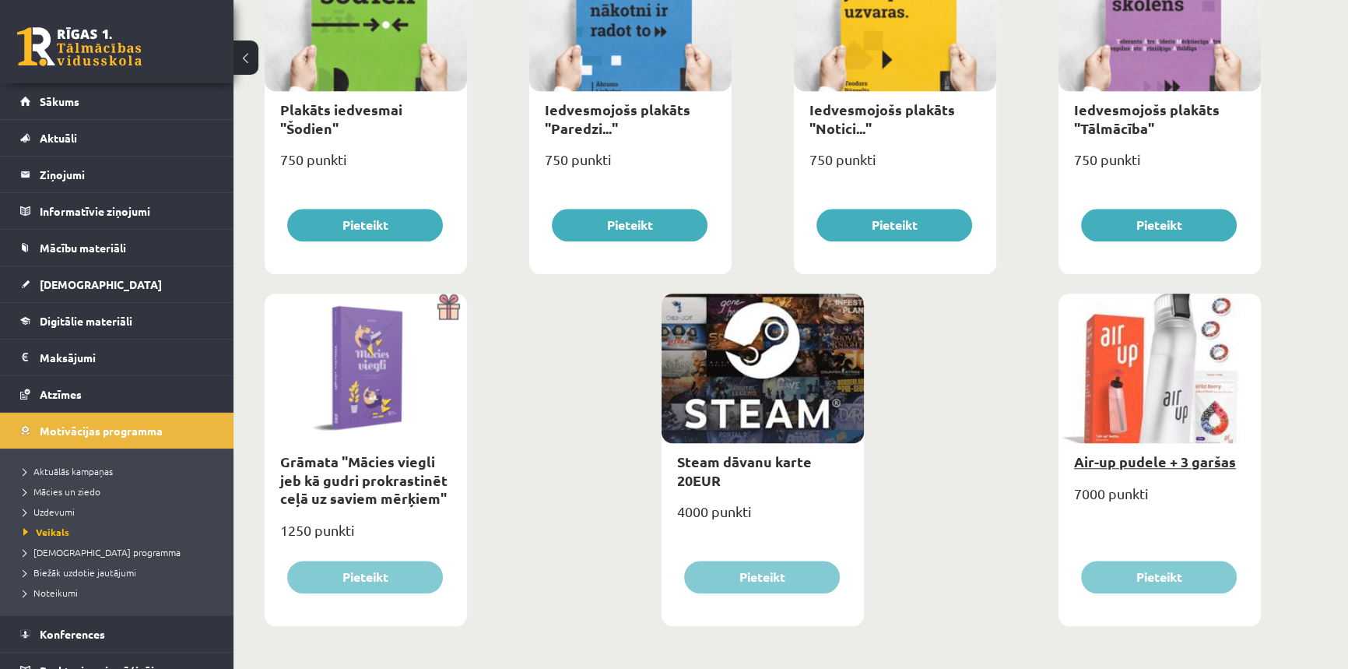
click at [1145, 467] on link "Air-up pudele + 3 garšas" at bounding box center [1155, 461] width 162 height 18
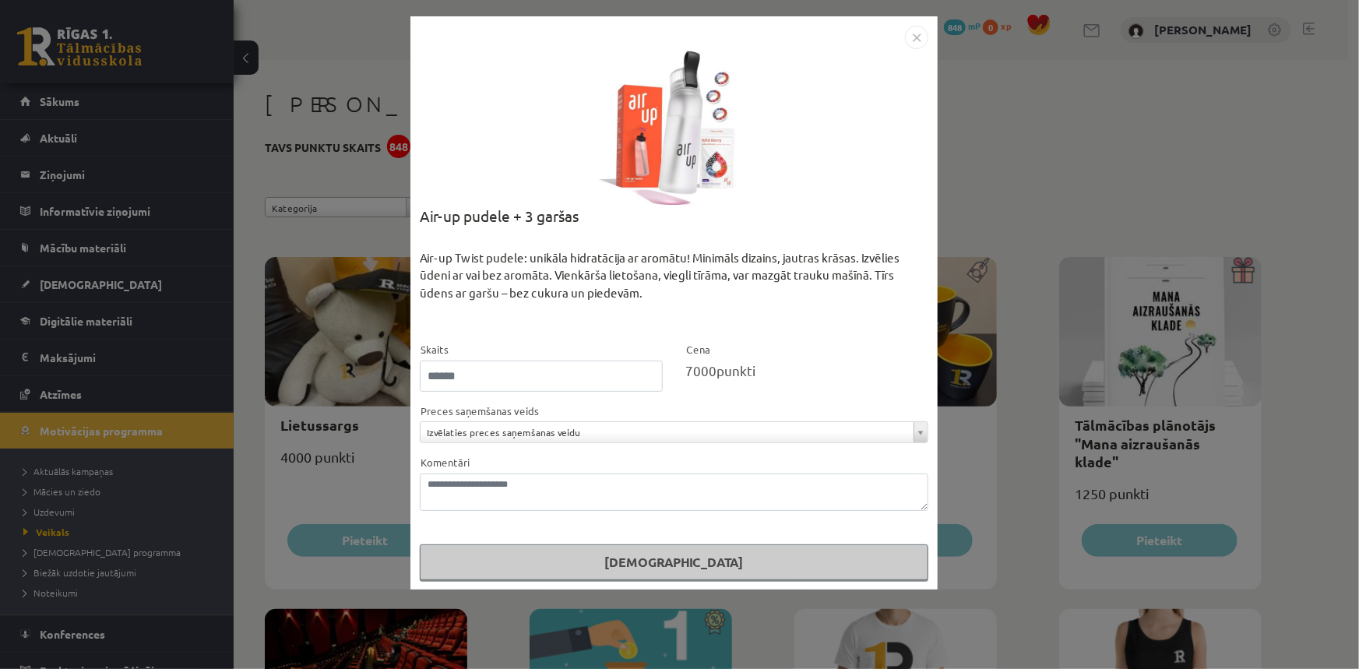
click at [500, 459] on div "Komentāri" at bounding box center [674, 482] width 508 height 58
click at [1033, 171] on div "**********" at bounding box center [679, 334] width 1359 height 669
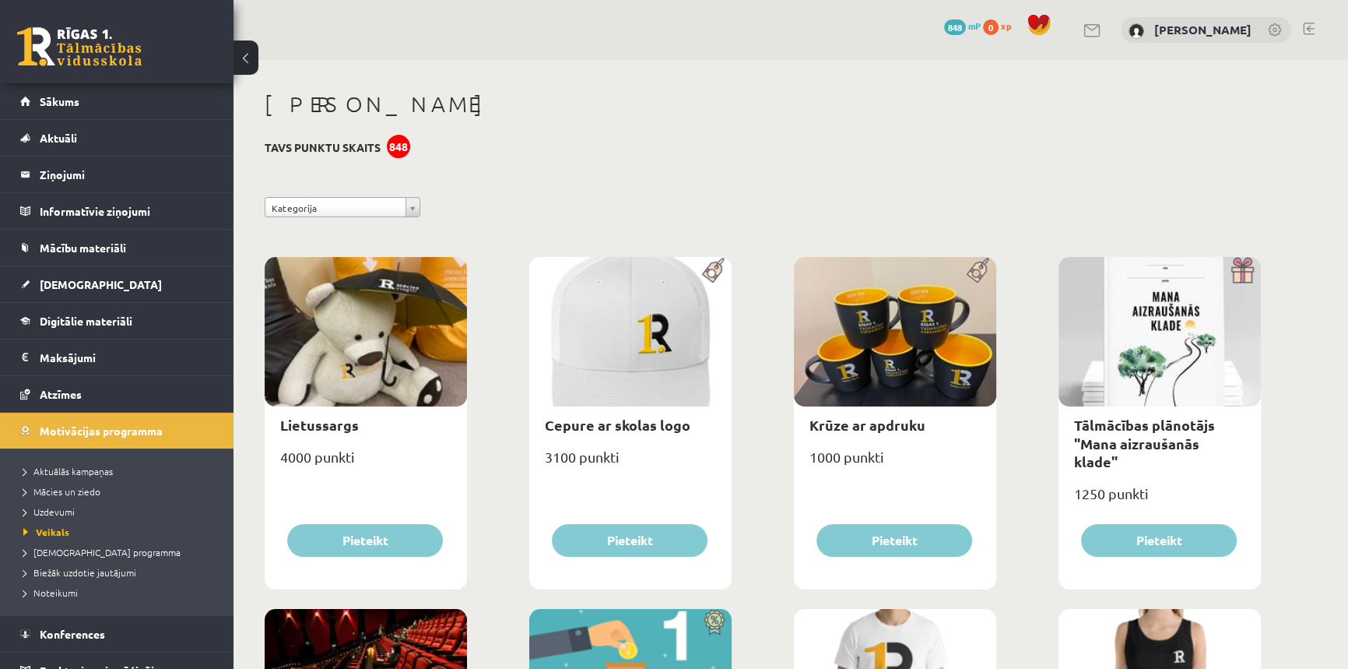
click at [121, 39] on link at bounding box center [79, 46] width 125 height 39
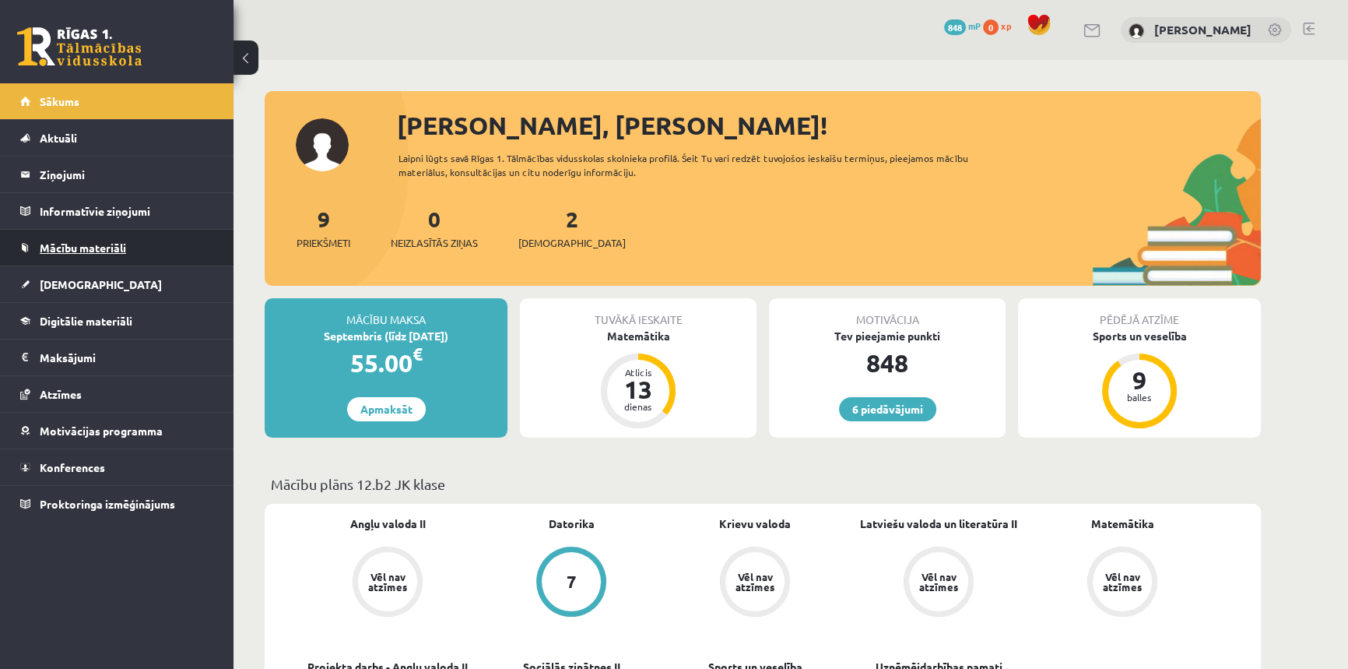
click at [94, 245] on span "Mācību materiāli" at bounding box center [83, 248] width 86 height 14
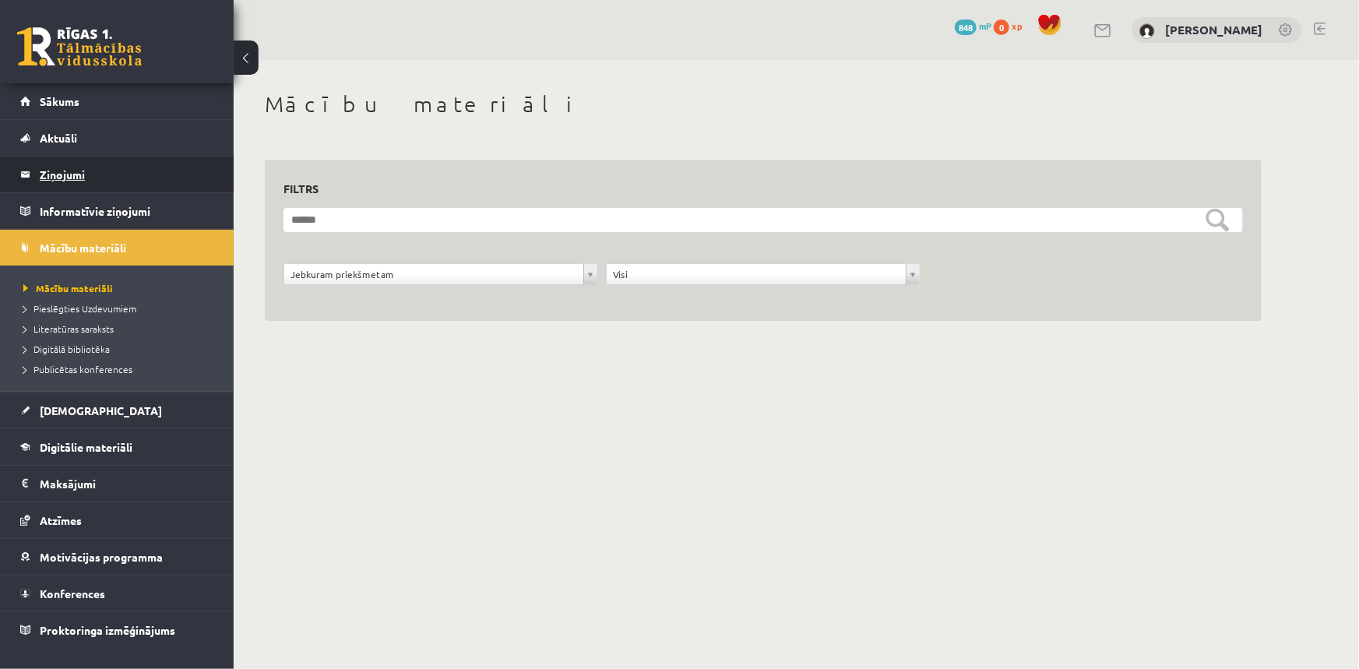
click at [69, 181] on legend "Ziņojumi 0" at bounding box center [127, 174] width 174 height 36
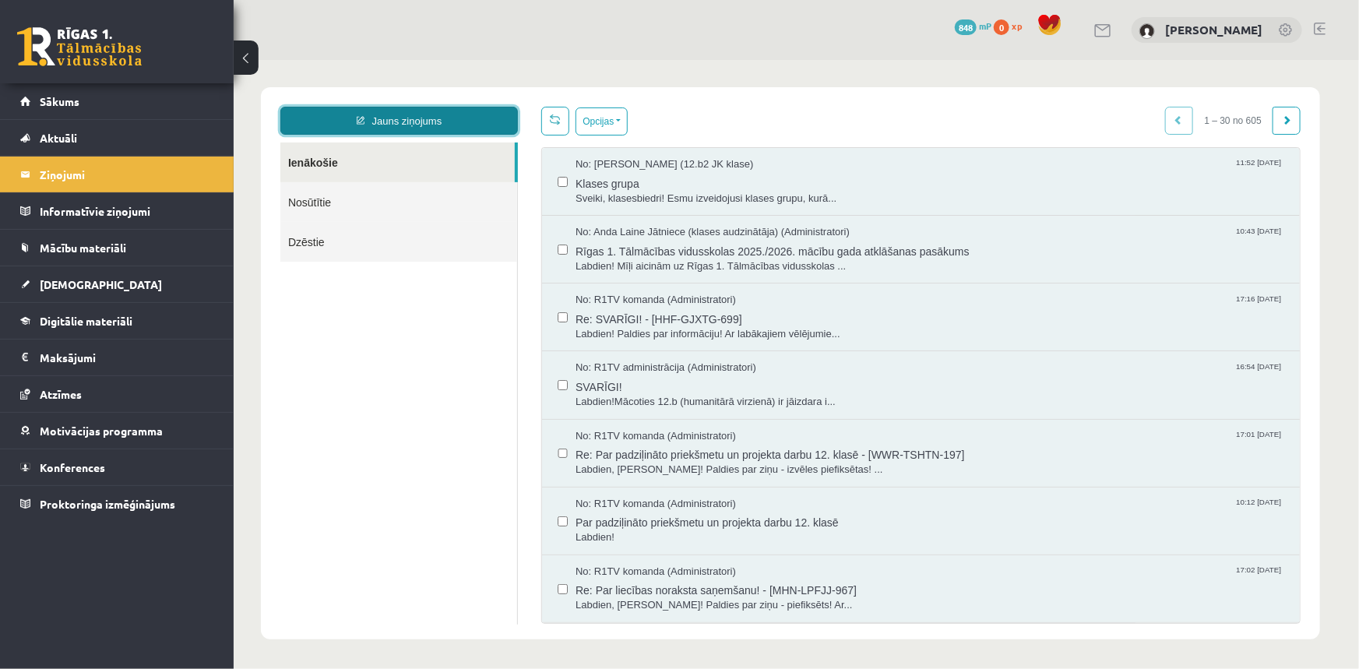
click at [359, 125] on link "Jauns ziņojums" at bounding box center [398, 120] width 237 height 28
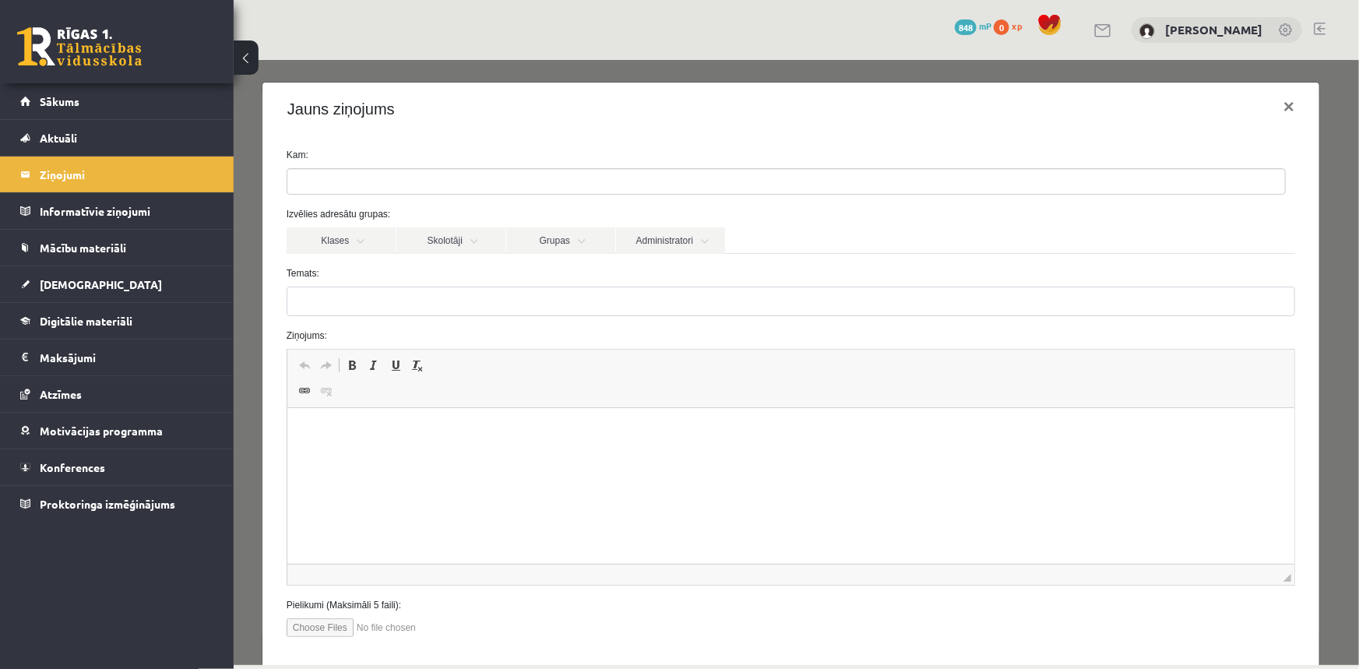
click at [322, 178] on input "search" at bounding box center [314, 180] width 55 height 25
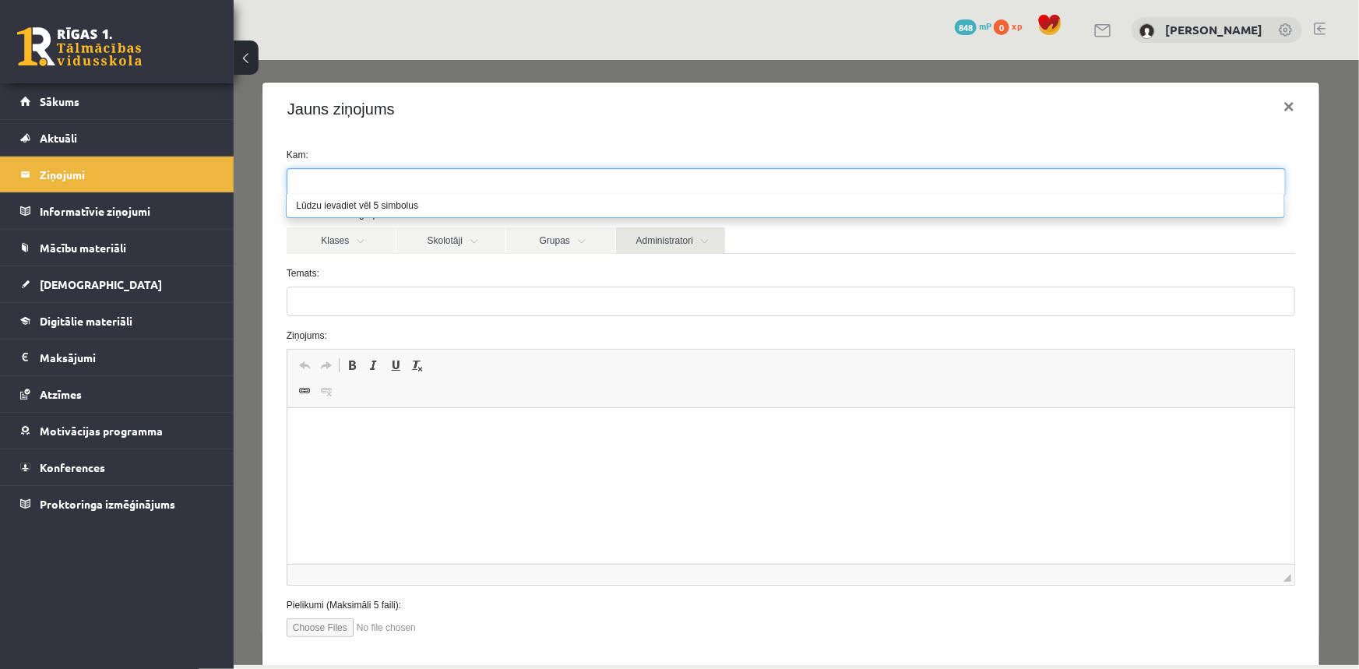
click at [692, 248] on link "Administratori" at bounding box center [669, 240] width 109 height 26
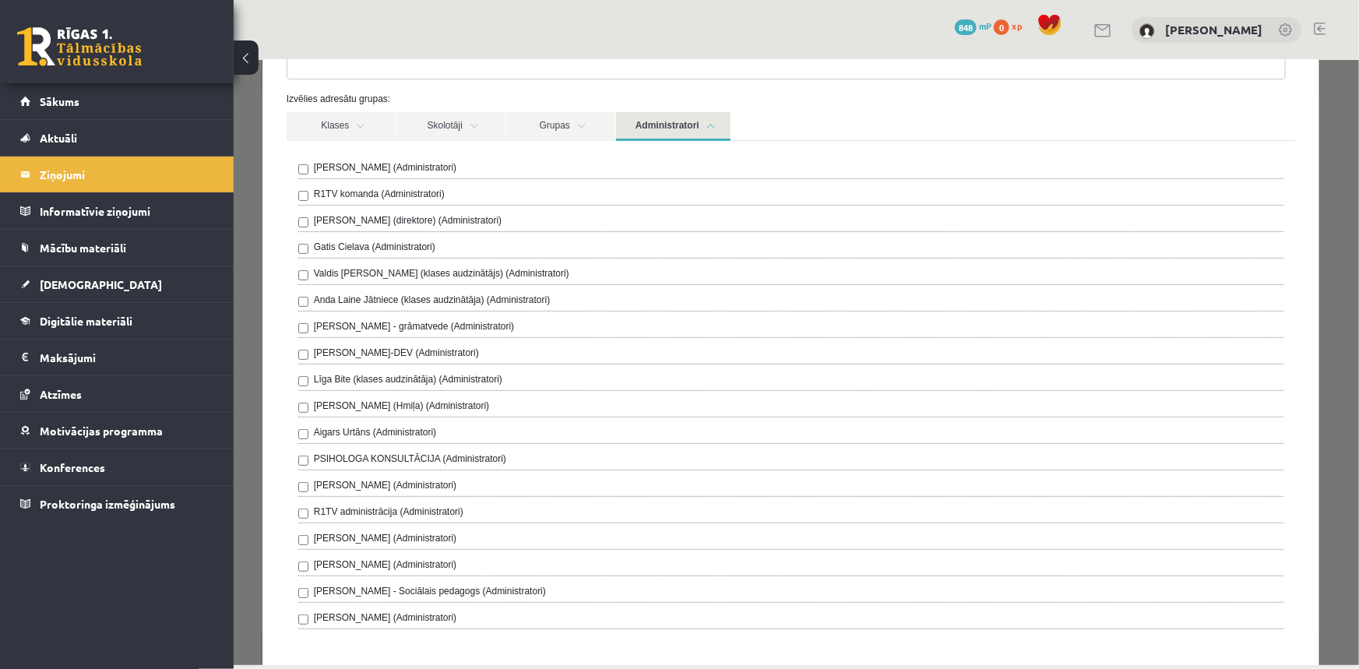
scroll to position [70, 0]
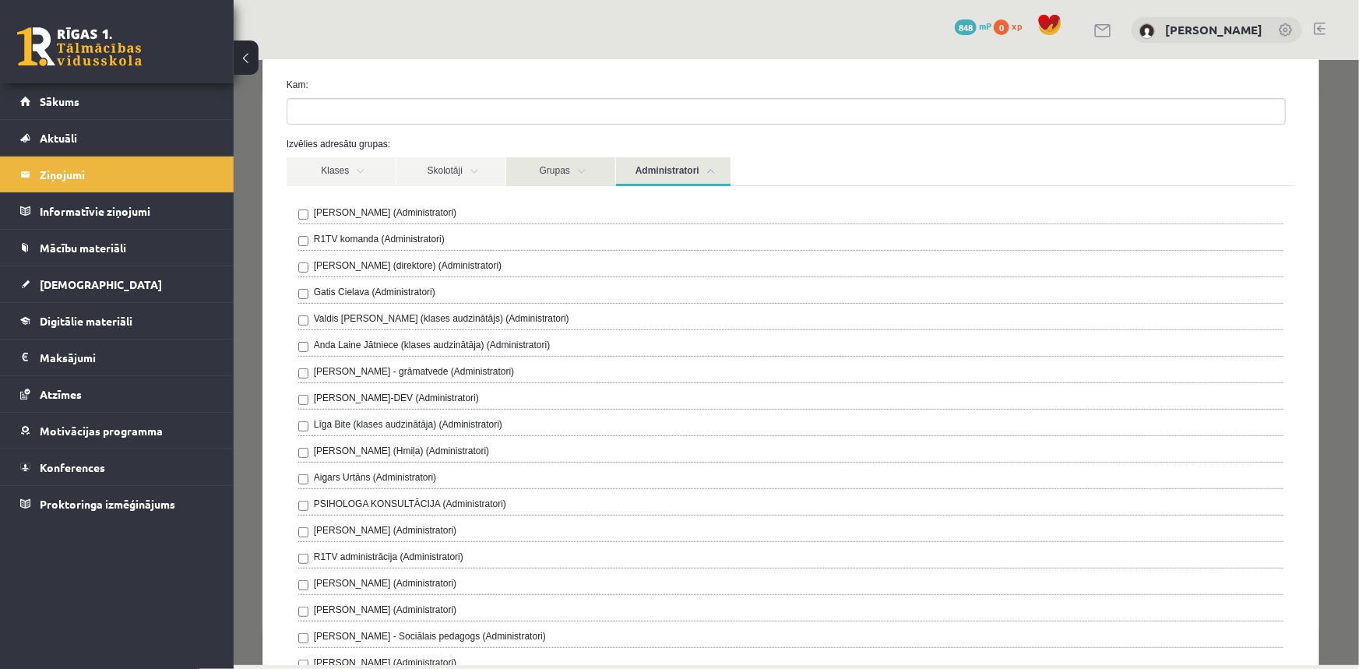
click at [564, 169] on link "Grupas" at bounding box center [559, 170] width 109 height 29
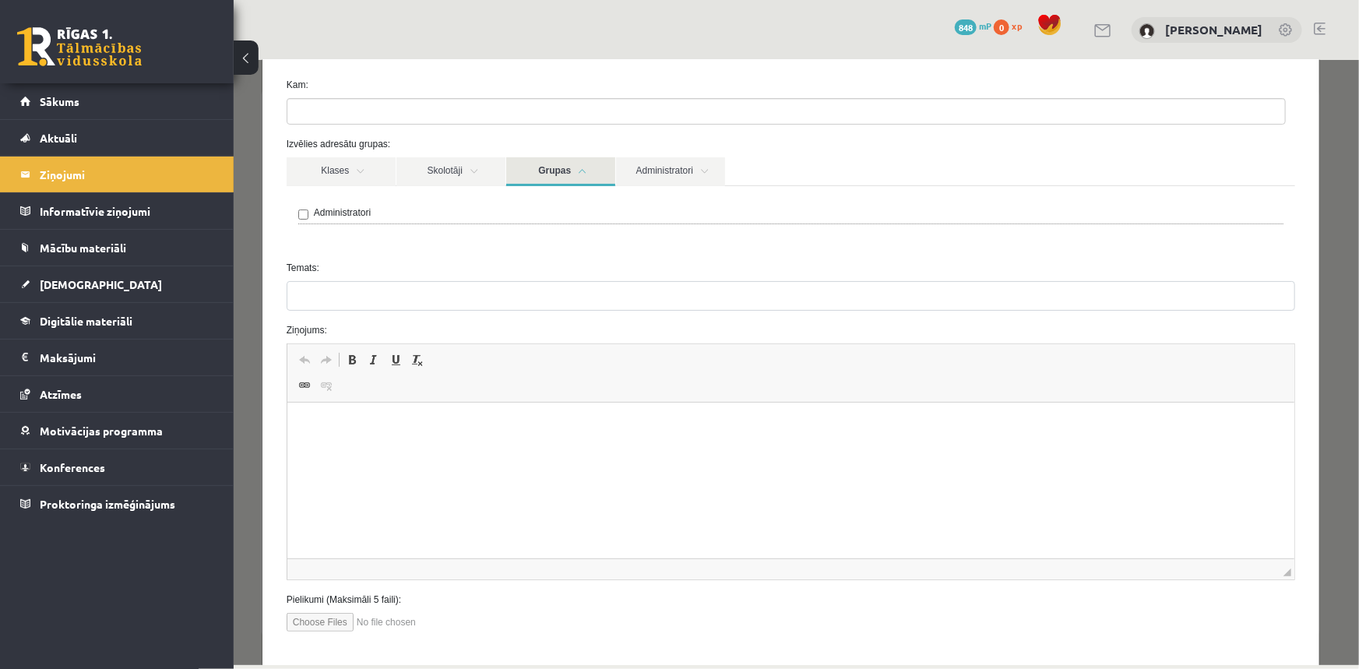
click at [309, 220] on div "Administratori" at bounding box center [789, 214] width 985 height 19
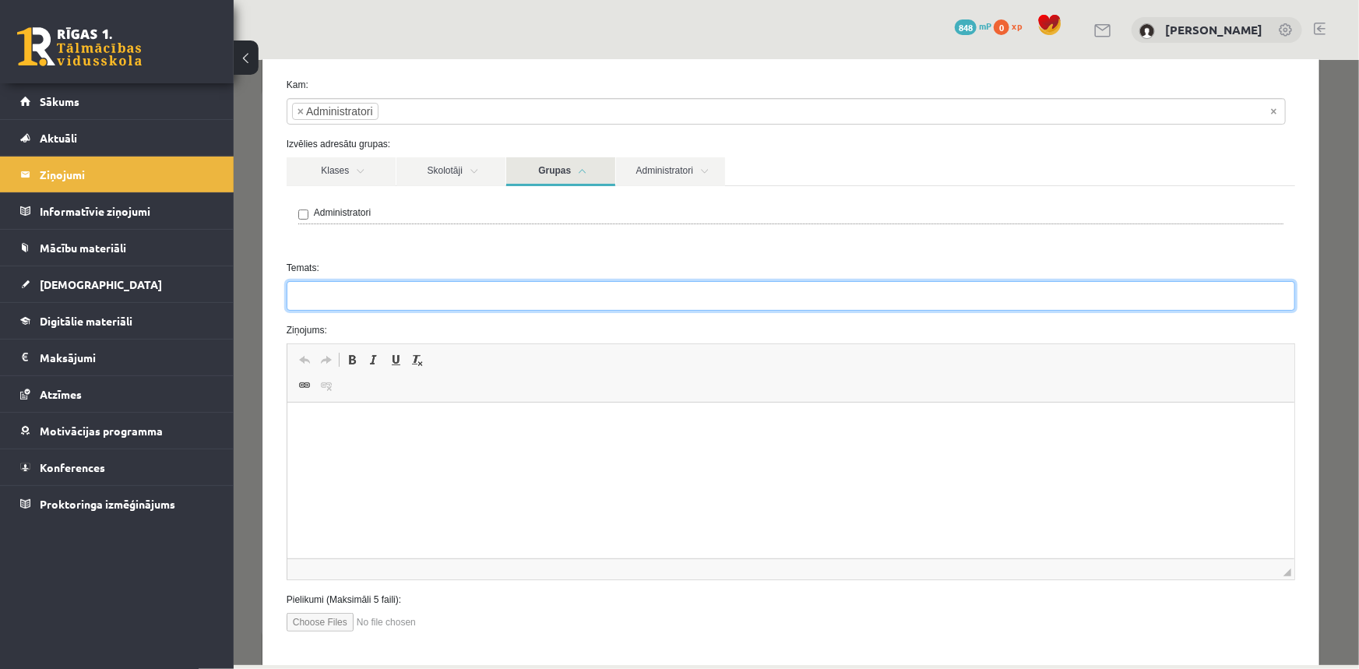
click at [322, 304] on input "Temats:" at bounding box center [790, 295] width 1008 height 30
type input "**********"
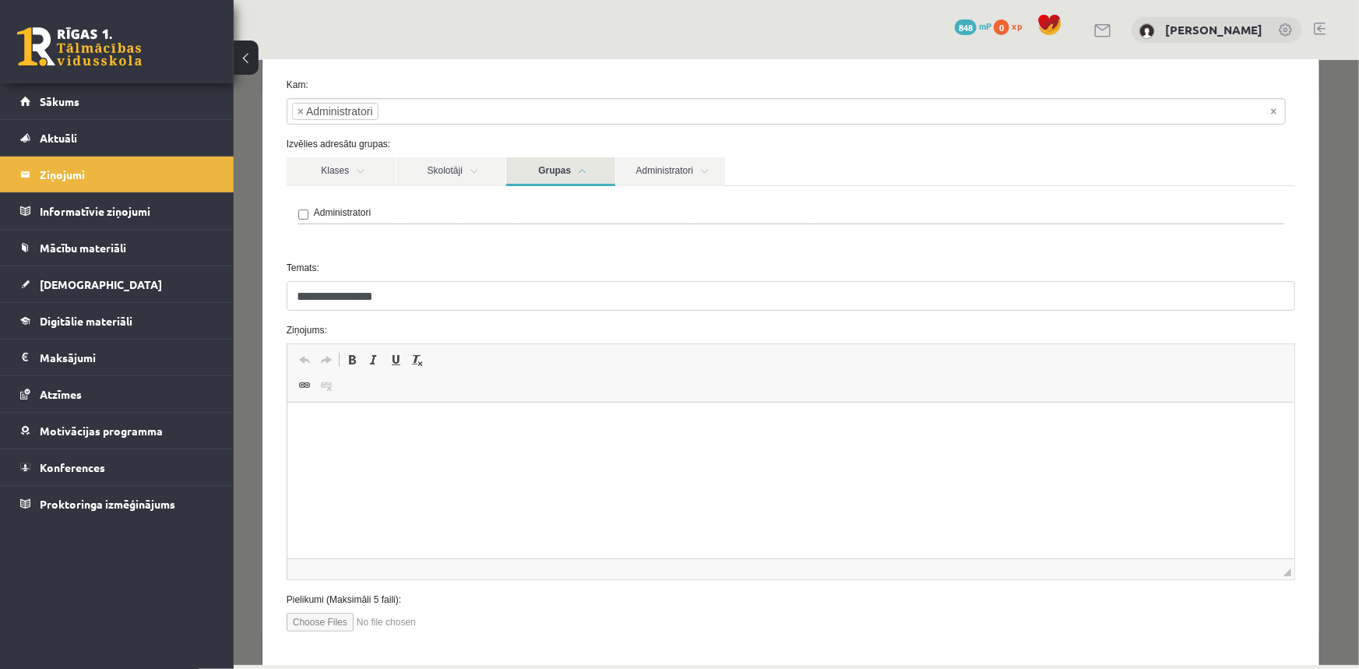
click at [367, 450] on html at bounding box center [790, 426] width 1007 height 47
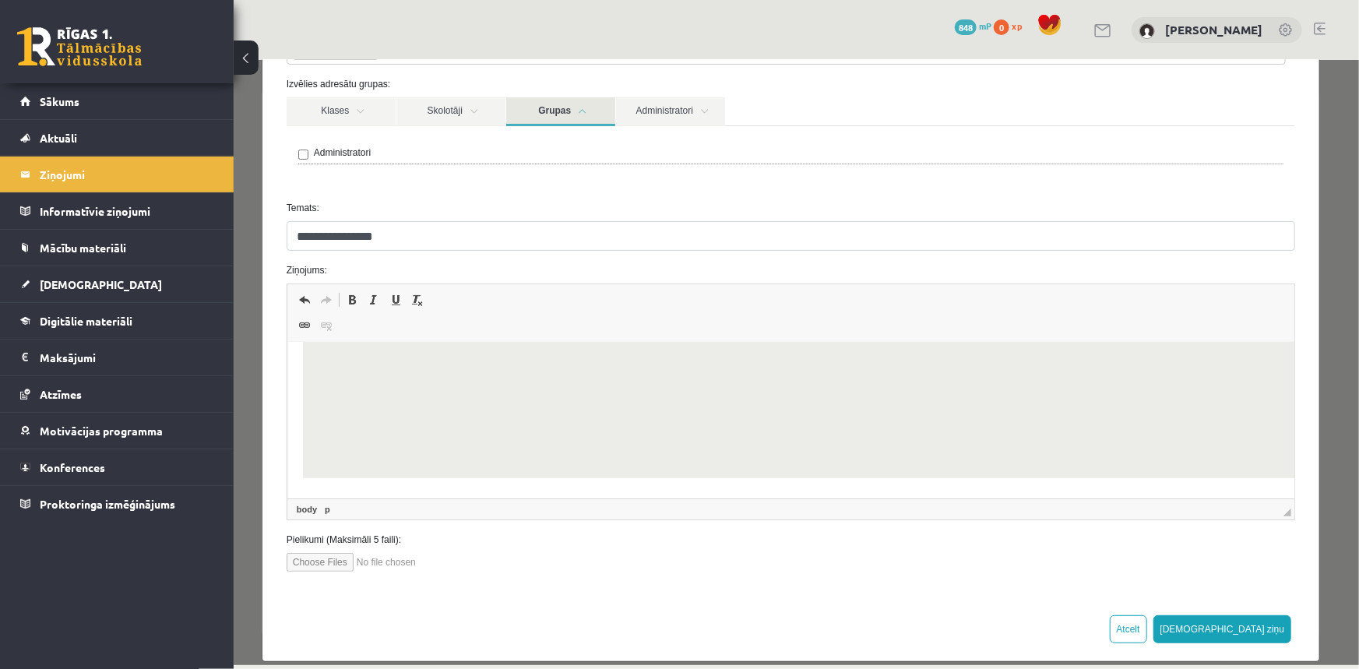
scroll to position [148, 0]
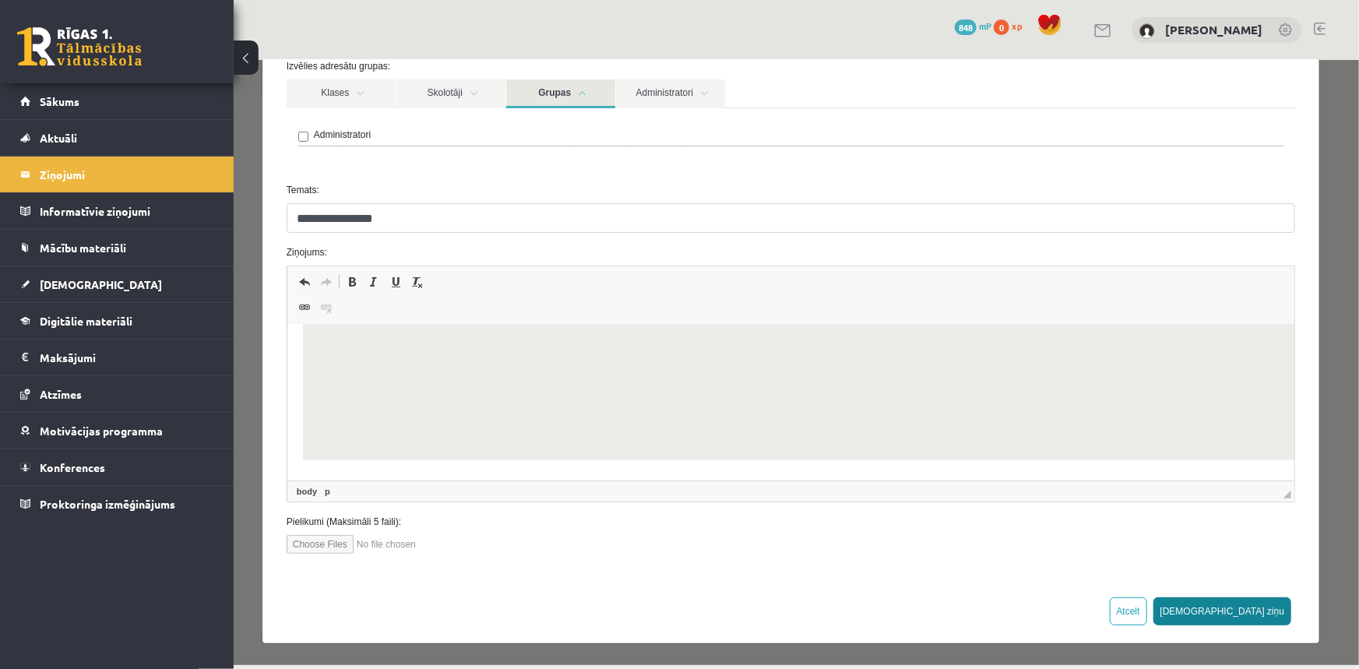
click at [1250, 612] on button "[DEMOGRAPHIC_DATA] ziņu" at bounding box center [1221, 610] width 139 height 28
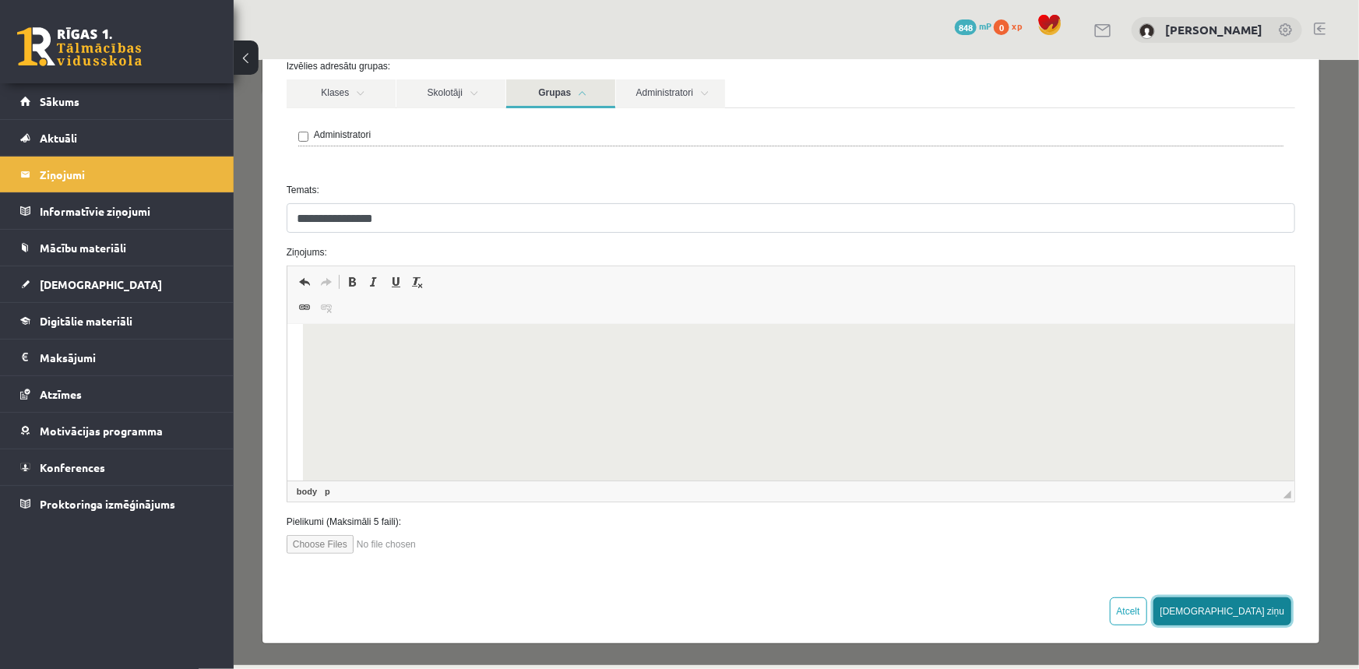
scroll to position [595, 0]
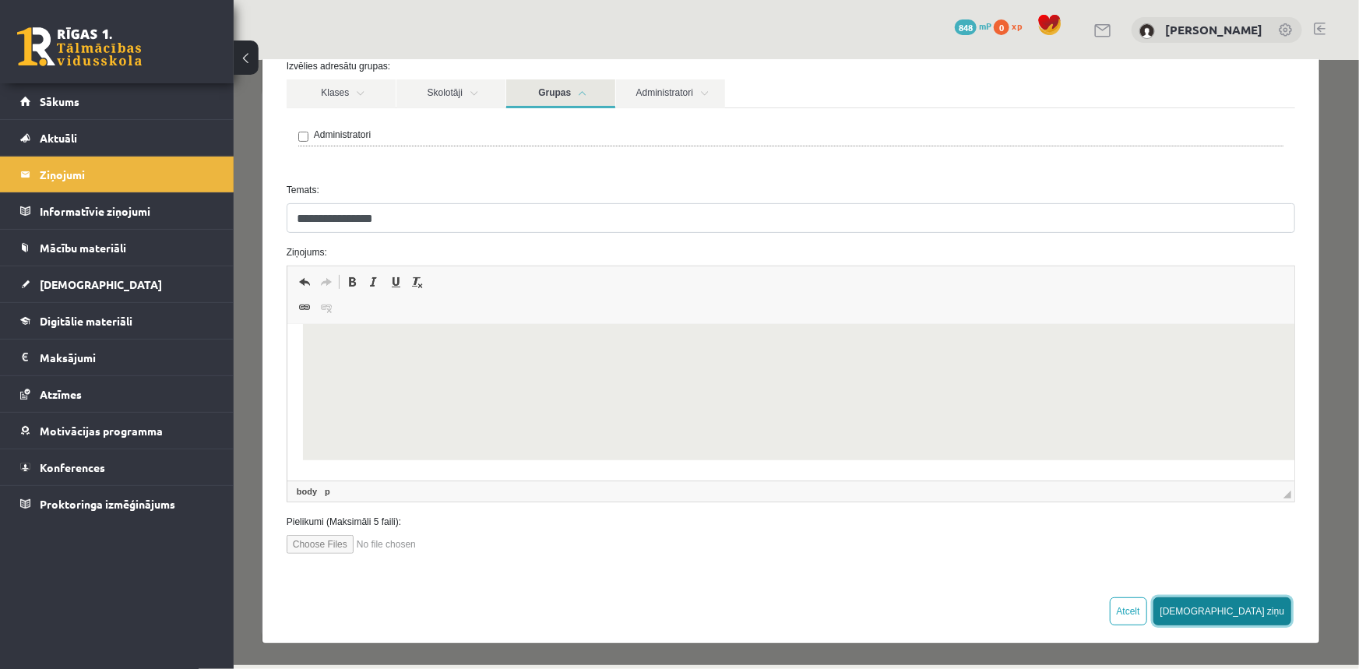
click at [1250, 602] on button "[DEMOGRAPHIC_DATA] ziņu" at bounding box center [1221, 610] width 139 height 28
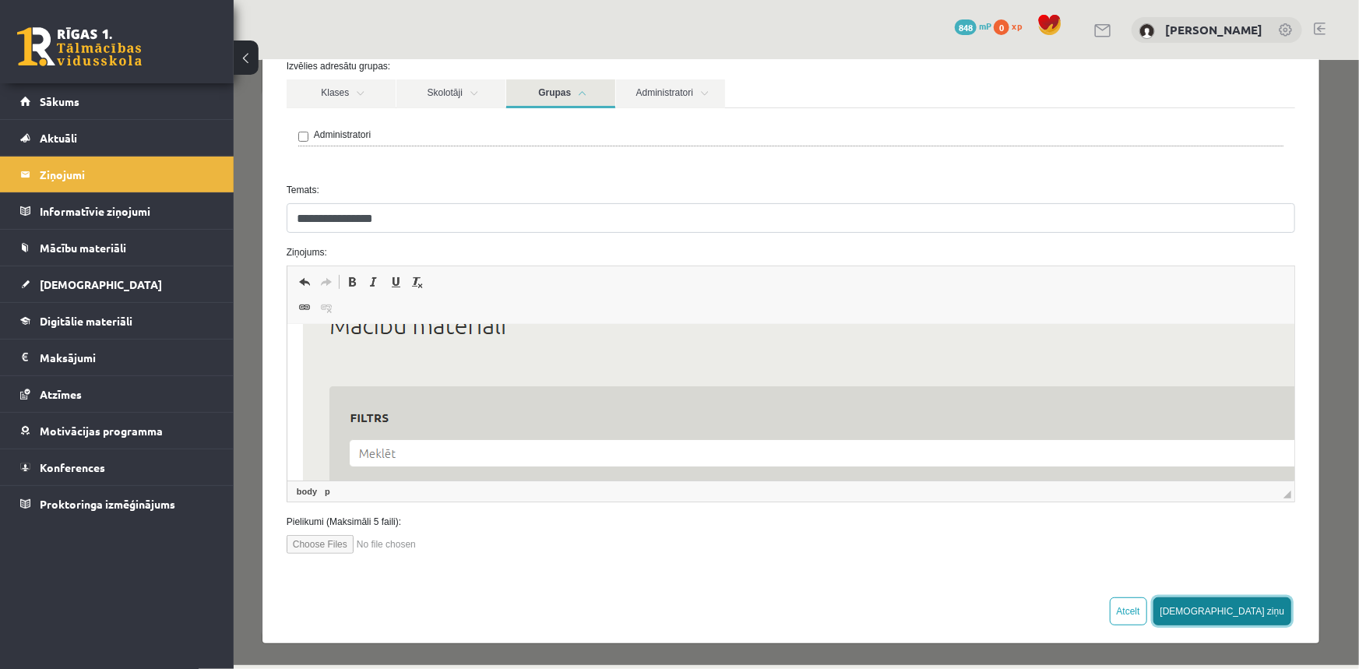
scroll to position [0, 0]
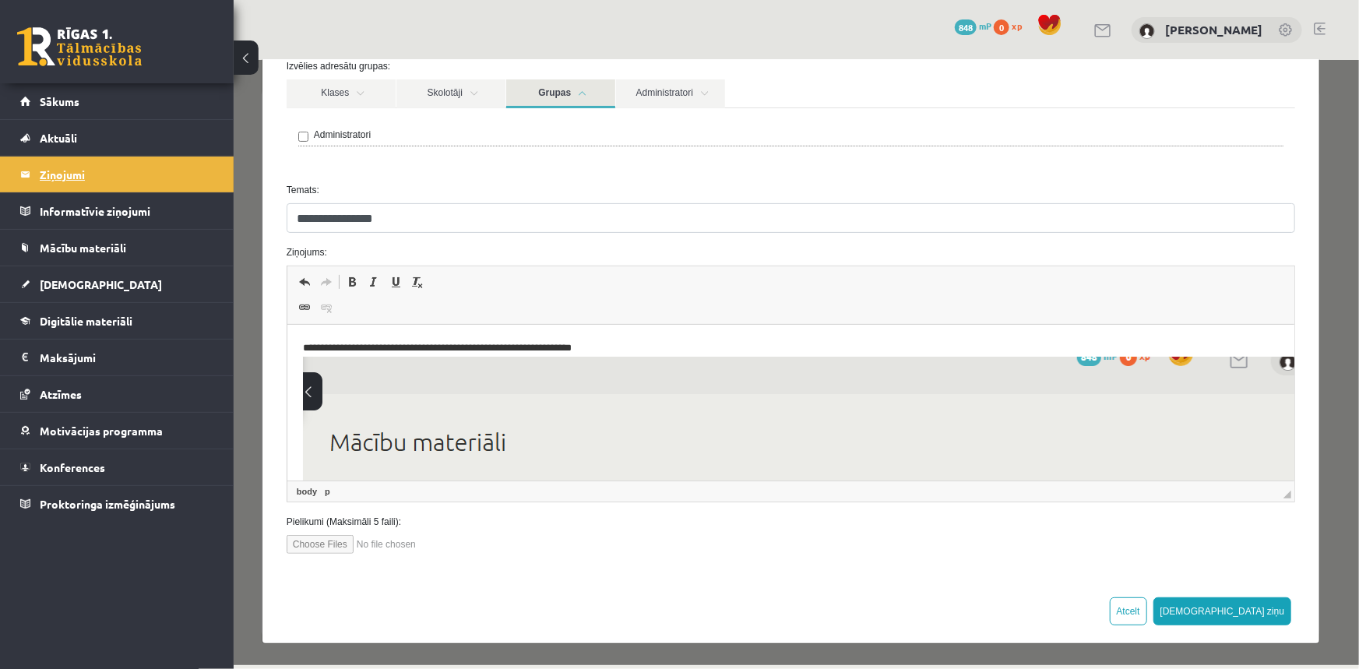
click at [70, 172] on legend "Ziņojumi 0" at bounding box center [127, 174] width 174 height 36
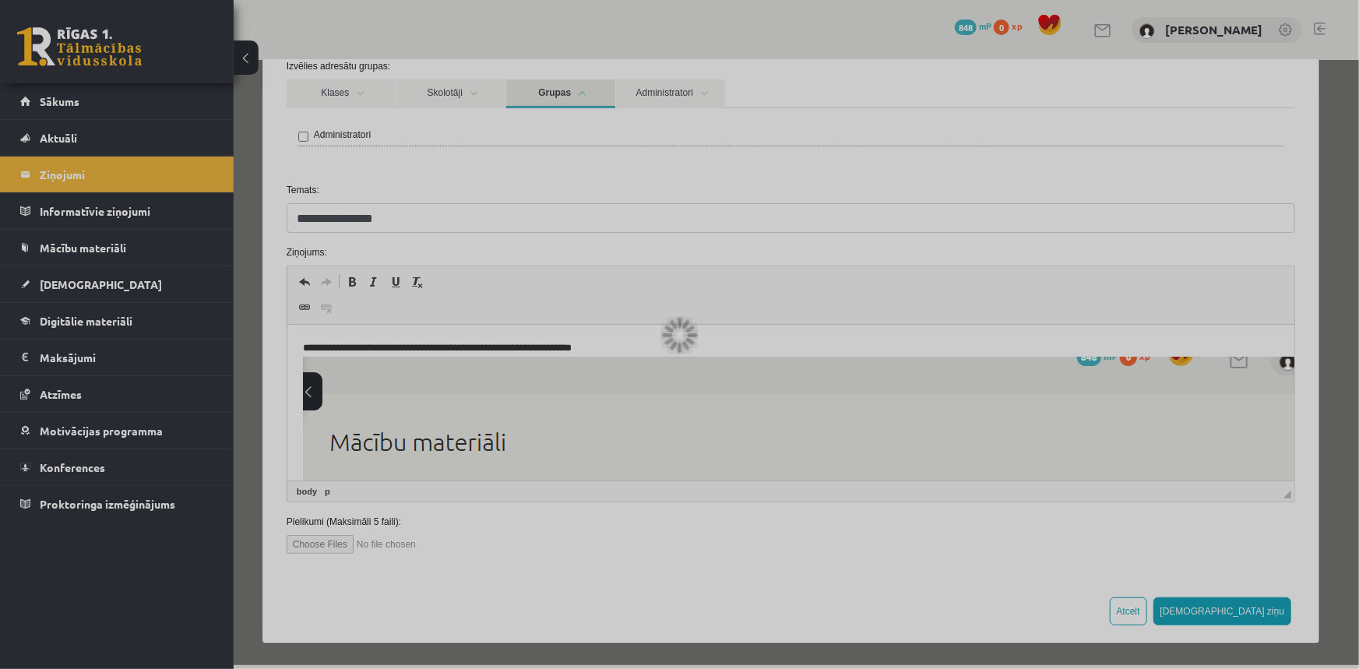
click at [51, 51] on div at bounding box center [679, 334] width 1359 height 669
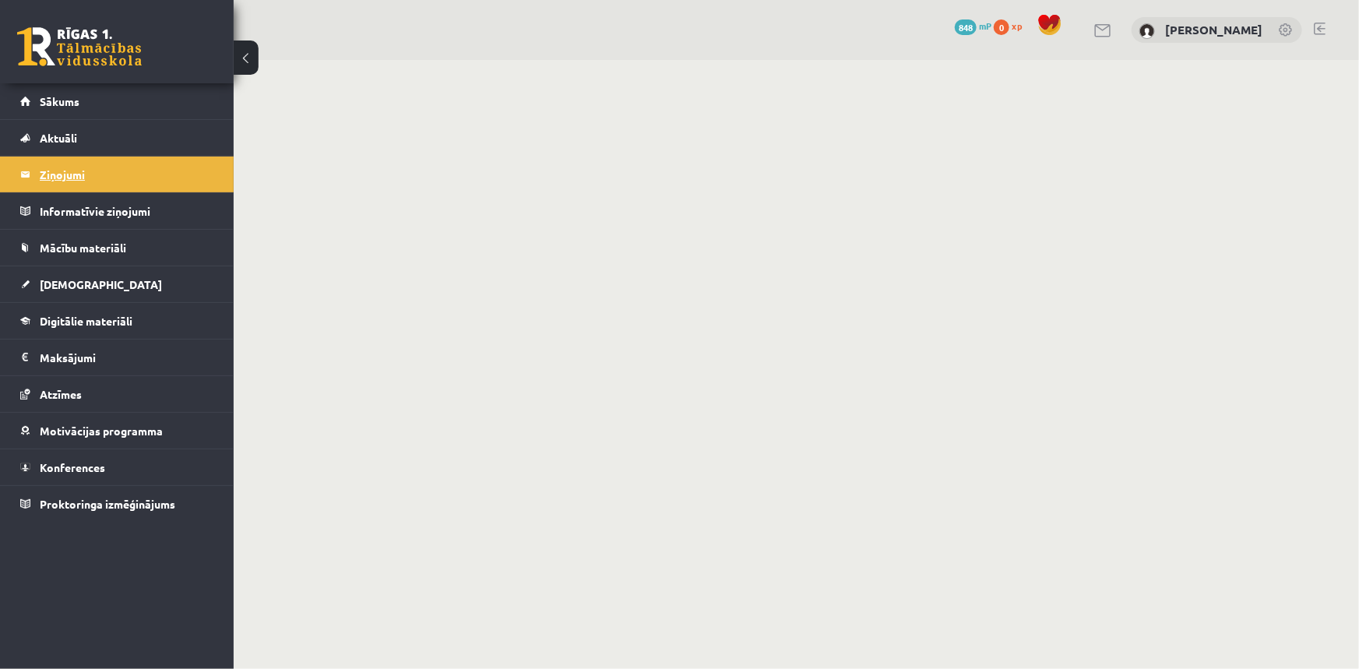
click at [85, 179] on legend "Ziņojumi 0" at bounding box center [127, 174] width 174 height 36
click at [109, 249] on span "Mācību materiāli" at bounding box center [83, 248] width 86 height 14
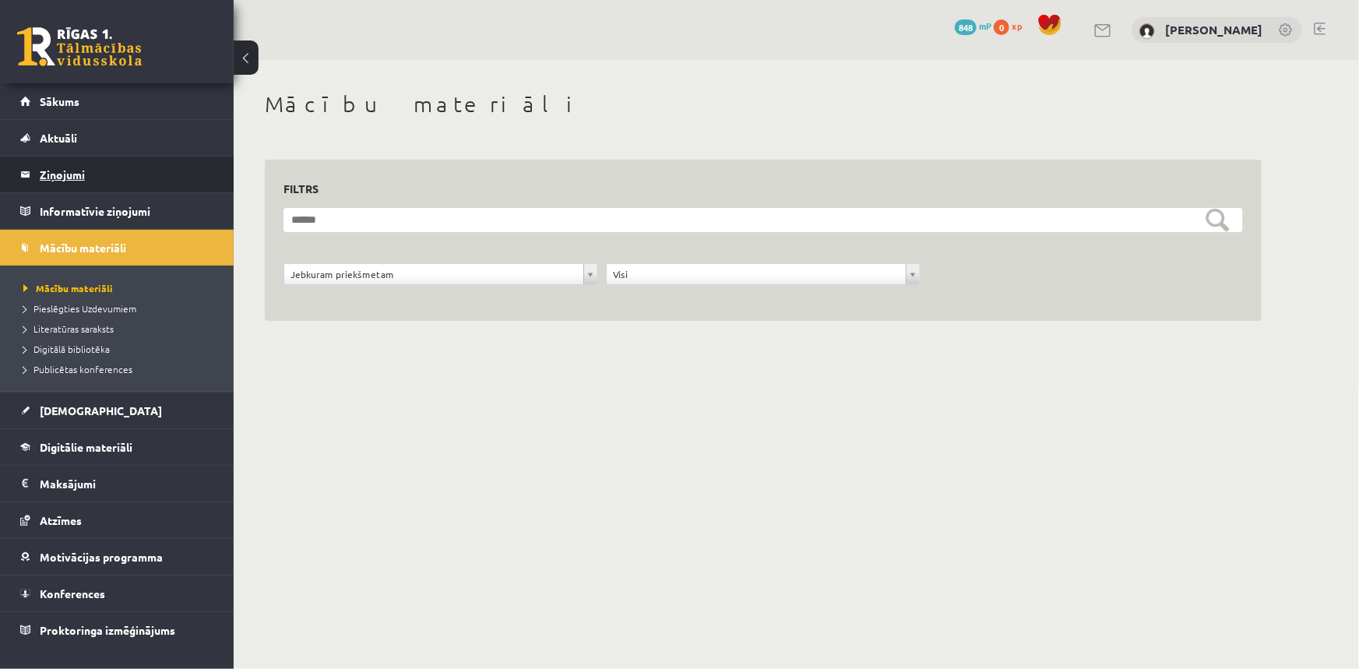
click at [86, 167] on legend "Ziņojumi 0" at bounding box center [127, 174] width 174 height 36
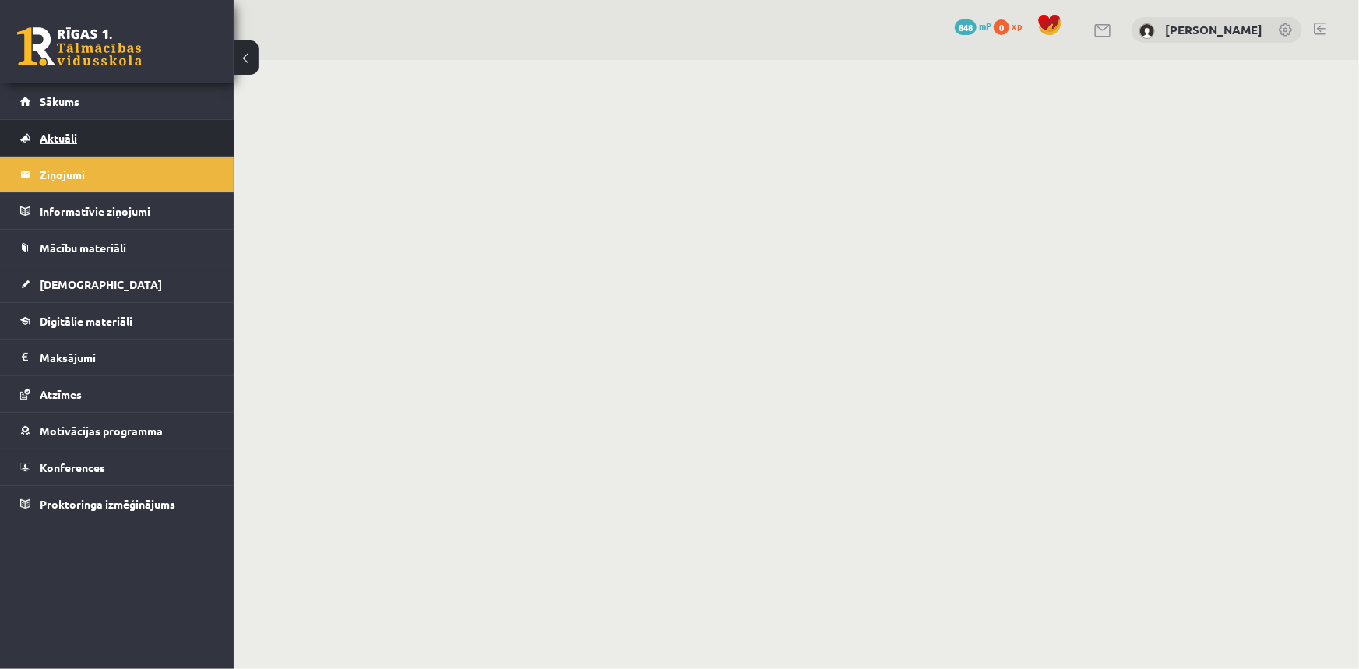
click at [85, 132] on link "Aktuāli" at bounding box center [117, 138] width 194 height 36
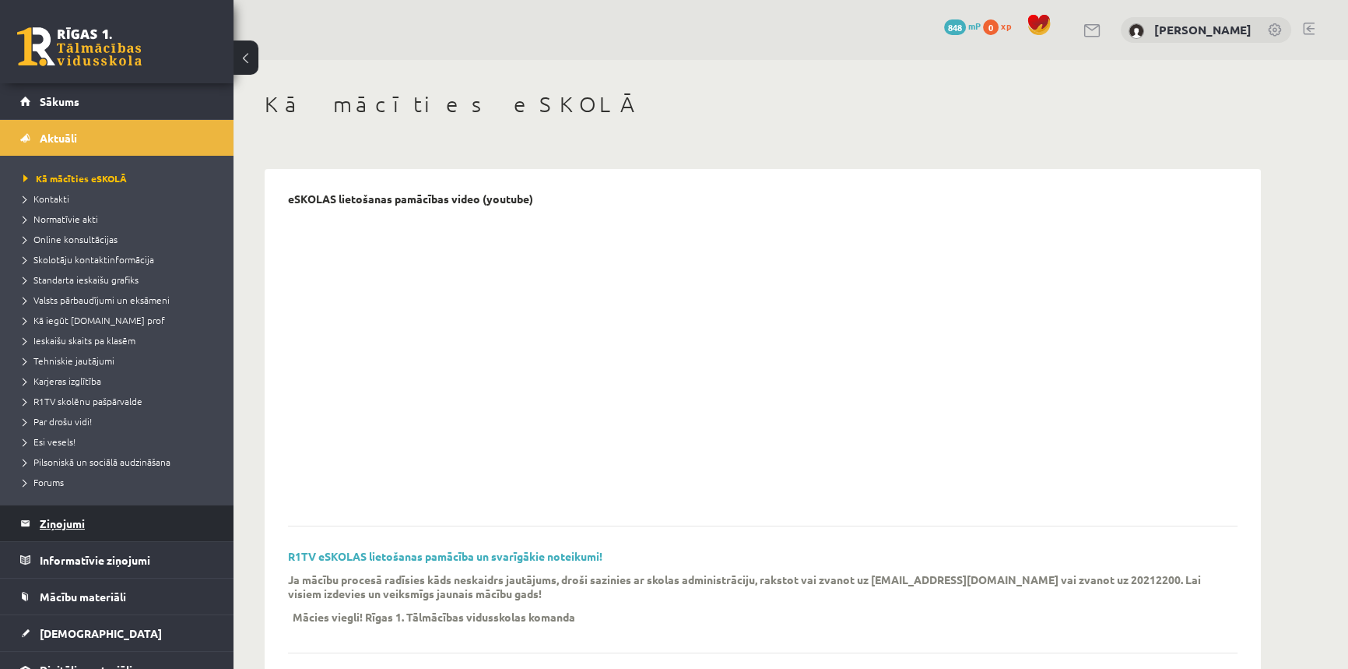
click at [34, 510] on link "Ziņojumi 0" at bounding box center [117, 523] width 194 height 36
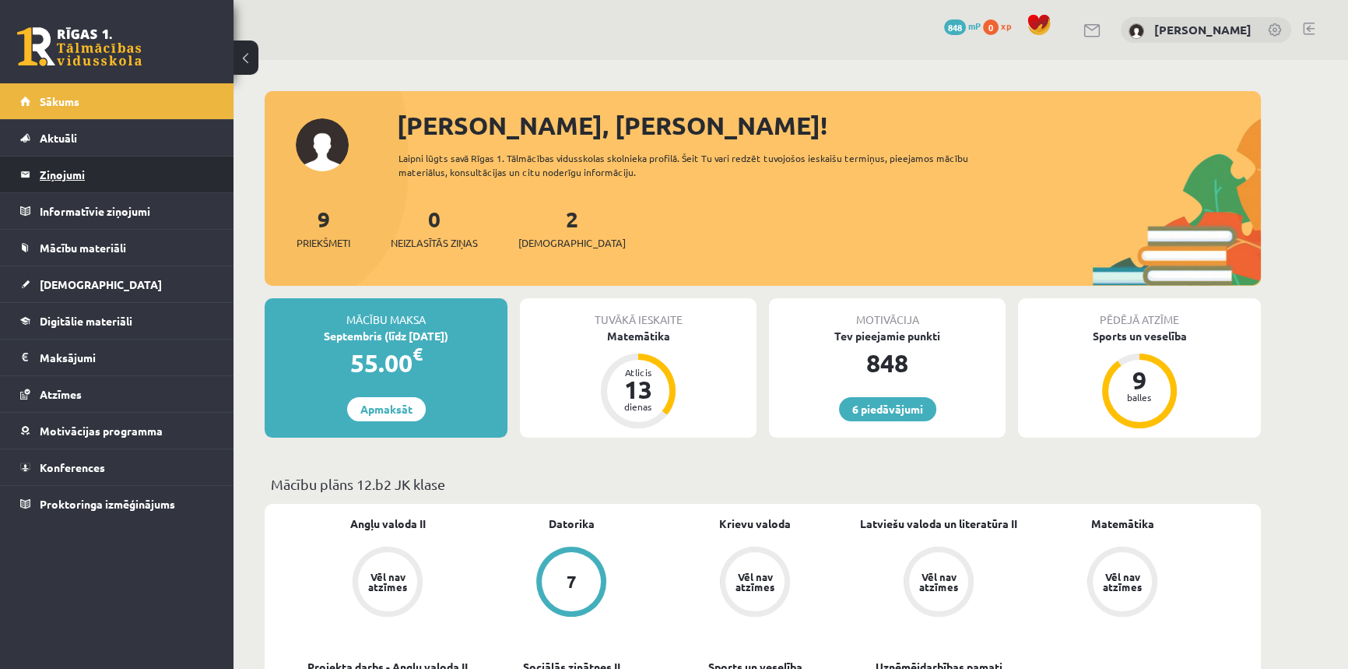
click at [71, 179] on legend "Ziņojumi 0" at bounding box center [127, 174] width 174 height 36
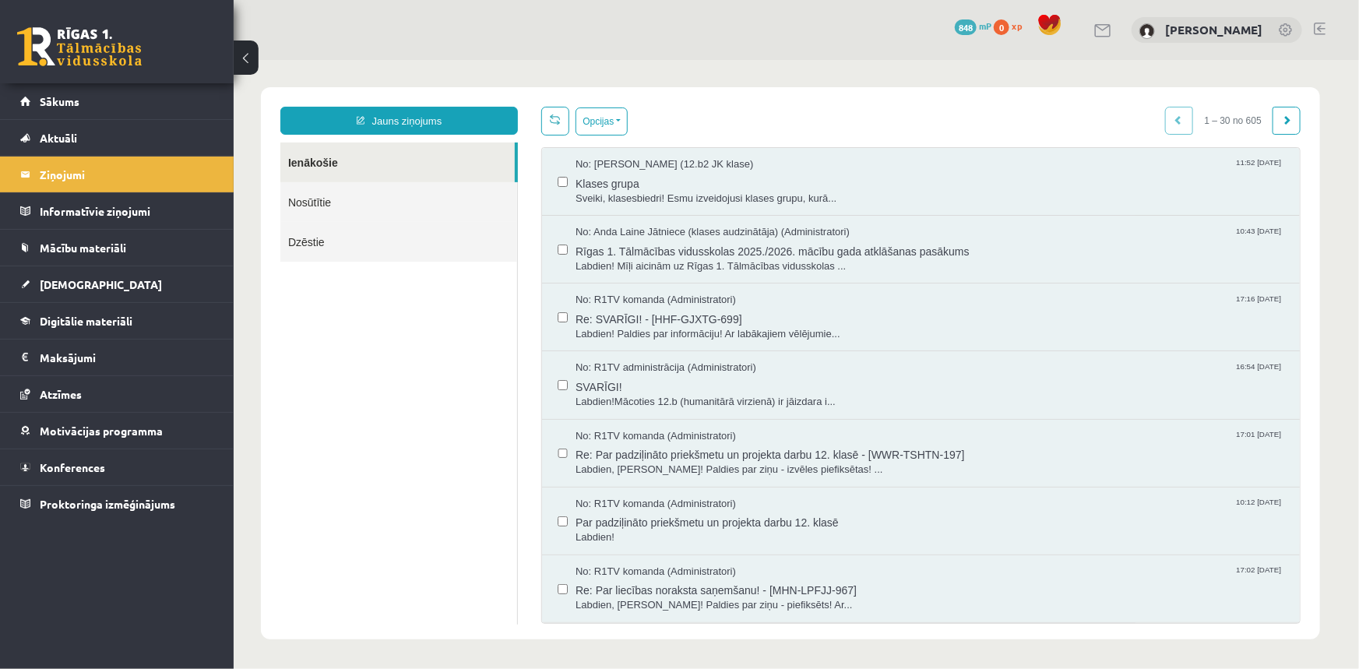
click at [318, 198] on link "Nosūtītie" at bounding box center [398, 201] width 237 height 40
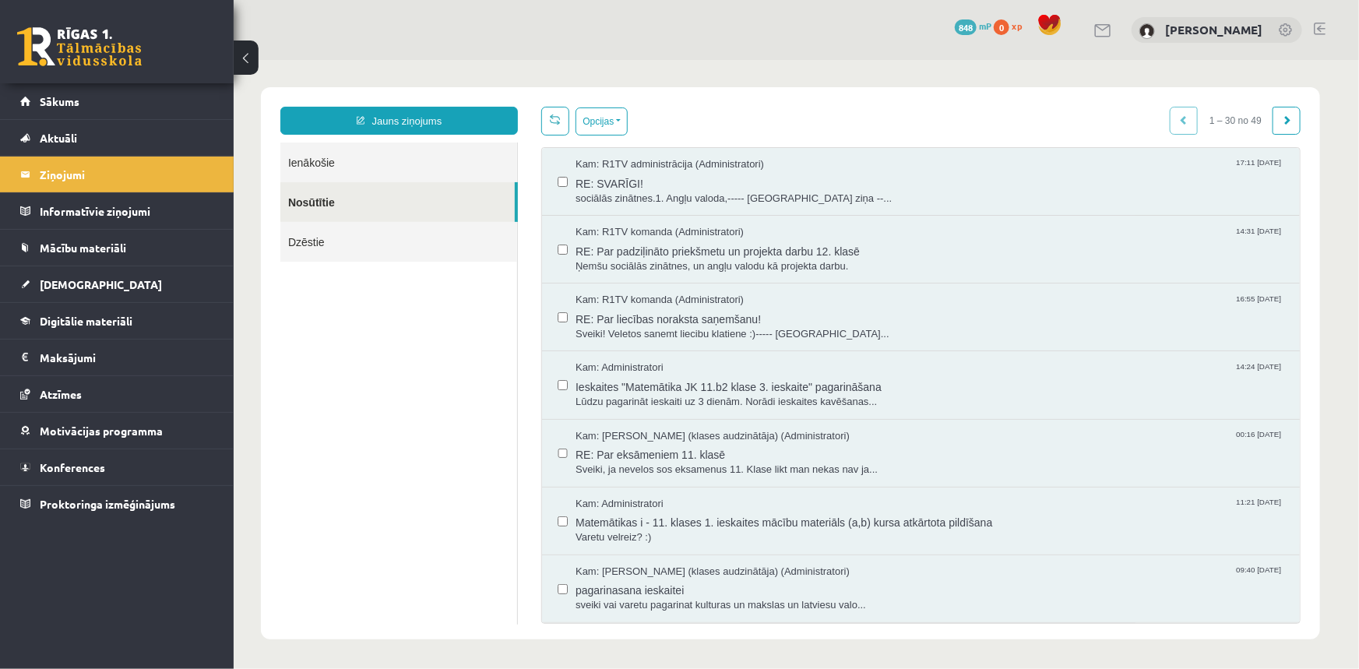
click at [378, 166] on link "Ienākošie" at bounding box center [398, 162] width 237 height 40
click at [396, 122] on link "Jauns ziņojums" at bounding box center [398, 120] width 237 height 28
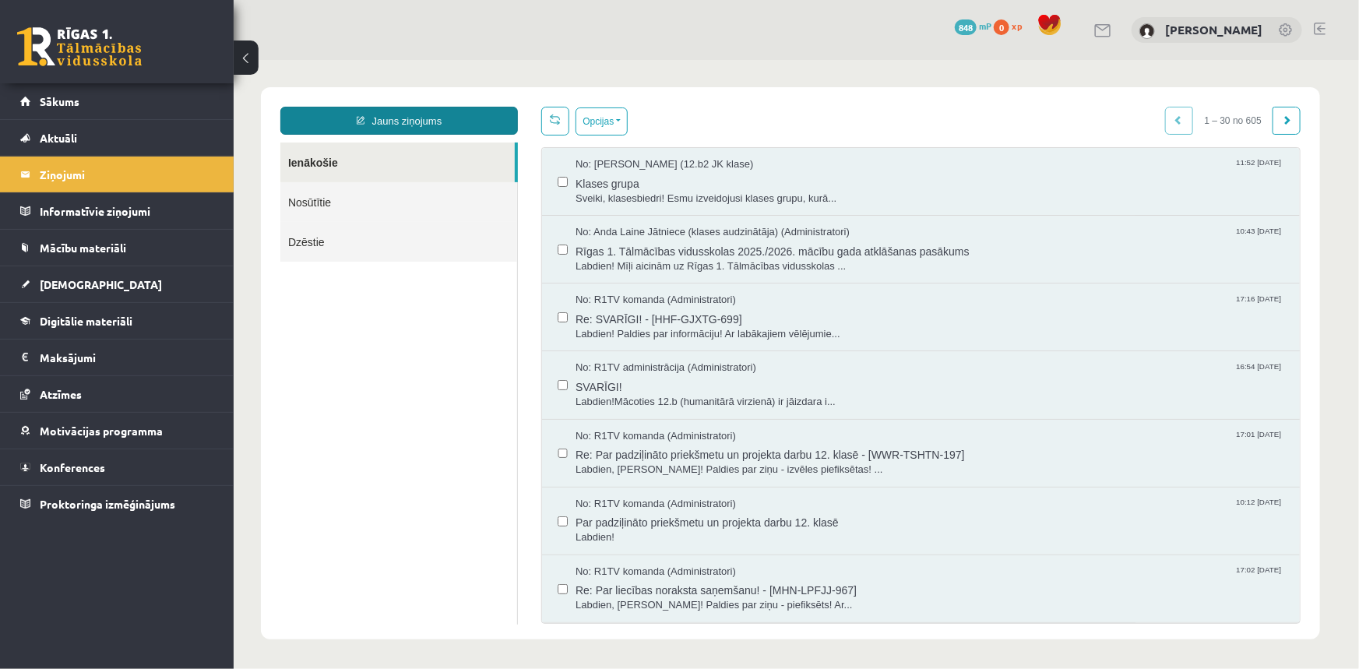
click at [443, 131] on link "Jauns ziņojums" at bounding box center [398, 120] width 237 height 28
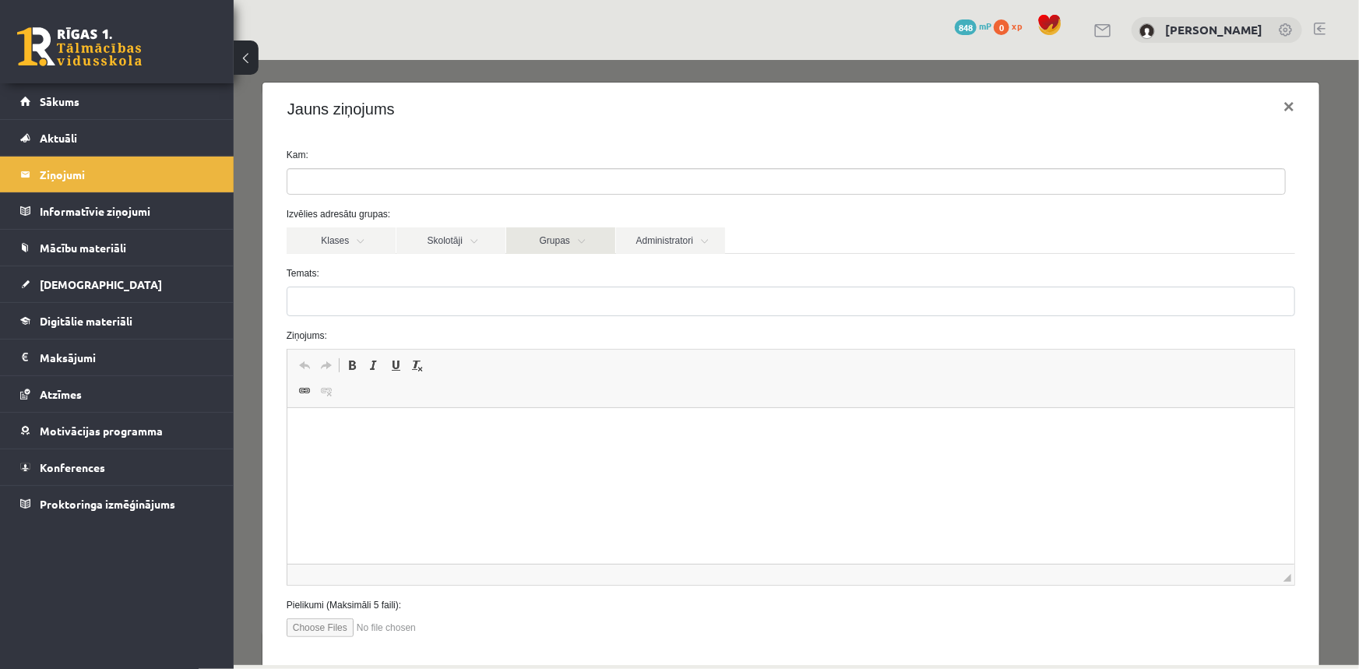
click at [550, 237] on link "Grupas" at bounding box center [559, 240] width 109 height 26
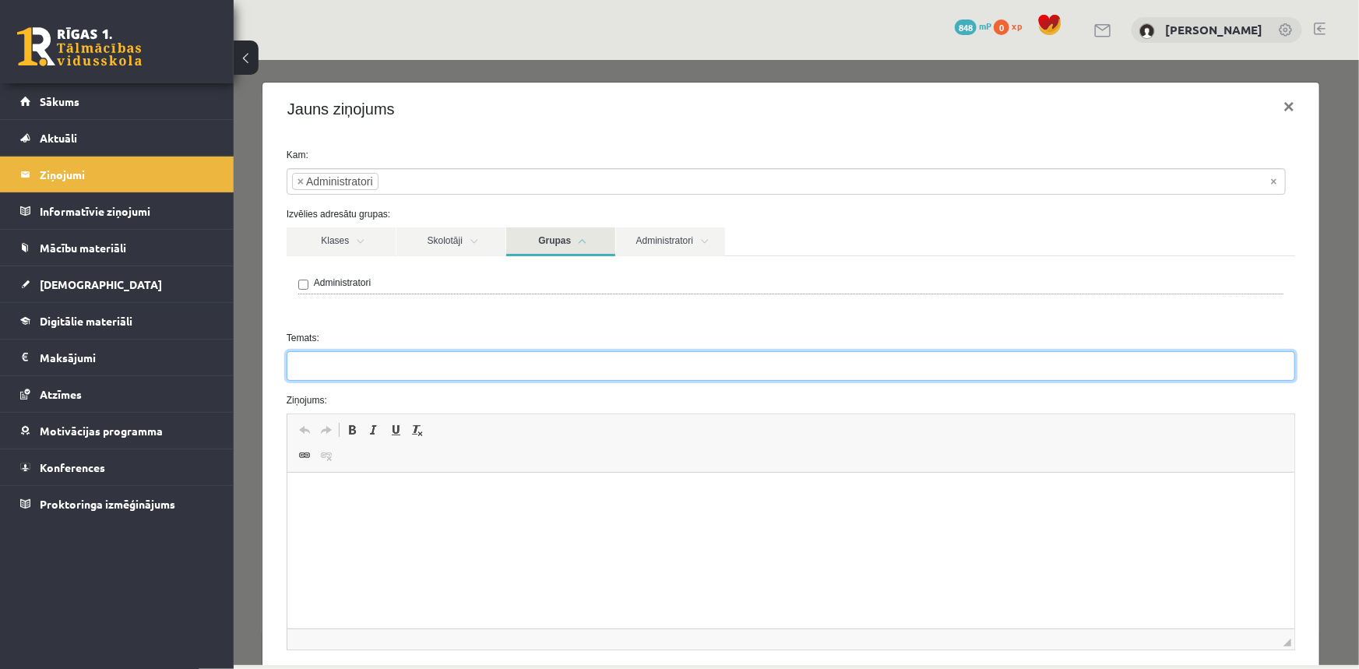
click at [317, 360] on input "Temats:" at bounding box center [790, 365] width 1008 height 30
type input "**********"
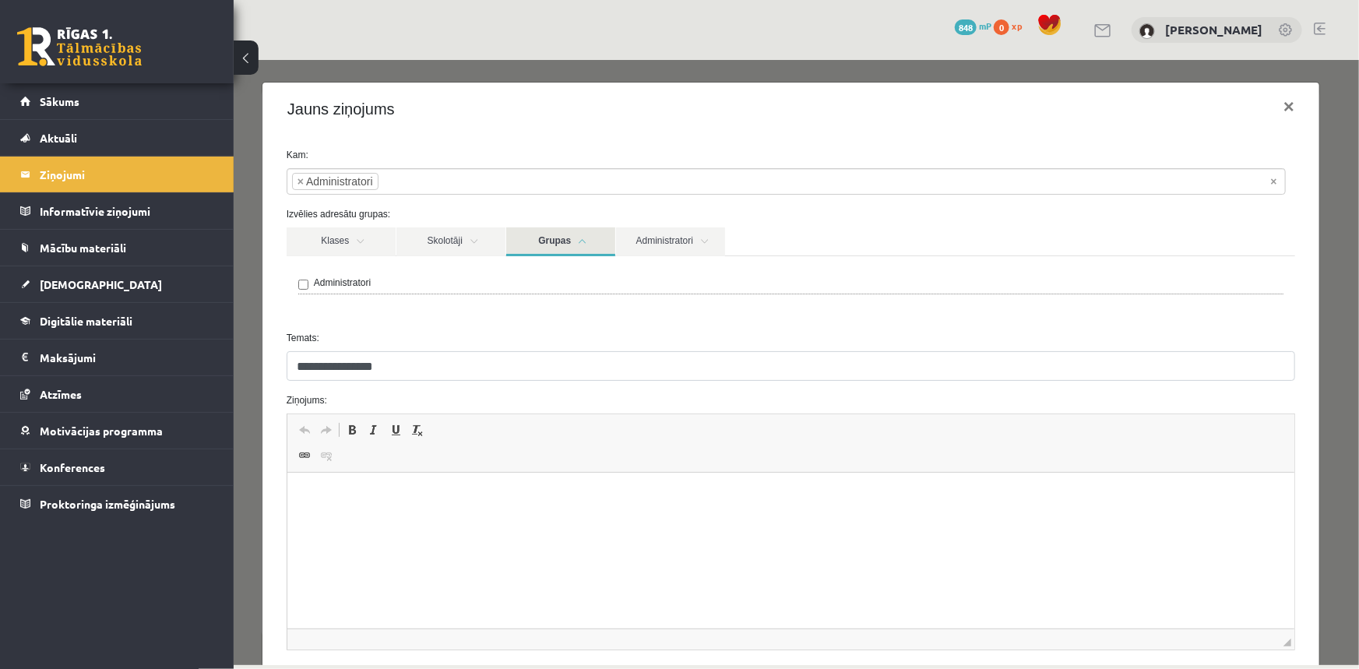
click at [352, 469] on span "Editor toolbars Undo Keyboard shortcut Ctrl+Z Redo Keyboard shortcut Ctrl+Y Bol…" at bounding box center [790, 442] width 1007 height 58
click at [349, 485] on html at bounding box center [790, 496] width 1007 height 47
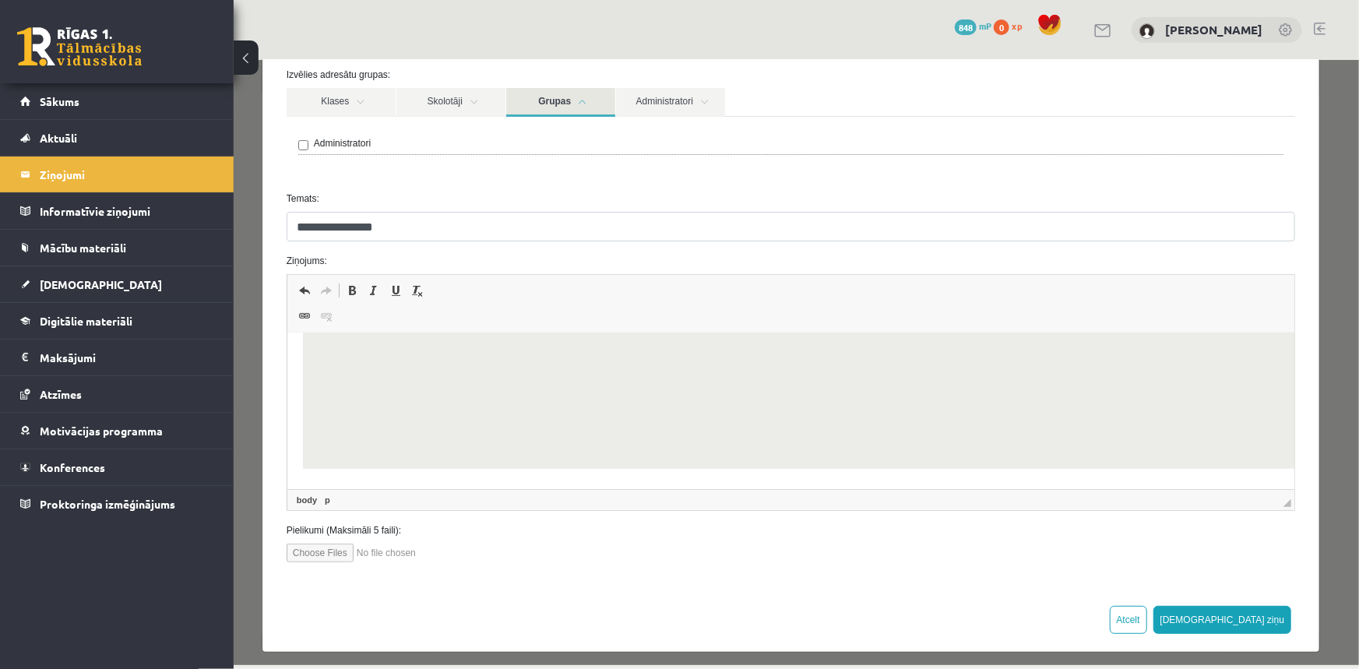
scroll to position [148, 0]
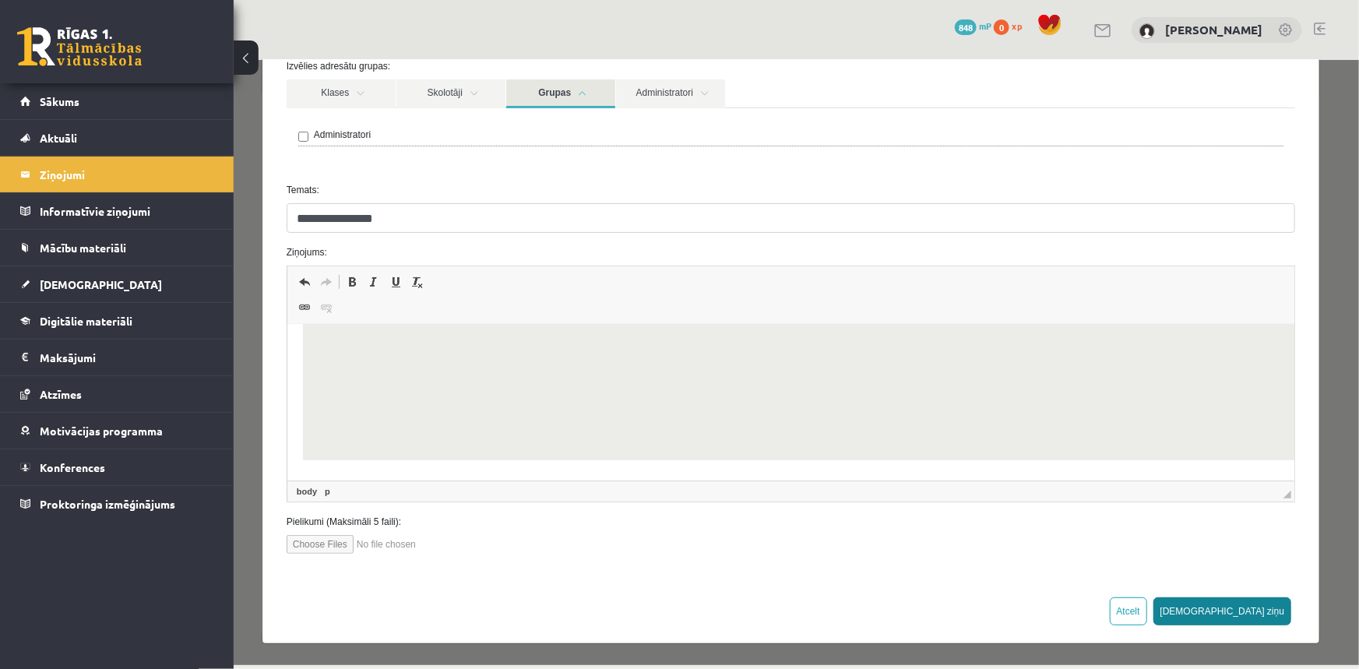
click at [1261, 604] on button "Sūtīt ziņu" at bounding box center [1221, 610] width 139 height 28
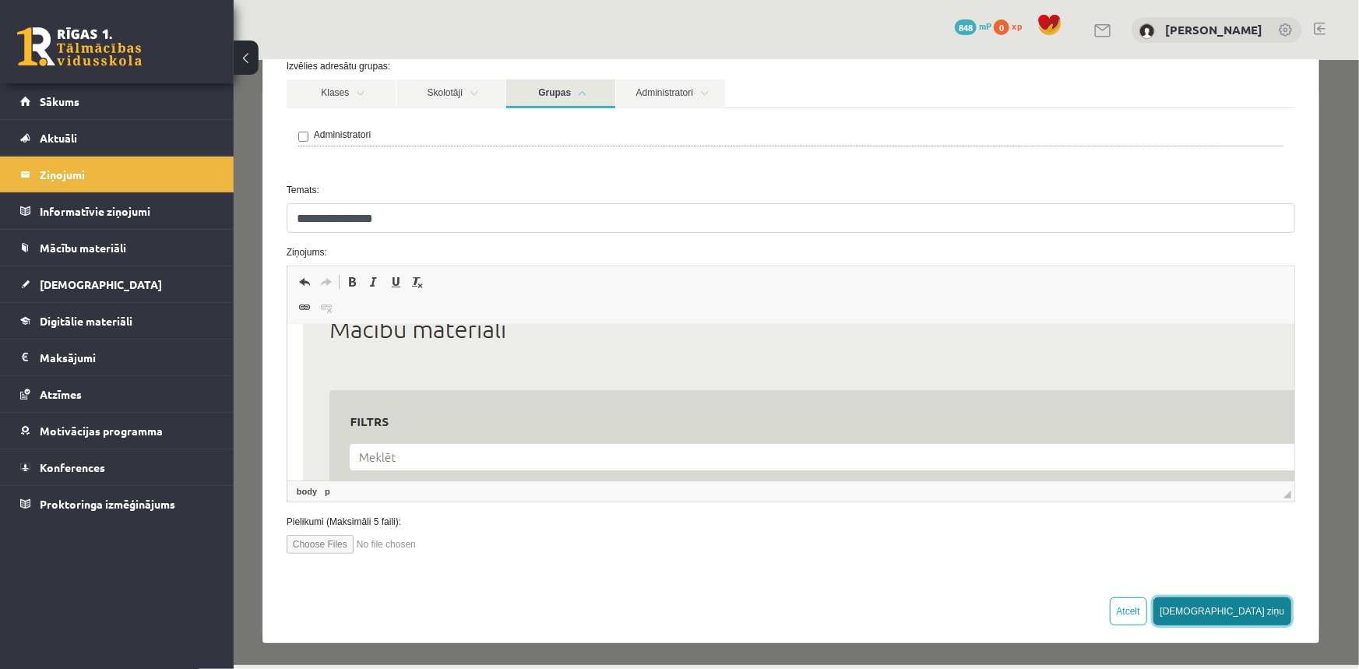
scroll to position [0, 0]
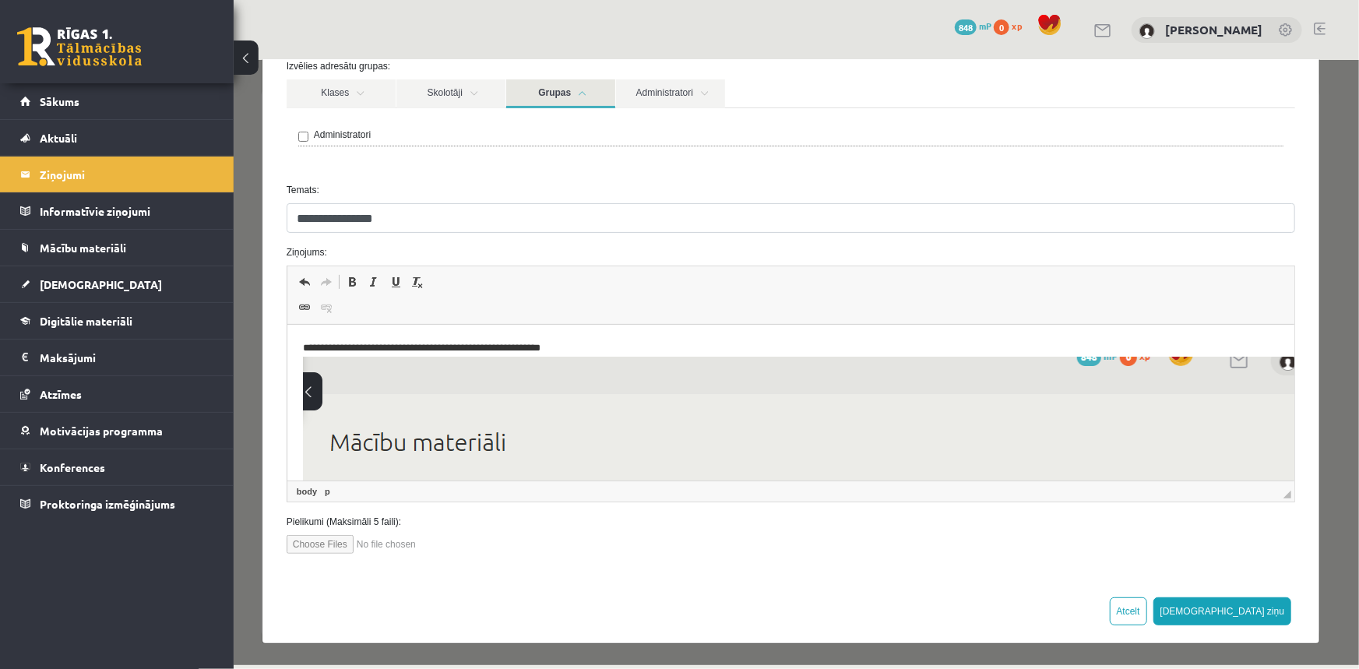
drag, startPoint x: 596, startPoint y: 353, endPoint x: 287, endPoint y: 347, distance: 309.9
copy p "**********"
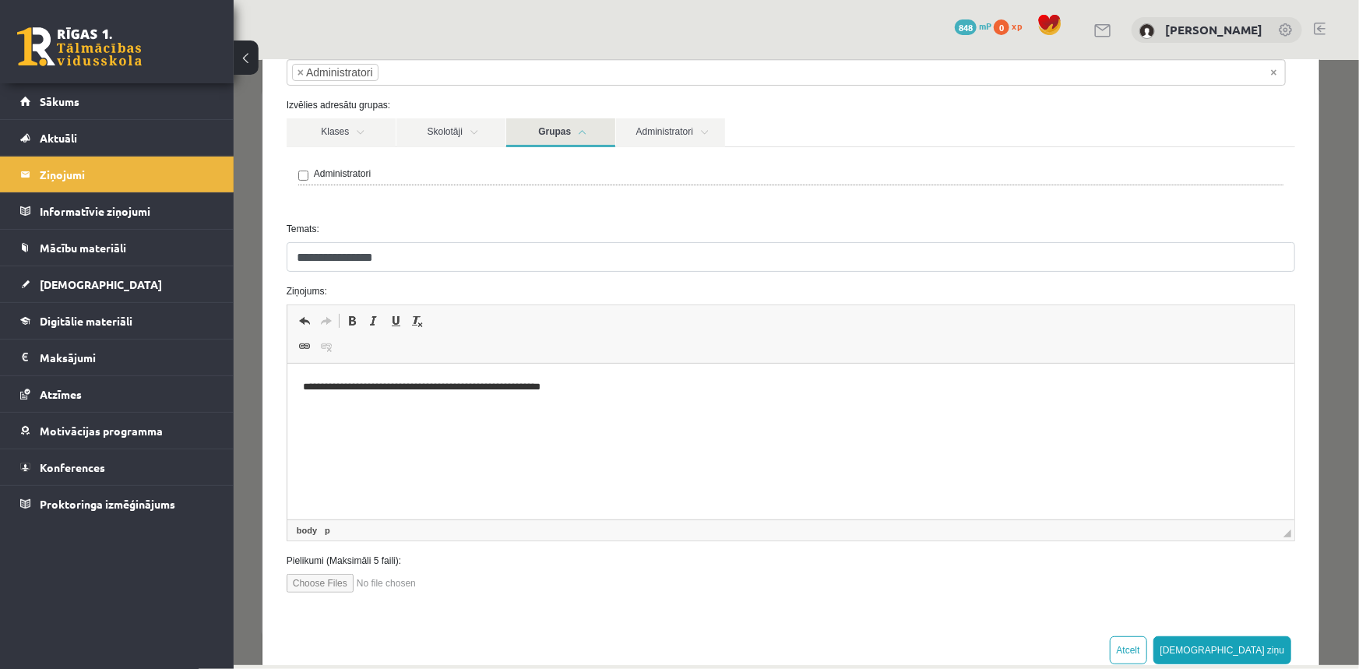
scroll to position [148, 0]
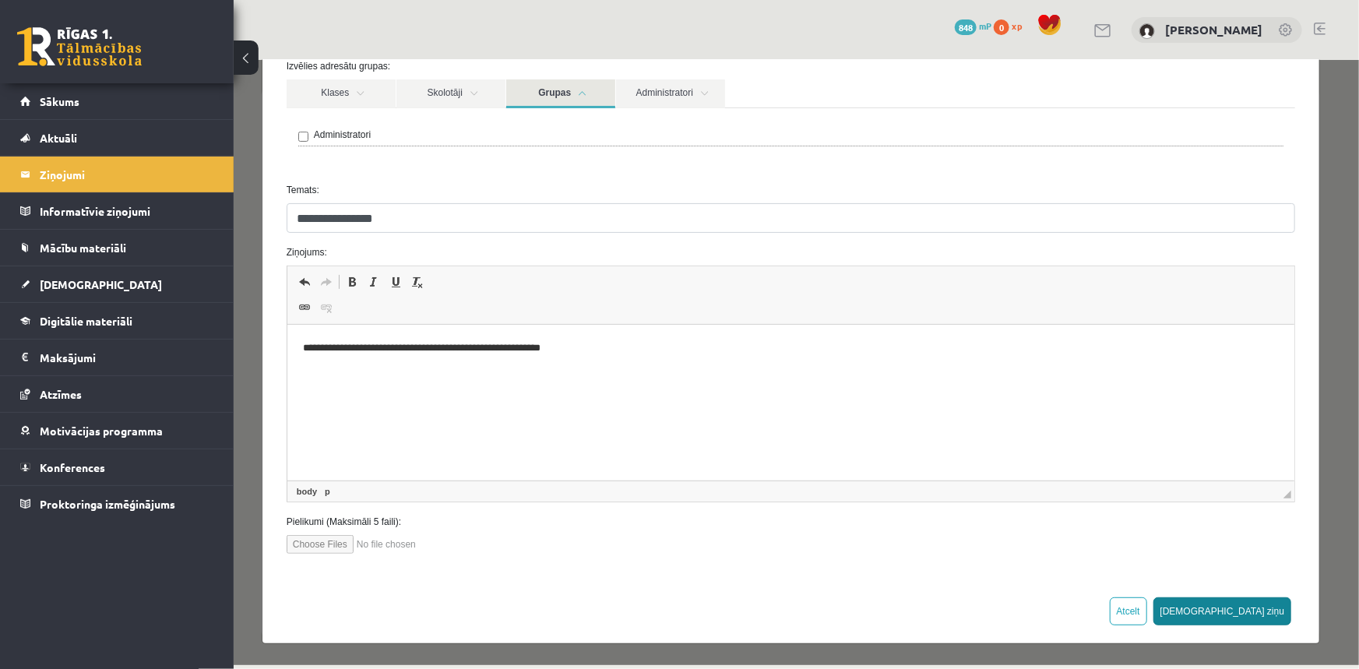
click at [1251, 611] on button "Sūtīt ziņu" at bounding box center [1221, 610] width 139 height 28
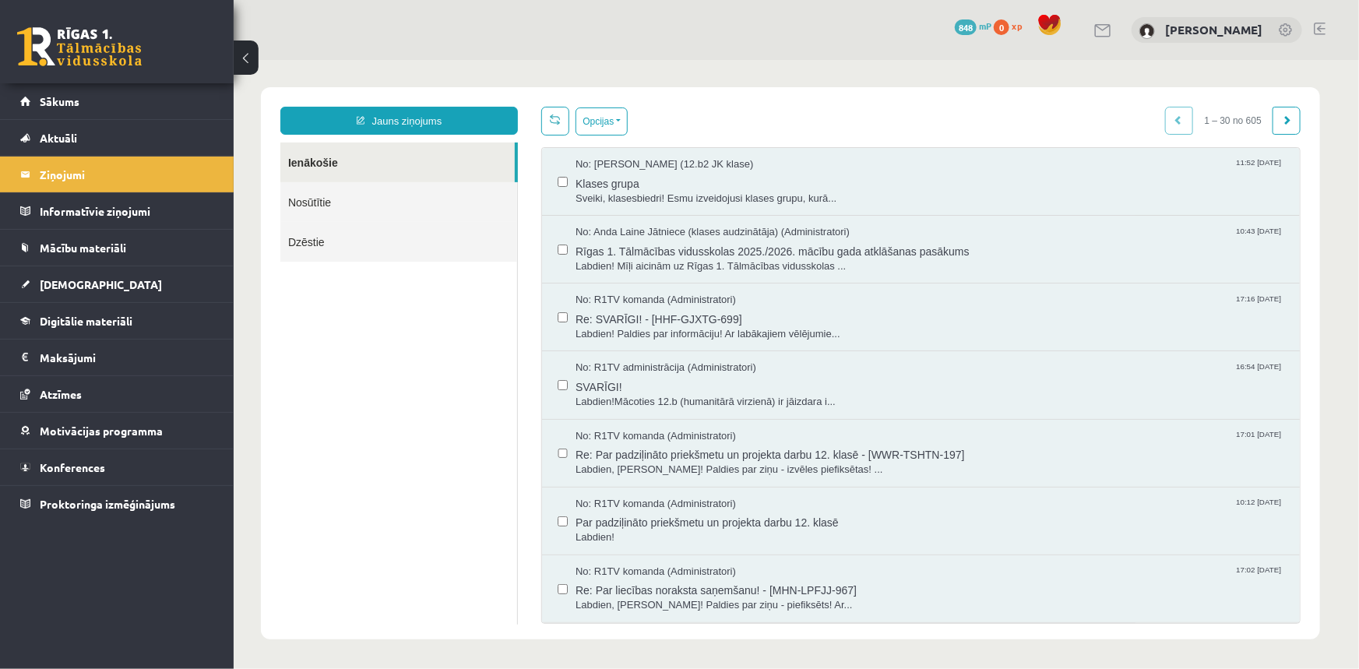
scroll to position [0, 0]
click at [55, 63] on link at bounding box center [79, 46] width 125 height 39
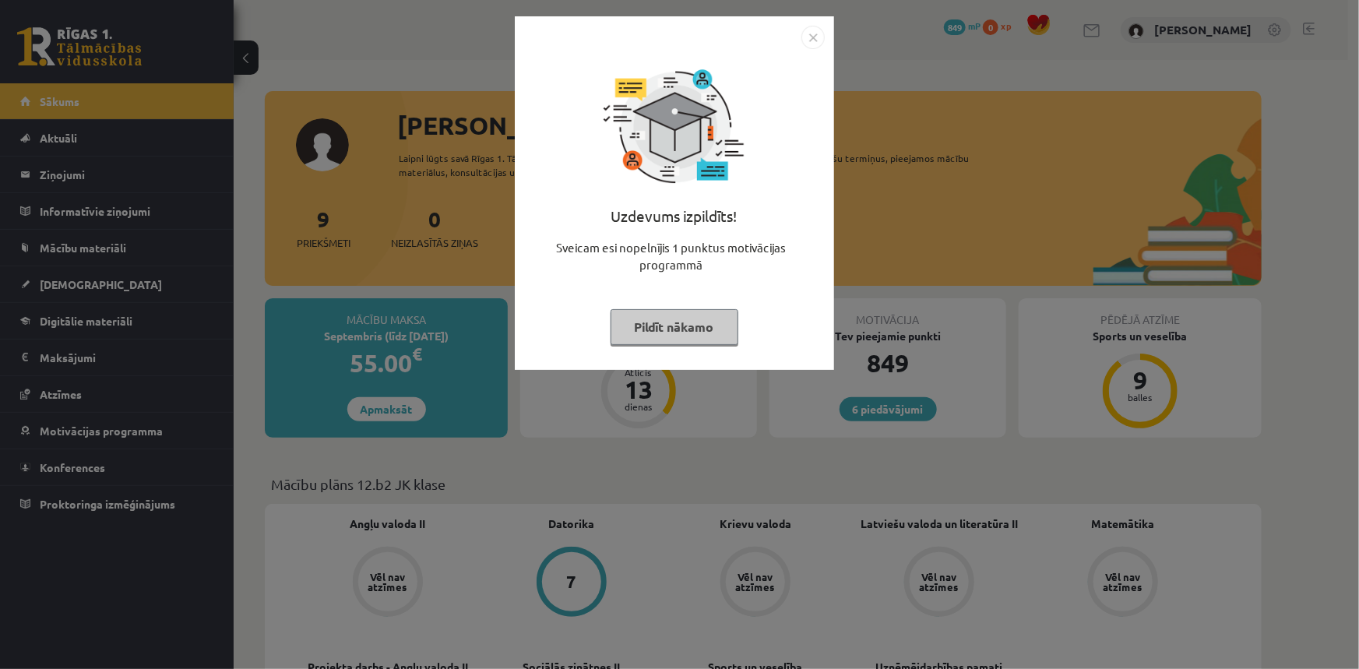
click at [671, 326] on button "Pildīt nākamo" at bounding box center [674, 327] width 128 height 36
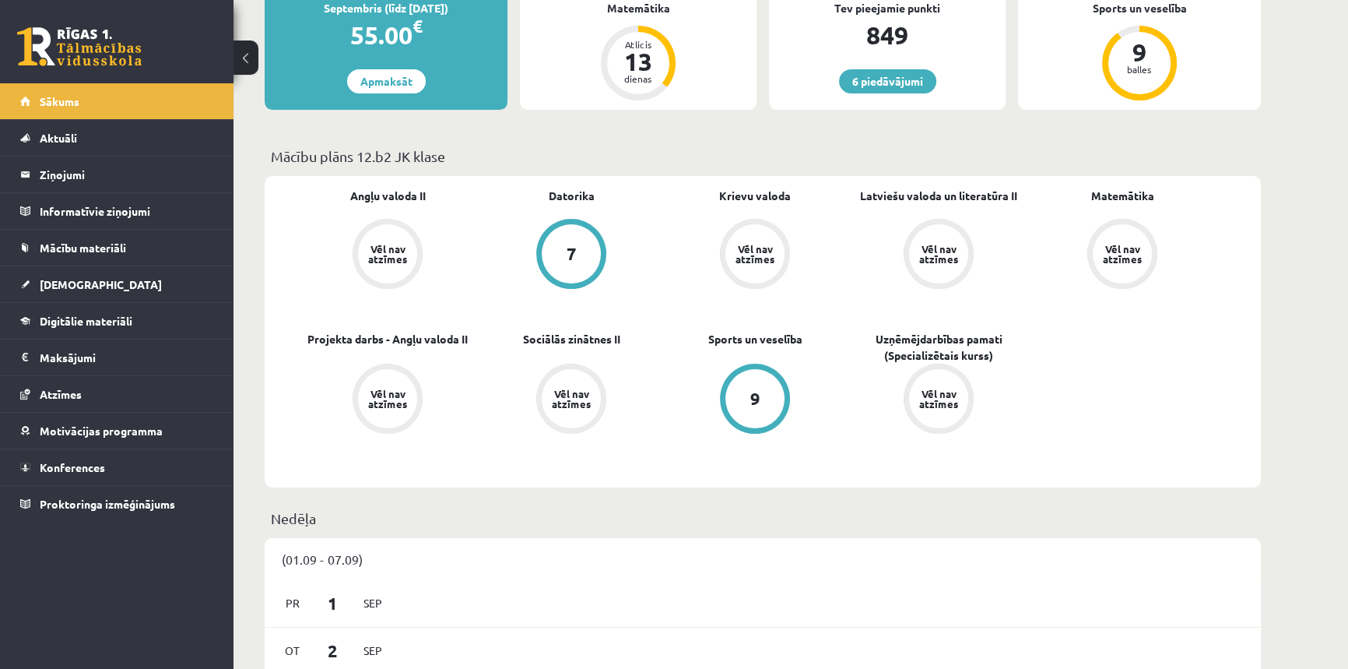
scroll to position [353, 0]
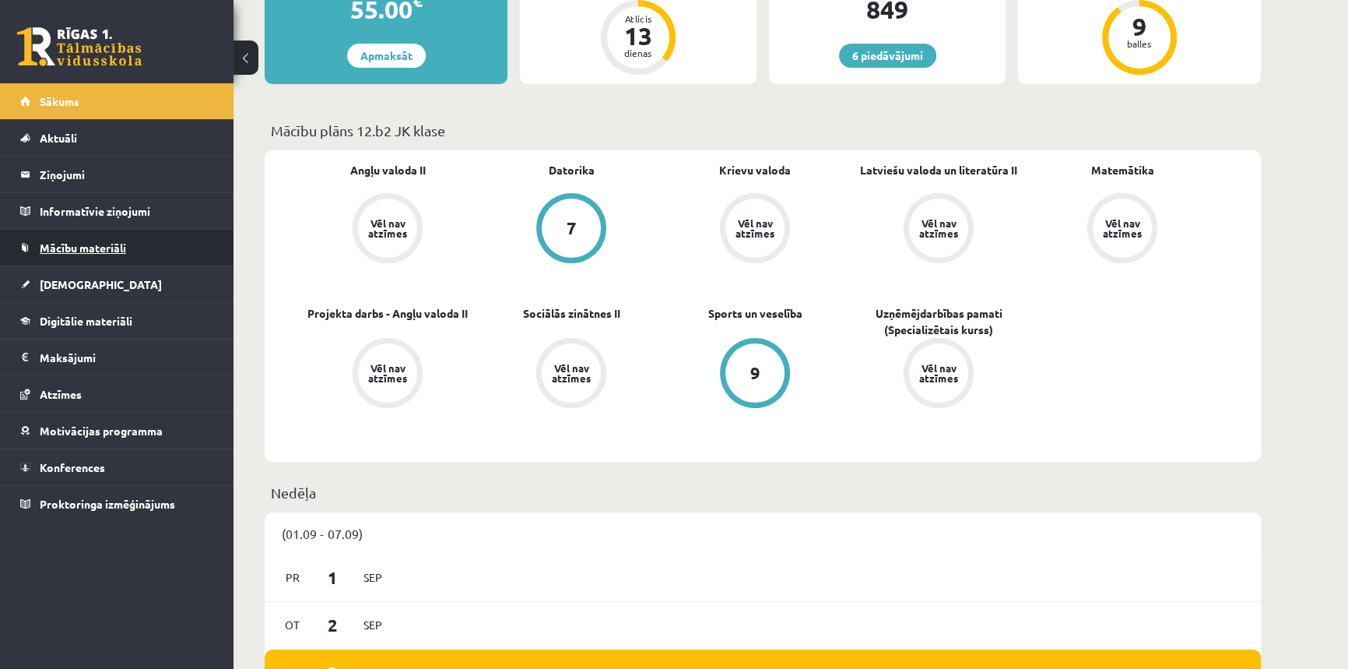
click at [73, 244] on span "Mācību materiāli" at bounding box center [83, 248] width 86 height 14
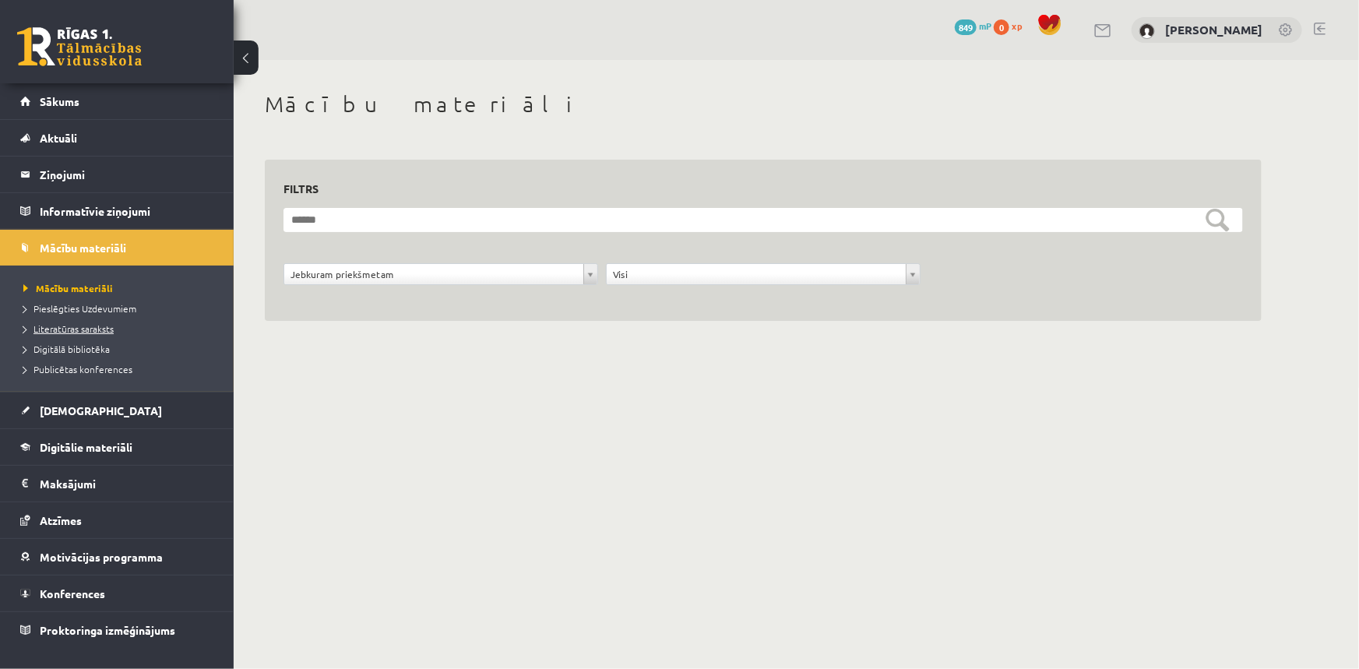
click at [78, 327] on span "Literatūras saraksts" at bounding box center [68, 328] width 90 height 12
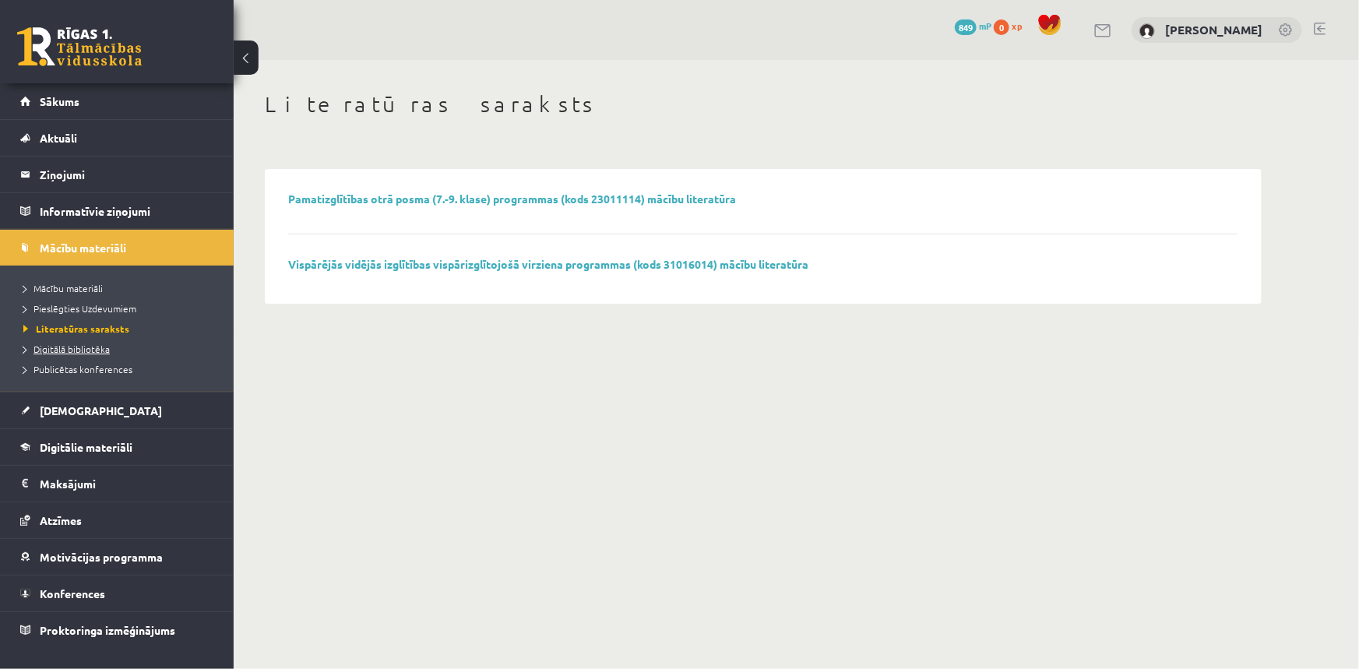
click at [105, 342] on link "Digitālā bibliotēka" at bounding box center [120, 349] width 195 height 14
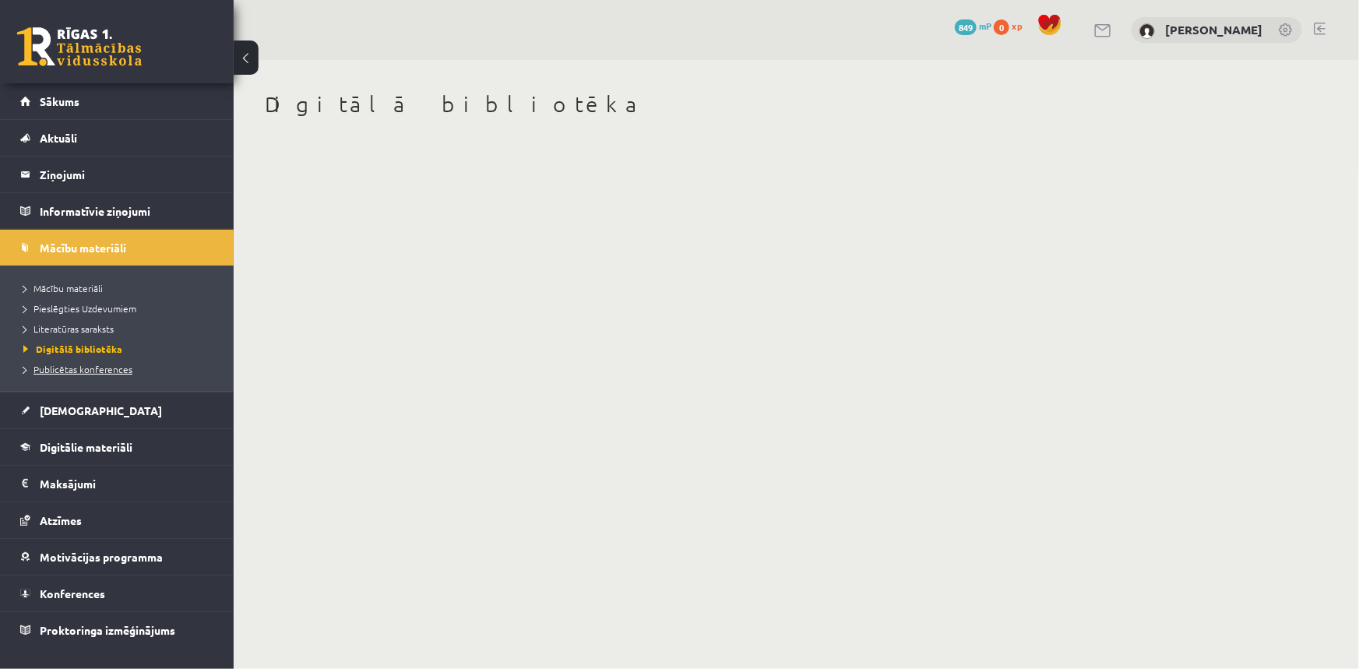
click at [82, 370] on span "Publicētas konferences" at bounding box center [77, 369] width 109 height 12
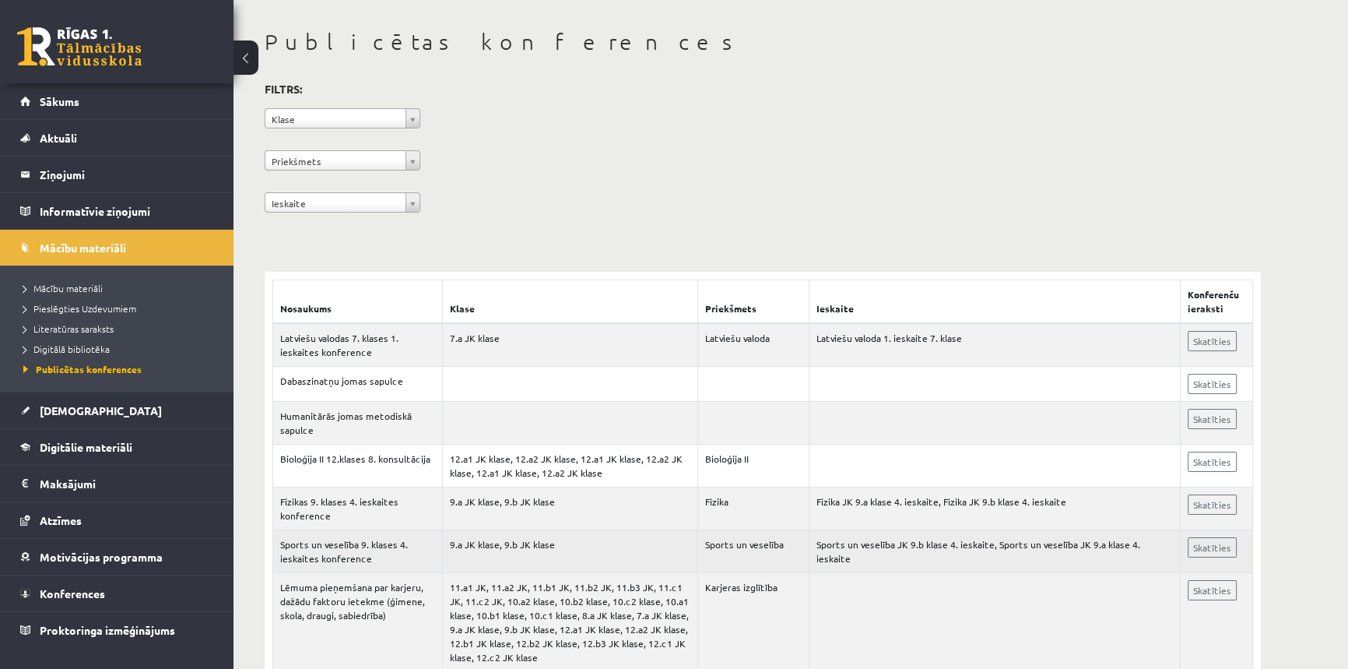
scroll to position [70, 0]
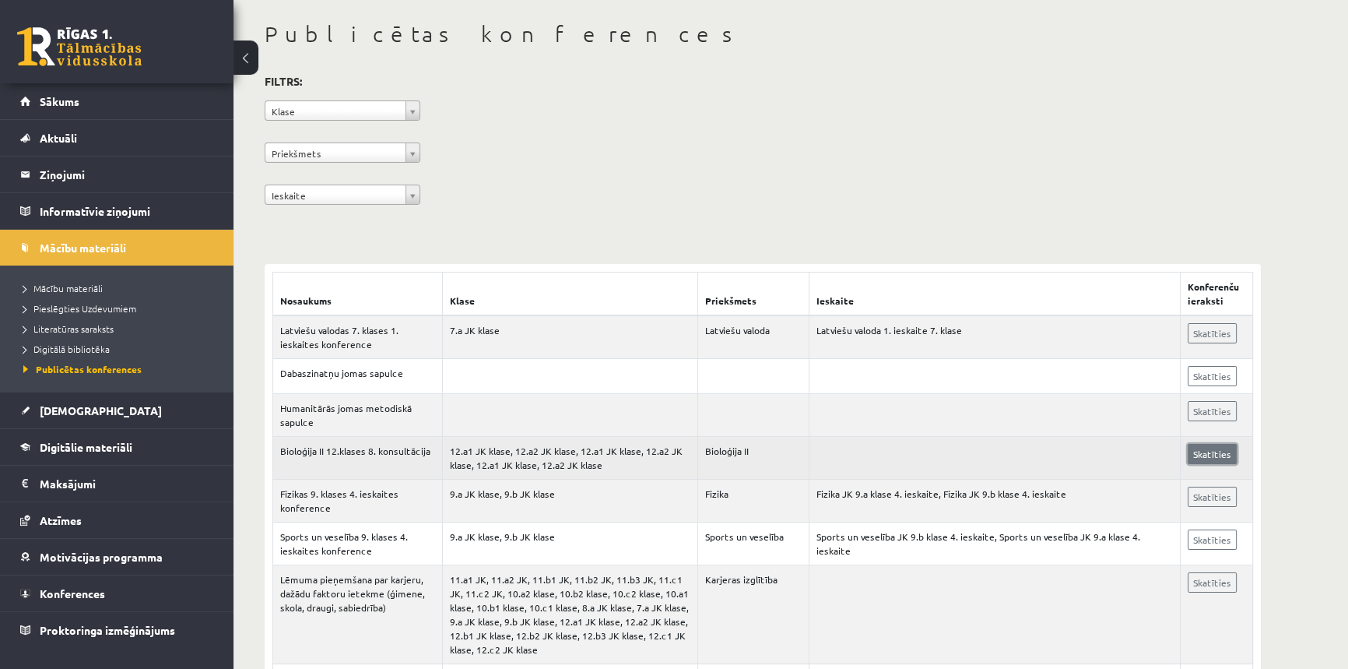
click at [1200, 457] on link "Skatīties" at bounding box center [1212, 454] width 49 height 20
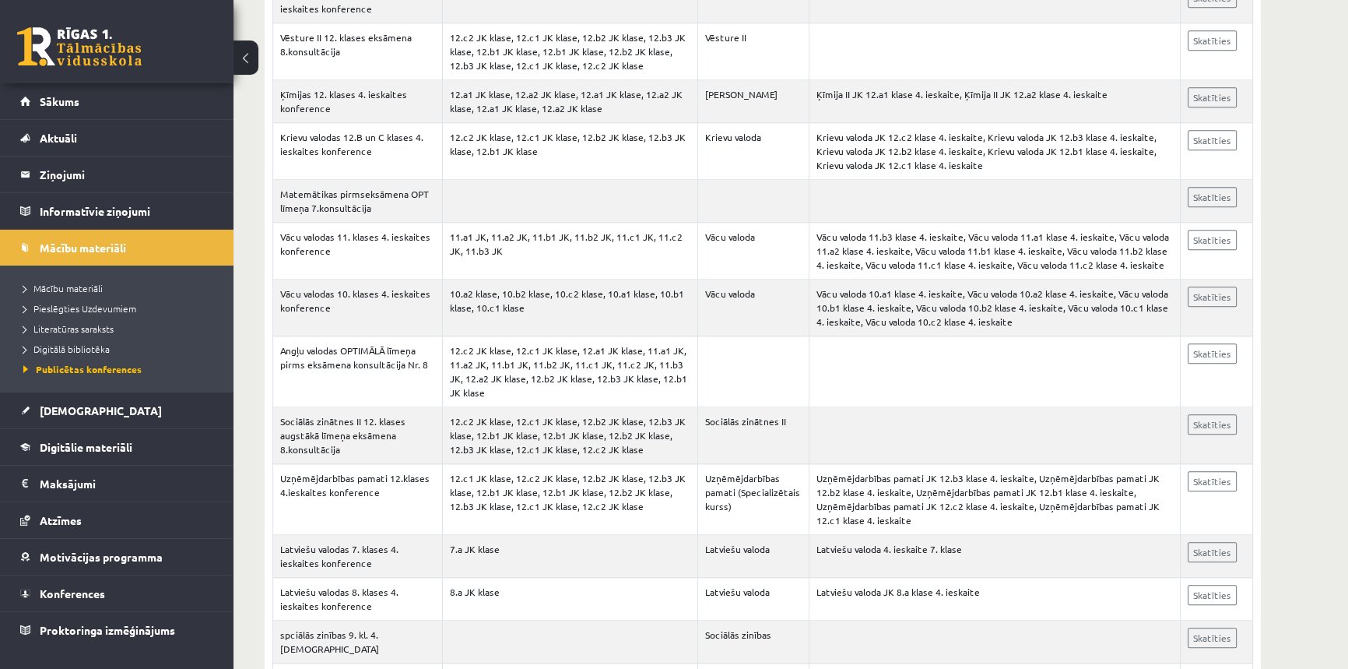
scroll to position [1981, 0]
click at [119, 55] on link at bounding box center [79, 46] width 125 height 39
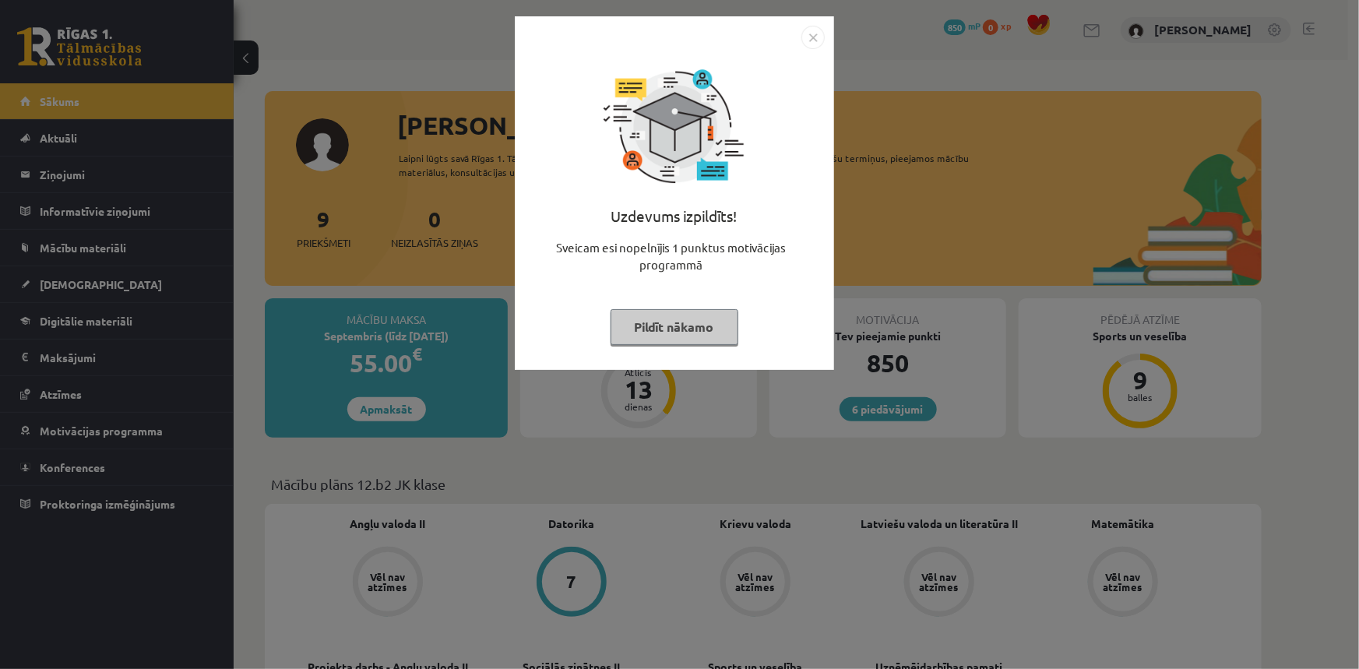
click at [626, 338] on button "Pildīt nākamo" at bounding box center [674, 327] width 128 height 36
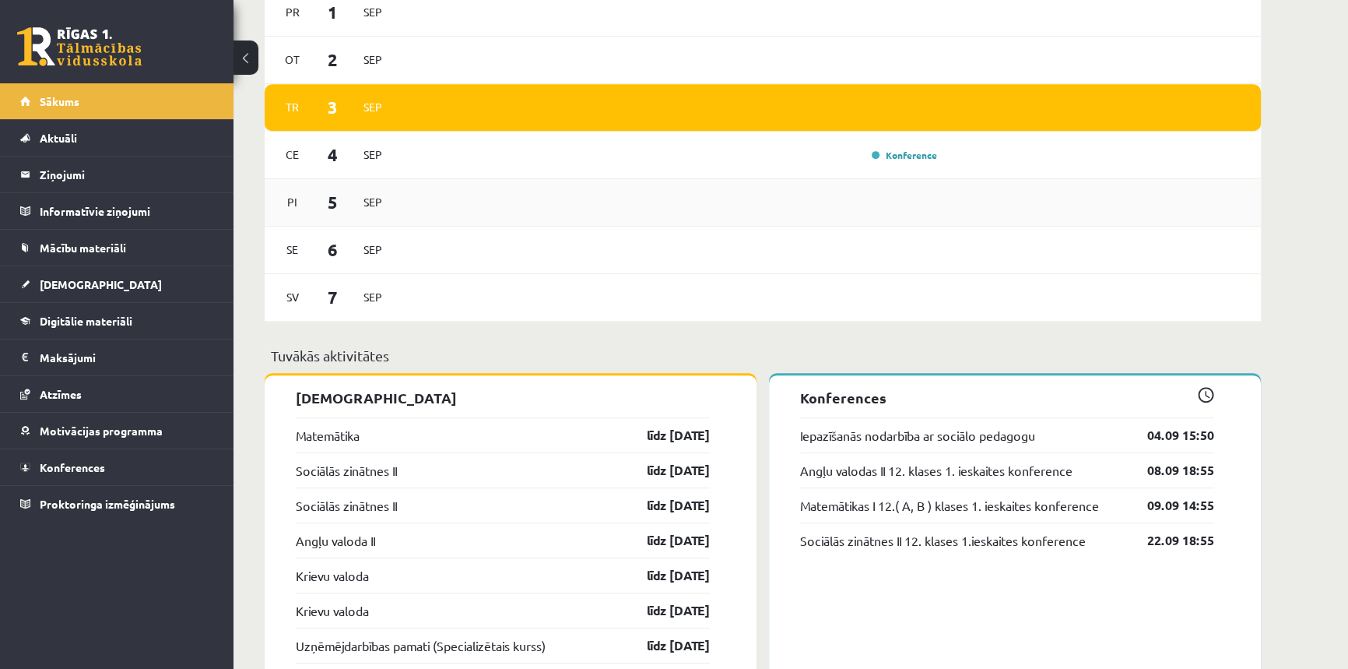
scroll to position [919, 0]
